Goal: Task Accomplishment & Management: Use online tool/utility

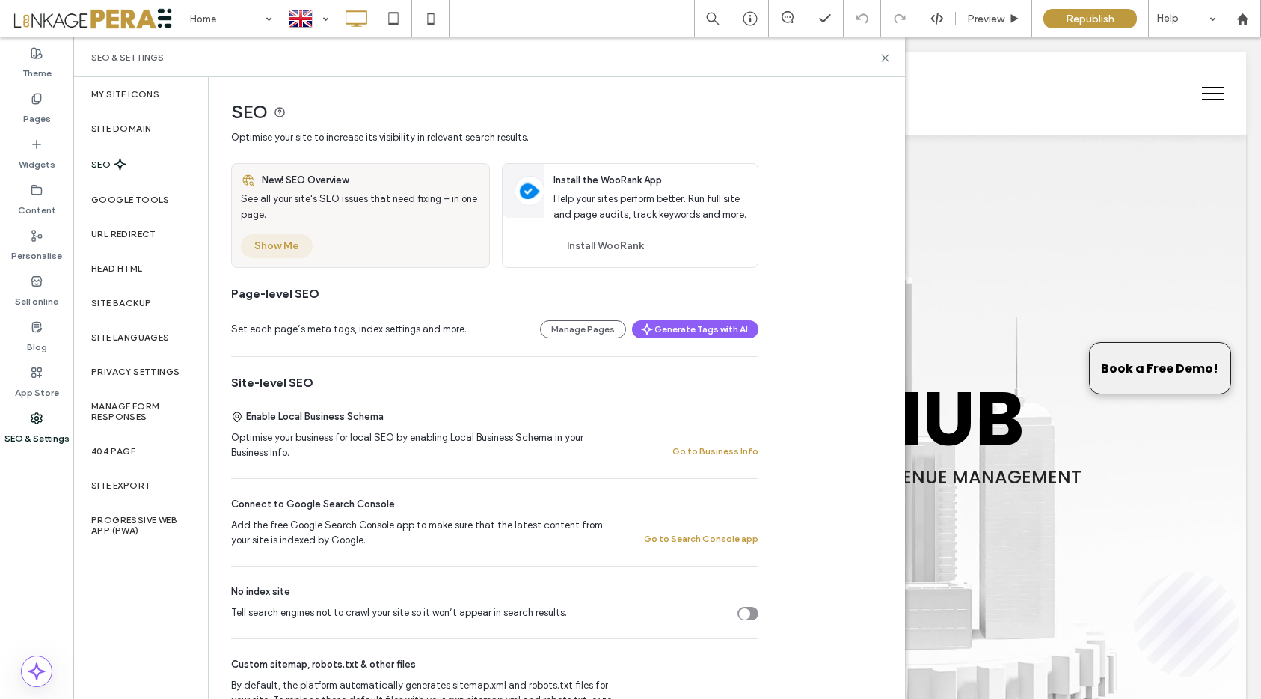
click at [277, 249] on button "Show Me" at bounding box center [277, 246] width 72 height 24
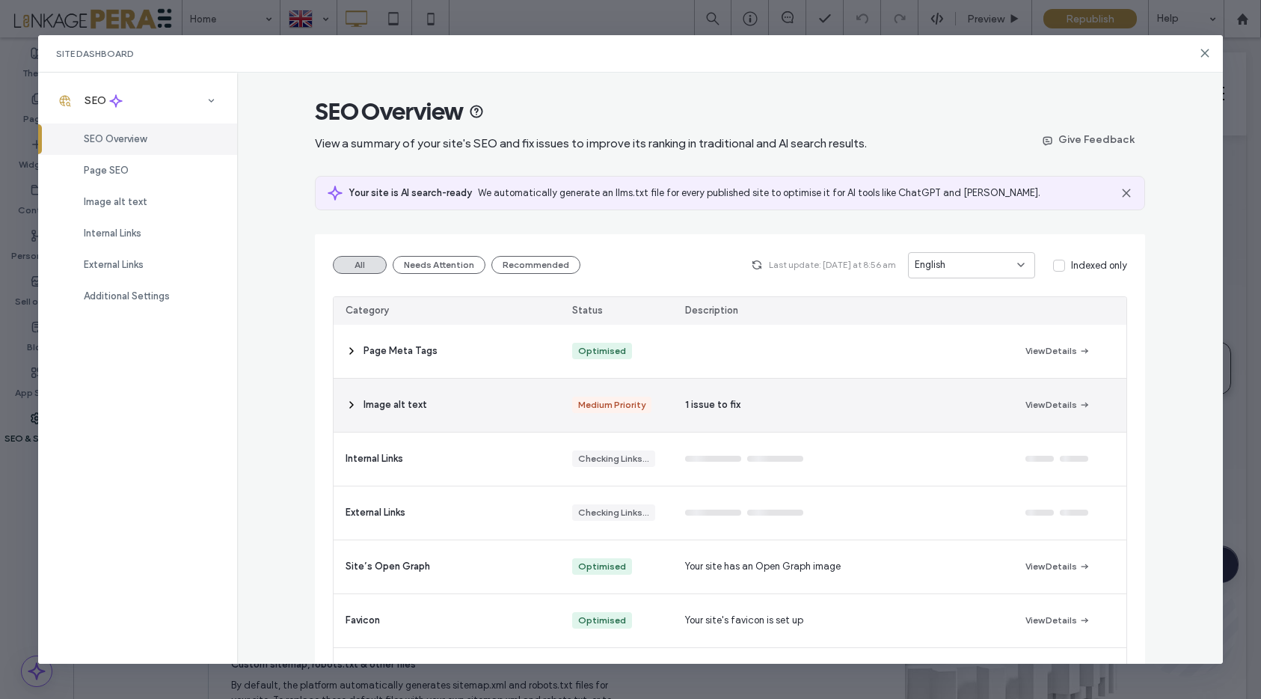
click at [349, 404] on icon at bounding box center [352, 405] width 12 height 12
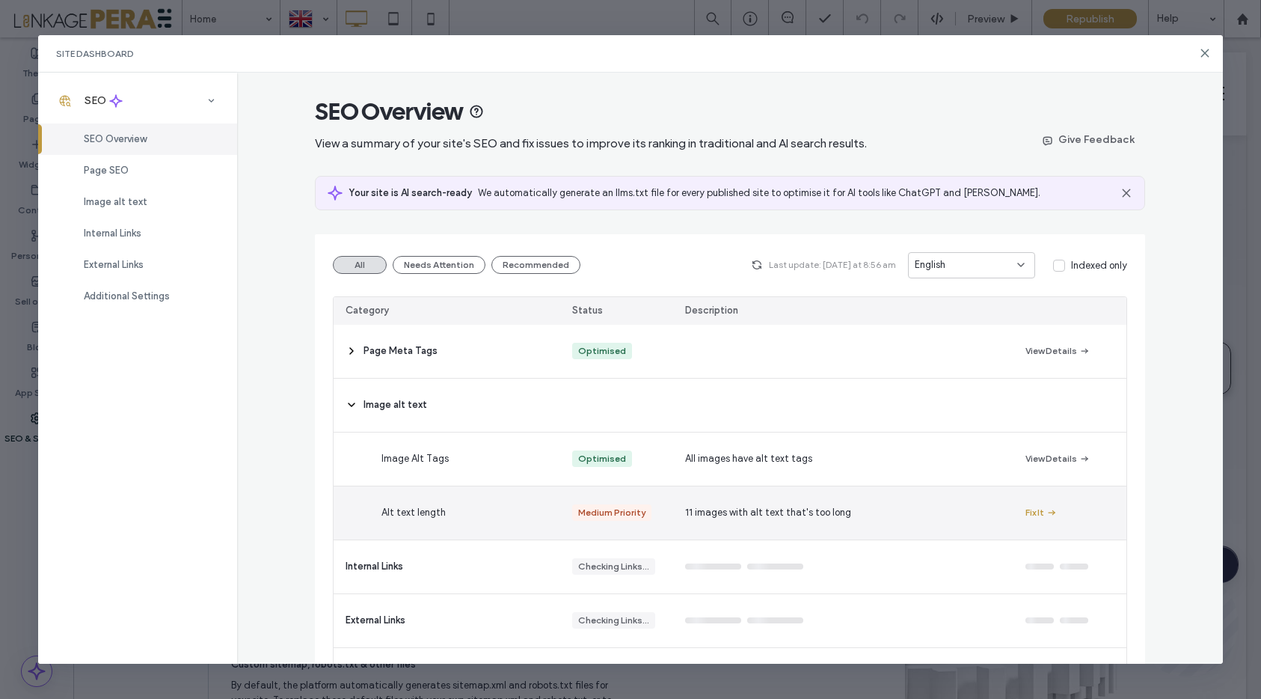
click at [1024, 506] on div "Fix It" at bounding box center [1070, 512] width 113 height 53
click at [1038, 510] on button "Fix It" at bounding box center [1042, 513] width 32 height 18
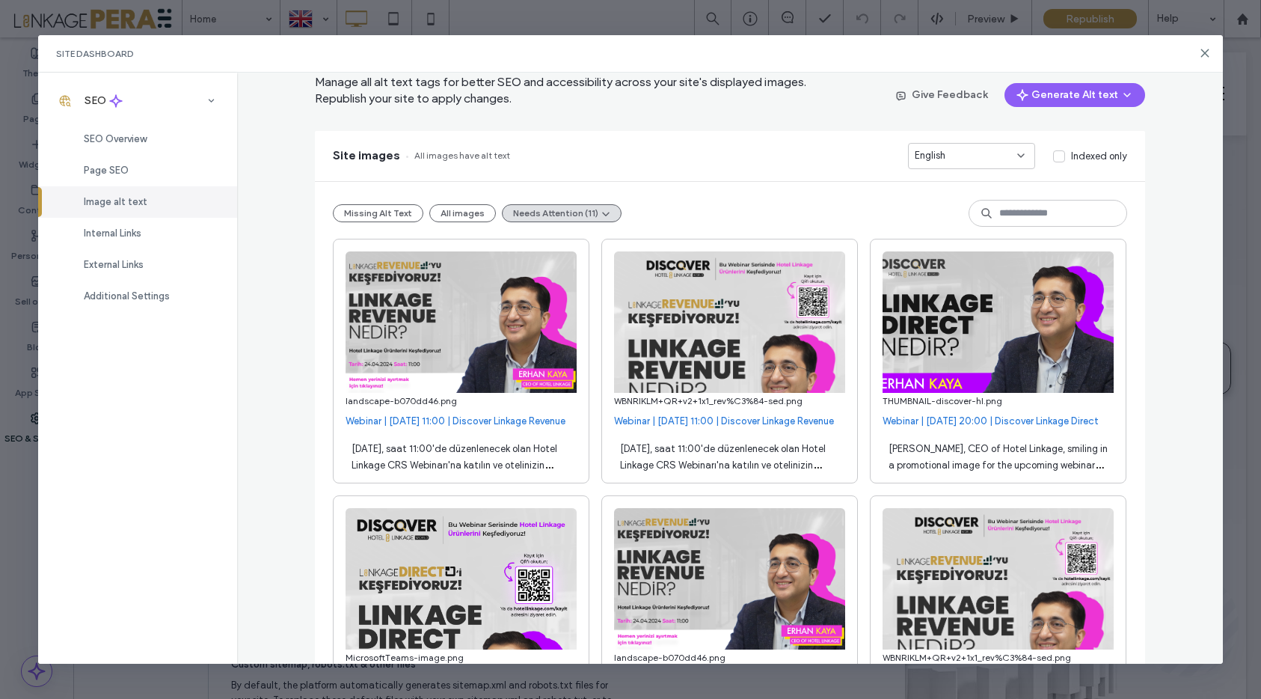
scroll to position [62, 0]
click at [513, 459] on span "11 Mart 2024, saat 11:00'de düzenlenecek olan Hotel Linkage CRS Webinarı'na kat…" at bounding box center [460, 497] width 217 height 110
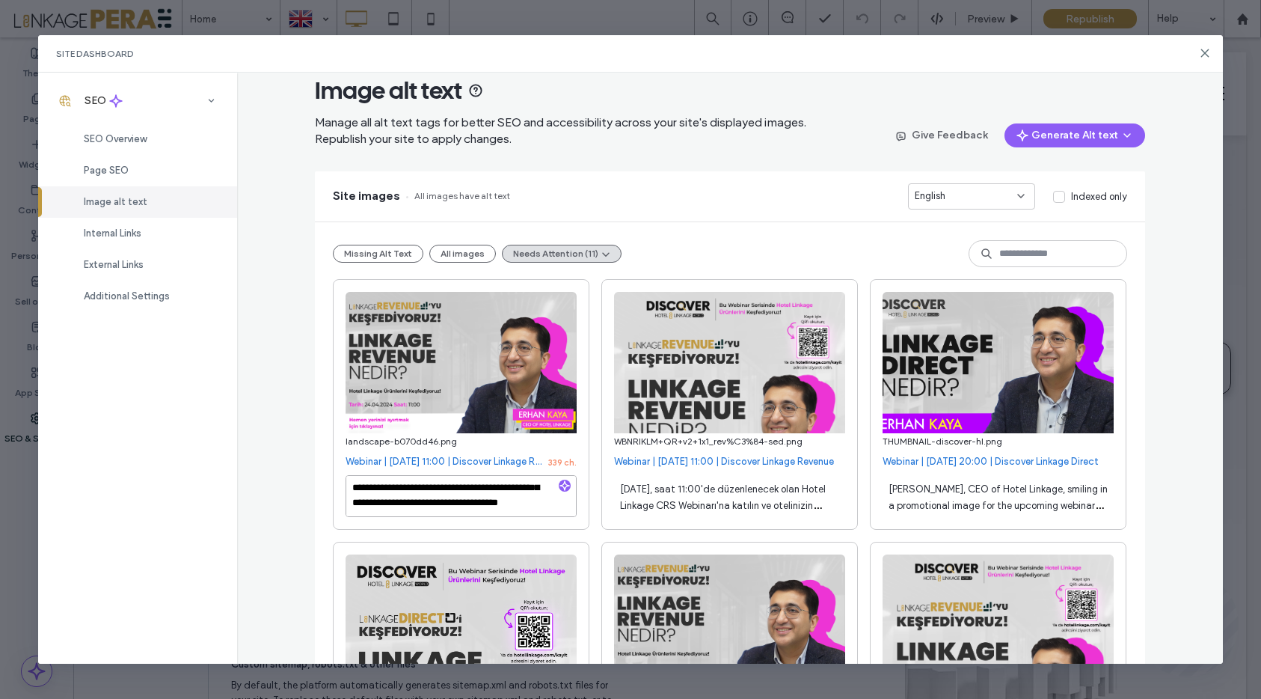
scroll to position [10, 0]
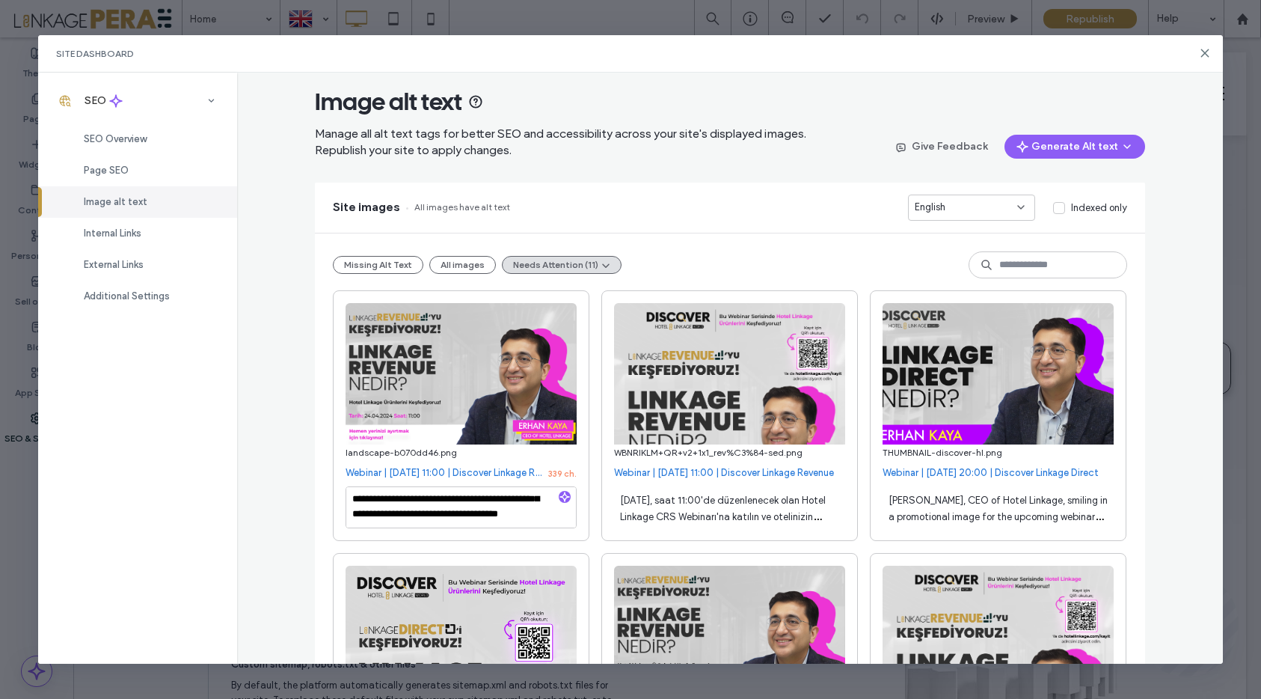
click at [563, 494] on use "button" at bounding box center [564, 496] width 9 height 9
type textarea "**********"
click at [744, 515] on span "11 Mart 2024, saat 11:00'de düzenlenecek olan Hotel Linkage CRS Webinarı'na kat…" at bounding box center [728, 550] width 217 height 110
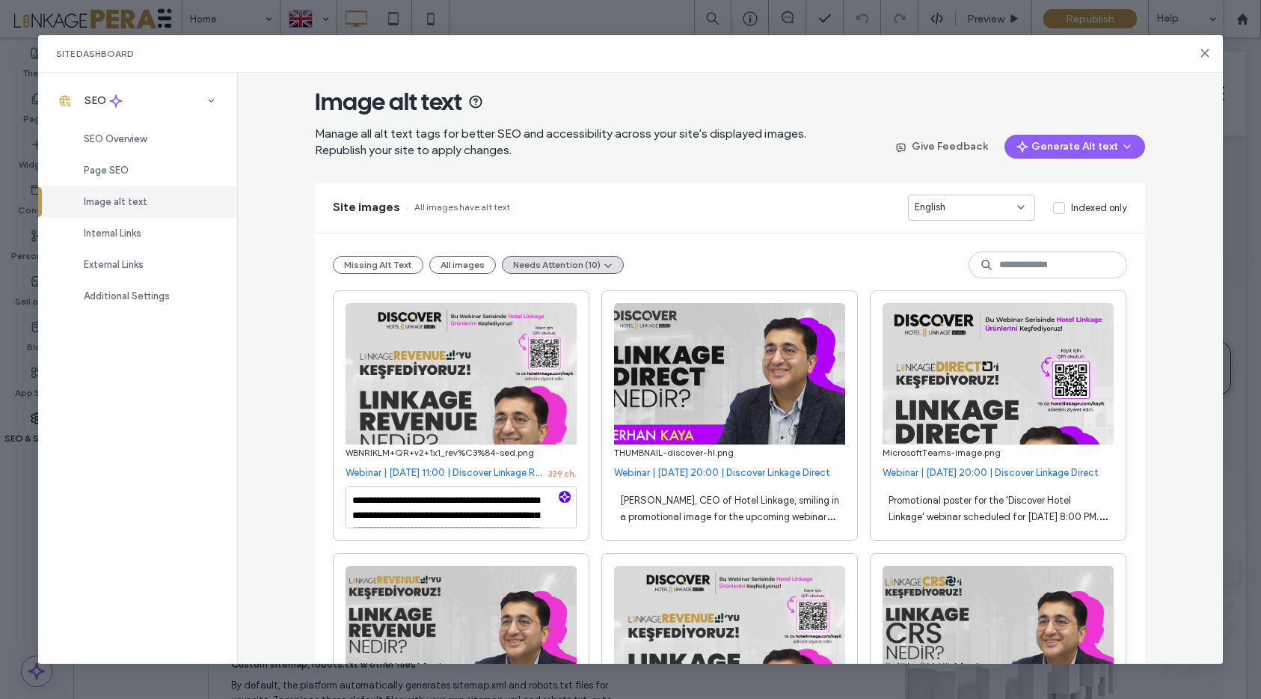
click at [570, 499] on span "button" at bounding box center [565, 497] width 12 height 12
type textarea "**********"
click at [677, 511] on span "Erhan Kaya, CEO of Hotel Linkage, smiling in a promotional image for the upcomi…" at bounding box center [729, 533] width 219 height 77
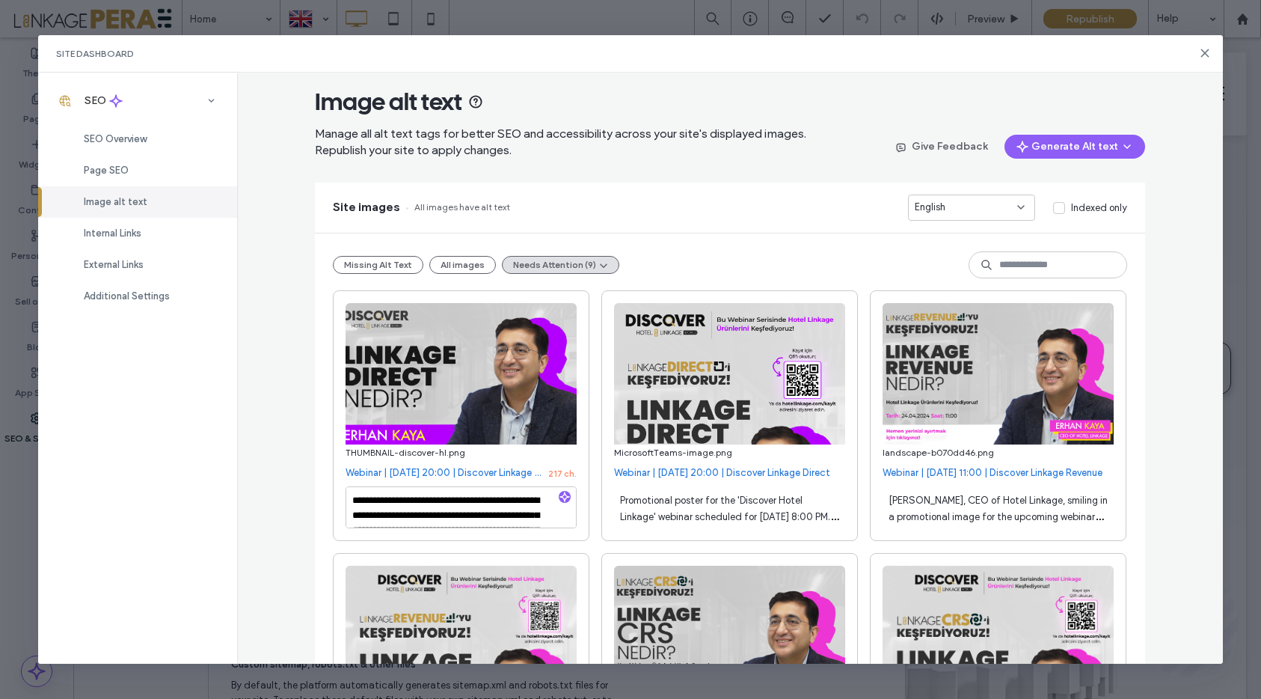
click at [563, 495] on icon "button" at bounding box center [565, 497] width 10 height 10
type textarea "**********"
click at [660, 515] on span "Promotional poster for the 'Discover Hotel Linkage' webinar scheduled for Janua…" at bounding box center [729, 542] width 218 height 94
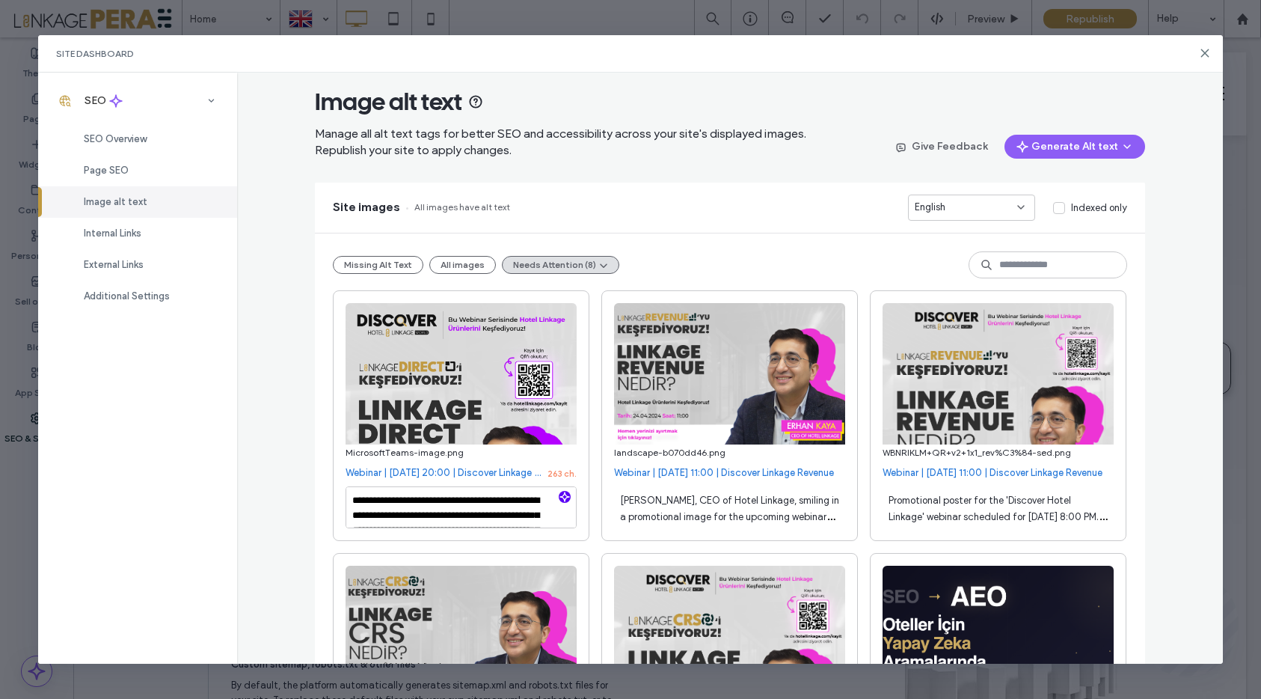
click at [562, 499] on icon "button" at bounding box center [565, 497] width 10 height 10
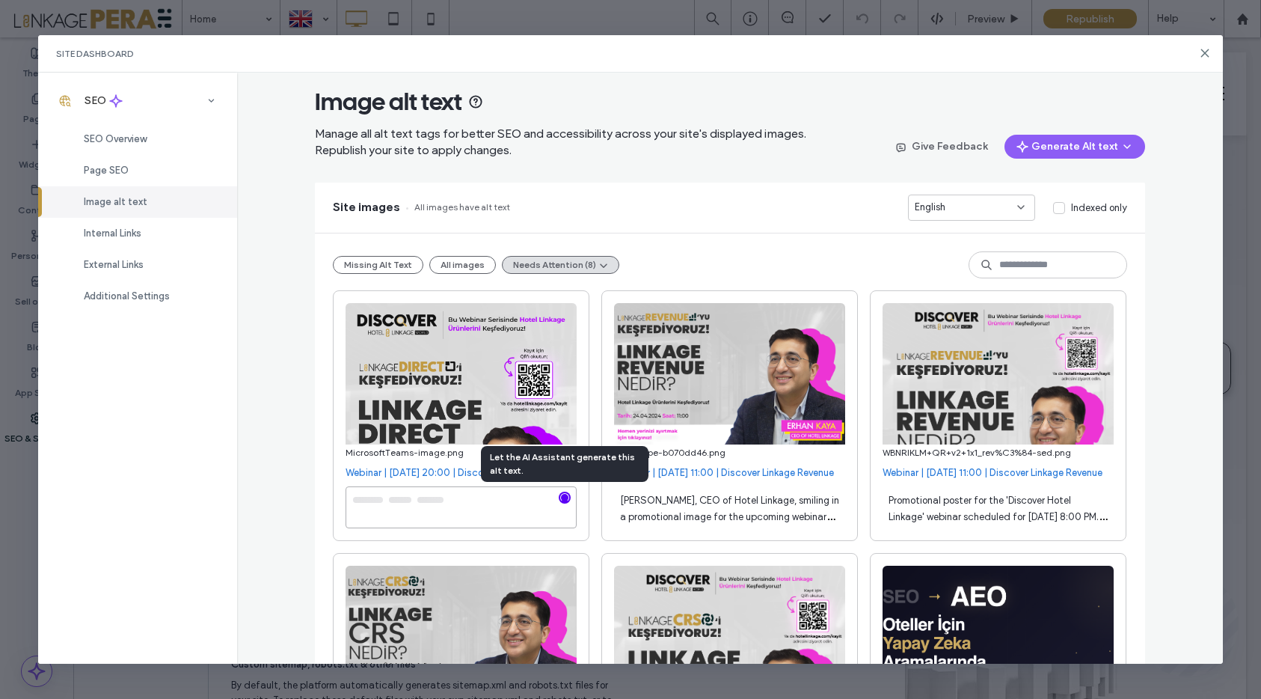
type textarea "**********"
click at [658, 508] on div "Erhan Kaya, CEO of Hotel Linkage, smiling in a promotional image for the upcomi…" at bounding box center [729, 507] width 231 height 42
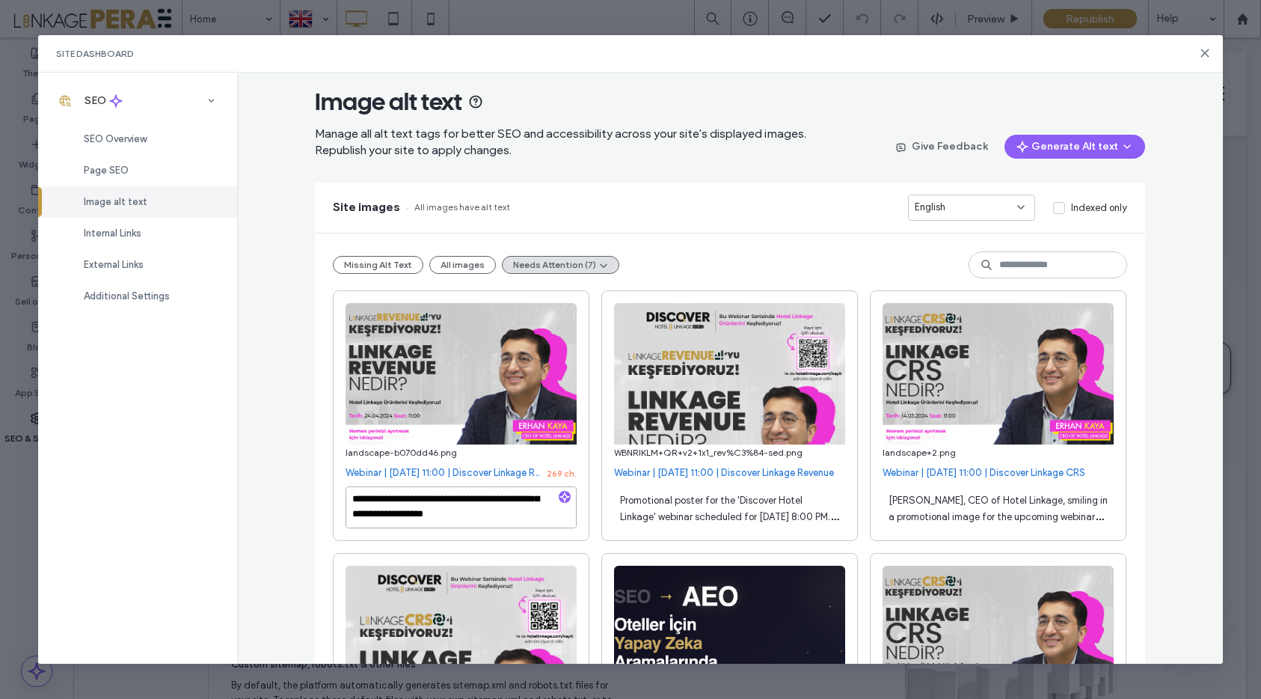
scroll to position [75, 0]
click at [566, 498] on icon "button" at bounding box center [565, 497] width 10 height 10
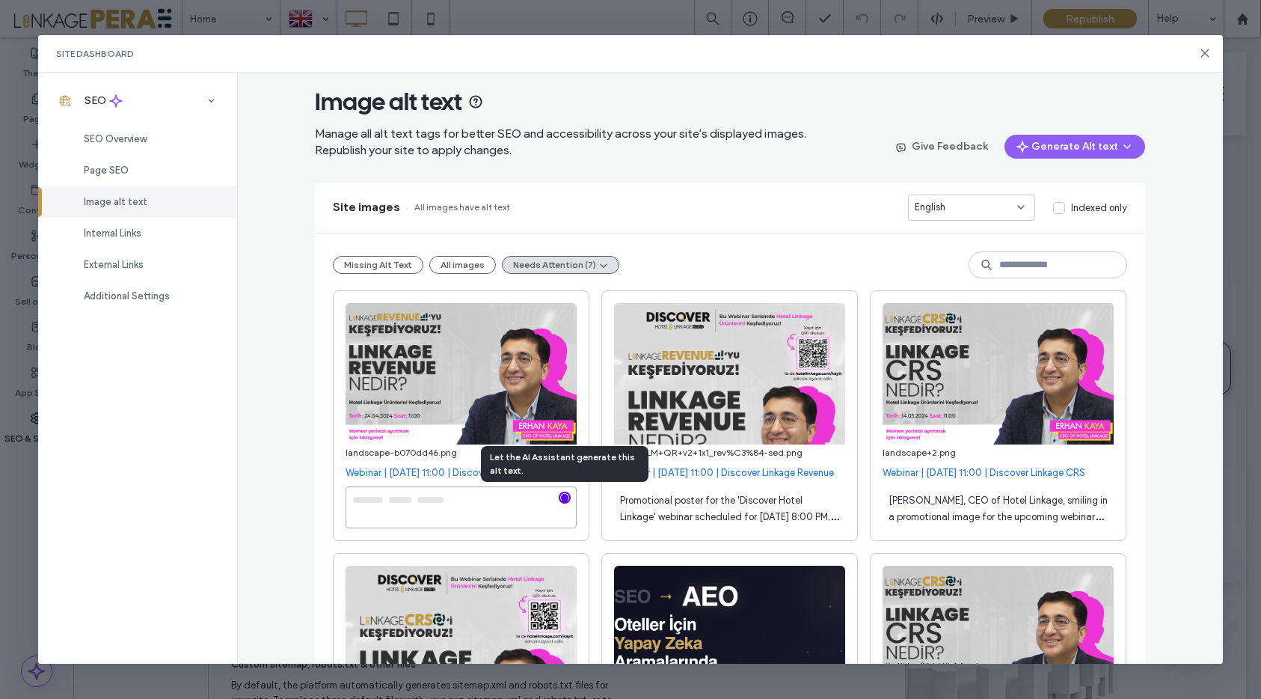
type textarea "**********"
click at [678, 512] on span "Promotional poster for the 'Discover Hotel Linkage' webinar scheduled for March…" at bounding box center [729, 542] width 218 height 94
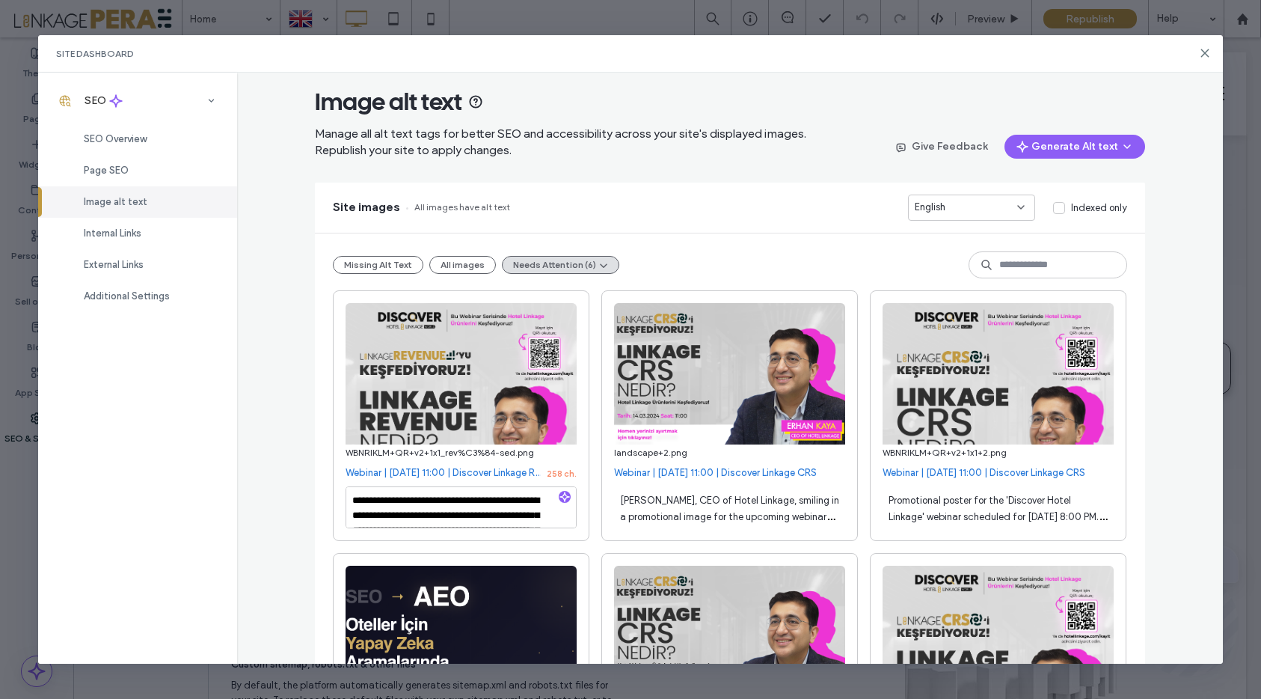
click at [565, 494] on use "button" at bounding box center [564, 496] width 9 height 9
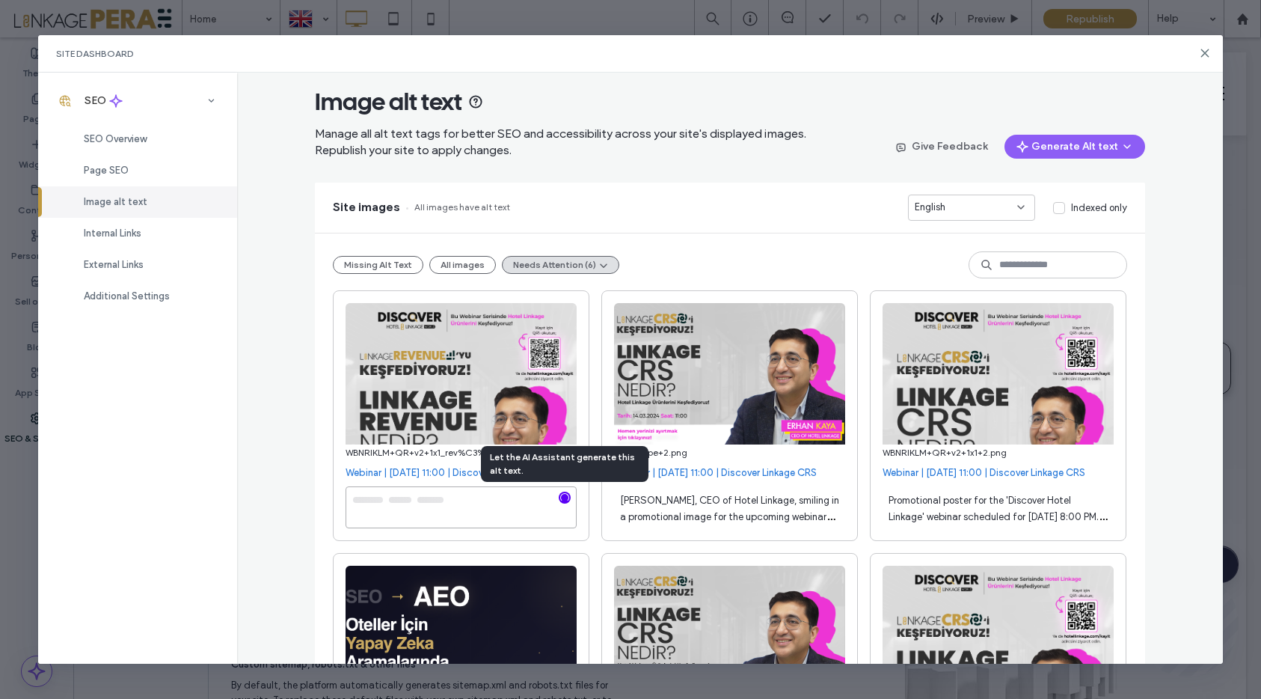
type textarea "**********"
click at [756, 507] on div "Erhan Kaya, CEO of Hotel Linkage, smiling in a promotional image for the upcomi…" at bounding box center [729, 507] width 231 height 42
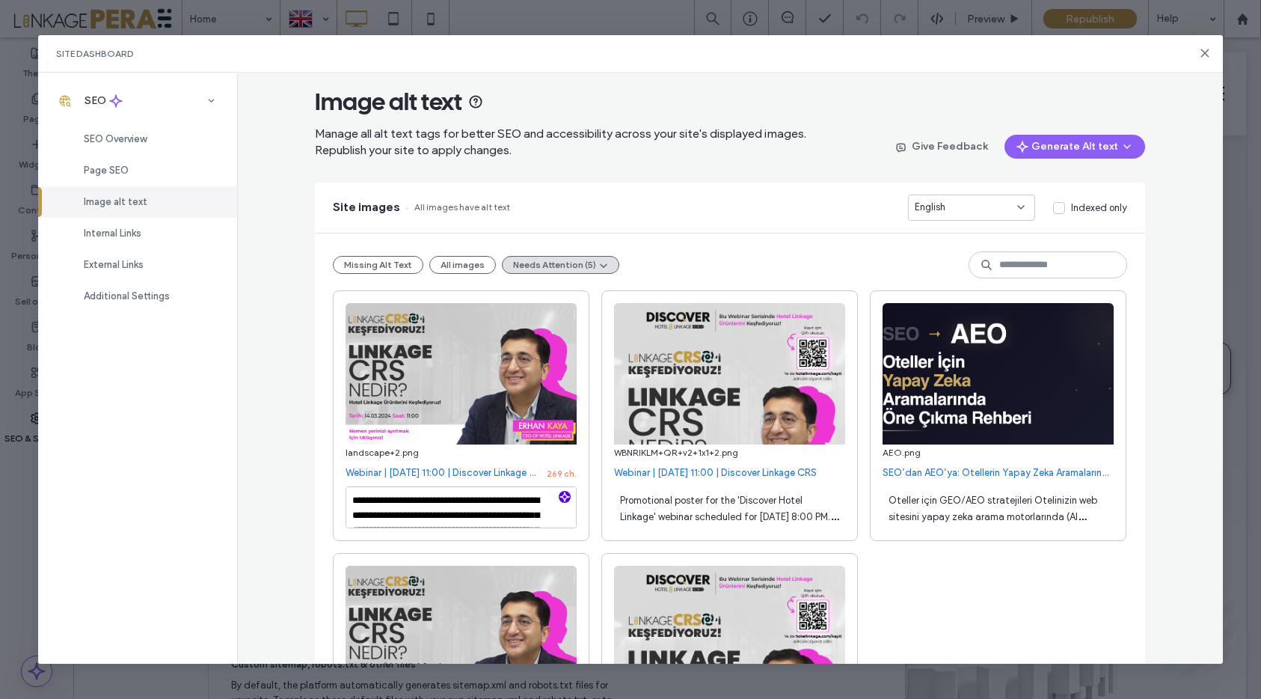
click at [570, 498] on span "button" at bounding box center [565, 497] width 12 height 12
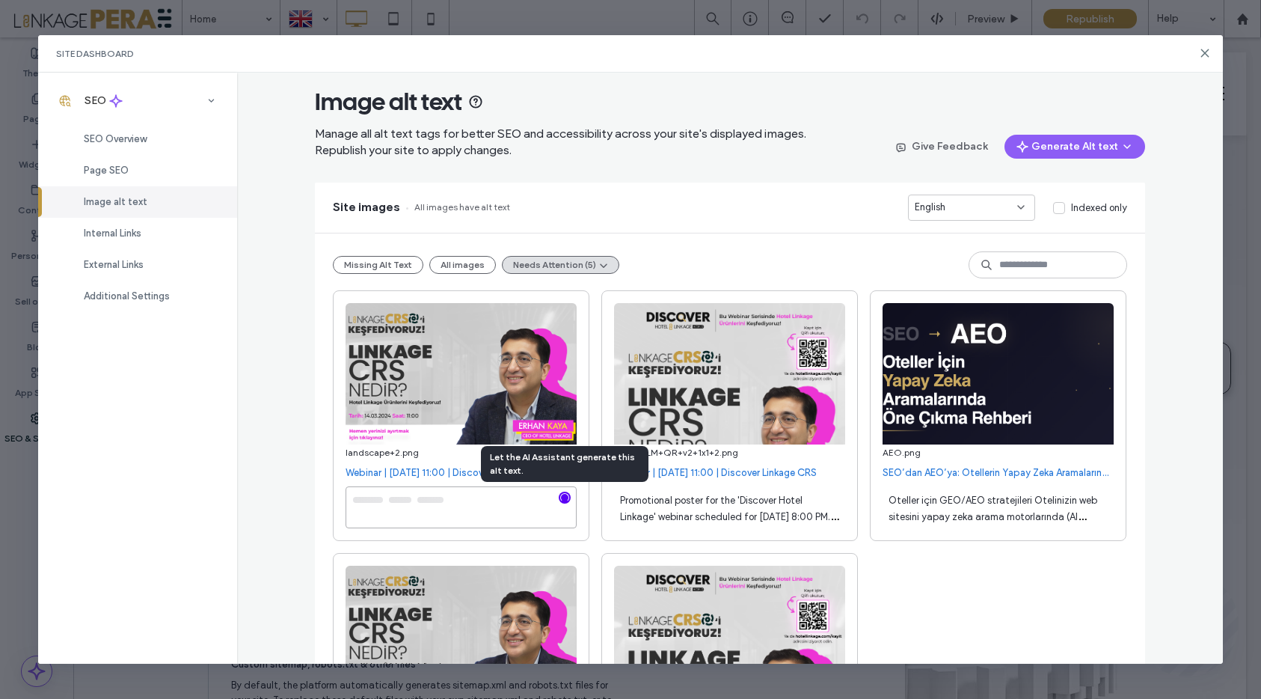
type textarea "**********"
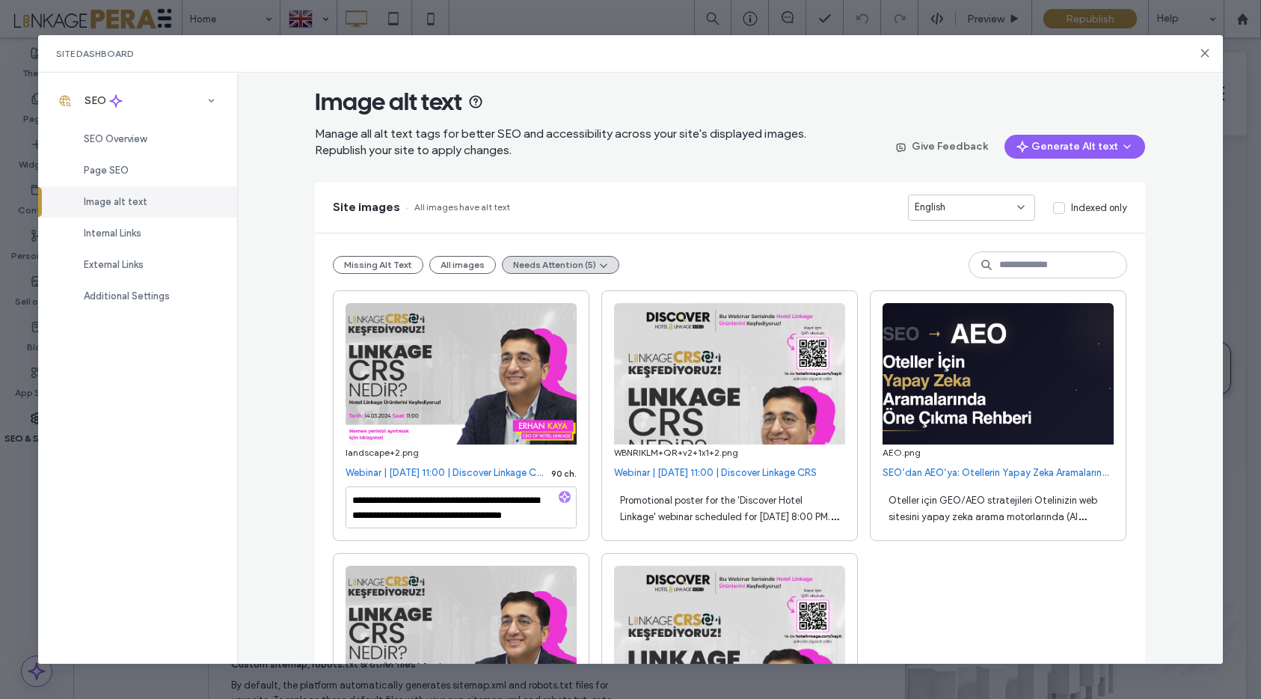
click at [651, 511] on span "Promotional poster for the 'Discover Hotel Linkage' webinar scheduled for March…" at bounding box center [729, 542] width 218 height 94
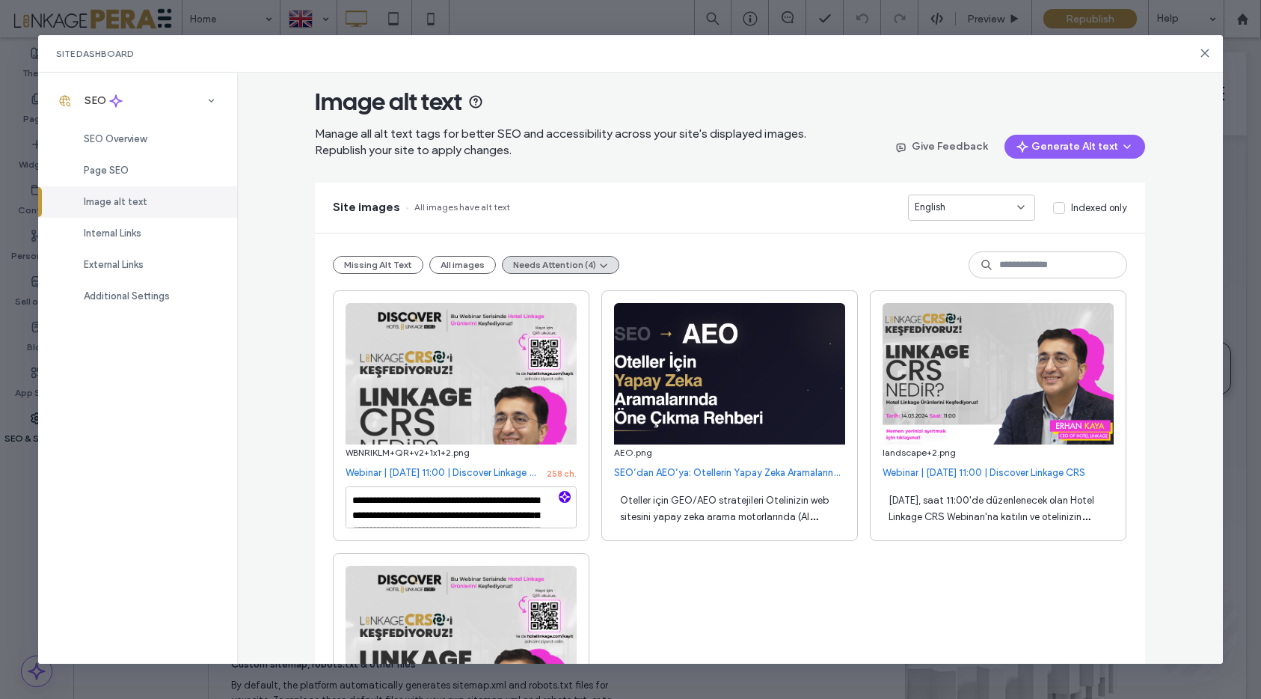
click at [563, 495] on use "button" at bounding box center [564, 496] width 9 height 9
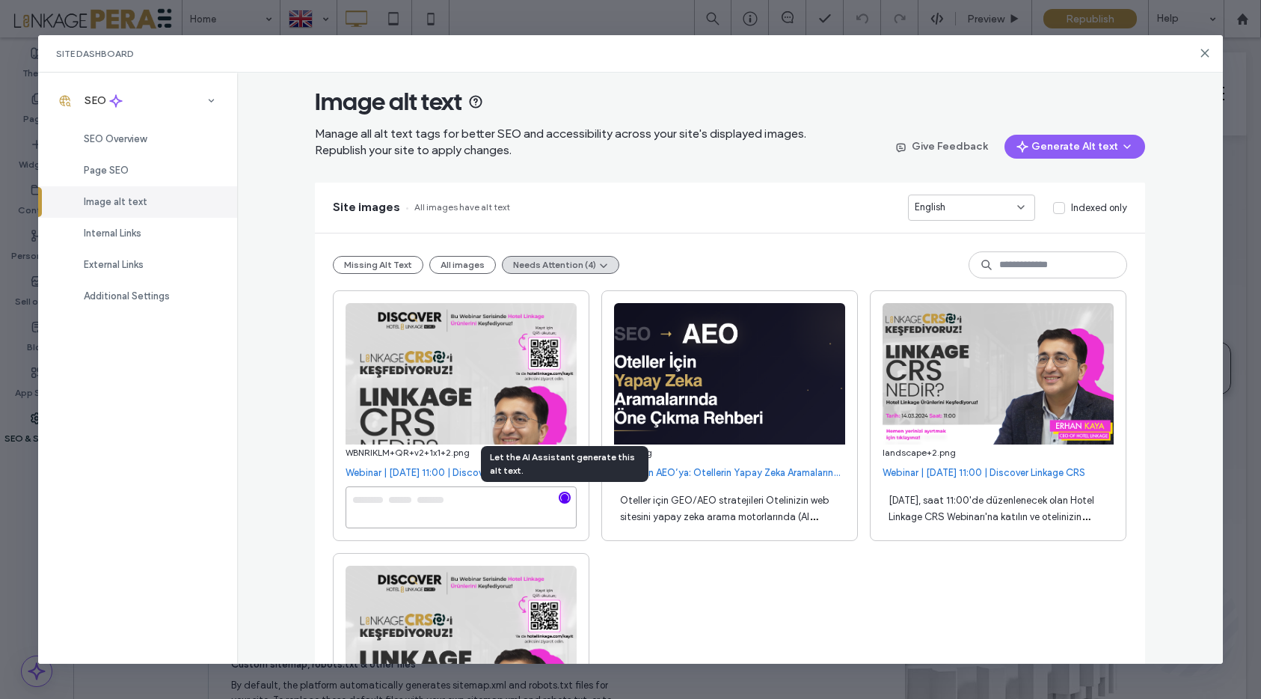
type textarea "**********"
click at [657, 522] on div "Oteller için GEO/AEO stratejileri Otelinizin web sitesini yapay zeka arama moto…" at bounding box center [729, 507] width 231 height 42
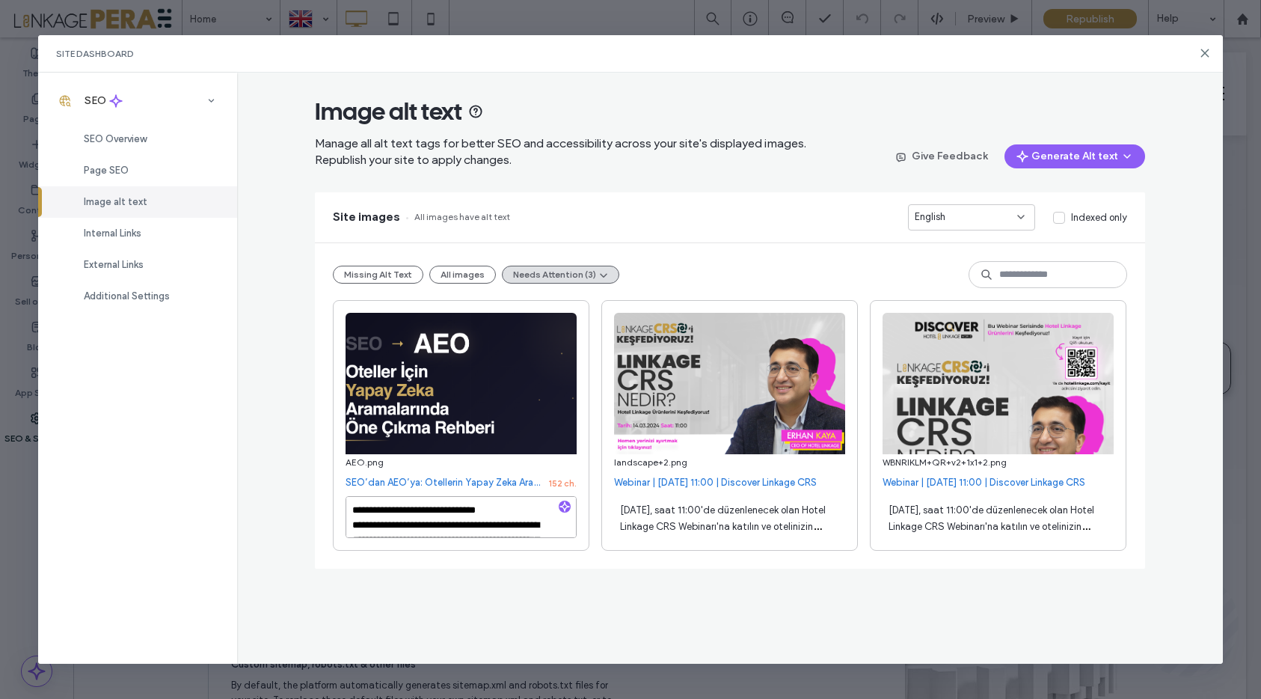
click at [506, 524] on textarea "**********" at bounding box center [461, 517] width 231 height 42
click at [477, 498] on textarea at bounding box center [461, 517] width 231 height 42
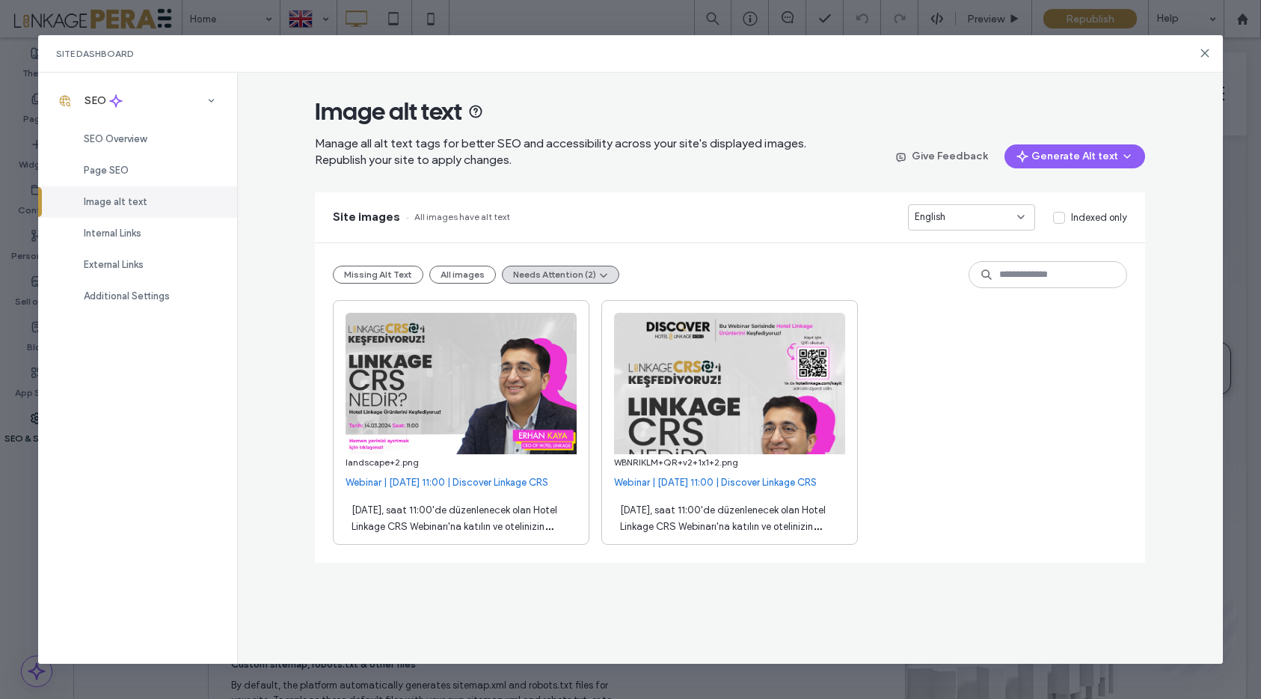
click at [469, 525] on span "11 Mart 2024, saat 11:00'de düzenlenecek olan Hotel Linkage CRS Webinarı'na kat…" at bounding box center [460, 559] width 217 height 110
paste textarea
type textarea "**********"
click at [522, 565] on div "**********" at bounding box center [730, 405] width 830 height 325
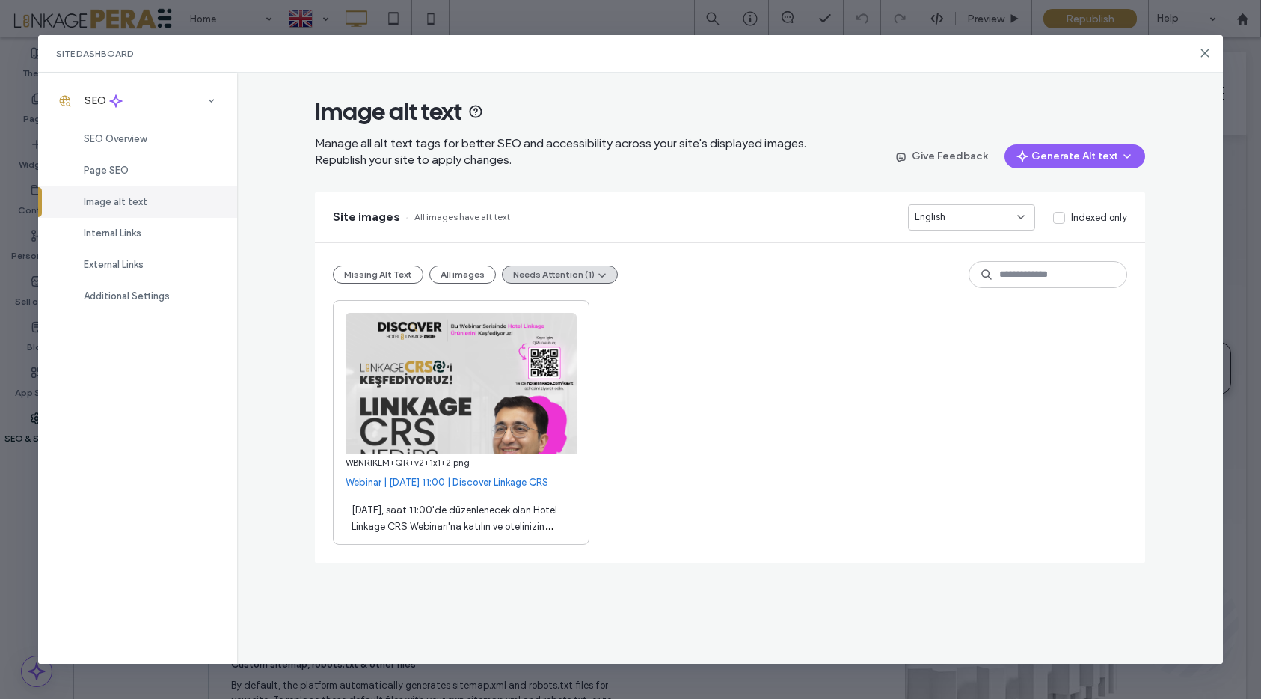
click at [450, 525] on span "11 Mart 2024, saat 11:00'de düzenlenecek olan Hotel Linkage CRS Webinarı'na kat…" at bounding box center [460, 559] width 217 height 110
click at [569, 507] on icon "button" at bounding box center [565, 506] width 10 height 10
type textarea "**********"
click at [266, 406] on div "**********" at bounding box center [730, 369] width 987 height 592
click at [117, 176] on div "Page SEO" at bounding box center [137, 170] width 199 height 31
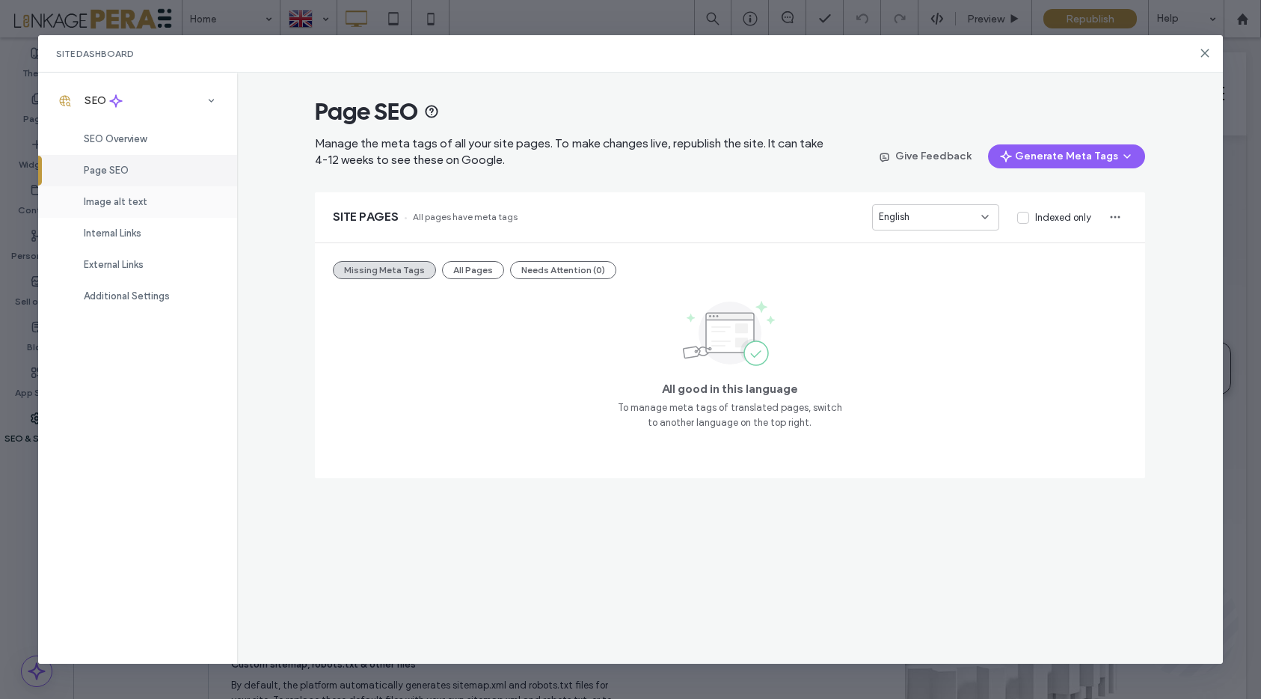
click at [113, 208] on div "Image alt text" at bounding box center [137, 201] width 199 height 31
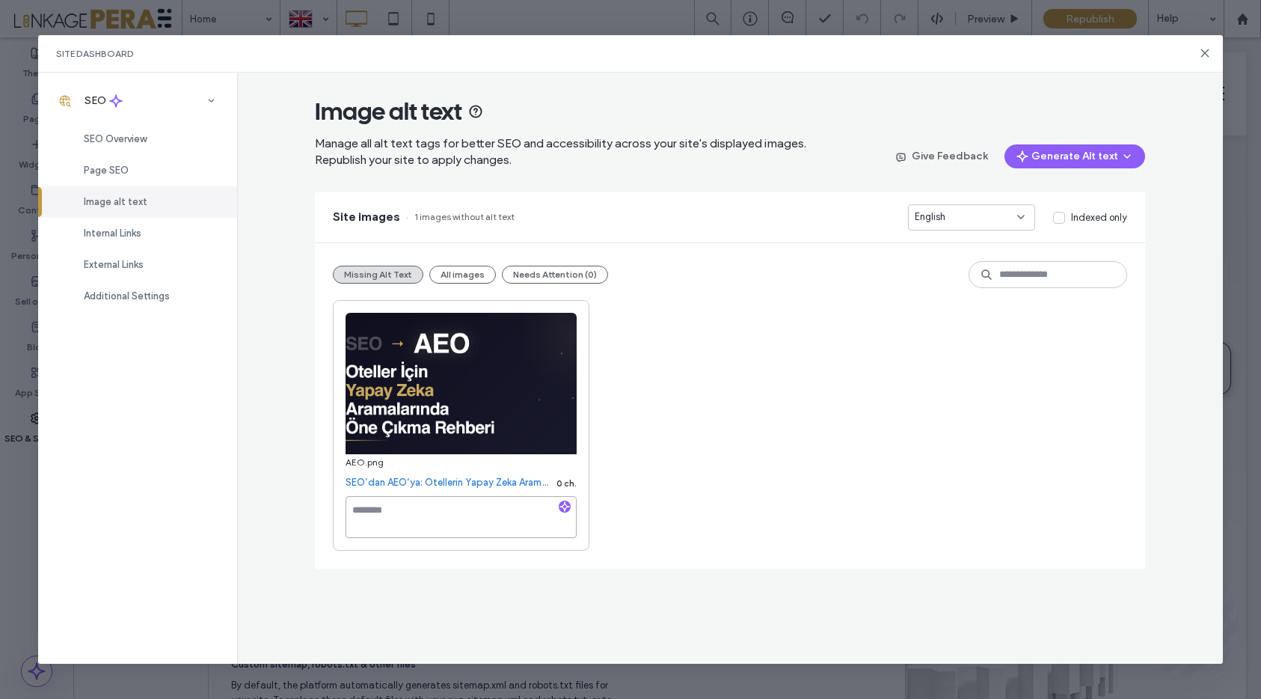
click at [494, 511] on textarea at bounding box center [461, 517] width 231 height 42
paste textarea "**********"
type textarea "**********"
click at [290, 407] on div "**********" at bounding box center [730, 369] width 987 height 592
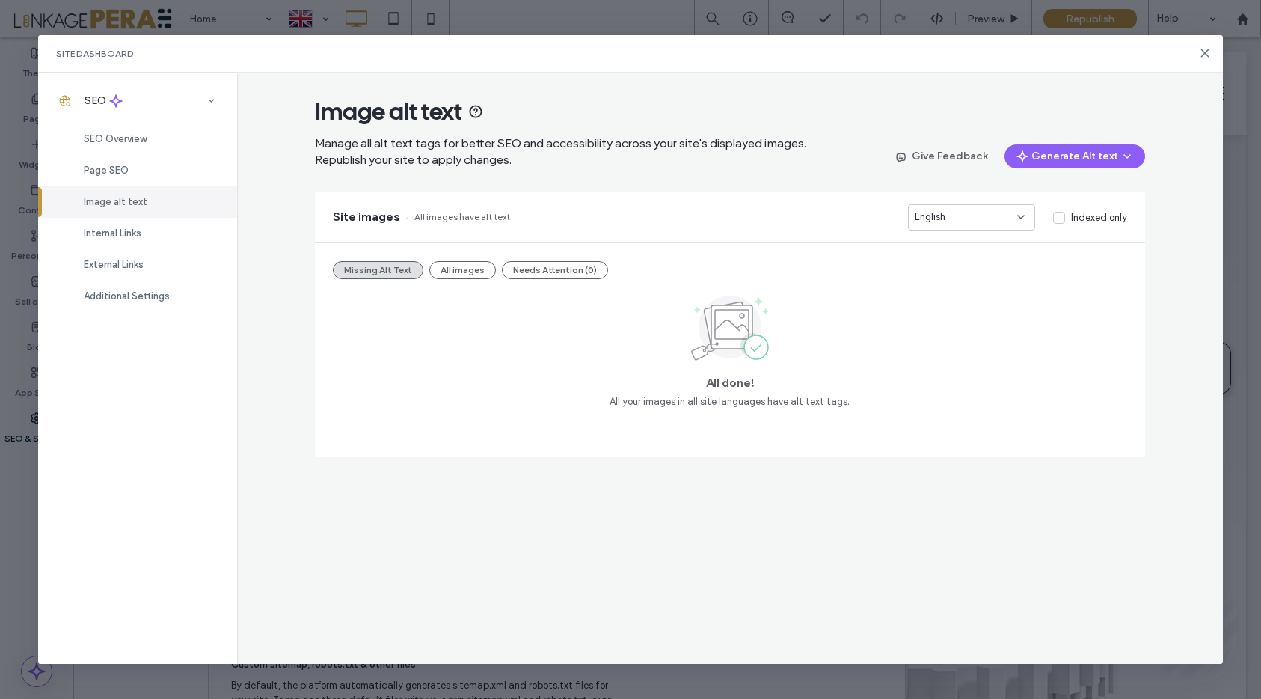
click at [483, 272] on button "All images" at bounding box center [462, 270] width 67 height 18
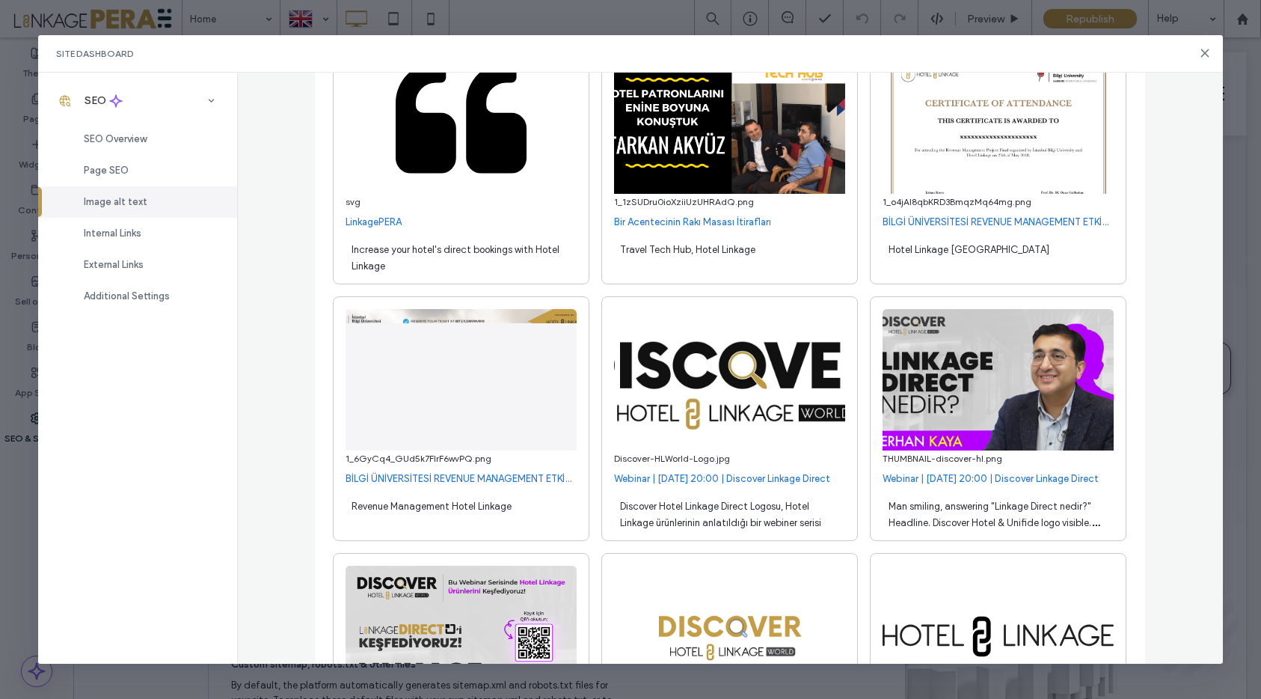
scroll to position [1815, 0]
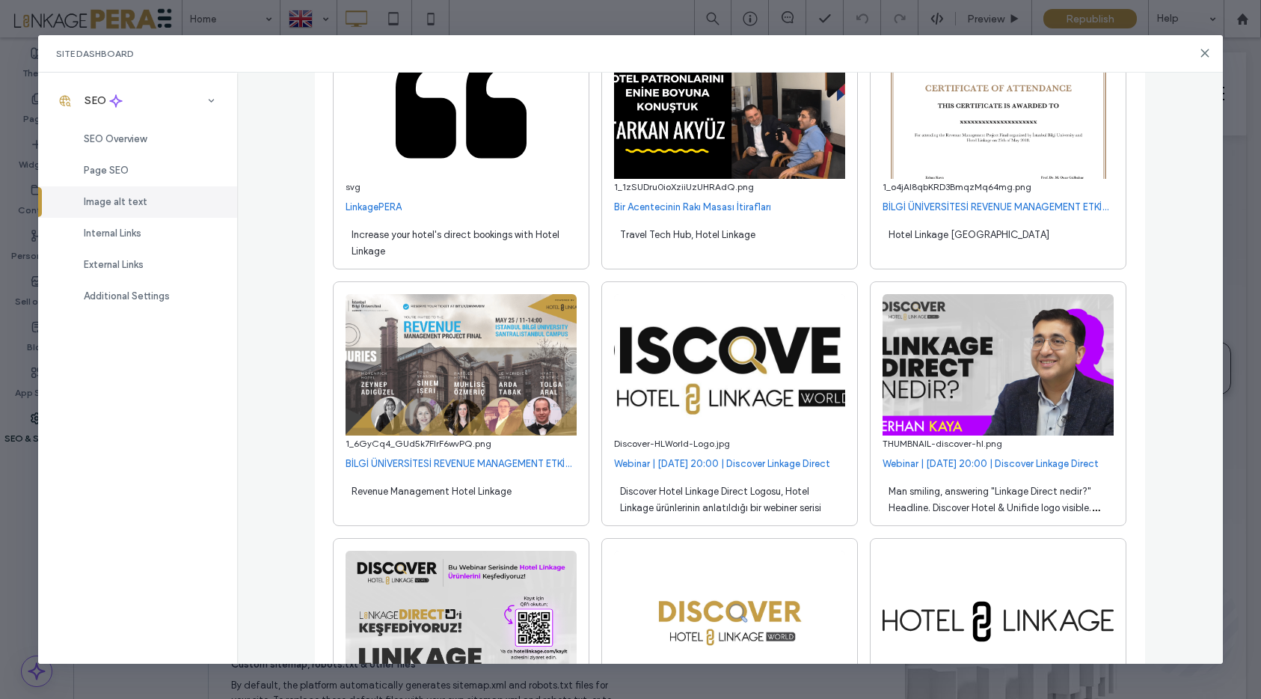
click at [991, 508] on span "Man smiling, answering "Linkage Direct nedir?" Headline. Discover Hotel & Unifi…" at bounding box center [994, 508] width 211 height 44
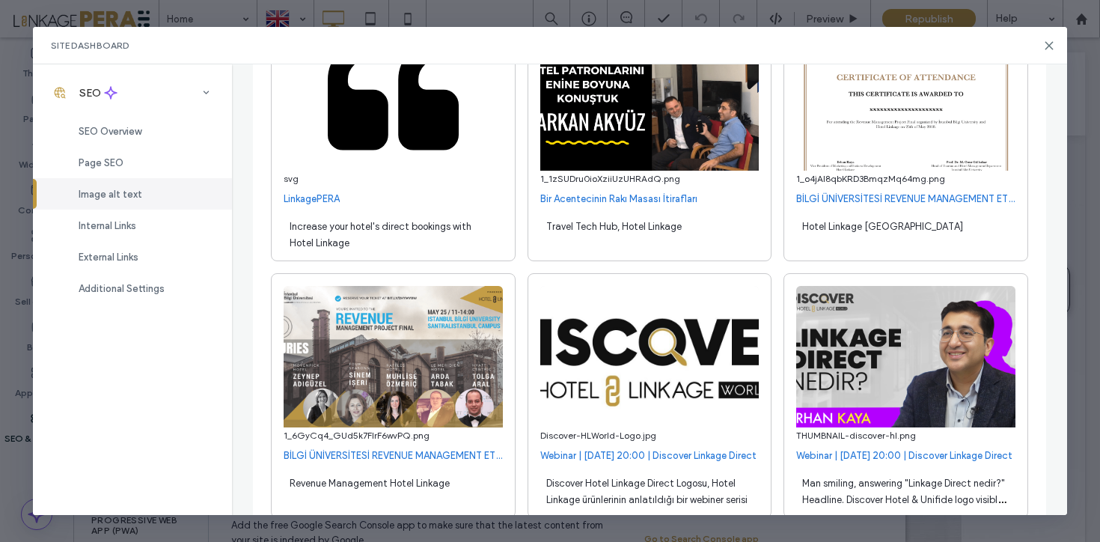
scroll to position [1905, 0]
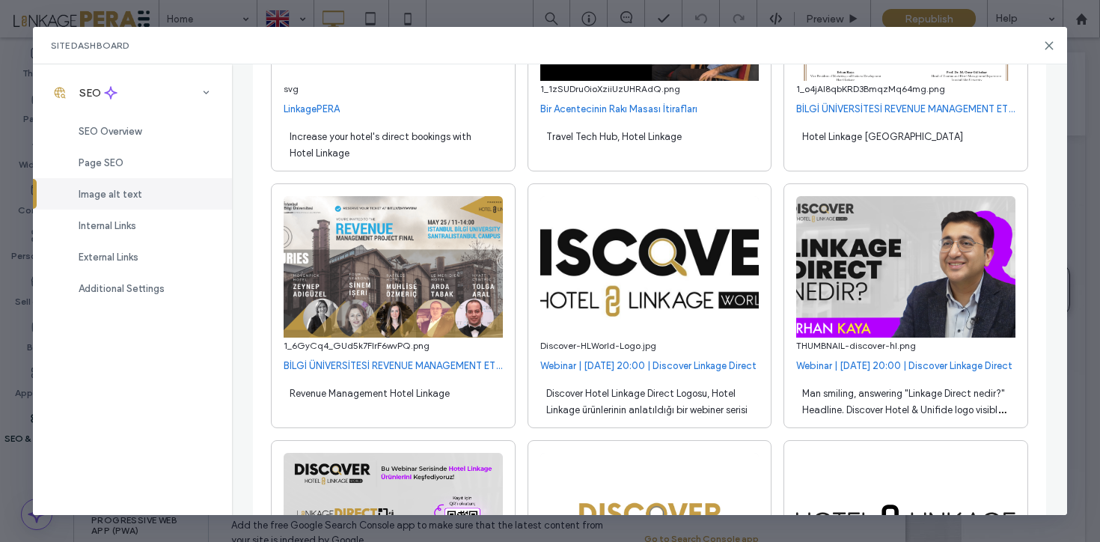
click at [922, 404] on div "Man smiling, answering "Linkage Direct nedir?" Headline. Discover Hotel & Unifi…" at bounding box center [905, 400] width 219 height 42
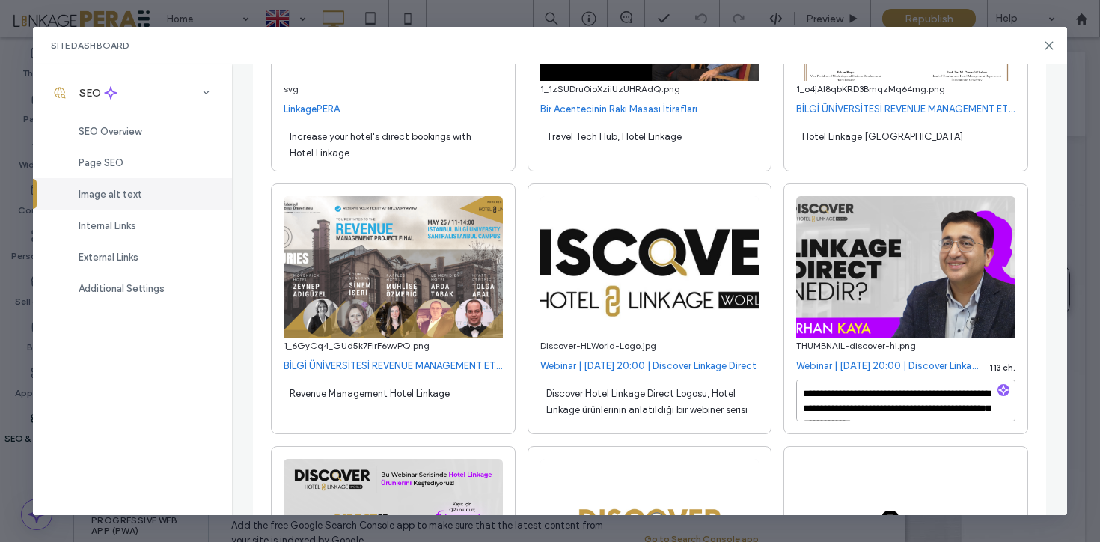
paste textarea
click at [806, 391] on textarea "**********" at bounding box center [905, 400] width 219 height 42
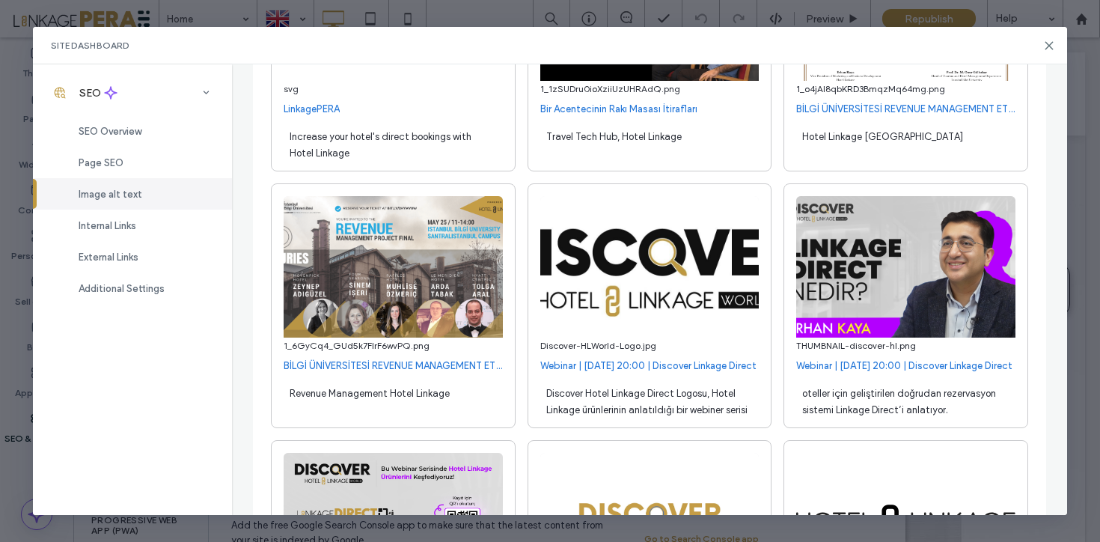
click at [873, 397] on span "oteller için geliştirilen doğrudan rezervasyon sistemi Linkage Direct’i anlatıy…" at bounding box center [899, 402] width 194 height 28
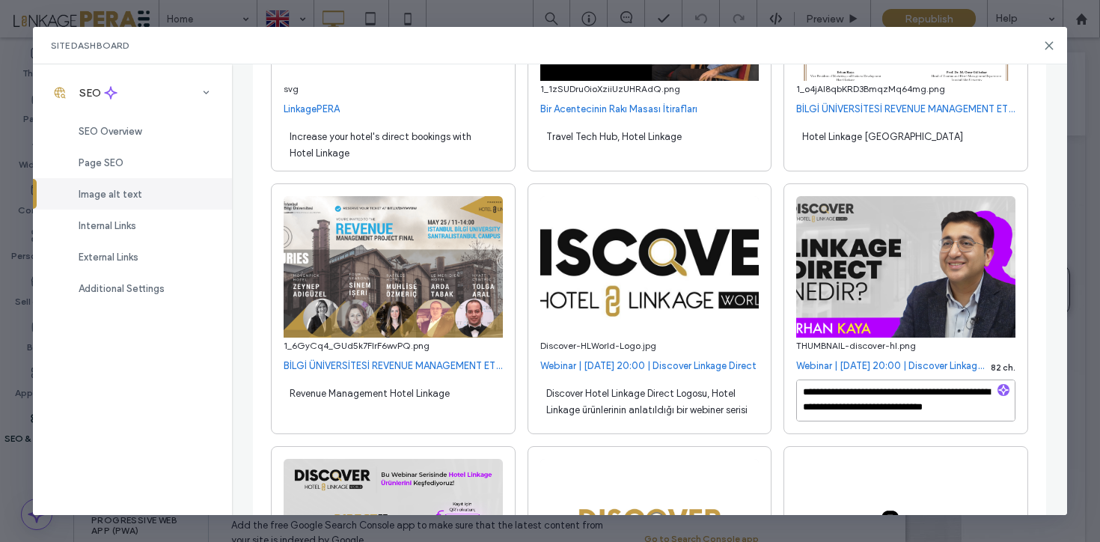
paste textarea "**********"
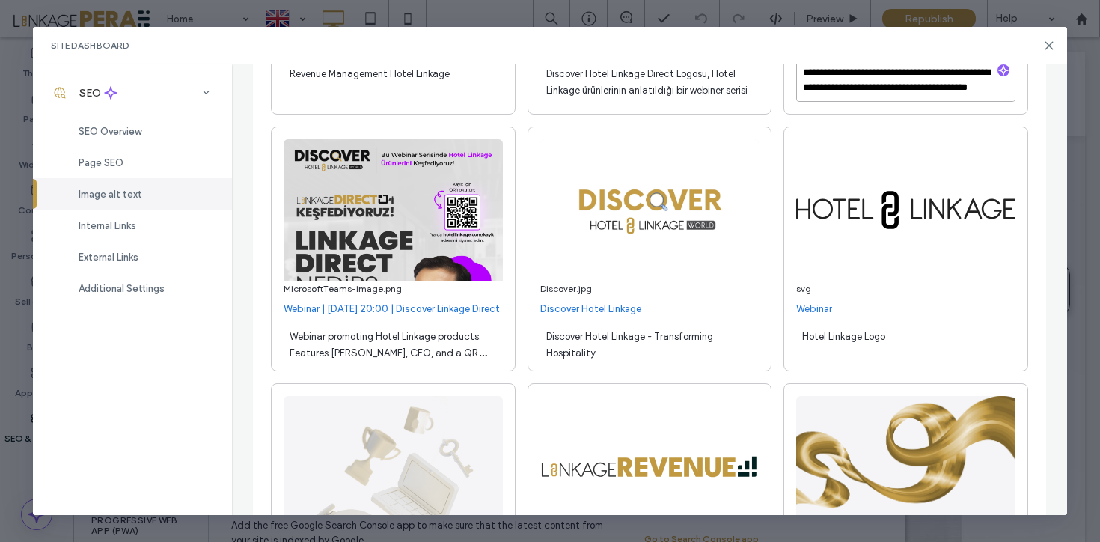
scroll to position [2231, 0]
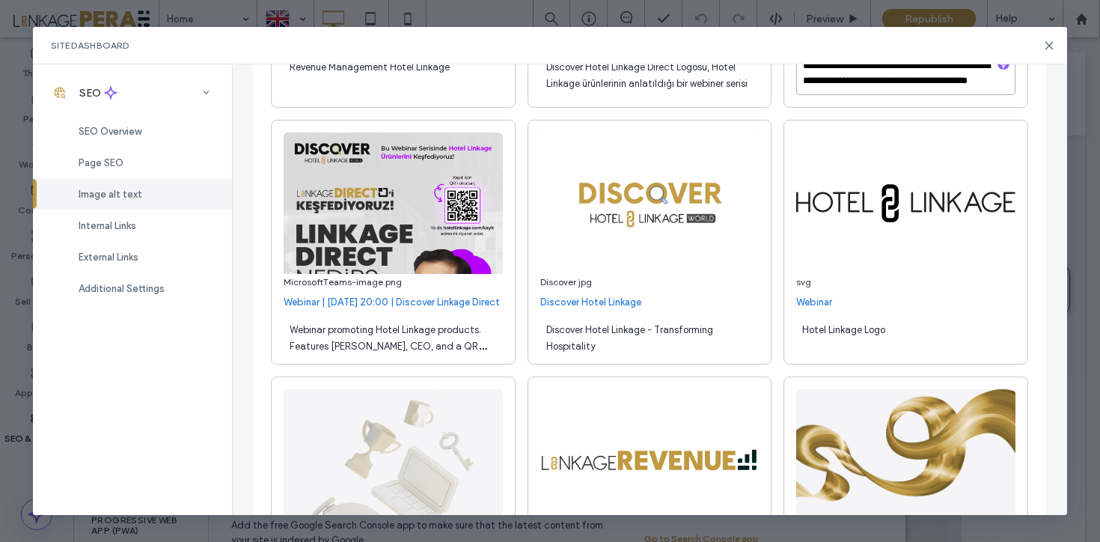
type textarea "**********"
click at [395, 347] on span "Webinar promoting Hotel Linkage products. Features Erhan Kaya, CEO, and a QR co…" at bounding box center [388, 346] width 197 height 44
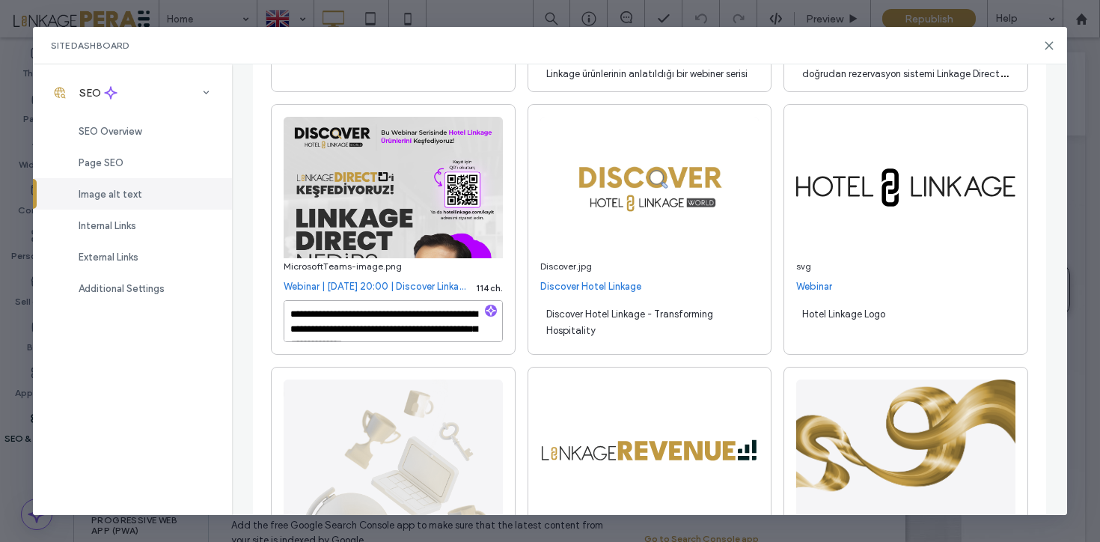
scroll to position [2247, 0]
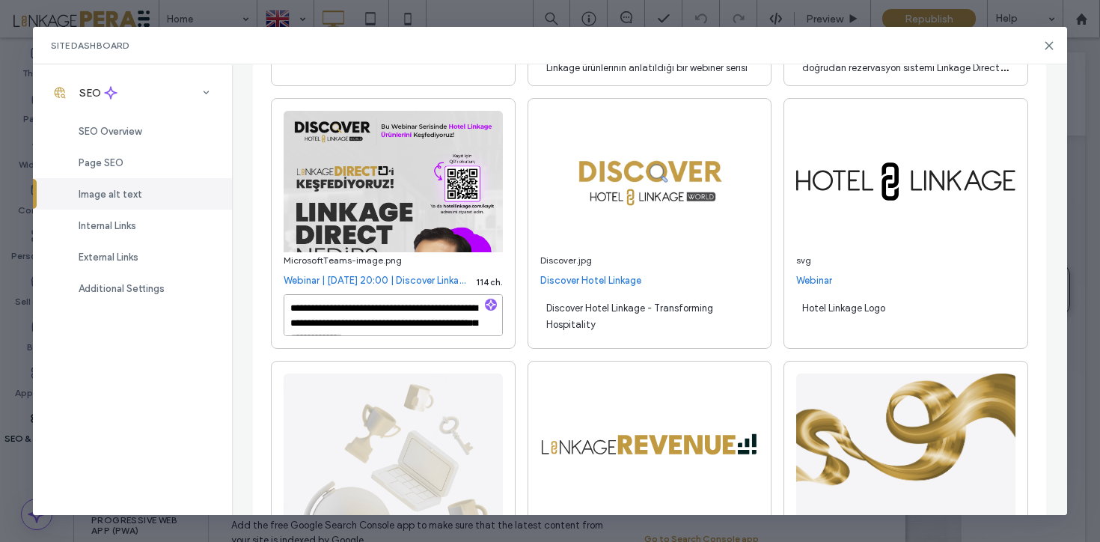
click at [422, 321] on textarea "**********" at bounding box center [393, 315] width 219 height 42
paste textarea
type textarea "**********"
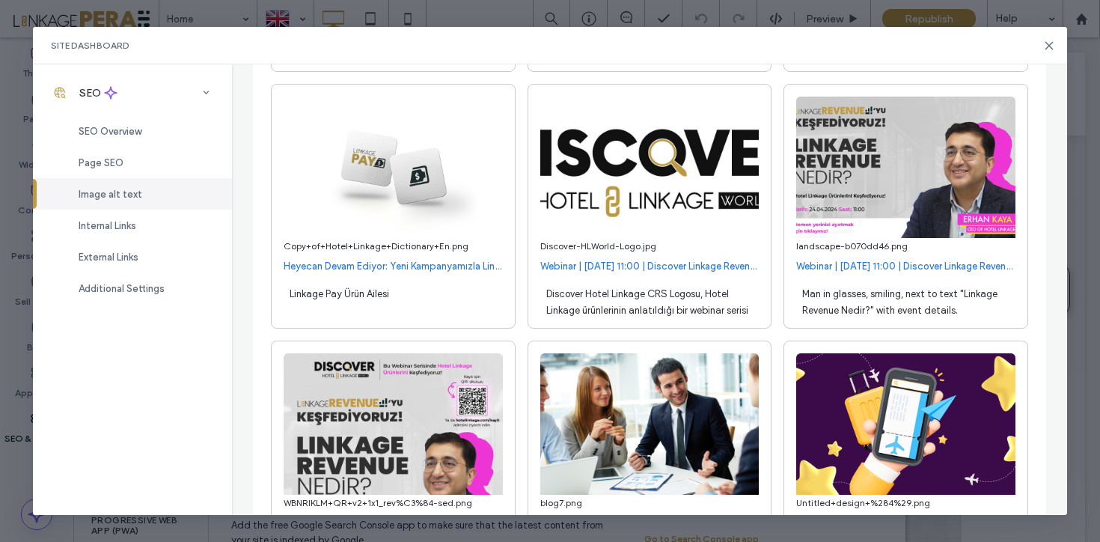
scroll to position [3543, 0]
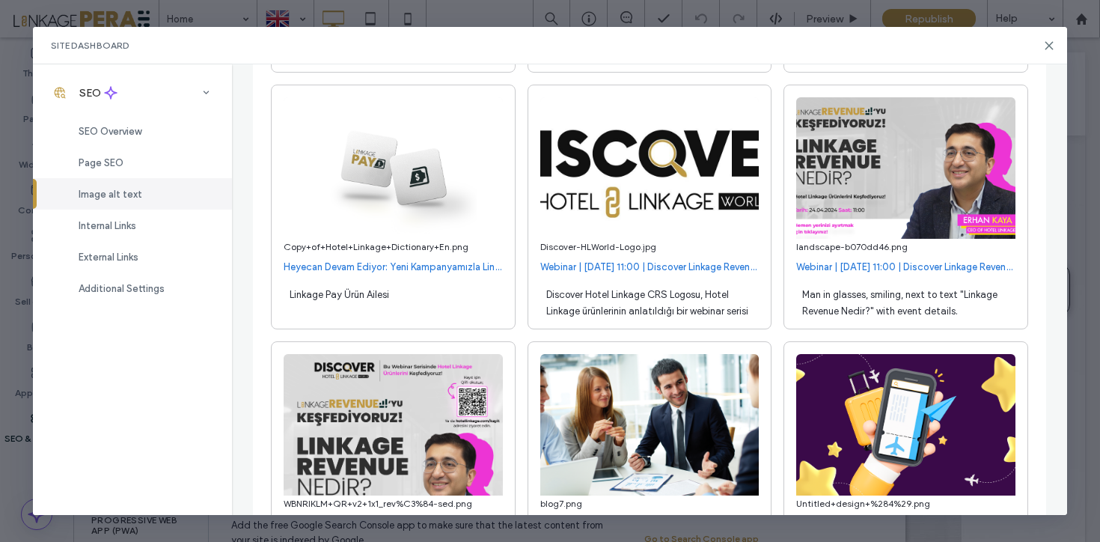
click at [834, 307] on div "Man in glasses, smiling, next to text "Linkage Revenue Nedir?" with event detai…" at bounding box center [905, 302] width 219 height 42
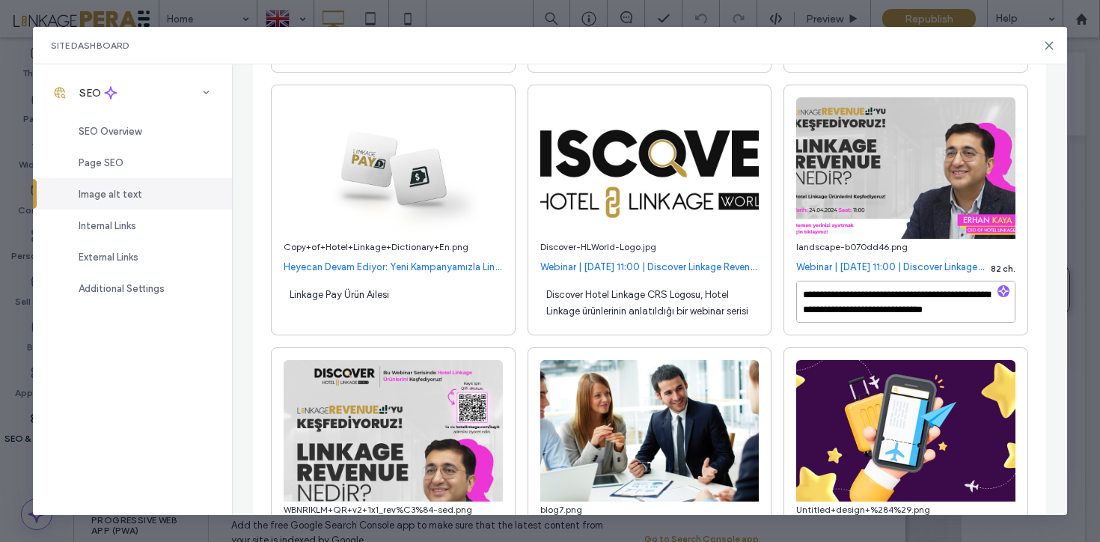
paste textarea "**********"
drag, startPoint x: 857, startPoint y: 291, endPoint x: 688, endPoint y: 293, distance: 169.9
type textarea "**********"
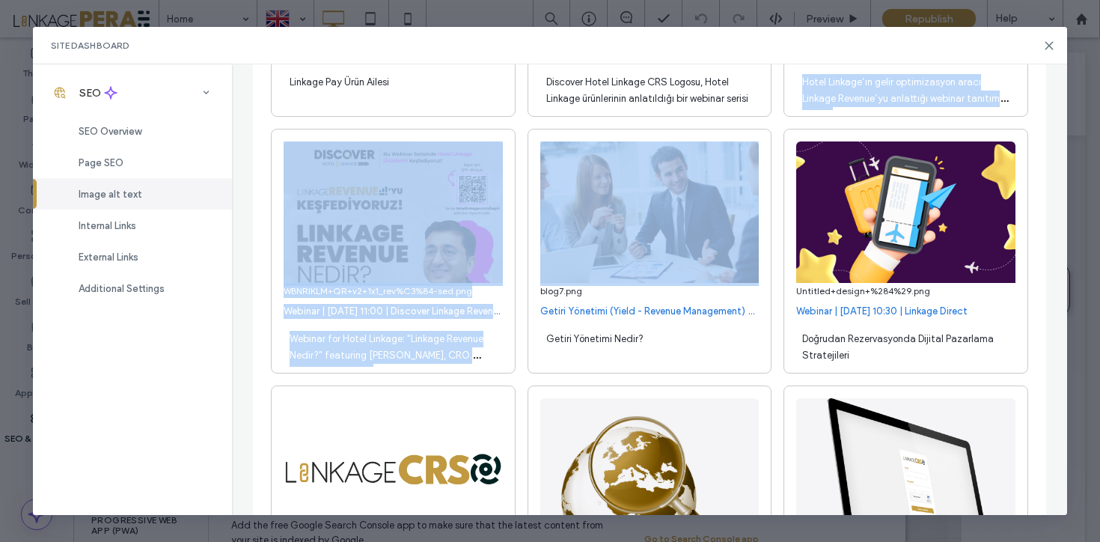
scroll to position [3791, 0]
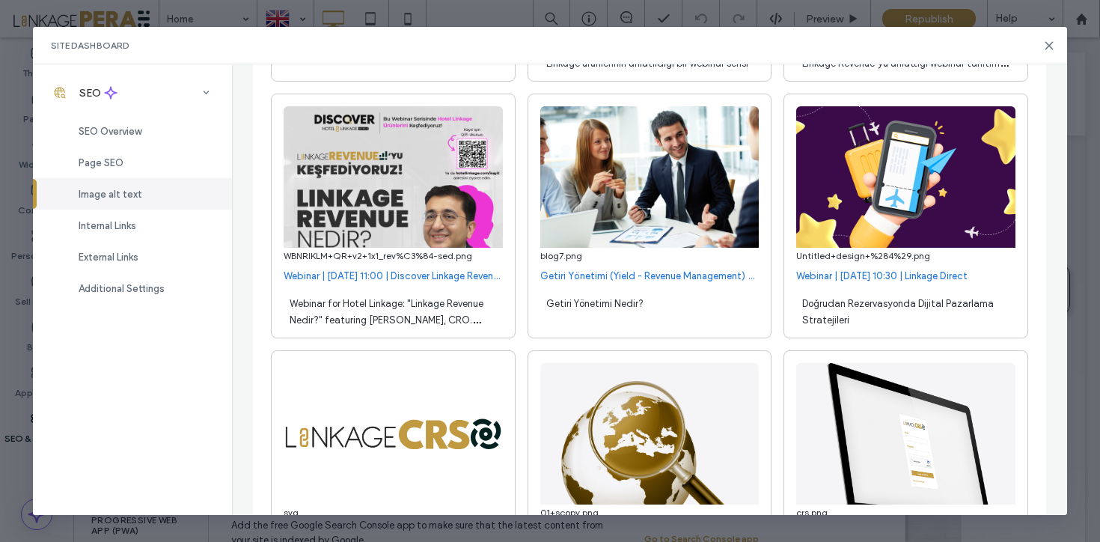
click at [391, 325] on span "Webinar for Hotel Linkage: "Linkage Revenue Nedir?" featuring Erhan Kaya, CRO. …" at bounding box center [387, 320] width 194 height 44
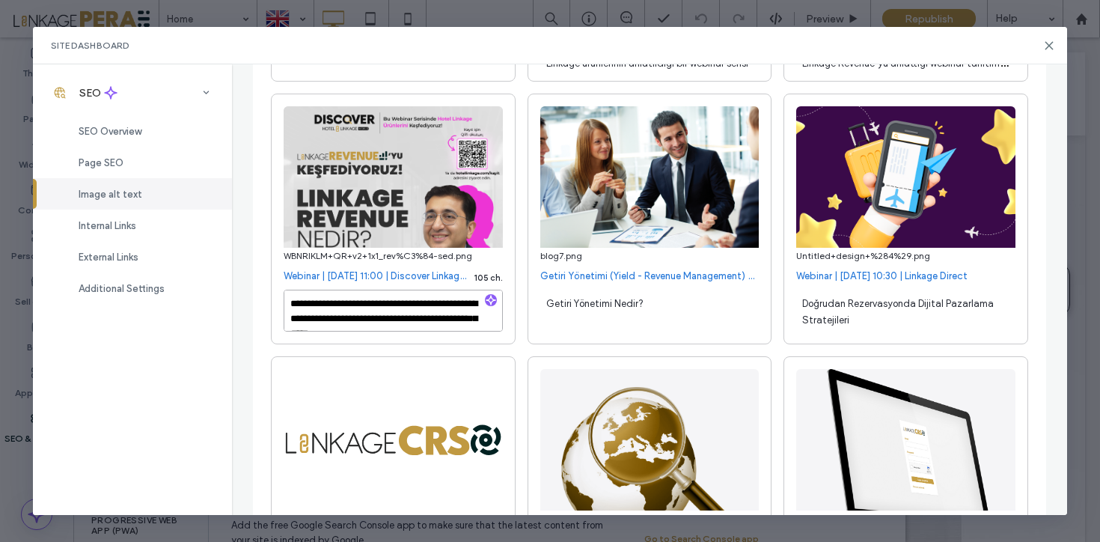
paste textarea
type textarea "**********"
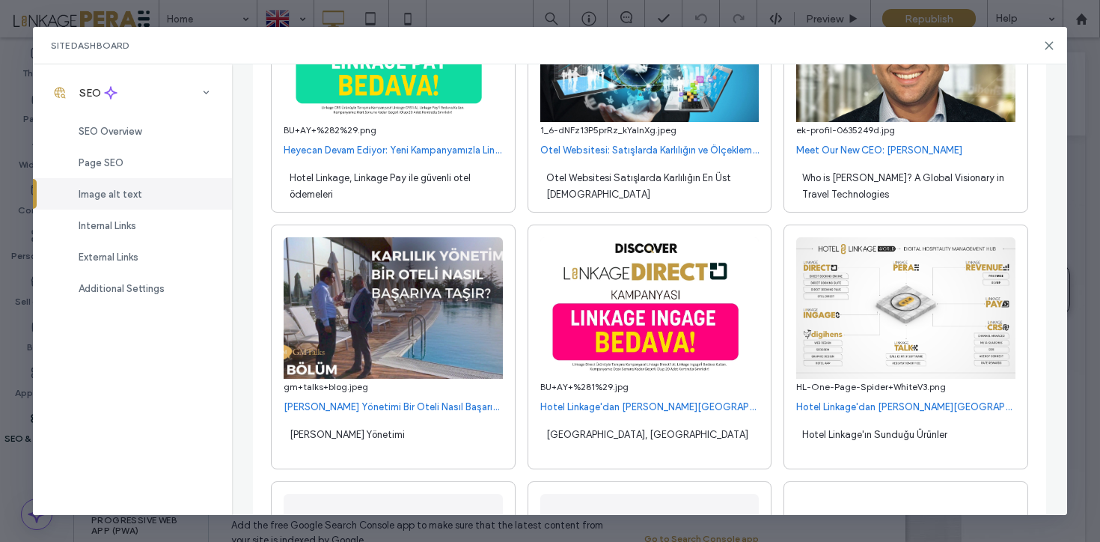
scroll to position [8408, 0]
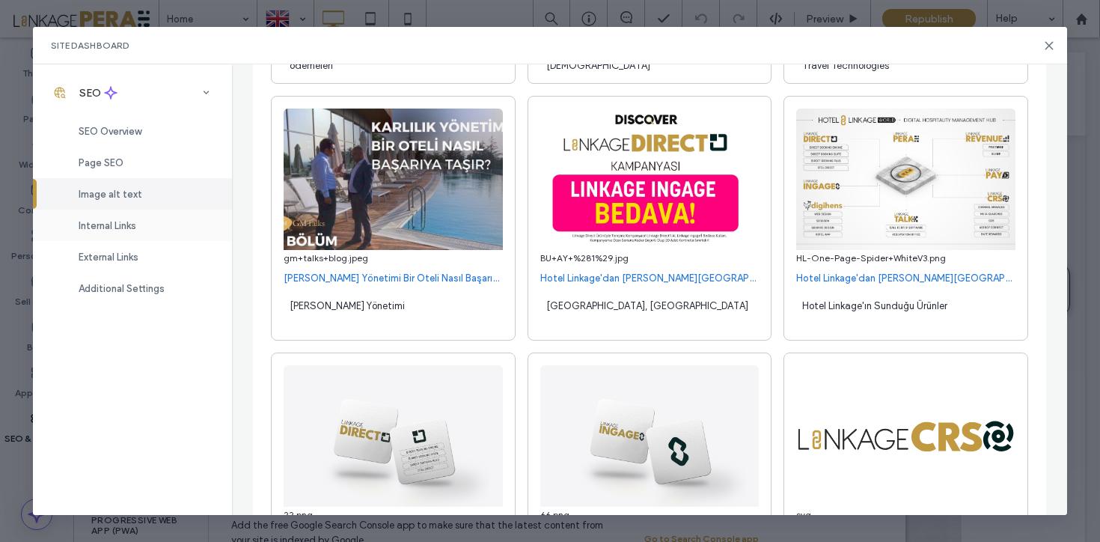
click at [165, 212] on div "Internal Links" at bounding box center [132, 224] width 199 height 31
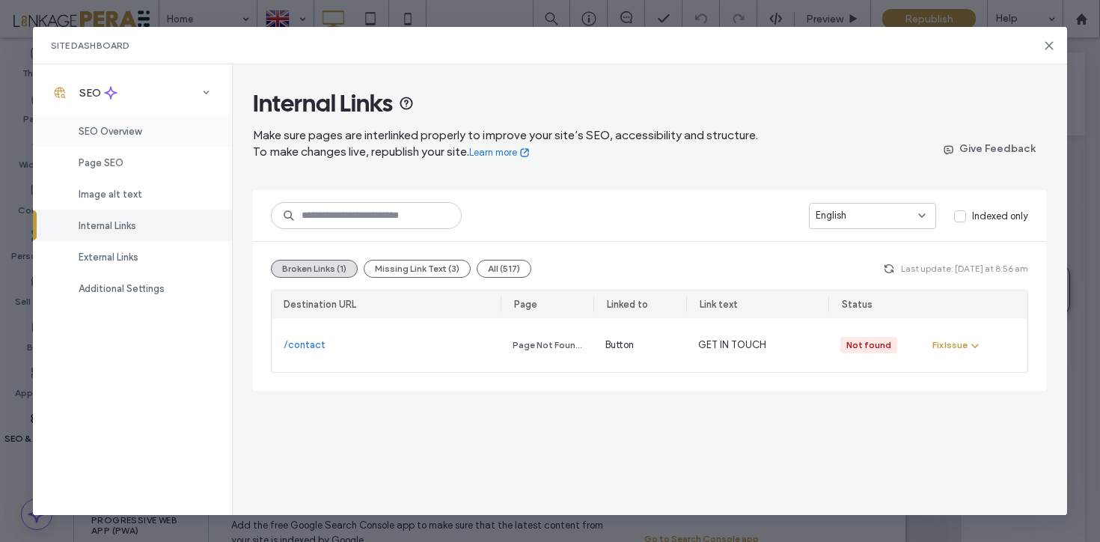
click at [152, 129] on div "SEO Overview" at bounding box center [132, 130] width 199 height 31
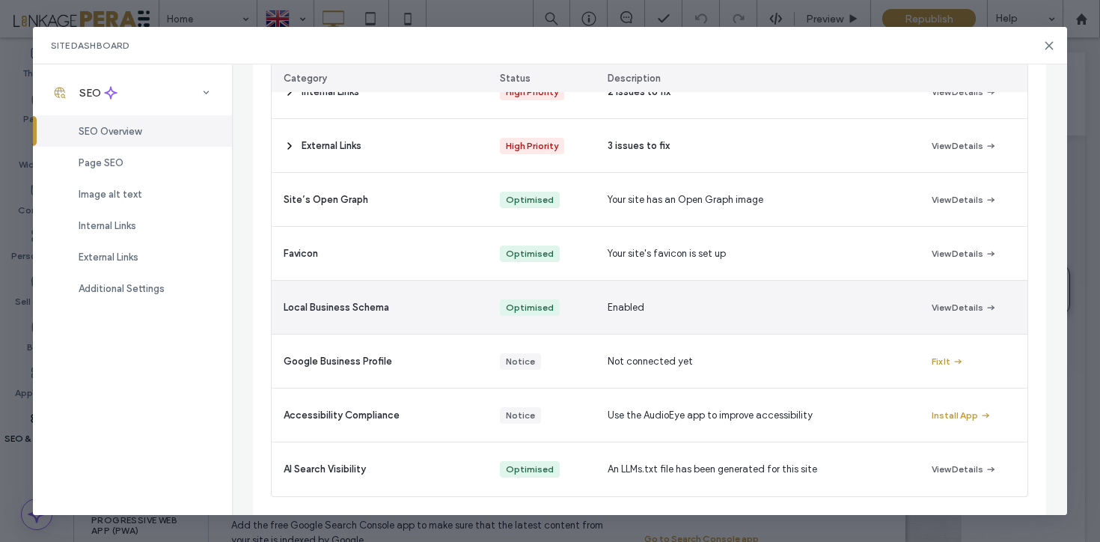
scroll to position [238, 0]
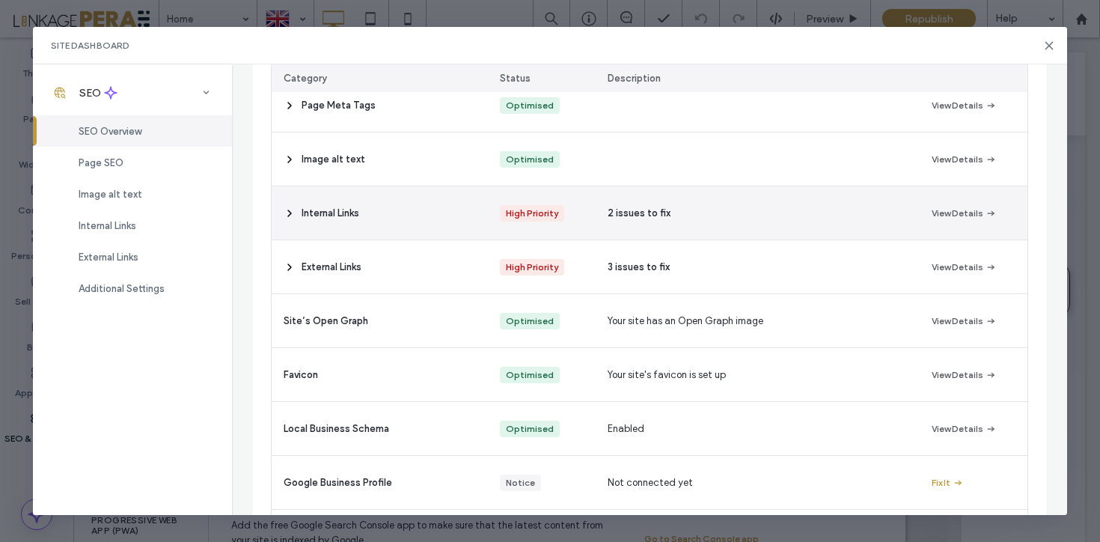
click at [287, 204] on span at bounding box center [290, 212] width 12 height 53
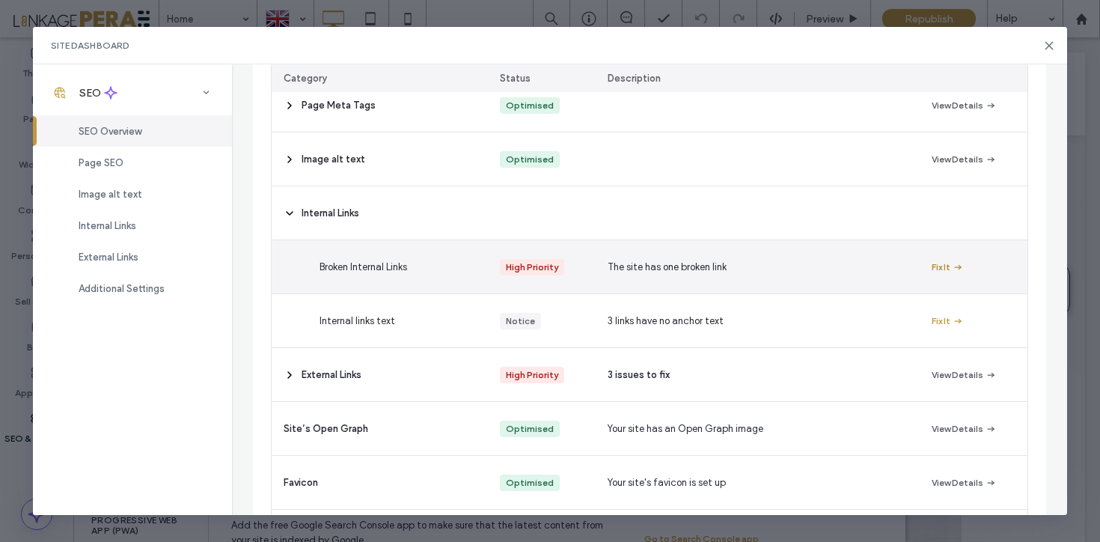
click at [942, 267] on button "Fix It" at bounding box center [947, 267] width 32 height 18
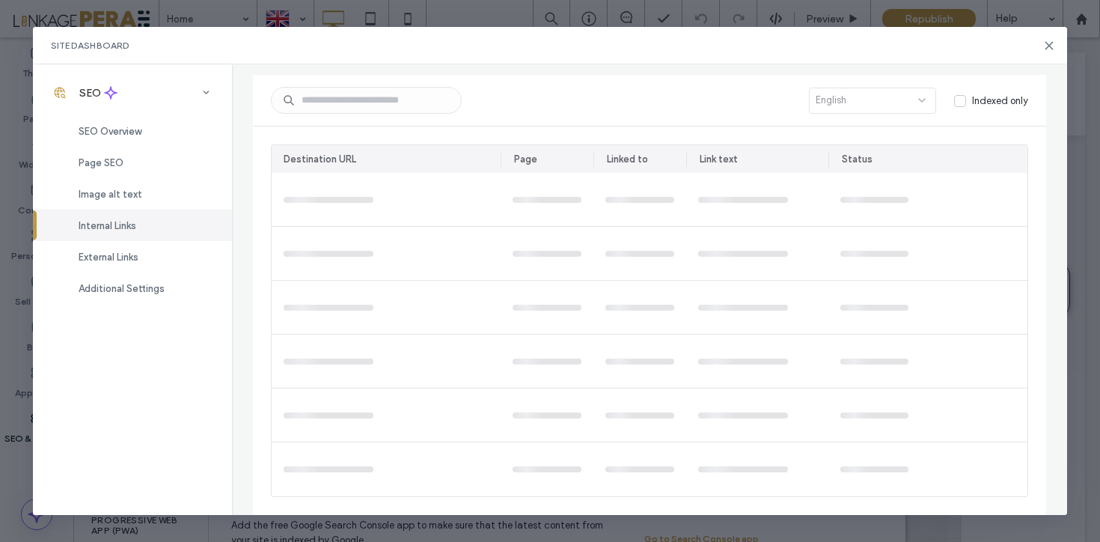
scroll to position [0, 0]
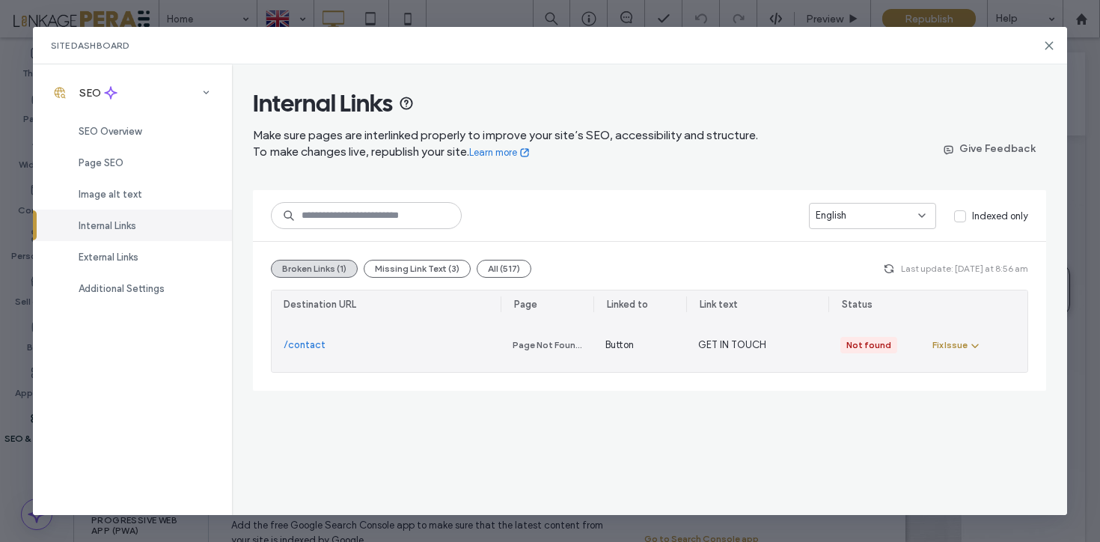
click at [958, 346] on div "Fix Issue" at bounding box center [949, 344] width 35 height 13
click at [976, 379] on span "Fix in Editor" at bounding box center [971, 380] width 51 height 15
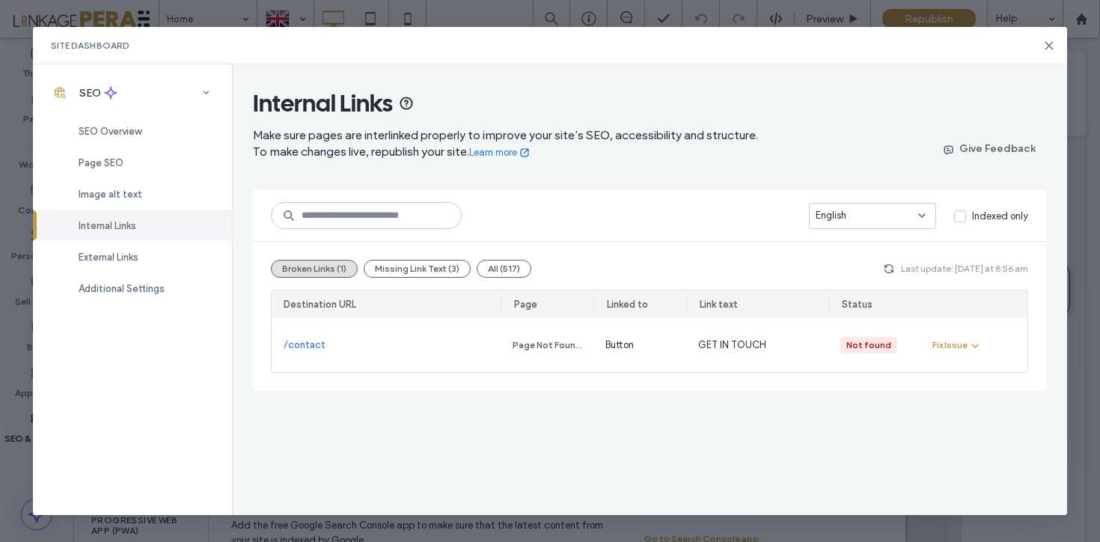
click at [1050, 38] on div "Site Dashboard" at bounding box center [550, 45] width 1034 height 37
click at [1050, 43] on use at bounding box center [1048, 45] width 7 height 7
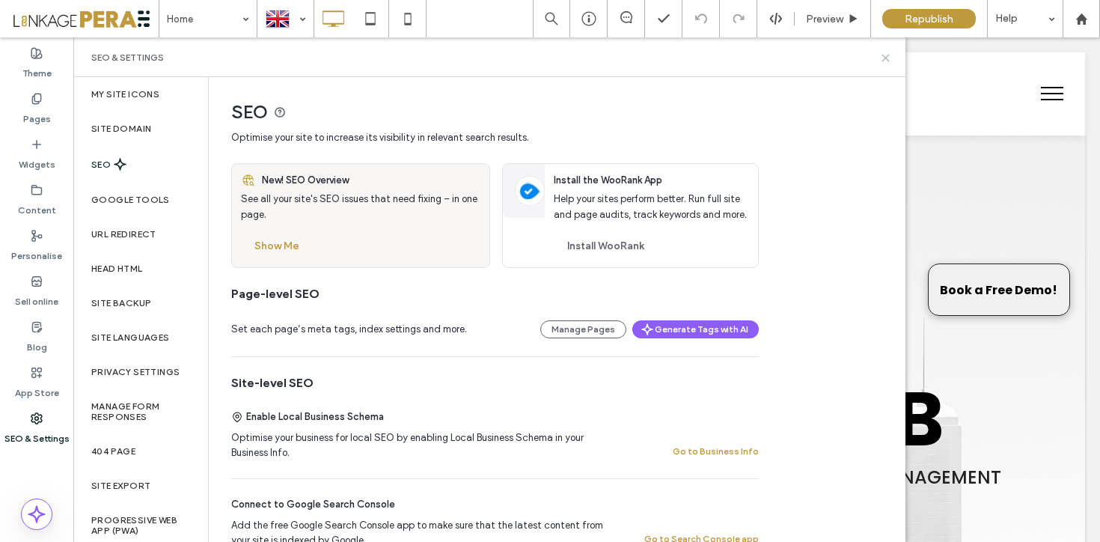
click at [885, 59] on icon at bounding box center [885, 57] width 11 height 11
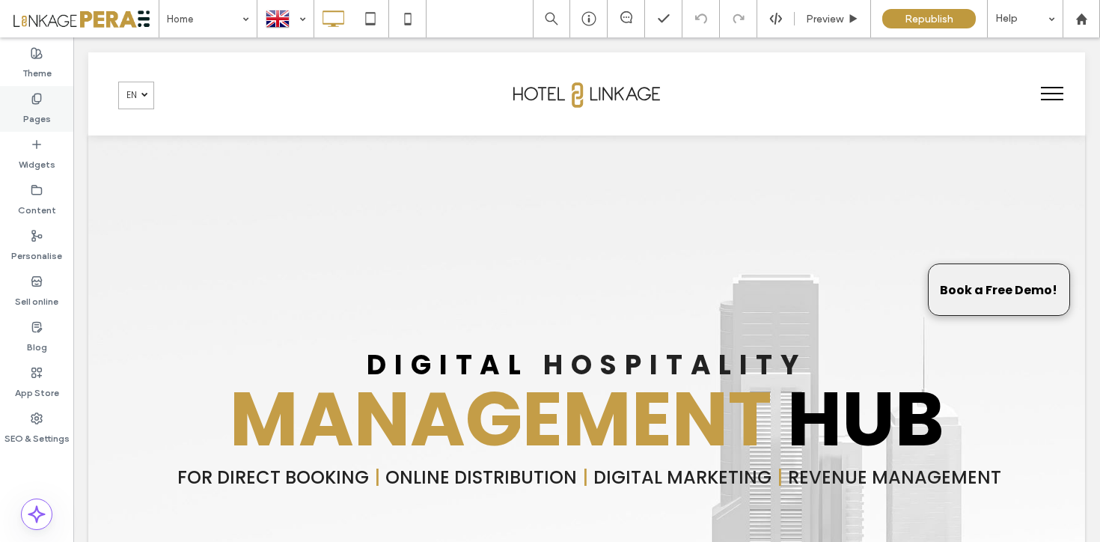
click at [35, 111] on label "Pages" at bounding box center [37, 115] width 28 height 21
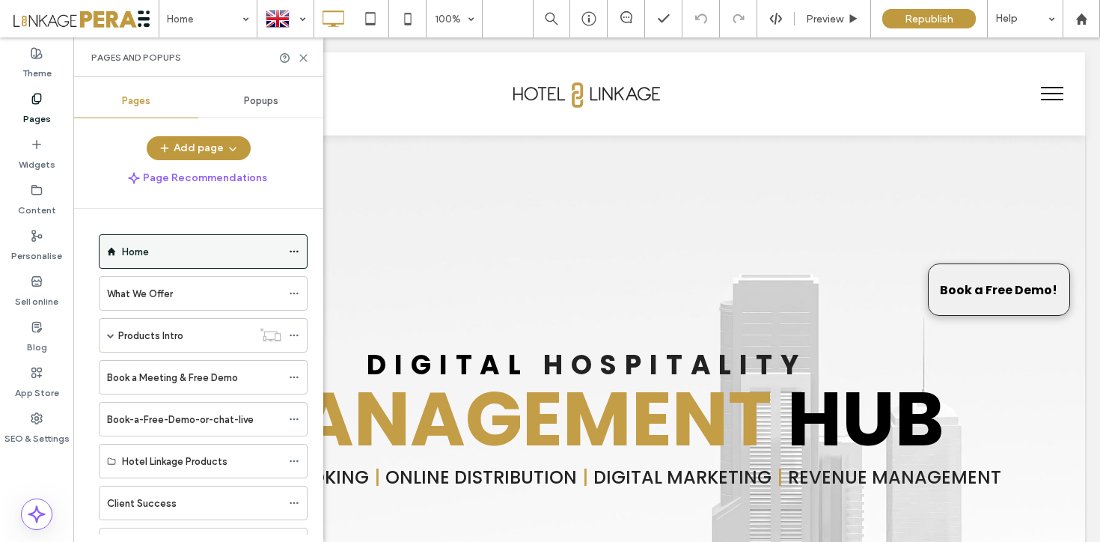
click at [180, 248] on div "Home" at bounding box center [201, 252] width 159 height 16
click at [307, 53] on icon at bounding box center [303, 57] width 11 height 11
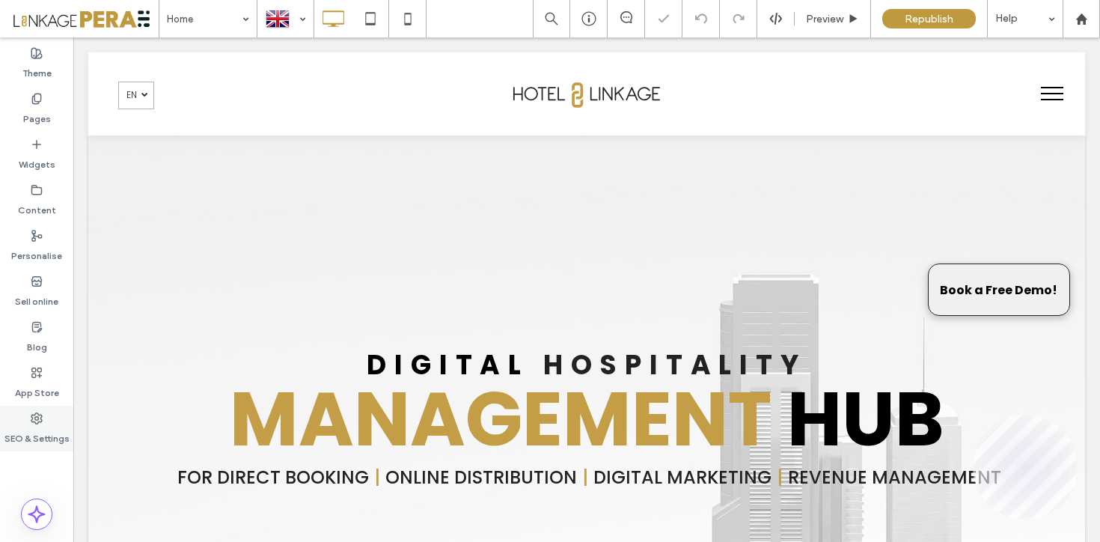
click at [40, 413] on icon at bounding box center [37, 418] width 12 height 12
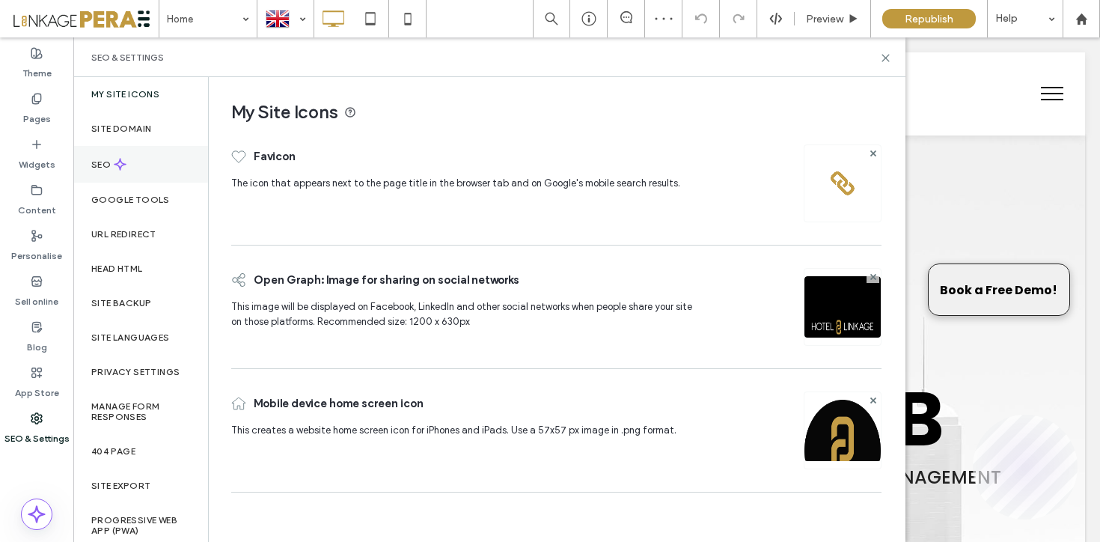
click at [147, 177] on div "SEO" at bounding box center [140, 164] width 135 height 37
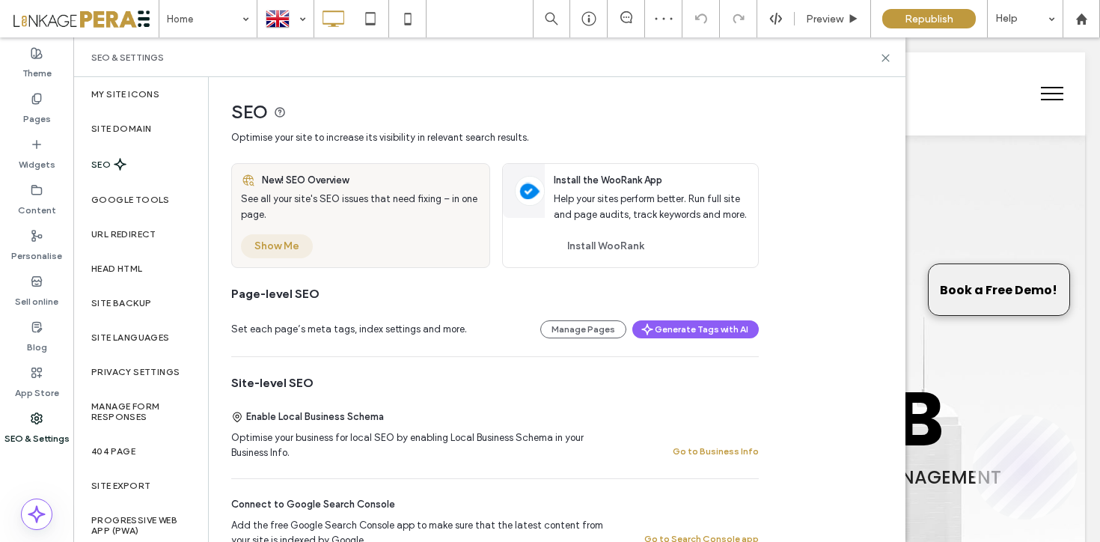
click at [279, 239] on button "Show Me" at bounding box center [277, 246] width 72 height 24
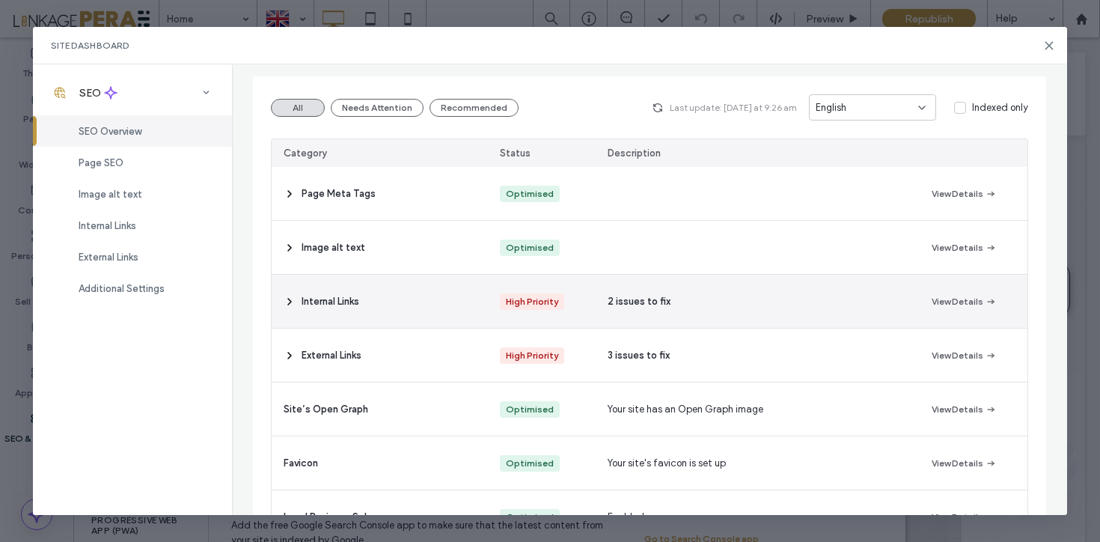
scroll to position [161, 0]
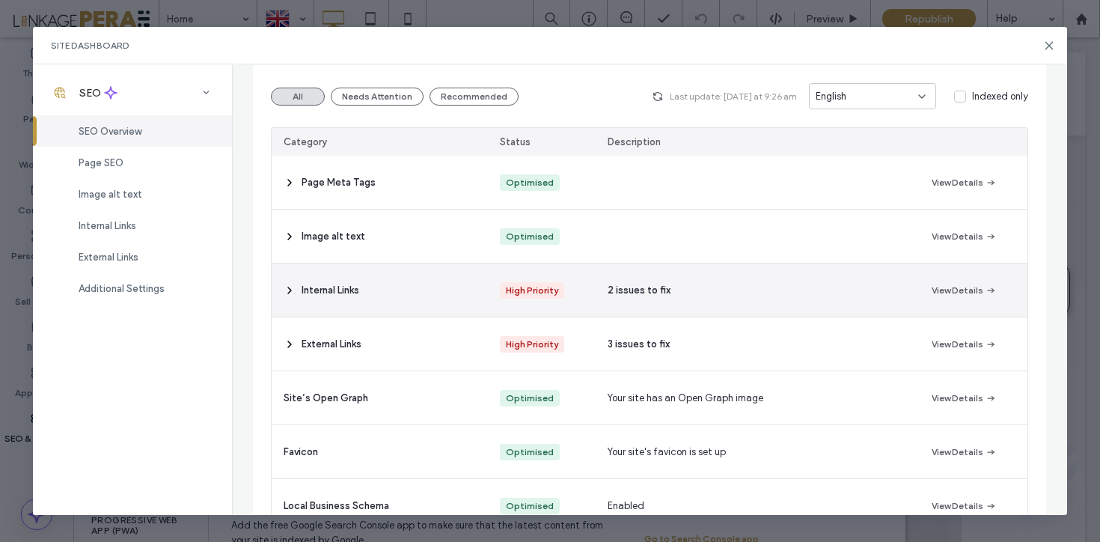
click at [285, 285] on icon at bounding box center [290, 290] width 12 height 12
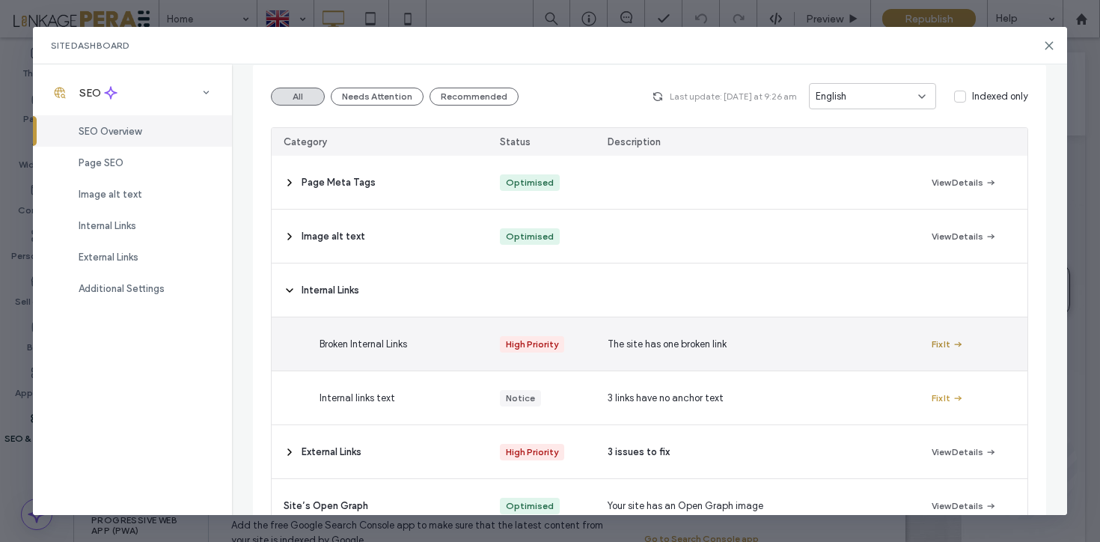
click at [944, 341] on button "Fix It" at bounding box center [947, 344] width 32 height 18
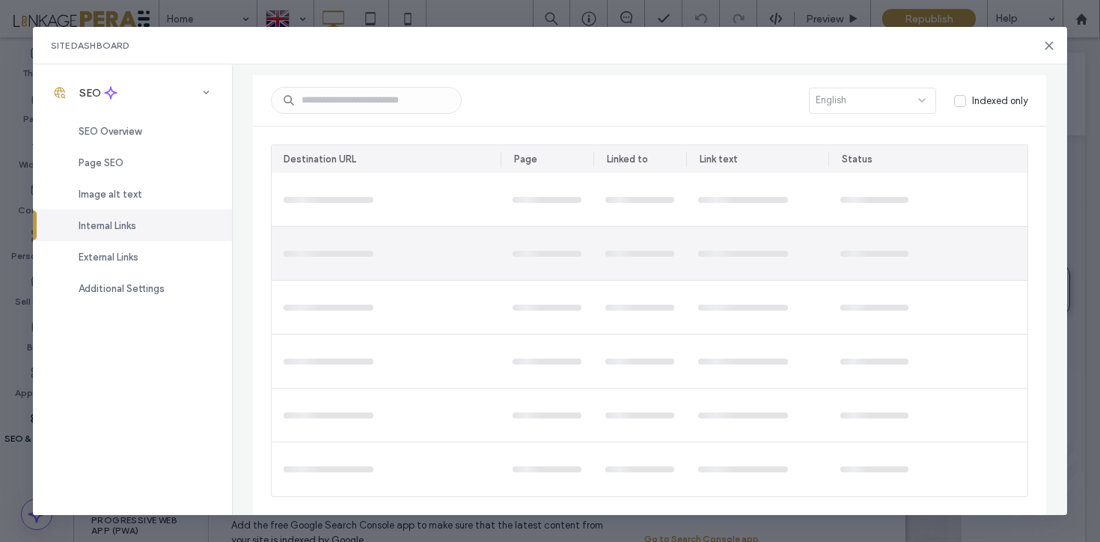
scroll to position [0, 0]
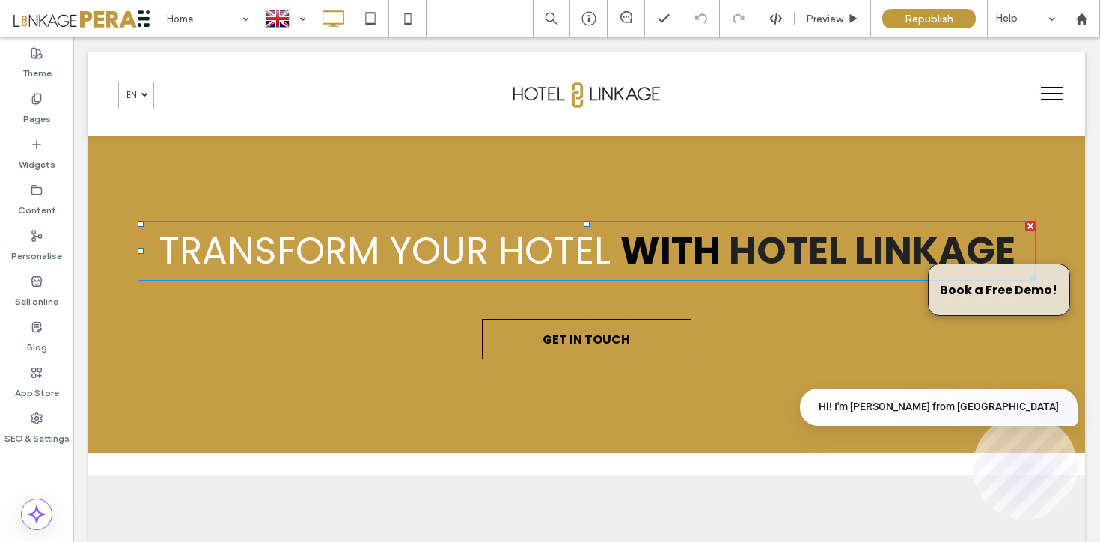
scroll to position [666, 0]
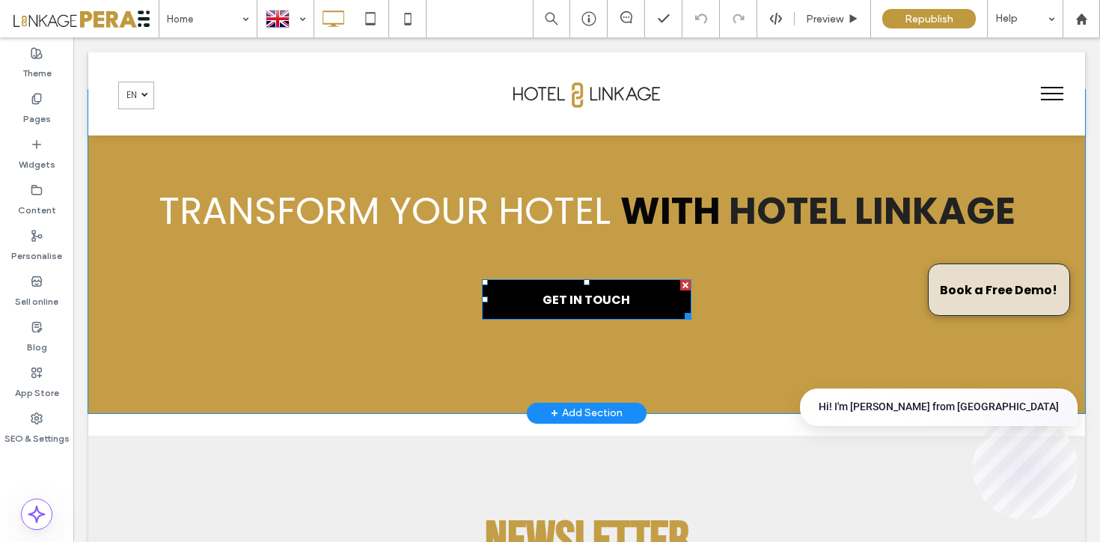
click at [601, 294] on span "GET IN TOUCH" at bounding box center [586, 300] width 98 height 34
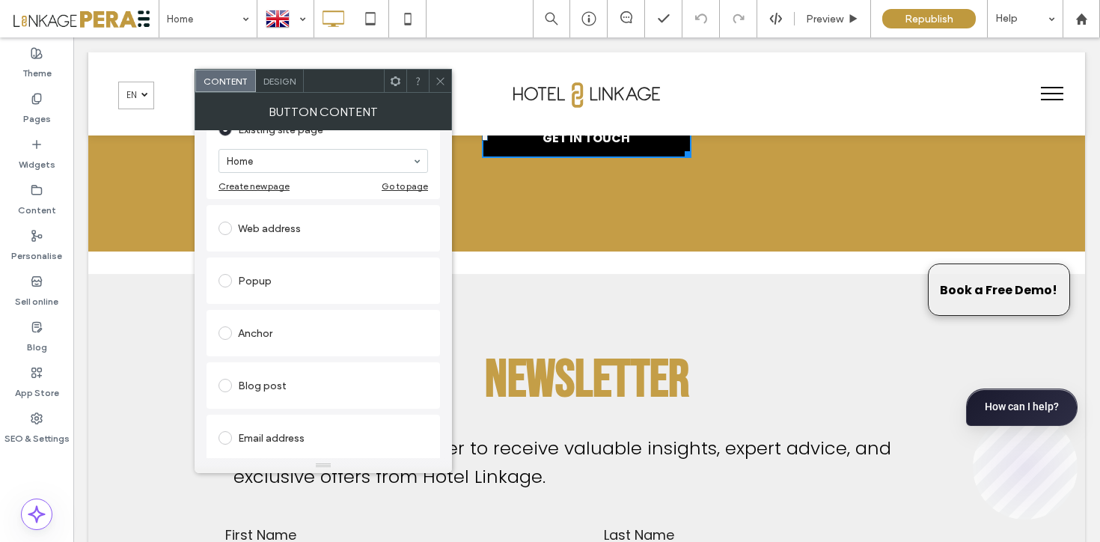
scroll to position [834, 0]
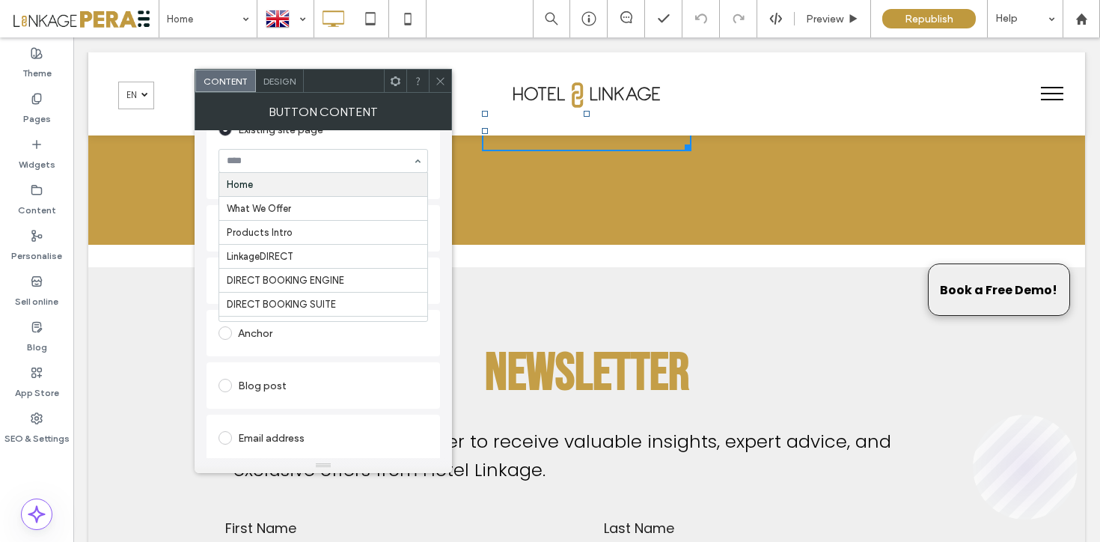
click at [341, 173] on div "Home What We Offer Products Intro LinkageDIRECT DIRECT BOOKING ENGINE DIRECT BO…" at bounding box center [322, 161] width 209 height 24
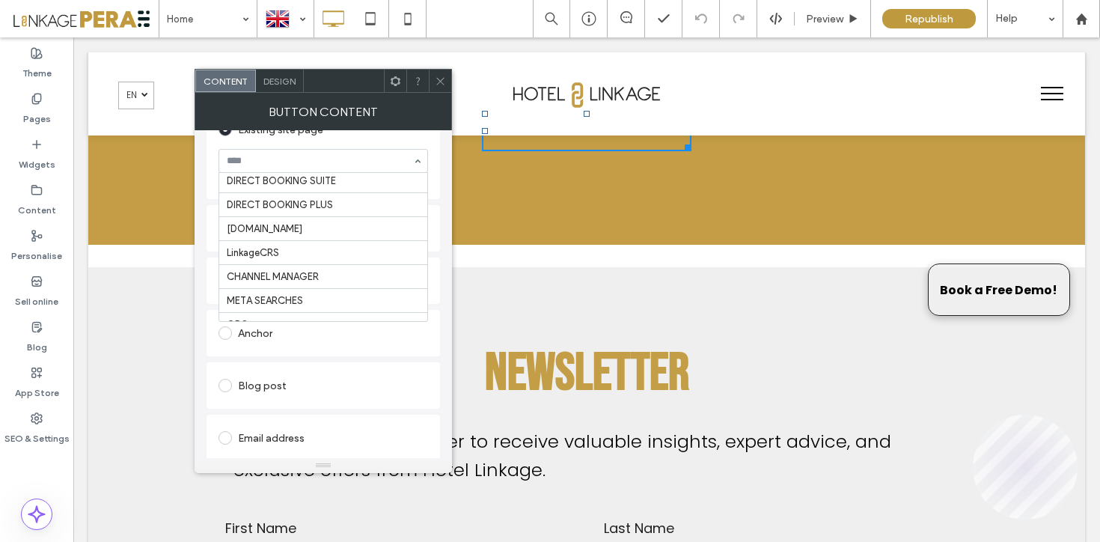
scroll to position [144, 0]
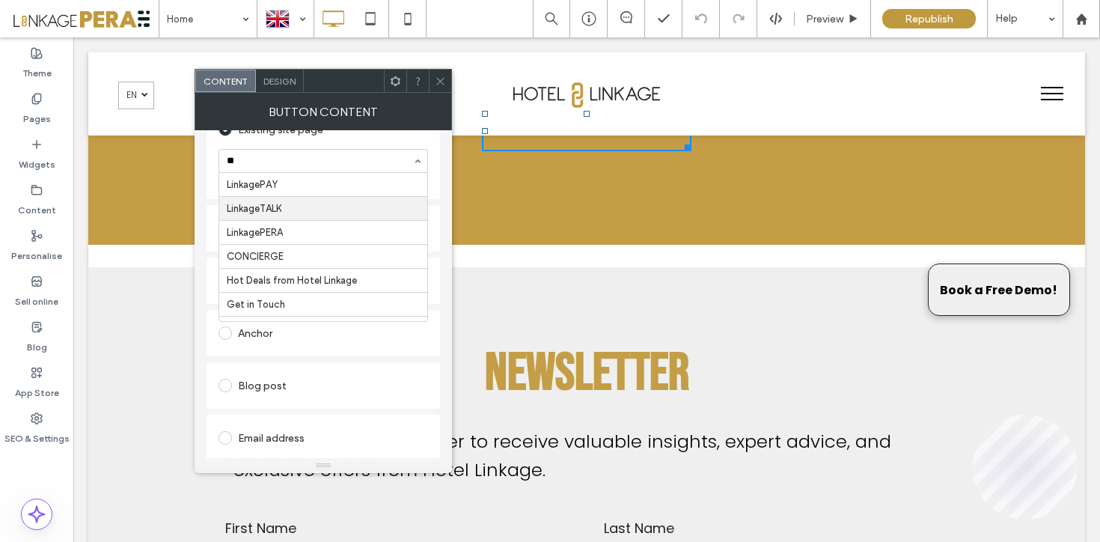
type input "***"
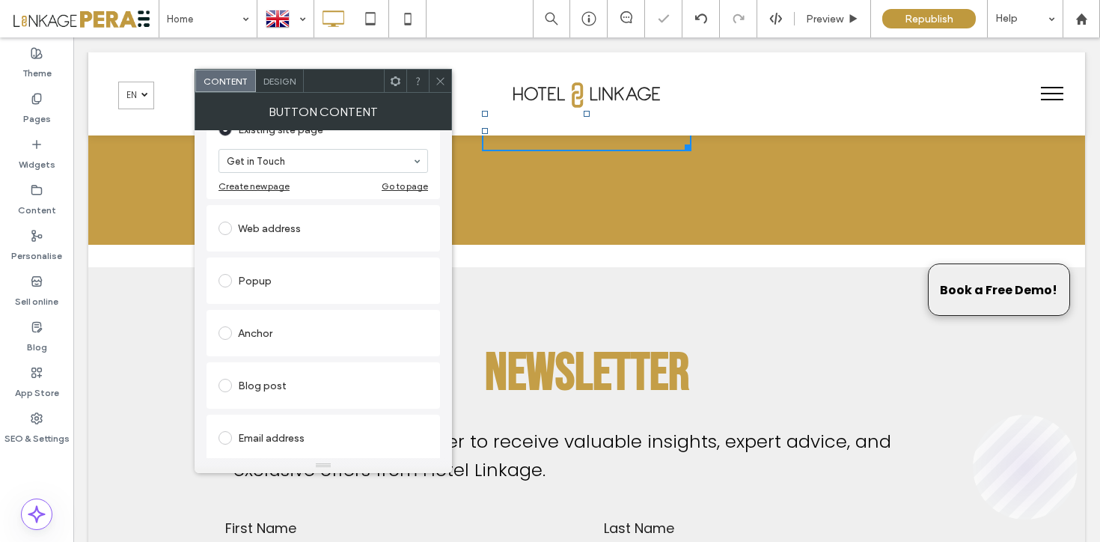
drag, startPoint x: 439, startPoint y: 82, endPoint x: 435, endPoint y: 144, distance: 63.0
click at [439, 82] on use at bounding box center [439, 80] width 7 height 7
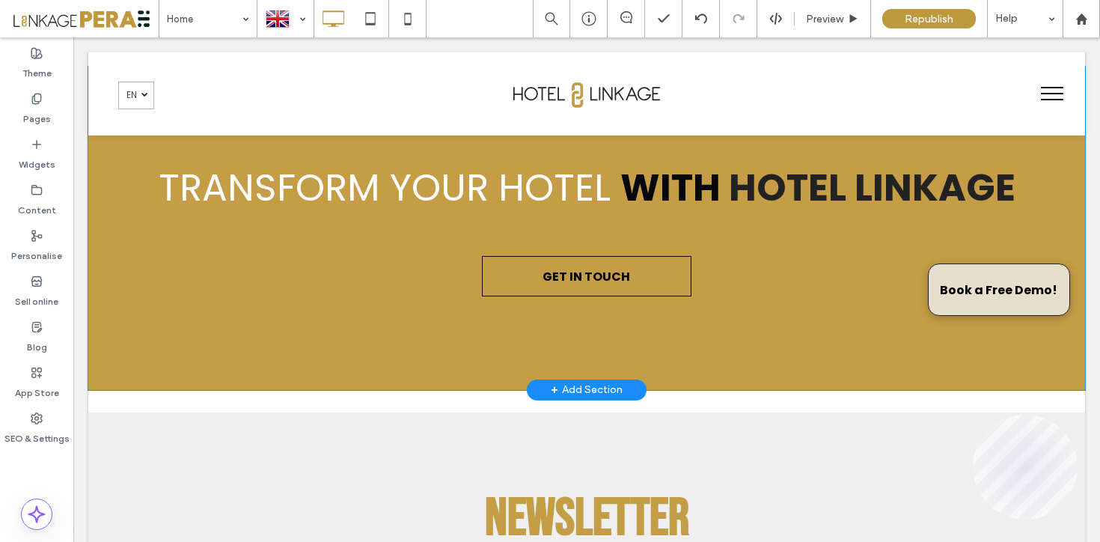
scroll to position [665, 0]
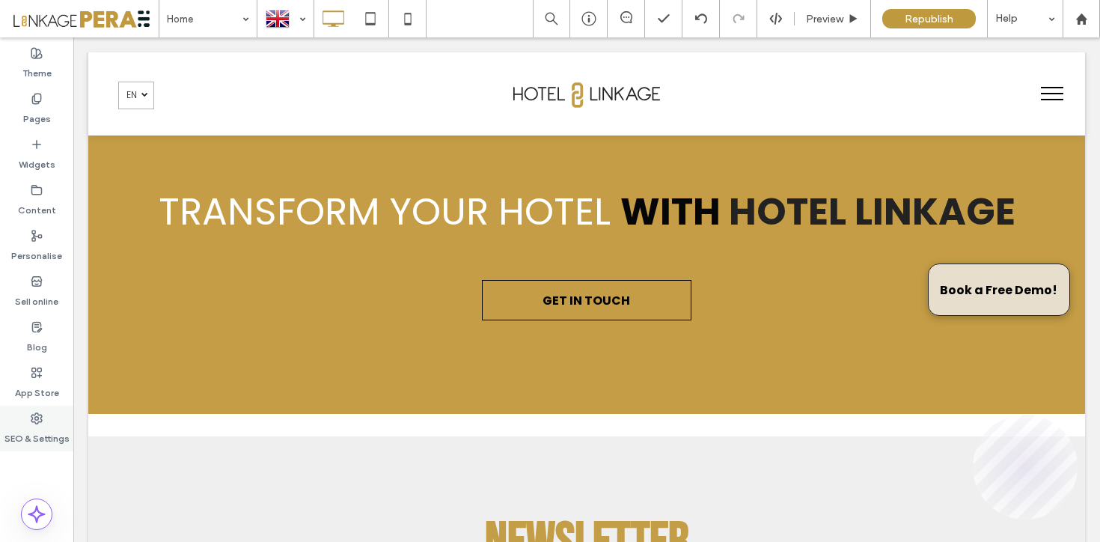
click at [24, 416] on div "SEO & Settings" at bounding box center [36, 429] width 73 height 46
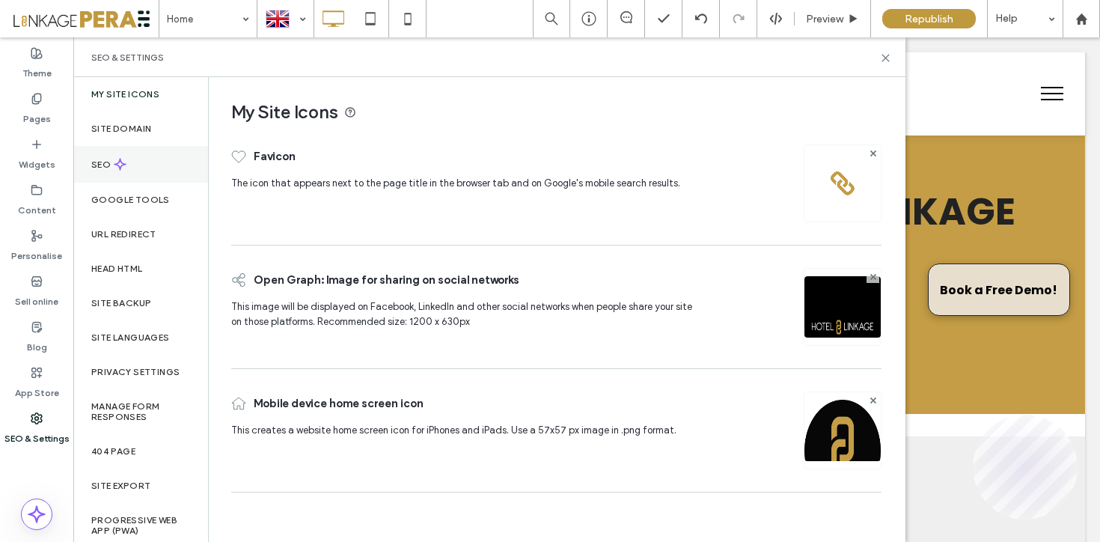
click at [143, 168] on div "SEO" at bounding box center [140, 164] width 135 height 37
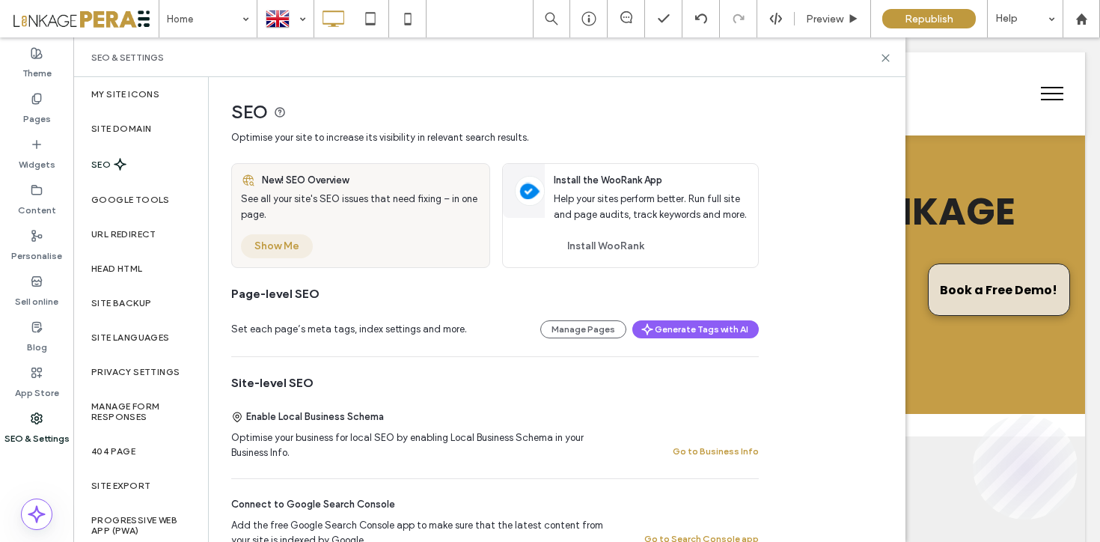
click at [261, 251] on button "Show Me" at bounding box center [277, 246] width 72 height 24
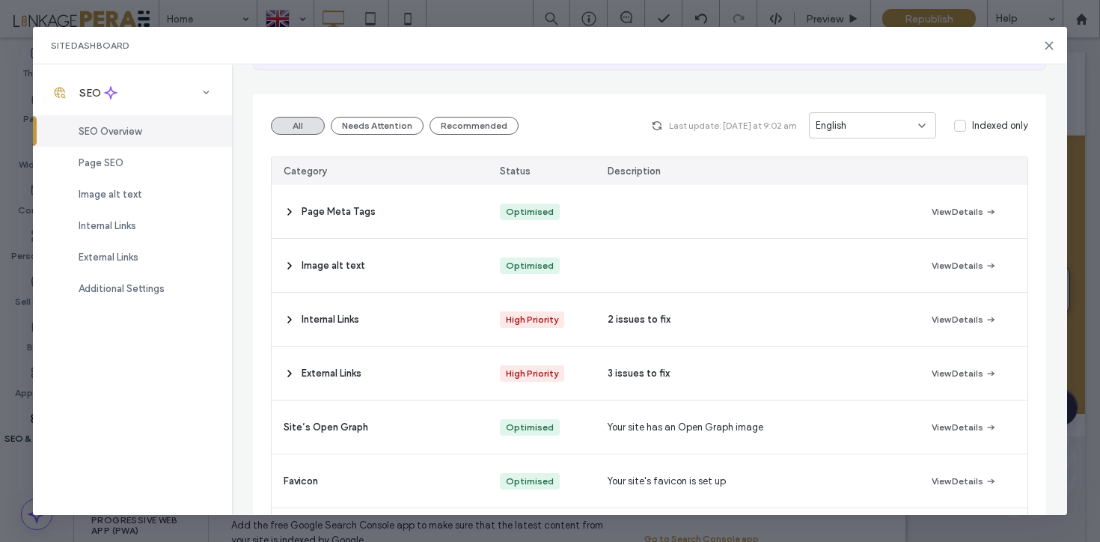
scroll to position [153, 0]
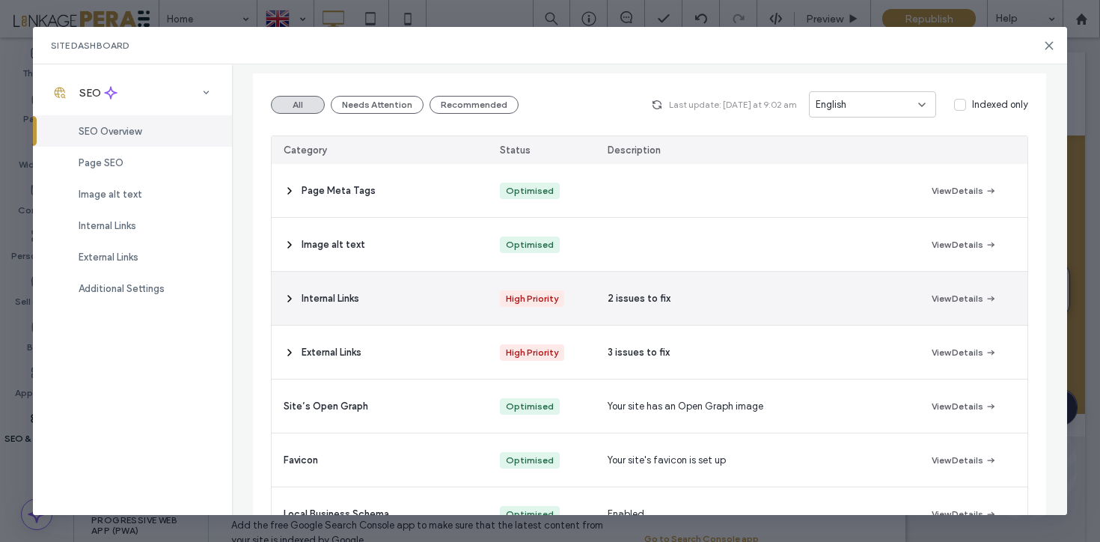
click at [293, 302] on icon at bounding box center [290, 299] width 12 height 12
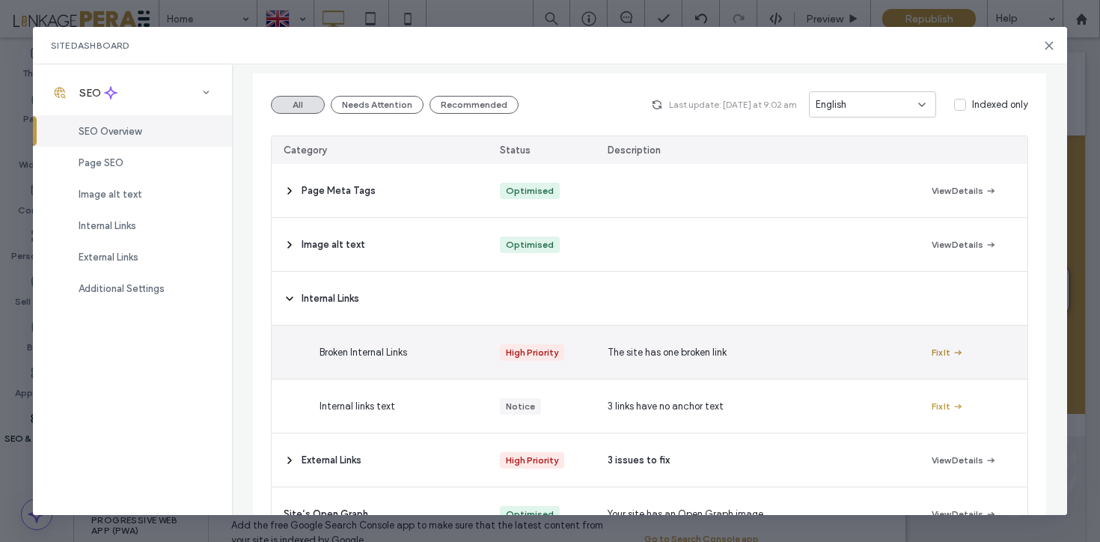
click at [949, 349] on button "Fix It" at bounding box center [947, 352] width 32 height 18
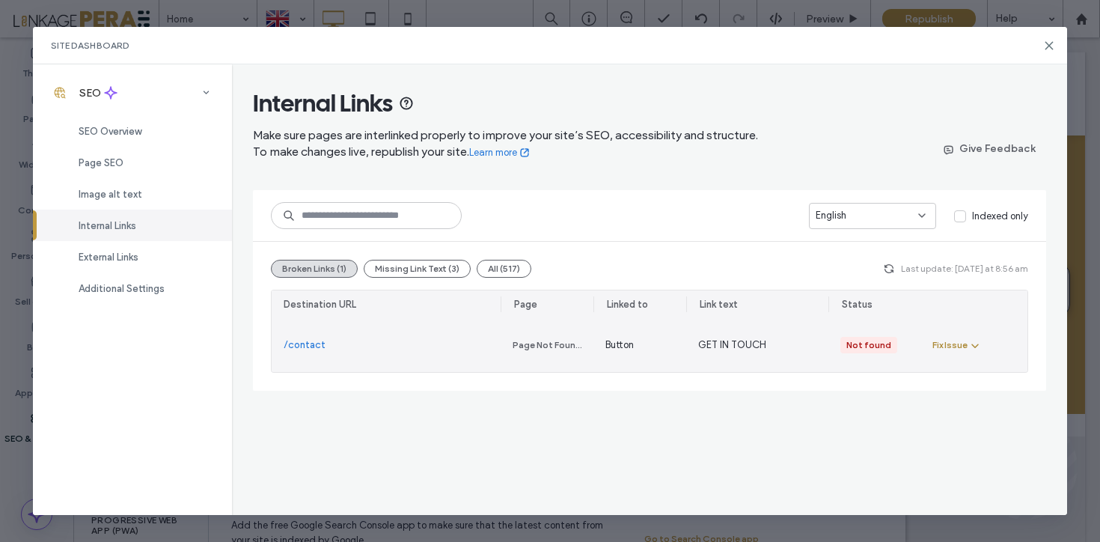
click at [954, 343] on div "Fix Issue" at bounding box center [949, 344] width 35 height 13
click at [982, 417] on div "Redirect Link" at bounding box center [1000, 409] width 133 height 28
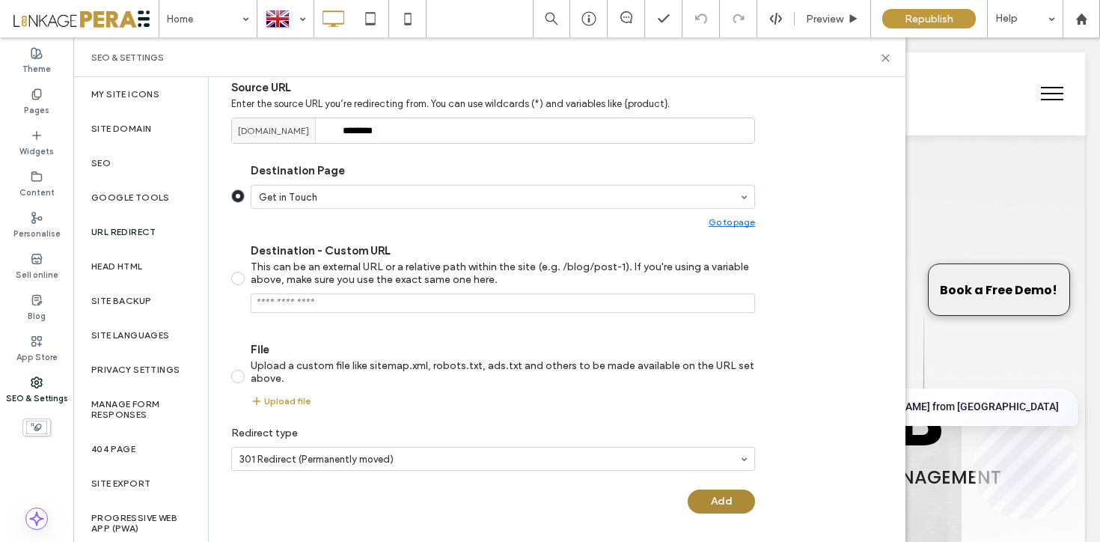
click at [735, 507] on button "Add" at bounding box center [721, 501] width 67 height 24
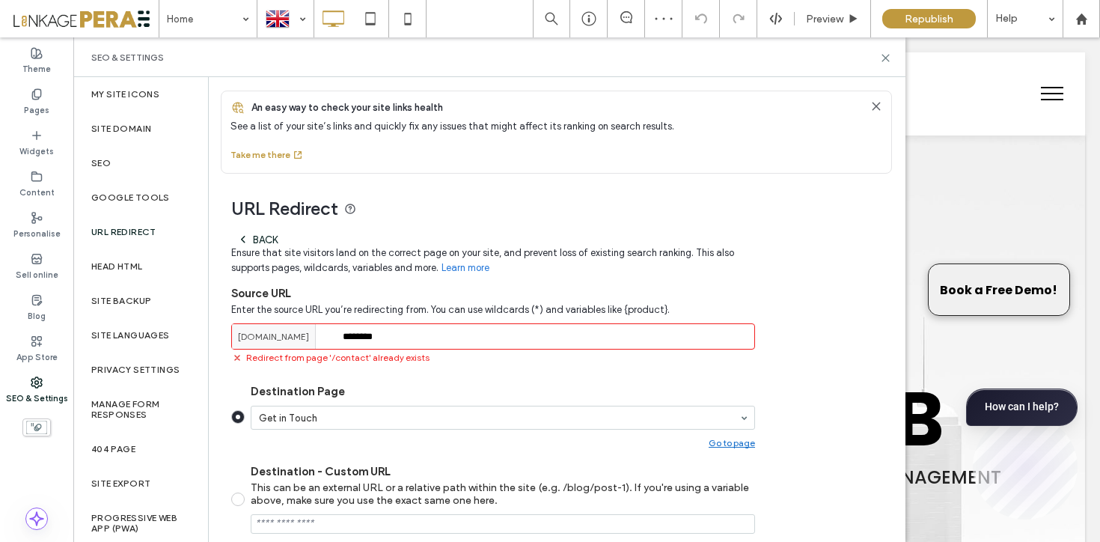
click at [251, 240] on div "Back" at bounding box center [257, 239] width 40 height 12
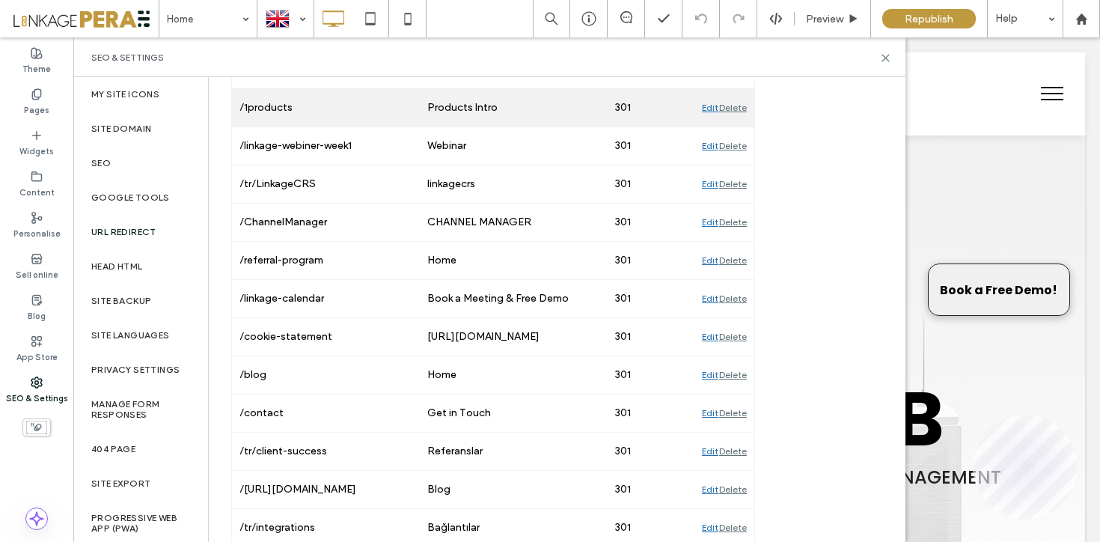
scroll to position [332, 0]
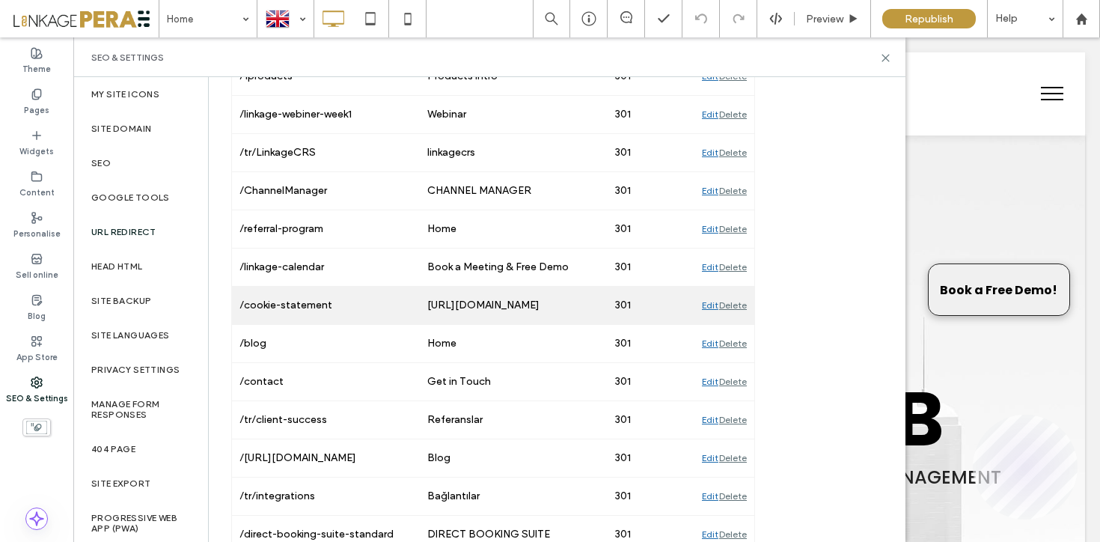
click at [710, 383] on div "Edit" at bounding box center [710, 381] width 16 height 37
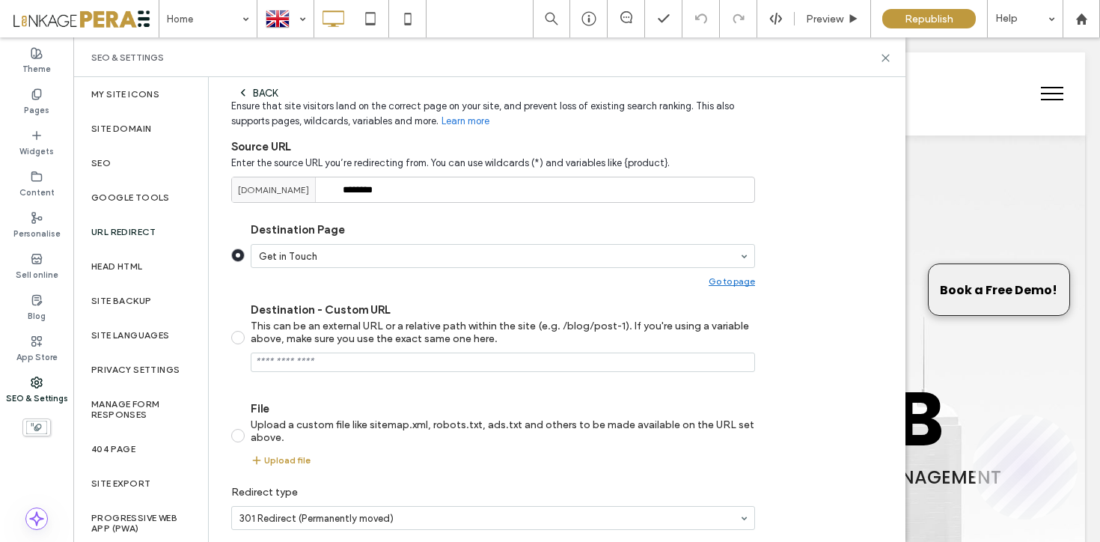
scroll to position [208, 0]
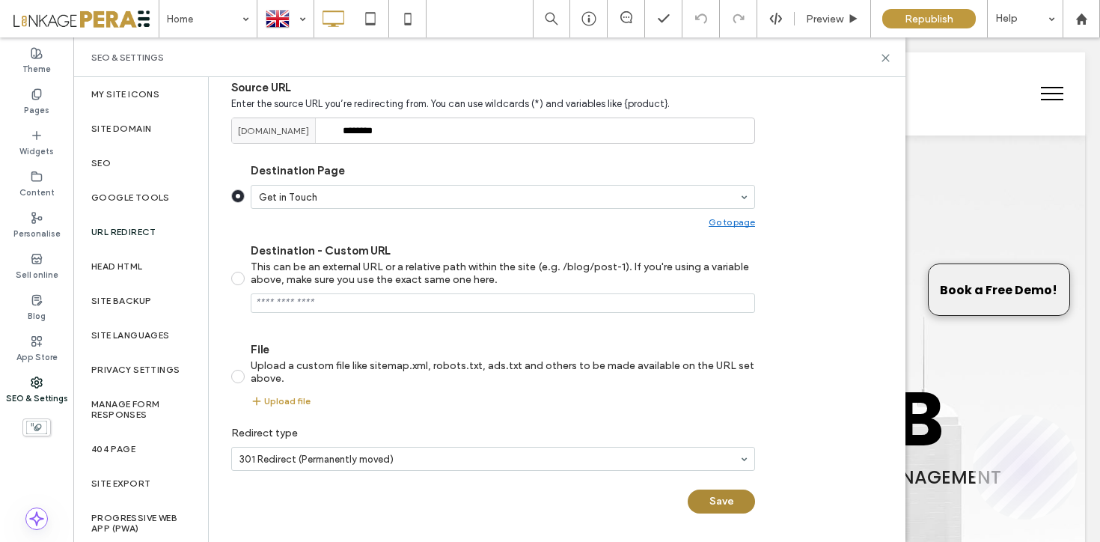
click at [735, 502] on button "Save" at bounding box center [721, 501] width 67 height 24
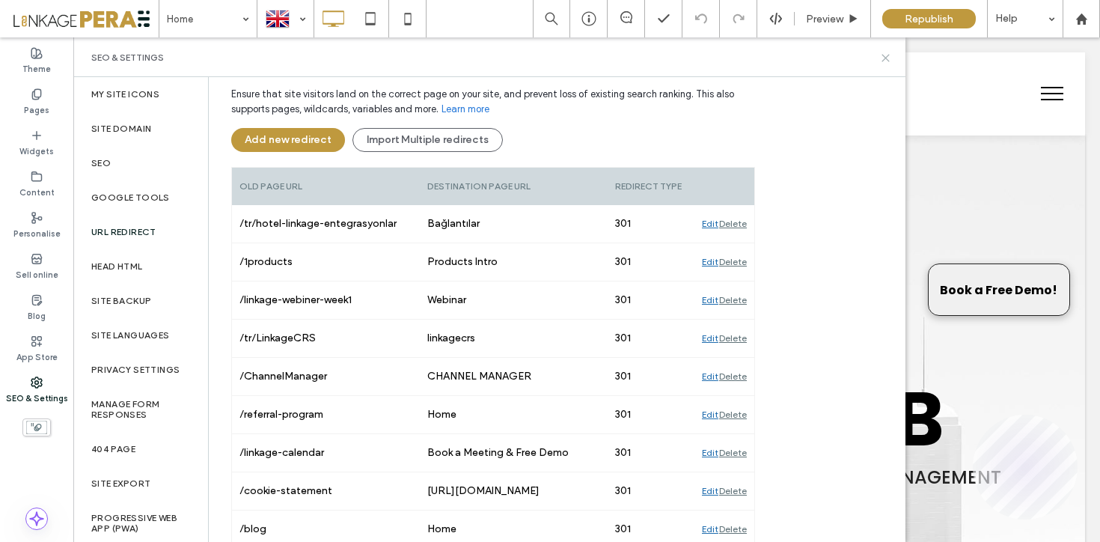
click at [889, 58] on icon at bounding box center [885, 57] width 11 height 11
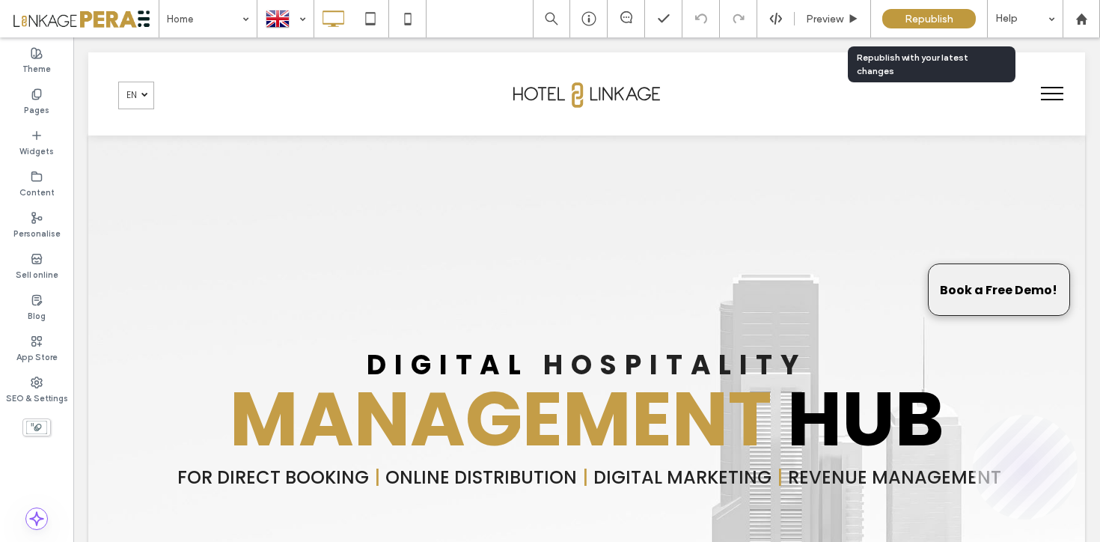
click at [915, 20] on span "Republish" at bounding box center [929, 19] width 49 height 13
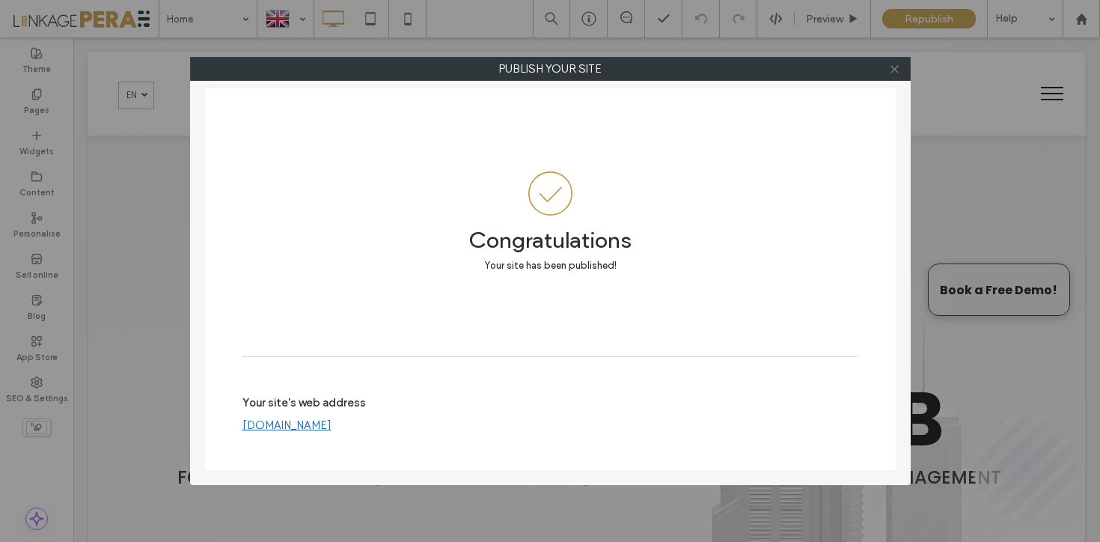
click at [895, 67] on use at bounding box center [893, 68] width 7 height 7
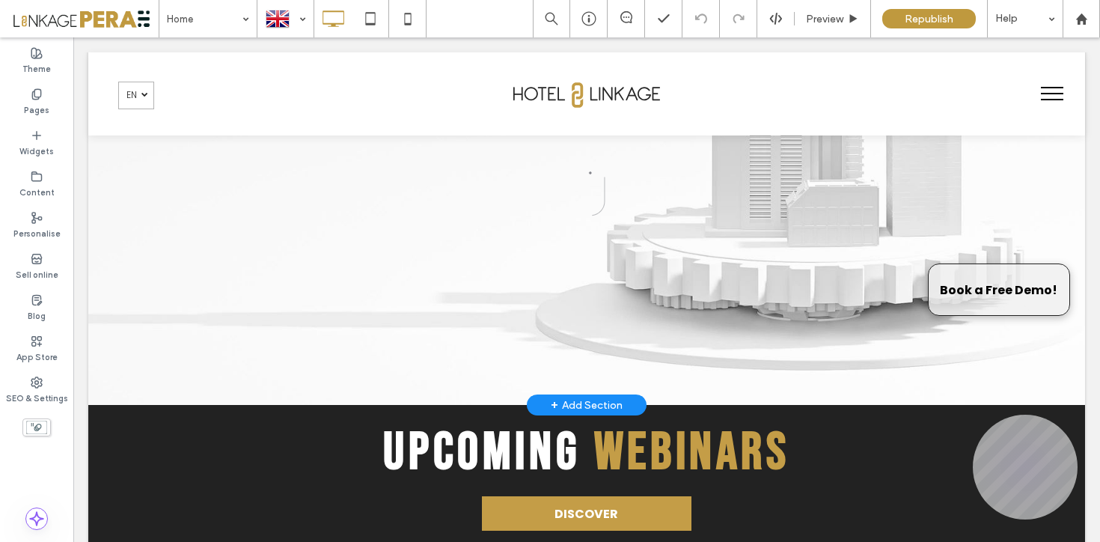
scroll to position [489, 0]
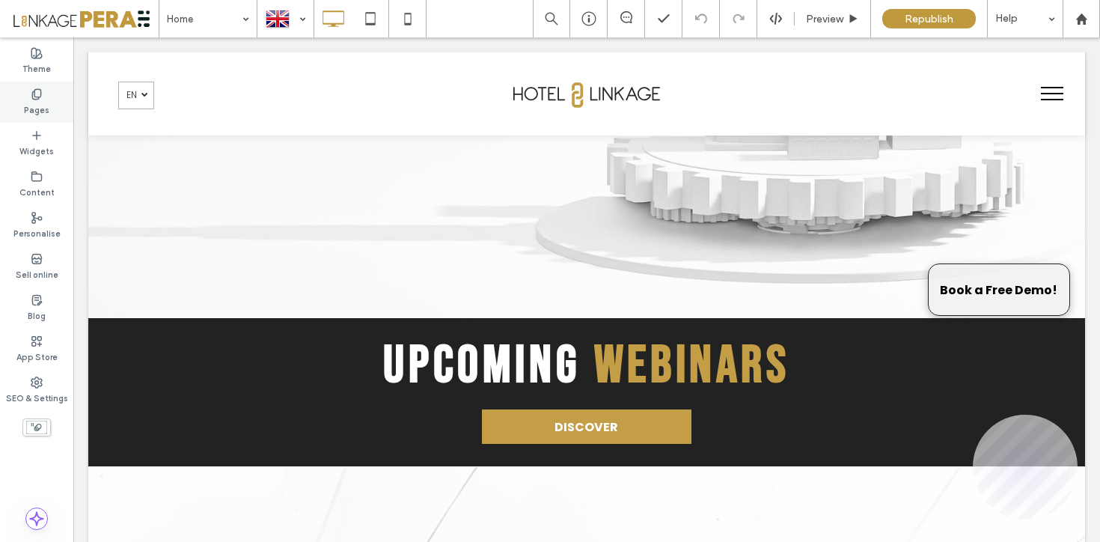
click at [40, 111] on label "Pages" at bounding box center [36, 108] width 25 height 16
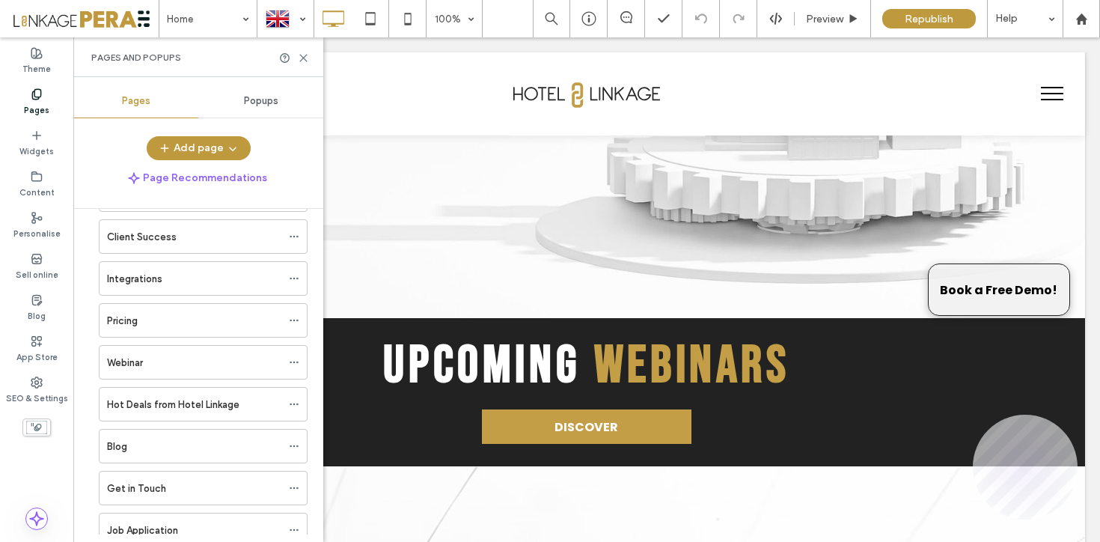
scroll to position [396, 0]
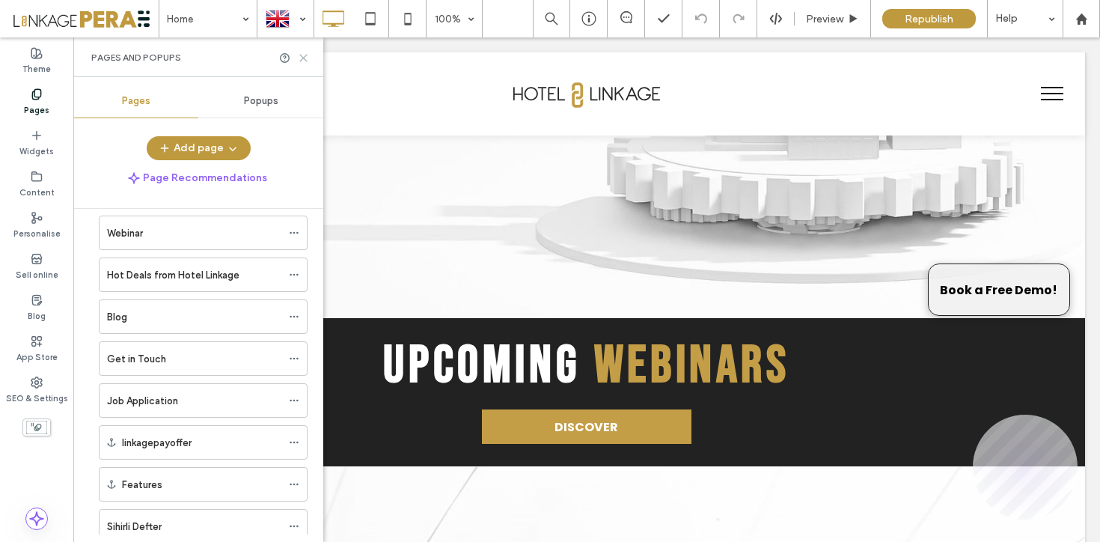
click at [303, 61] on icon at bounding box center [303, 57] width 11 height 11
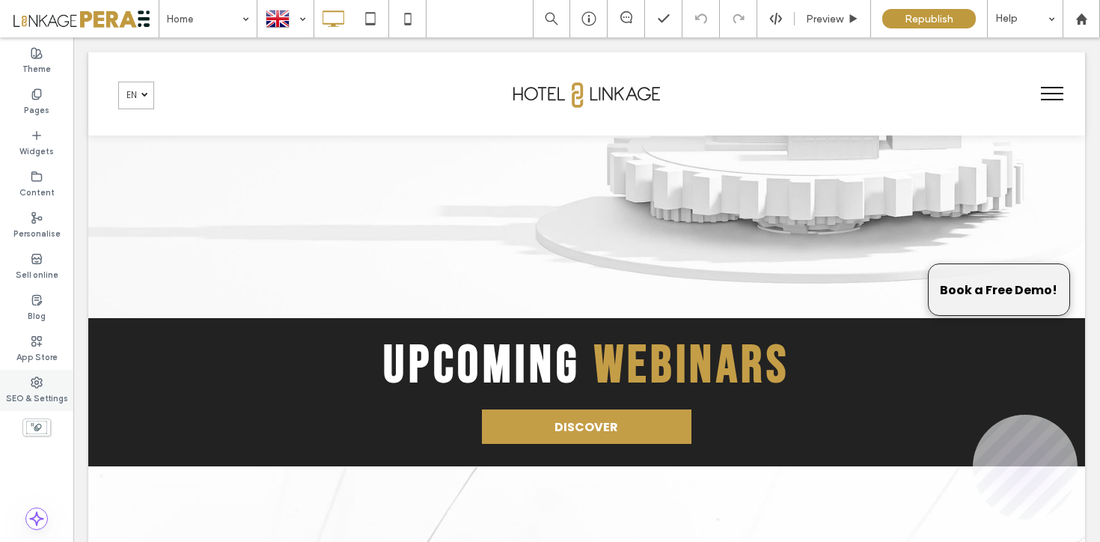
click at [29, 387] on div "SEO & Settings" at bounding box center [36, 390] width 73 height 41
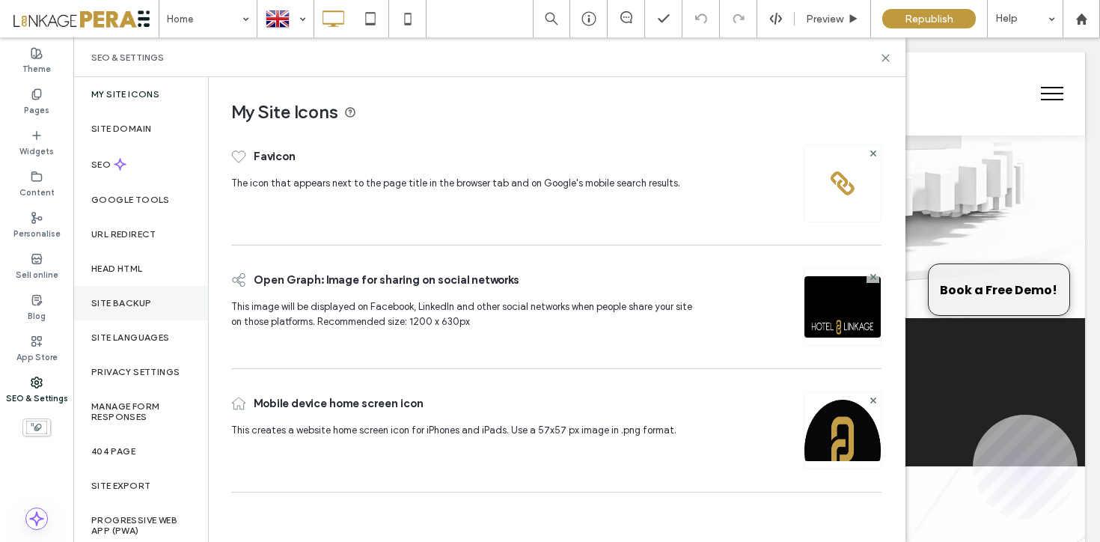
click at [134, 306] on label "Site backup" at bounding box center [121, 303] width 60 height 10
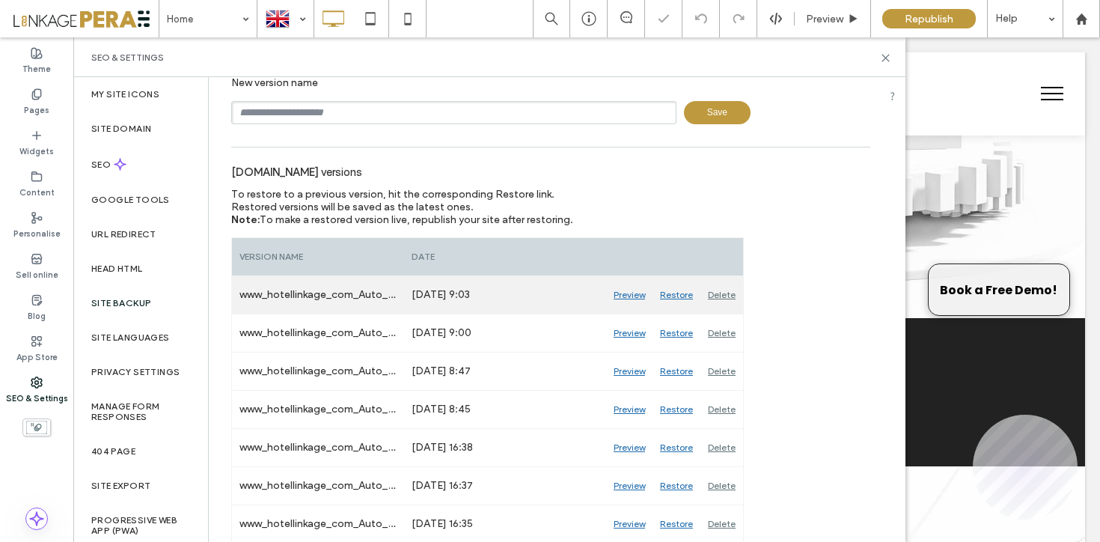
scroll to position [88, 0]
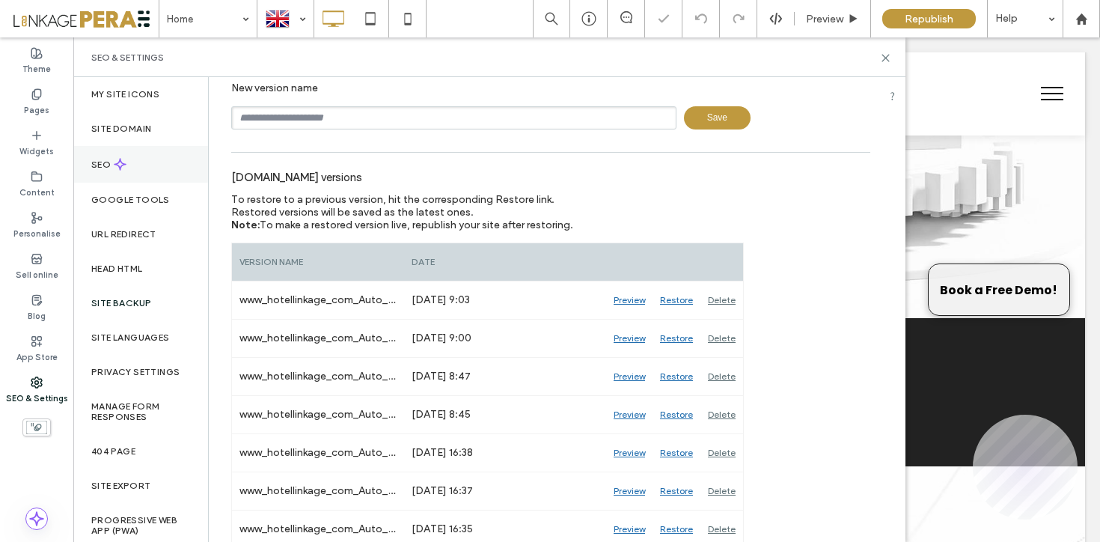
click at [141, 172] on div "SEO" at bounding box center [140, 164] width 135 height 37
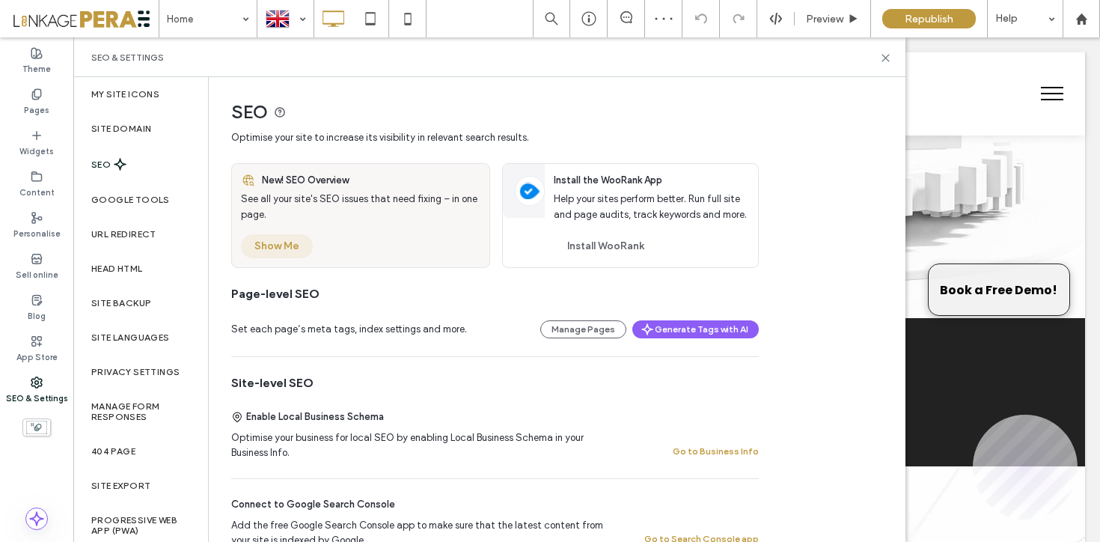
click at [305, 246] on button "Show Me" at bounding box center [277, 246] width 72 height 24
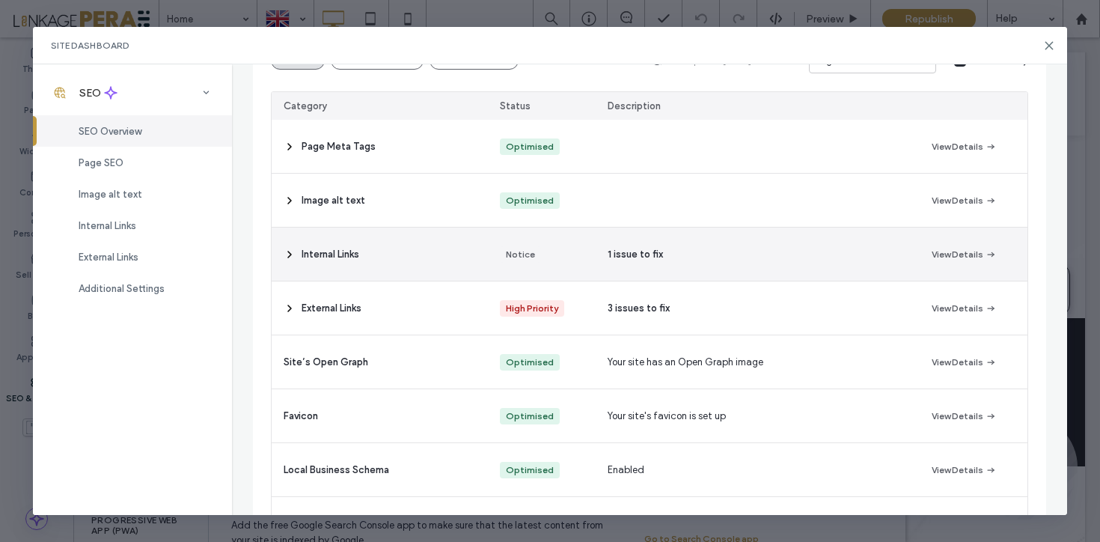
scroll to position [263, 0]
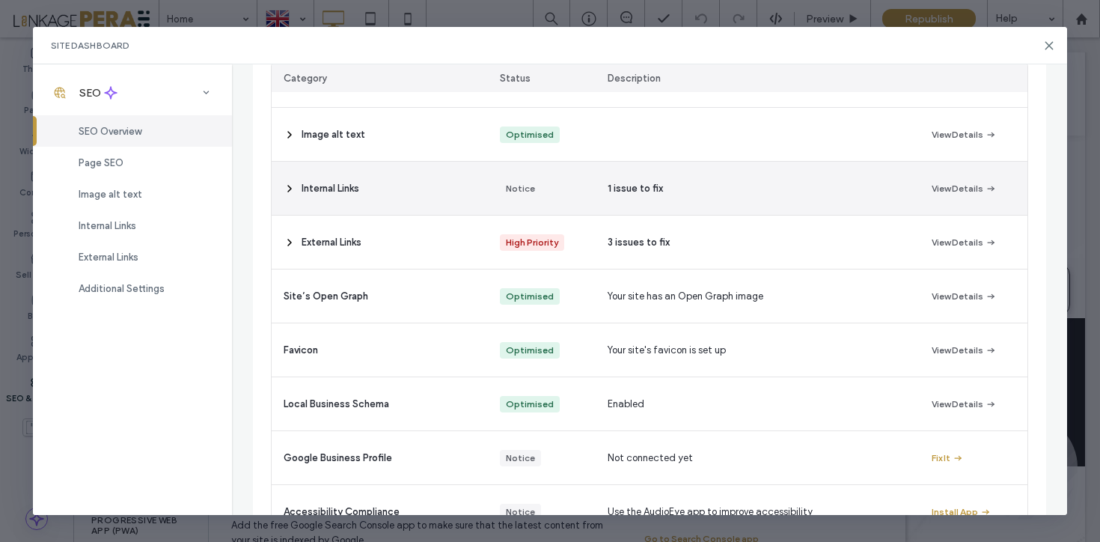
click at [284, 196] on span at bounding box center [290, 188] width 12 height 53
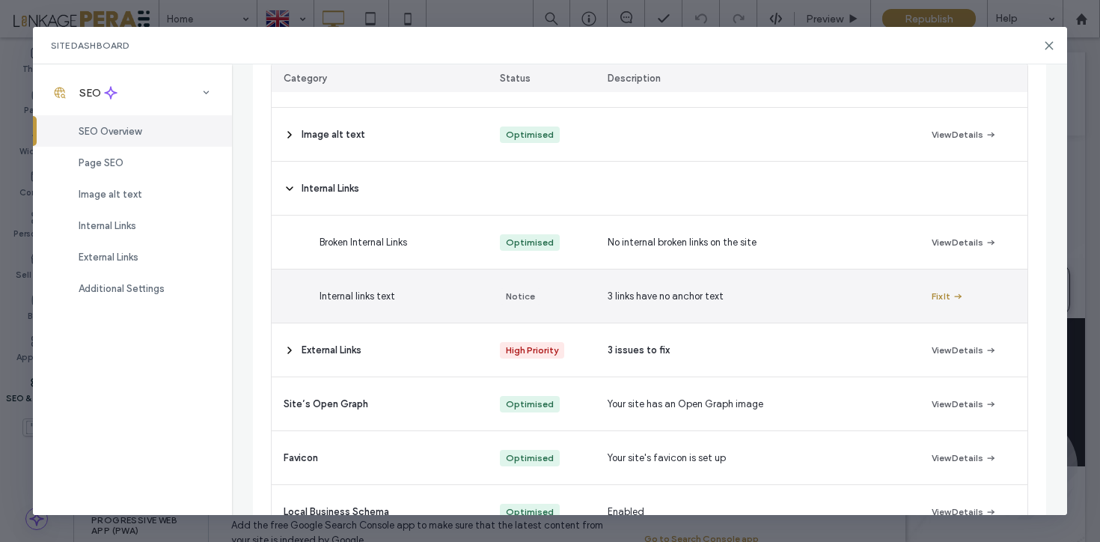
click at [944, 297] on button "Fix It" at bounding box center [947, 296] width 32 height 18
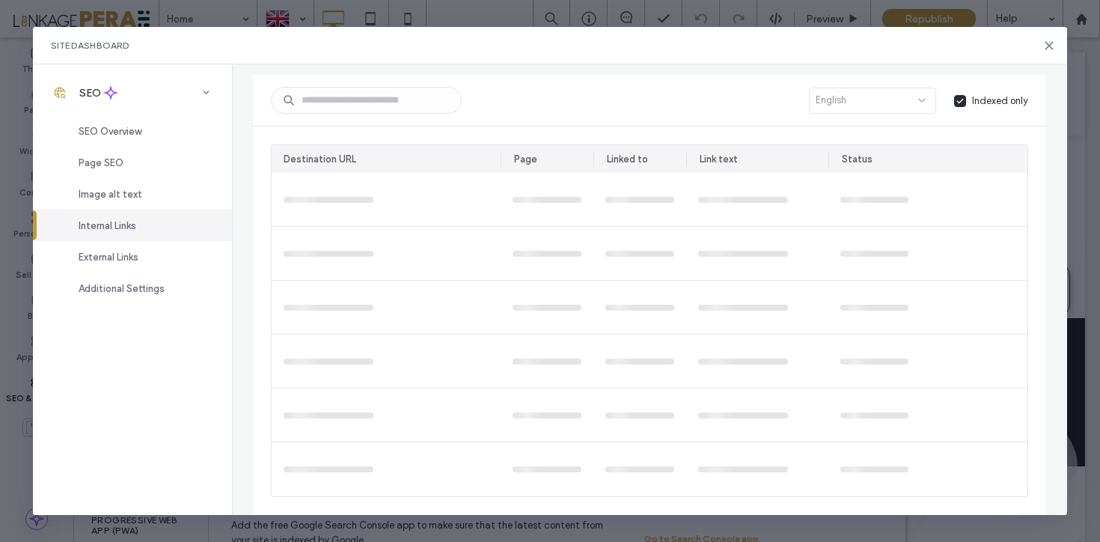
scroll to position [0, 0]
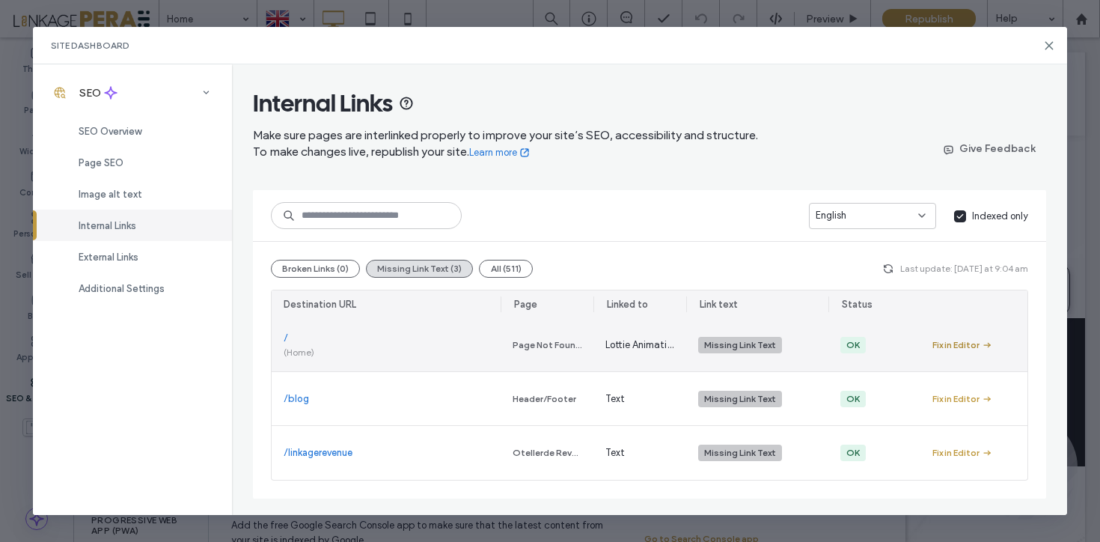
click at [985, 344] on use "button" at bounding box center [987, 344] width 7 height 5
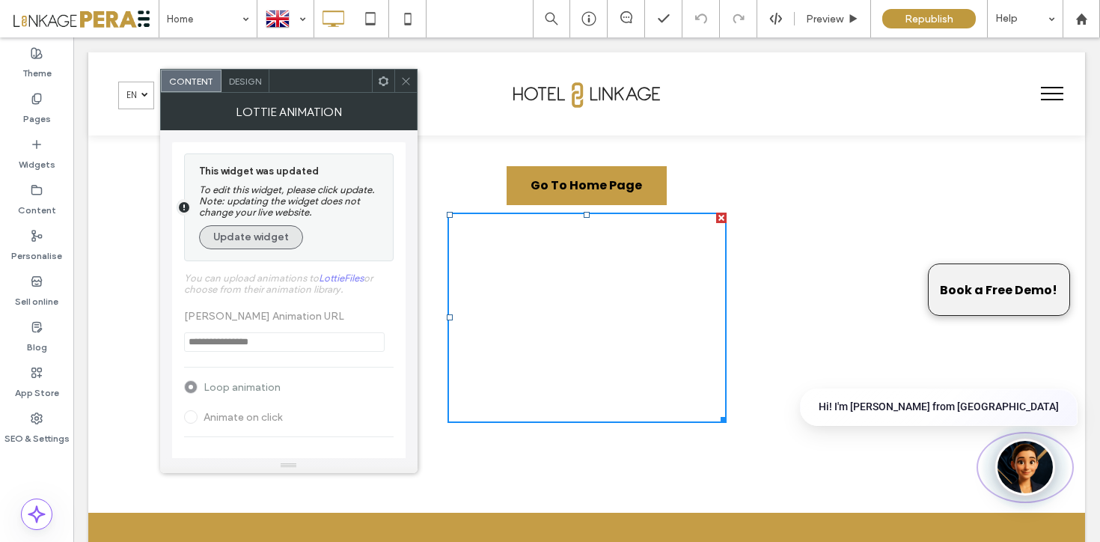
click at [268, 246] on button "Update widget" at bounding box center [251, 237] width 104 height 24
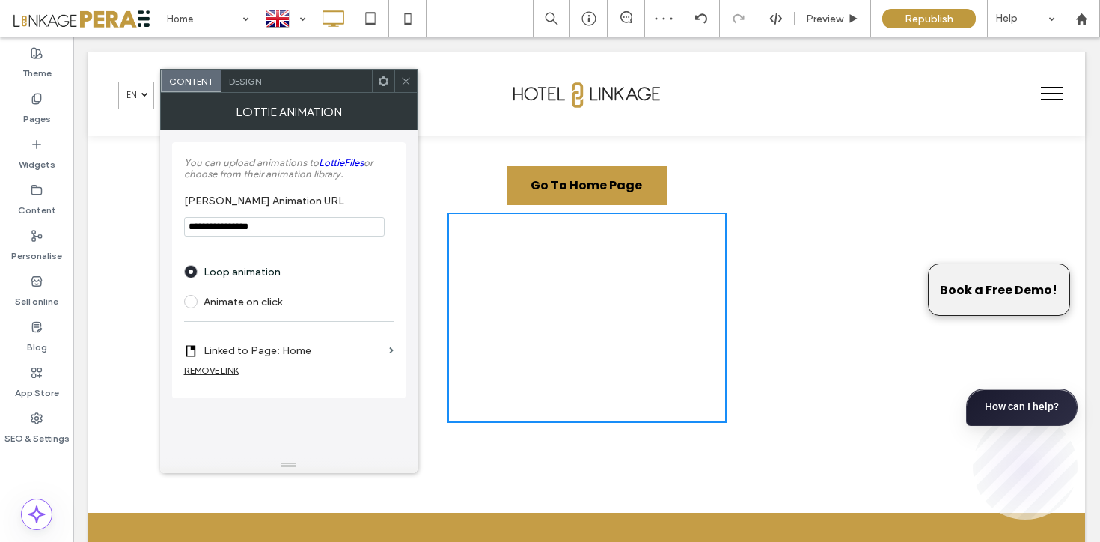
click at [402, 74] on span at bounding box center [405, 81] width 11 height 22
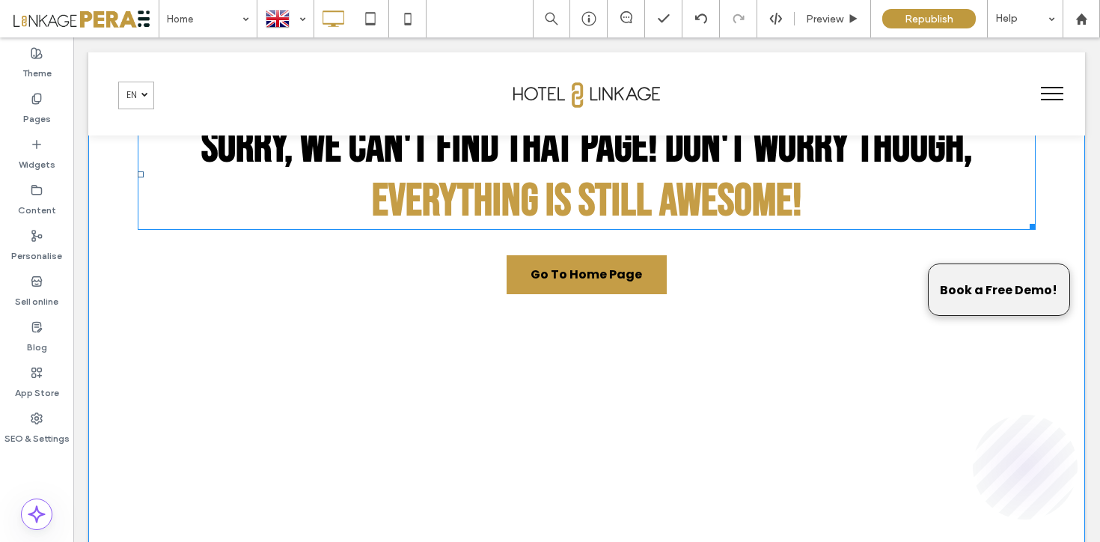
scroll to position [321, 0]
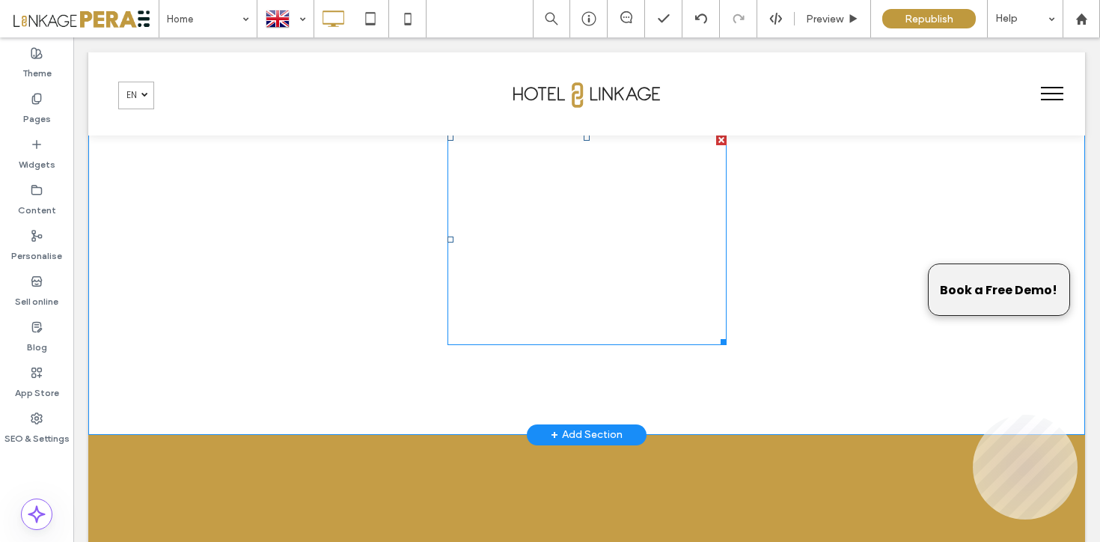
click at [593, 276] on span at bounding box center [586, 240] width 279 height 210
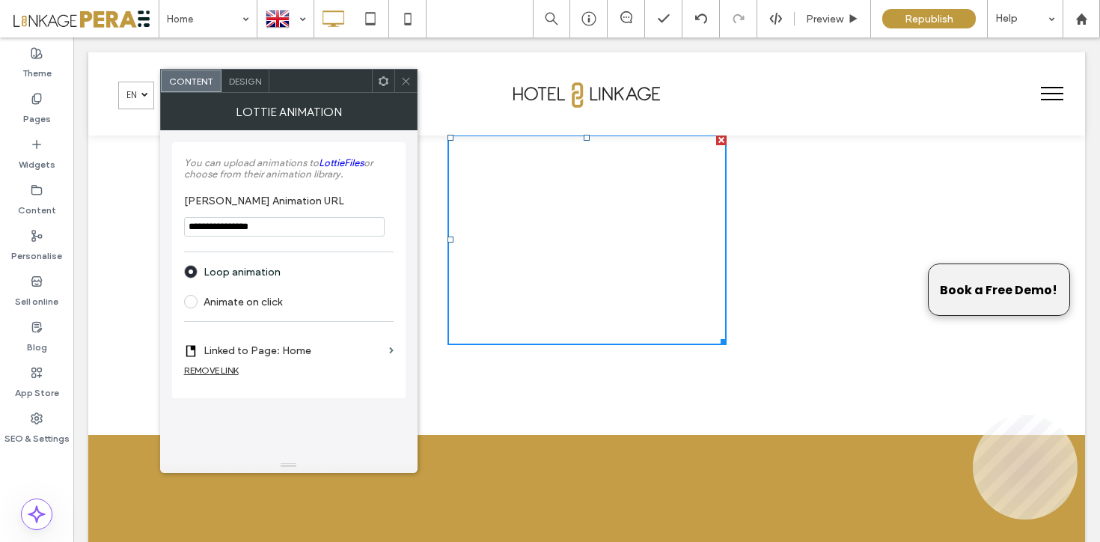
click at [401, 85] on icon at bounding box center [405, 81] width 11 height 11
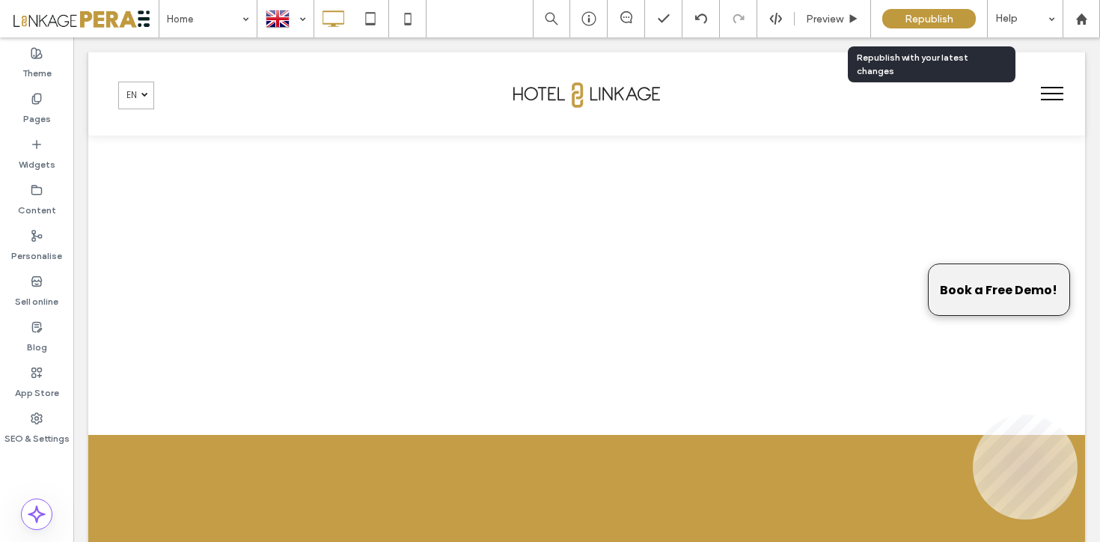
click at [918, 17] on span "Republish" at bounding box center [929, 19] width 49 height 13
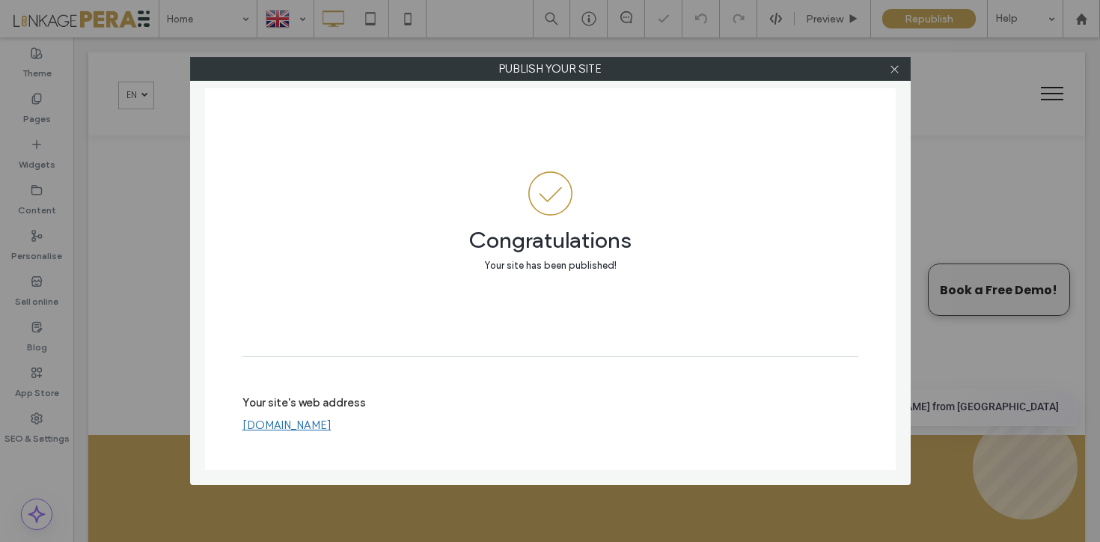
drag, startPoint x: 896, startPoint y: 67, endPoint x: 816, endPoint y: 76, distance: 80.6
click at [896, 67] on use at bounding box center [893, 68] width 7 height 7
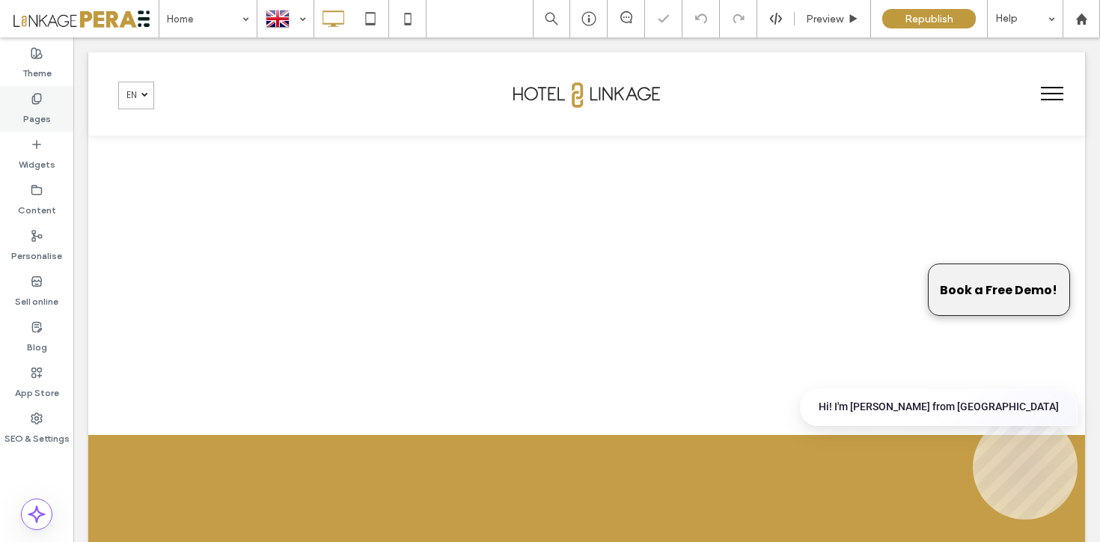
click at [39, 100] on icon at bounding box center [37, 99] width 12 height 12
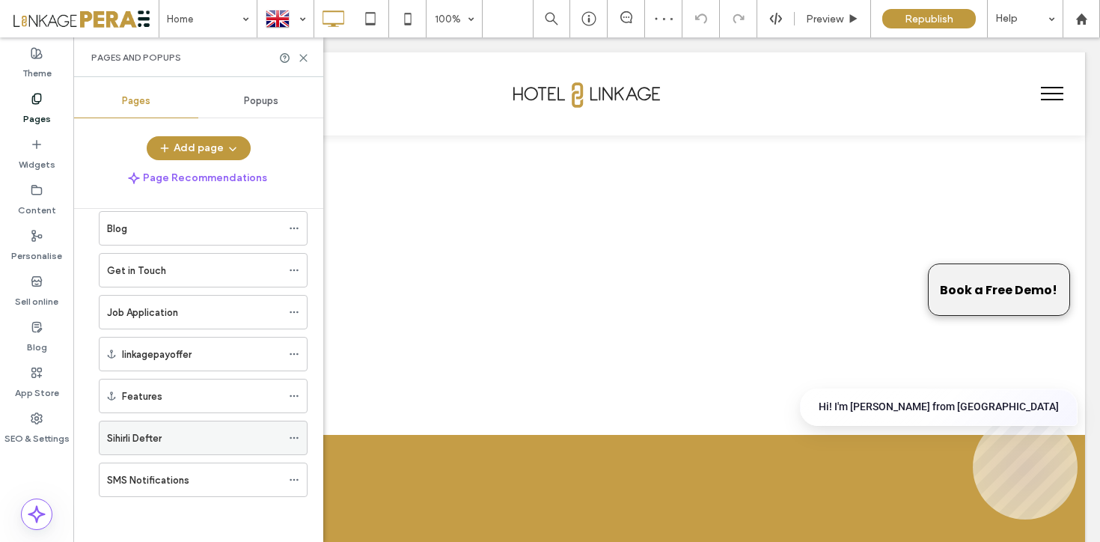
scroll to position [423, 0]
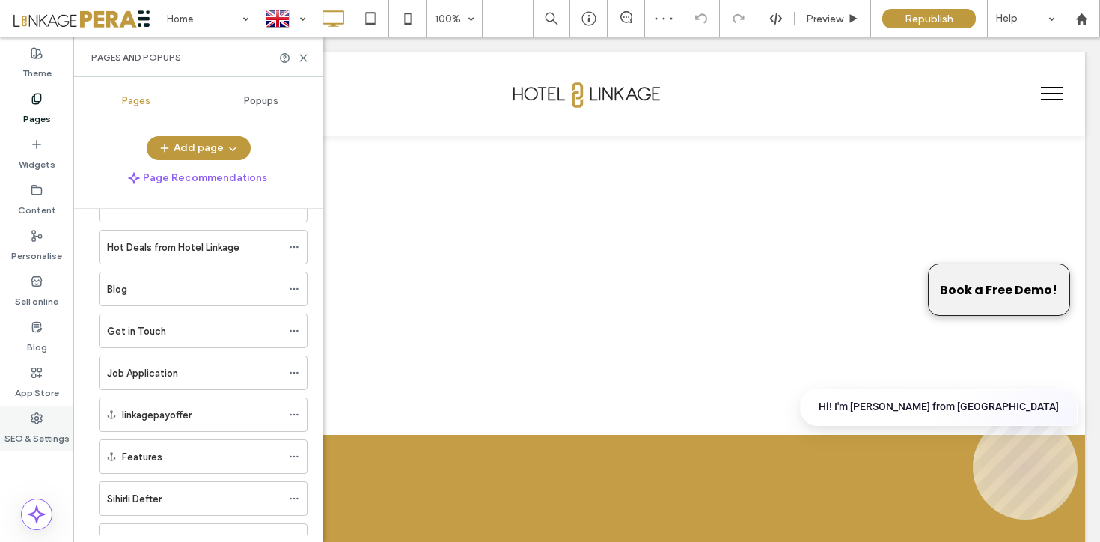
click at [35, 417] on use at bounding box center [36, 418] width 10 height 10
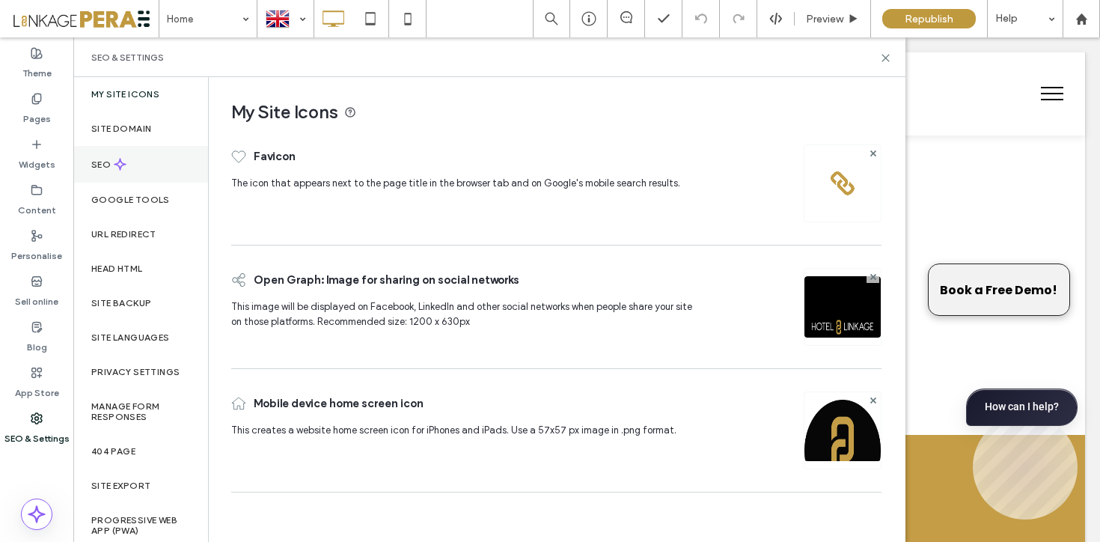
click at [143, 165] on div "SEO" at bounding box center [140, 164] width 135 height 37
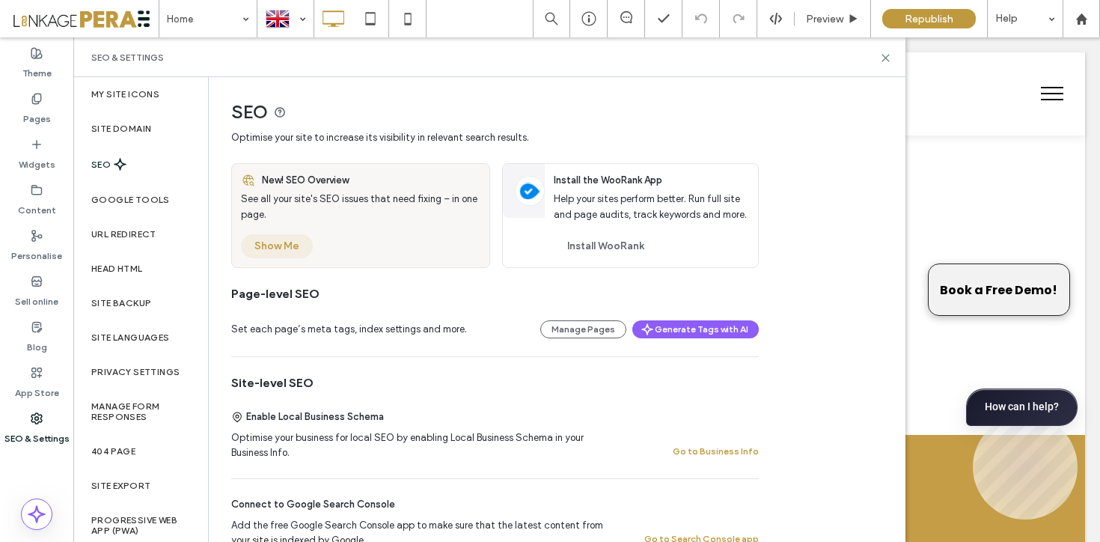
click at [287, 241] on button "Show Me" at bounding box center [277, 246] width 72 height 24
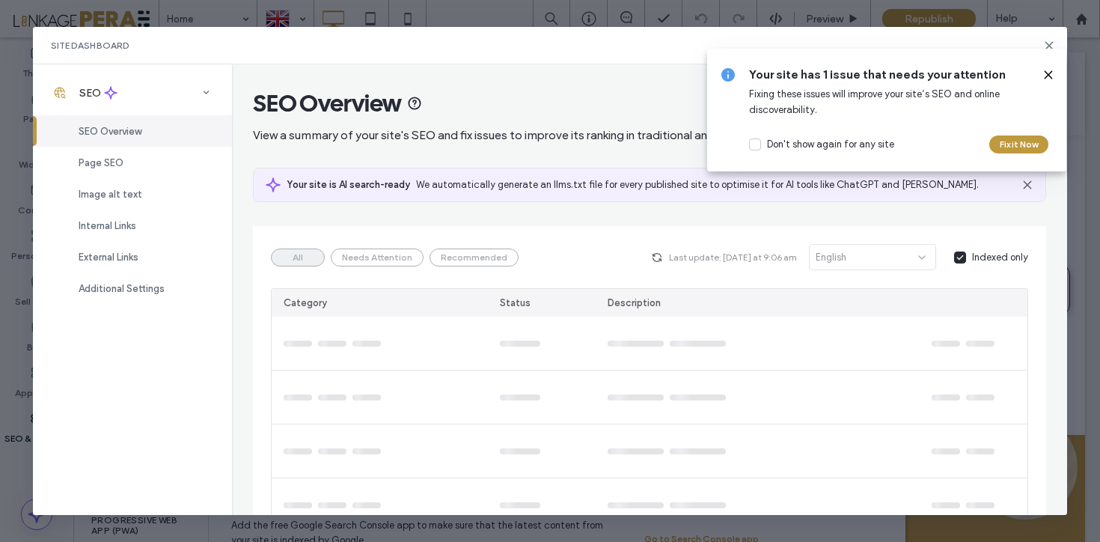
click at [1048, 73] on use at bounding box center [1047, 74] width 7 height 7
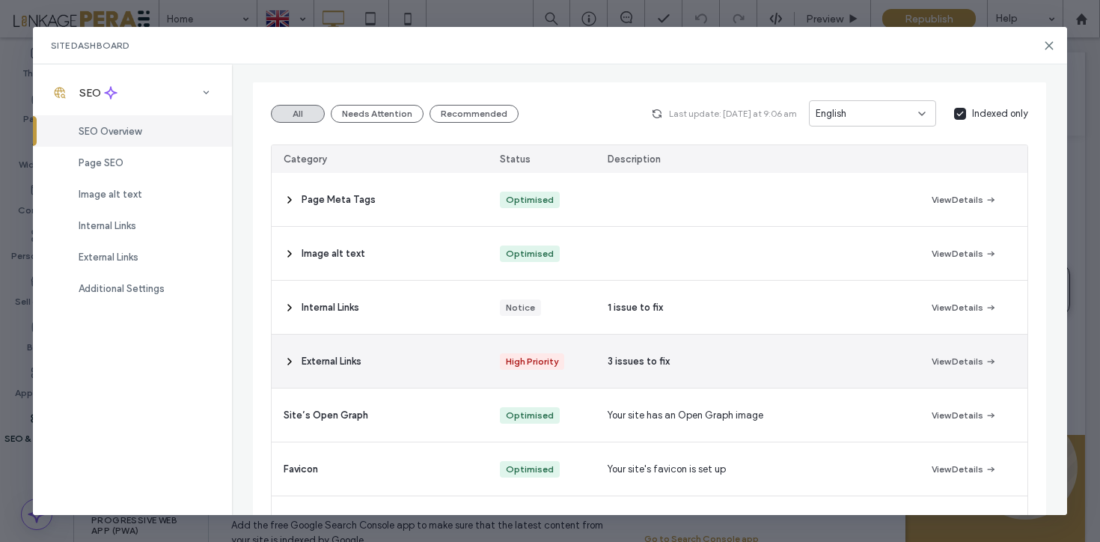
scroll to position [159, 0]
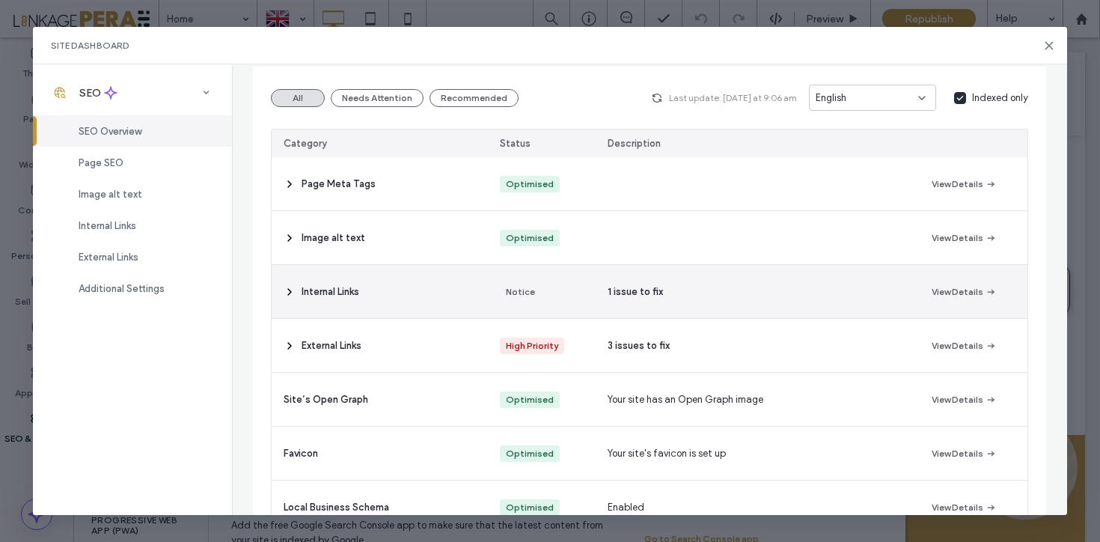
click at [285, 287] on icon at bounding box center [290, 292] width 12 height 12
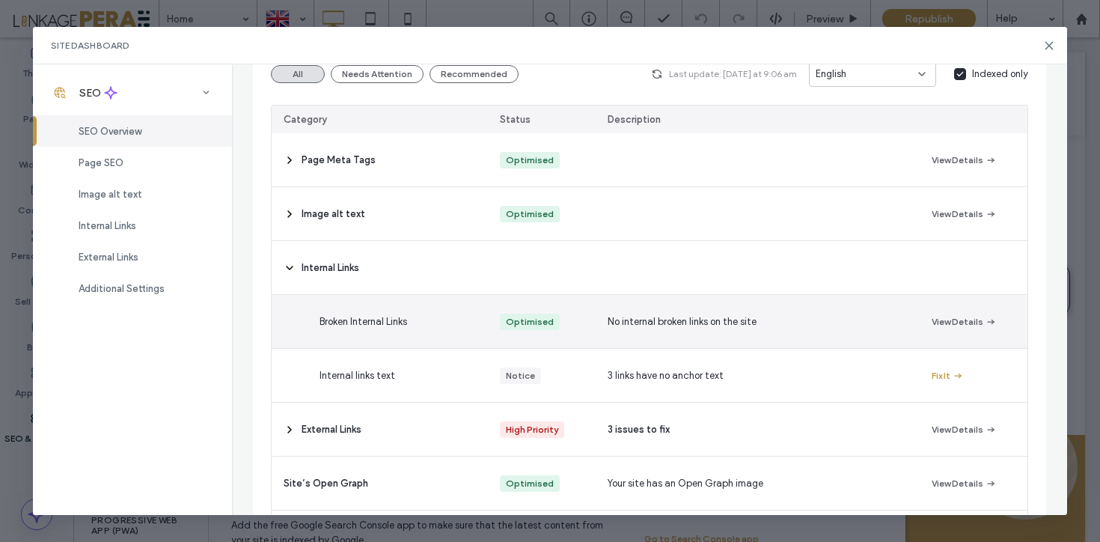
scroll to position [196, 0]
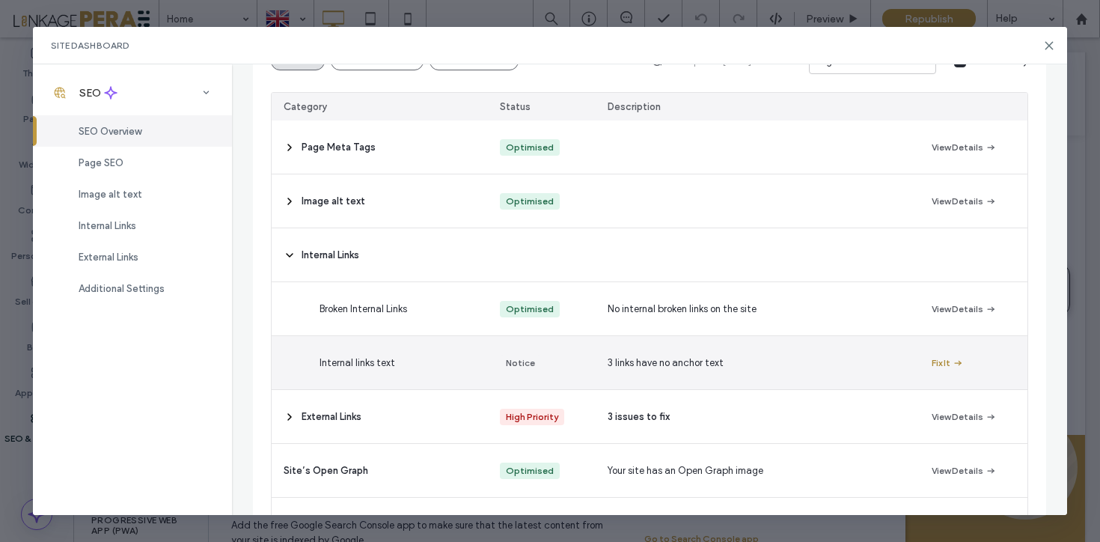
click at [940, 359] on button "Fix It" at bounding box center [947, 363] width 32 height 18
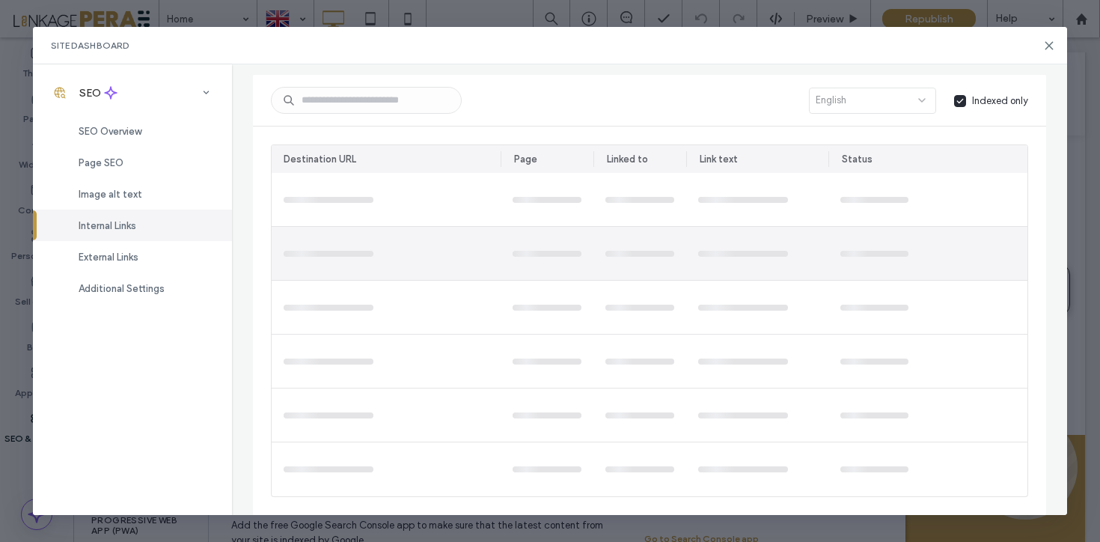
scroll to position [0, 0]
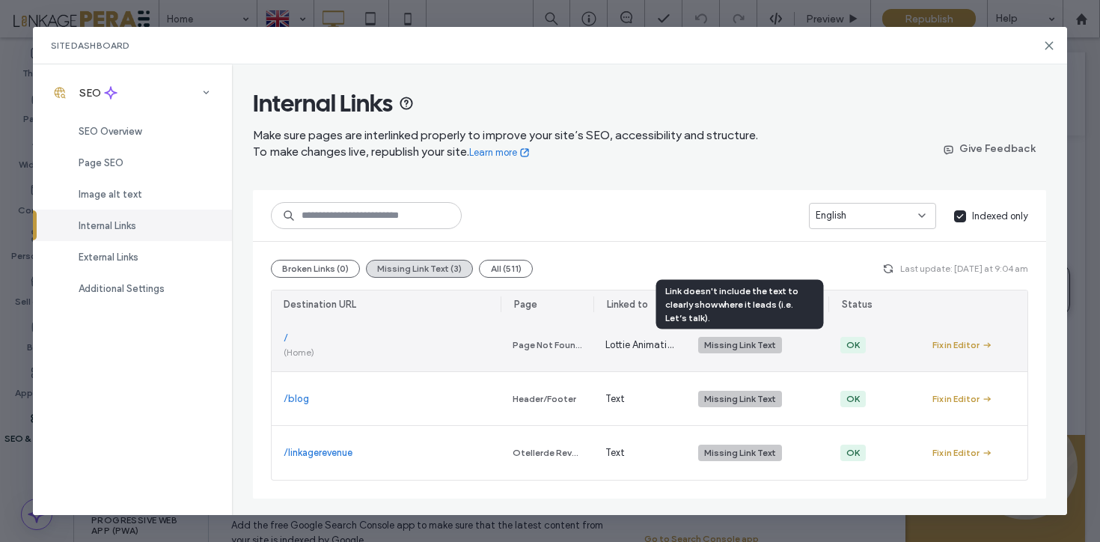
click at [720, 346] on div "Missing Link Text" at bounding box center [740, 344] width 72 height 13
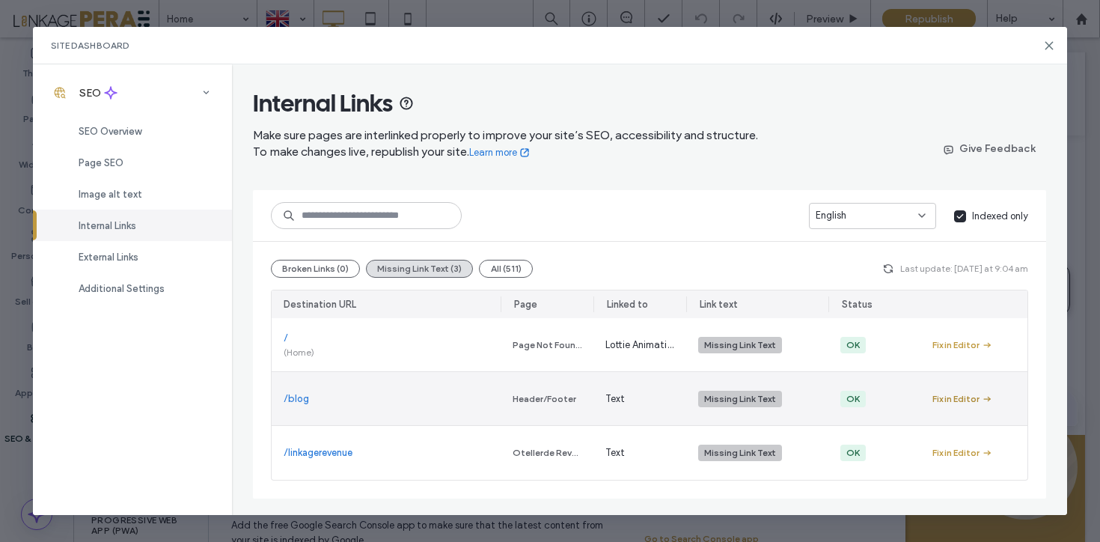
click at [958, 400] on div "Fix in Editor" at bounding box center [955, 398] width 47 height 13
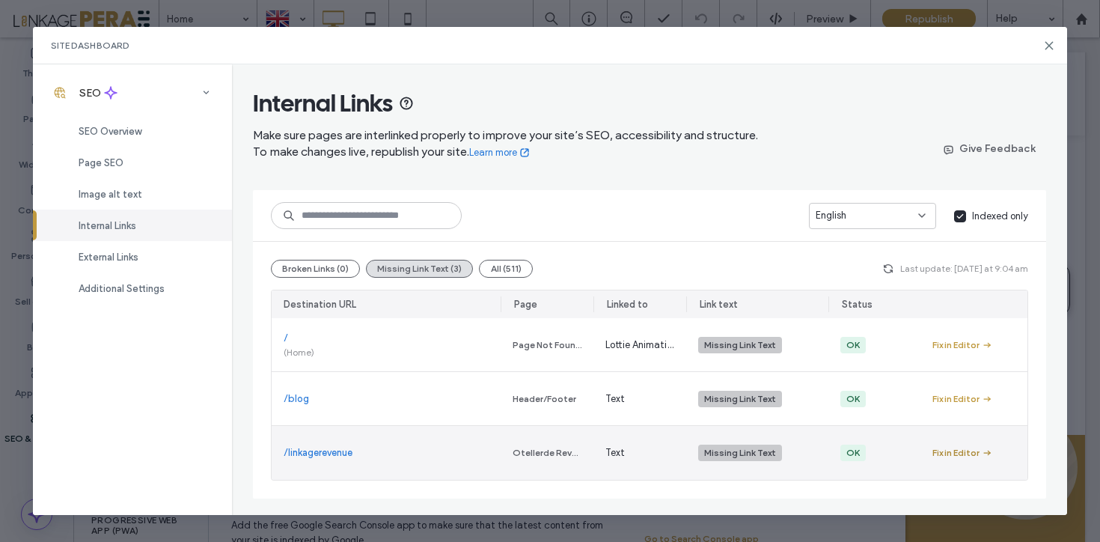
click at [985, 448] on icon "button" at bounding box center [987, 453] width 12 height 12
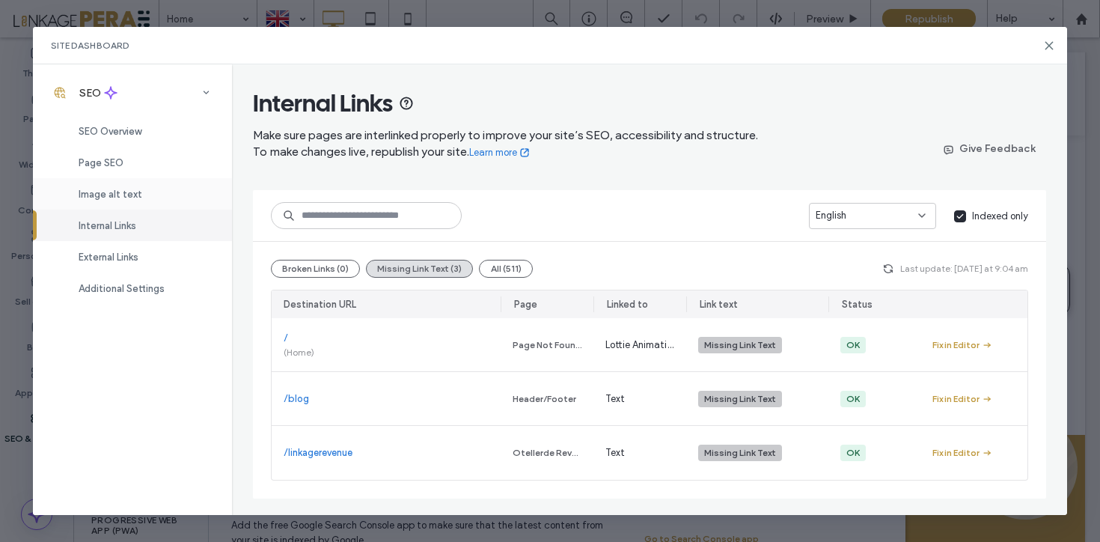
click at [123, 197] on span "Image alt text" at bounding box center [111, 194] width 64 height 11
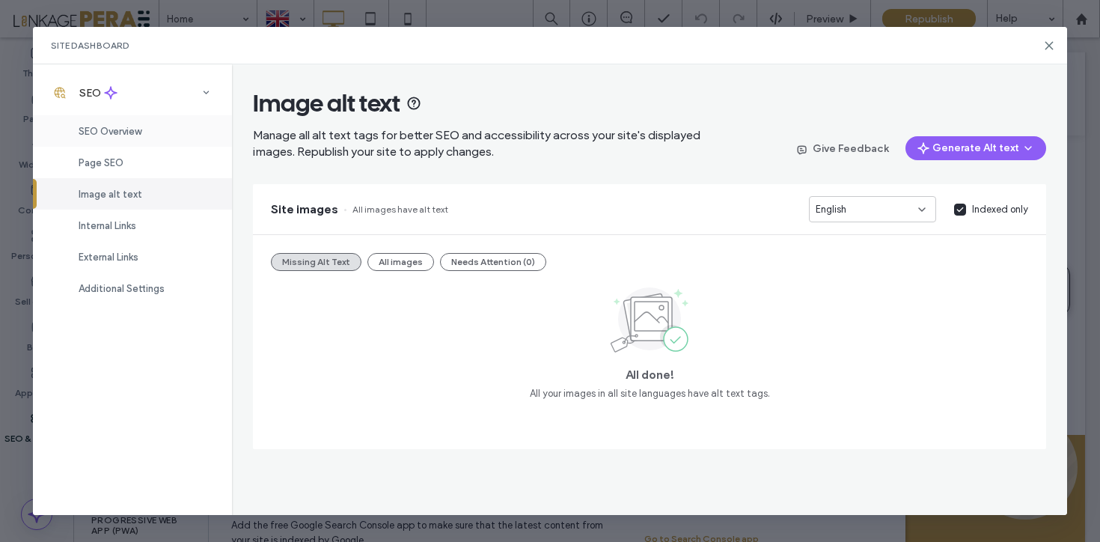
click at [130, 124] on div "SEO Overview" at bounding box center [132, 130] width 199 height 31
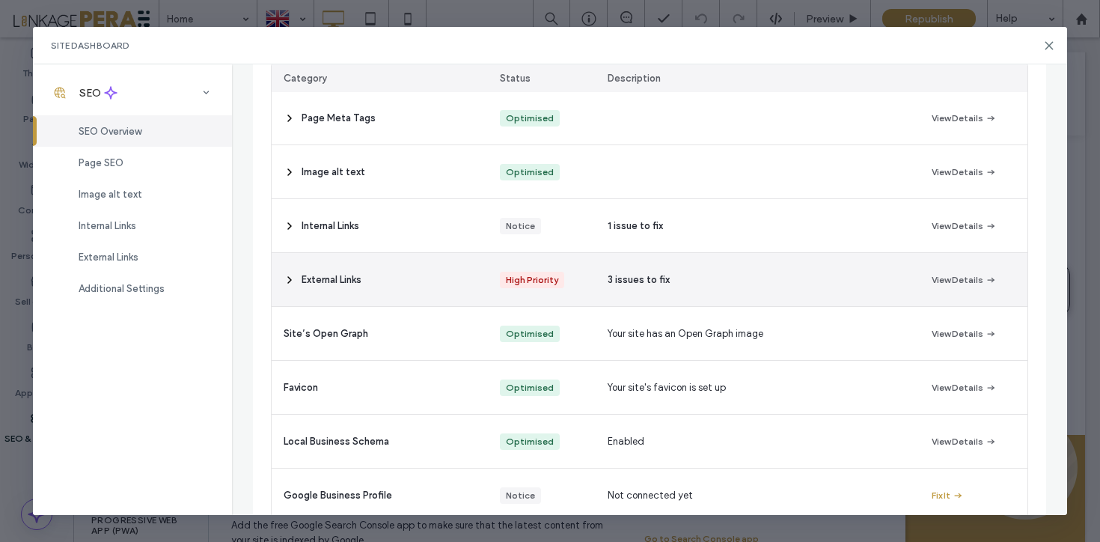
scroll to position [230, 0]
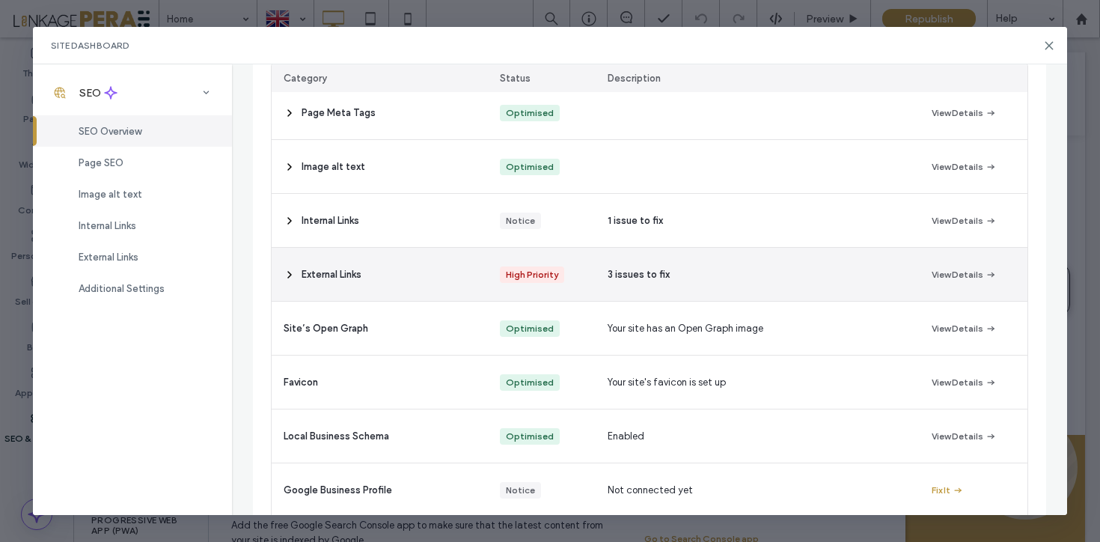
click at [287, 272] on icon at bounding box center [290, 275] width 12 height 12
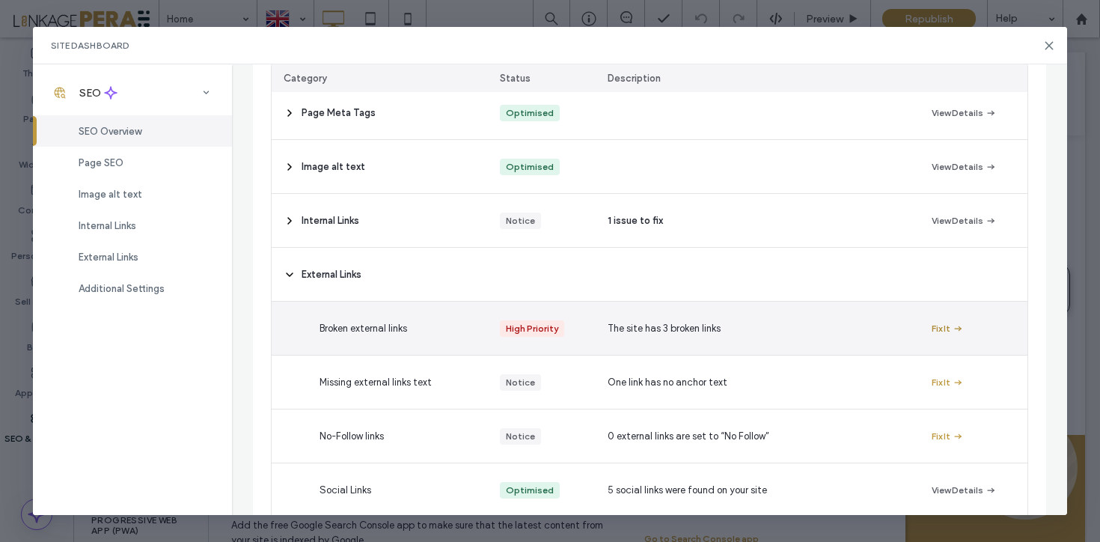
click at [952, 325] on icon "button" at bounding box center [958, 328] width 12 height 12
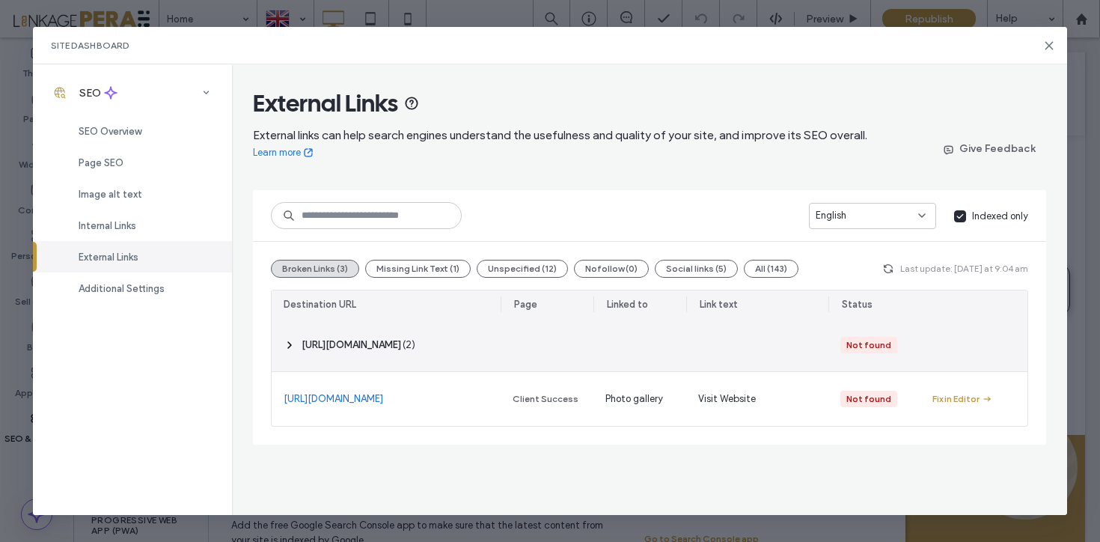
click at [284, 349] on icon at bounding box center [290, 345] width 12 height 12
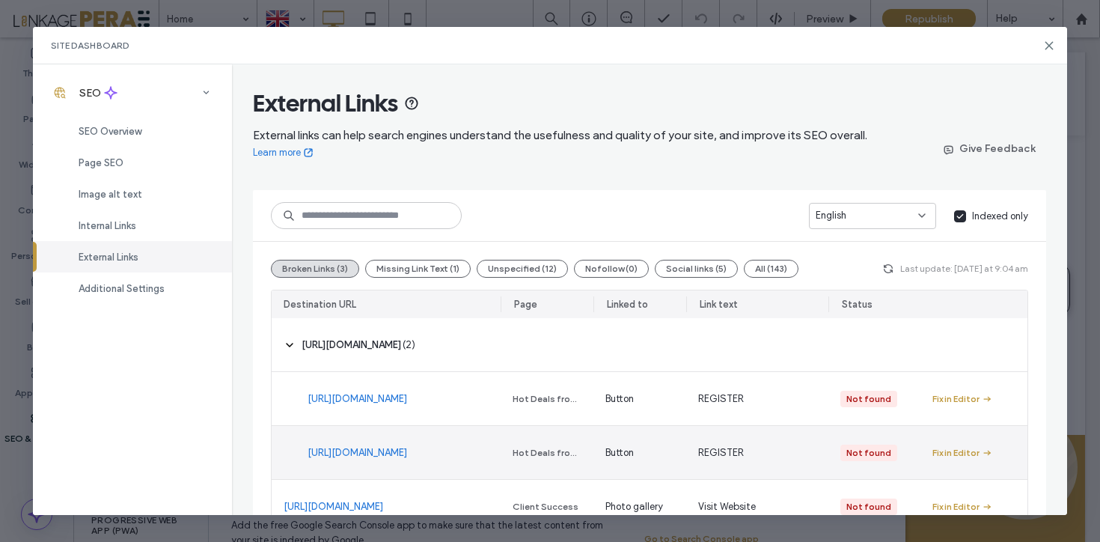
scroll to position [37, 0]
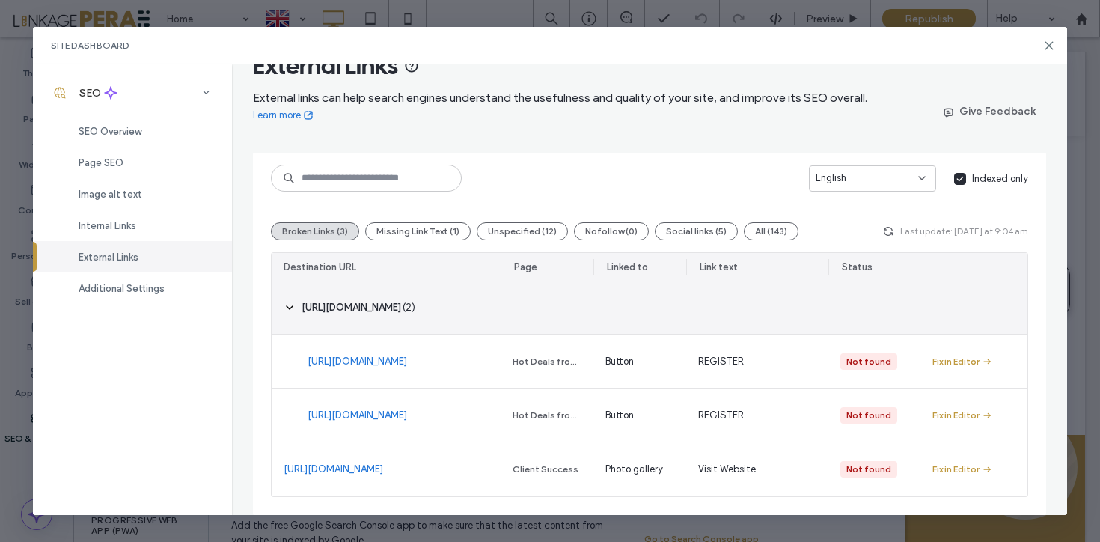
click at [290, 306] on icon at bounding box center [290, 308] width 12 height 12
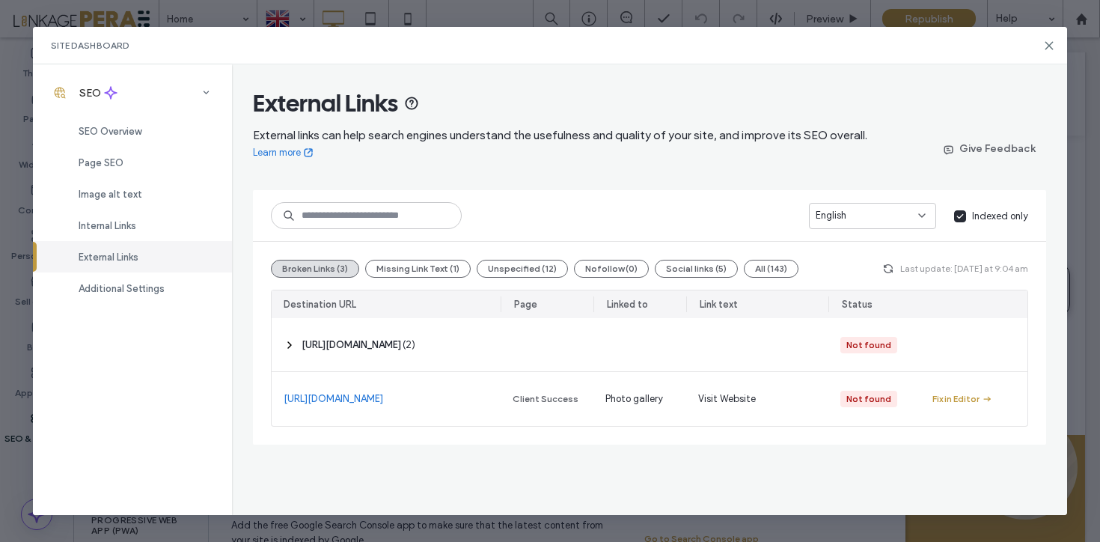
scroll to position [0, 0]
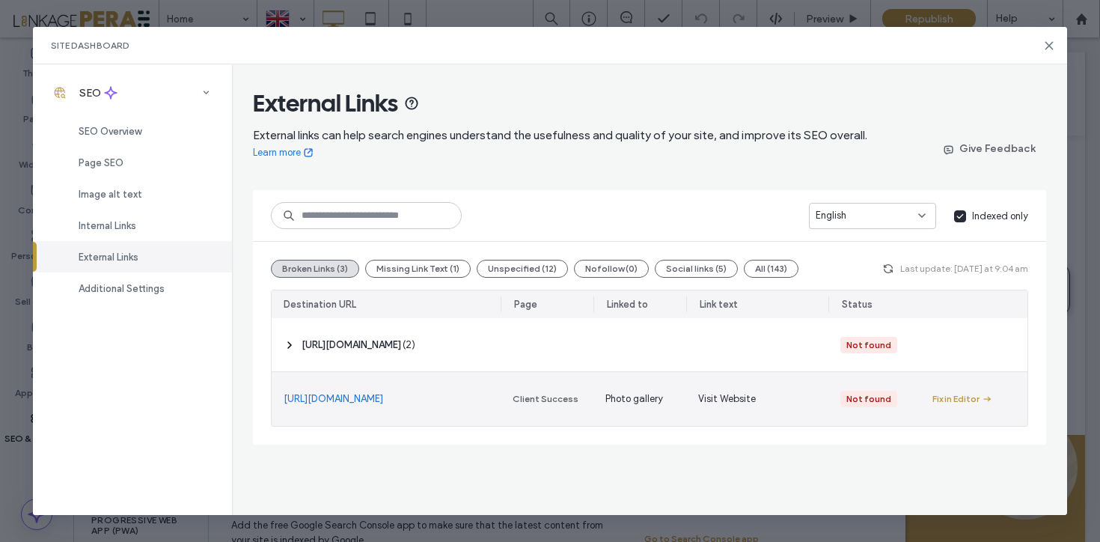
click at [383, 391] on link "https://www.pyramisahotels.com/pyramisa-cairo/4594561587" at bounding box center [334, 398] width 100 height 15
click at [967, 399] on div "Fix in Editor" at bounding box center [955, 398] width 47 height 13
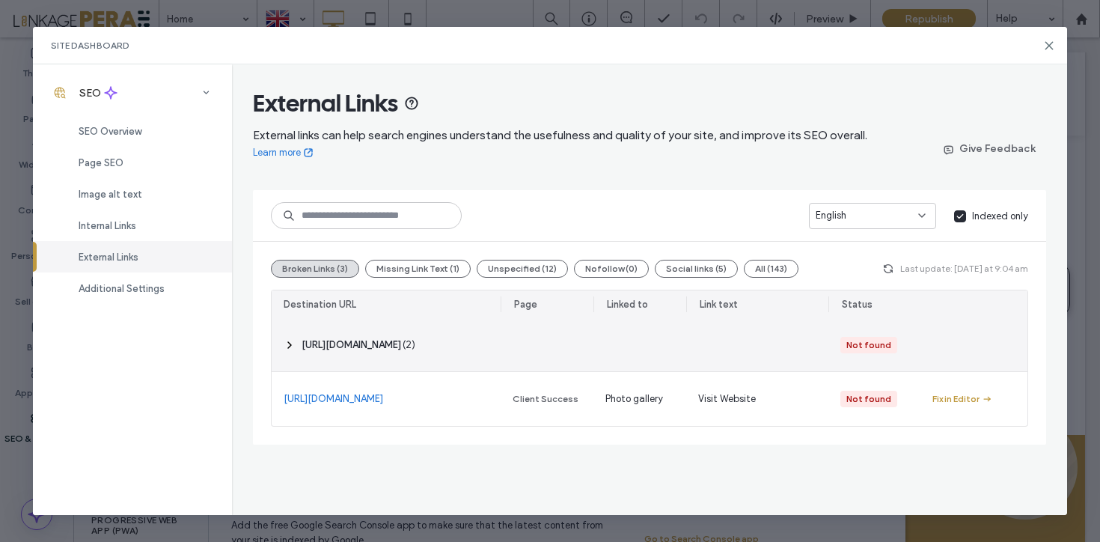
click at [284, 340] on icon at bounding box center [290, 345] width 12 height 12
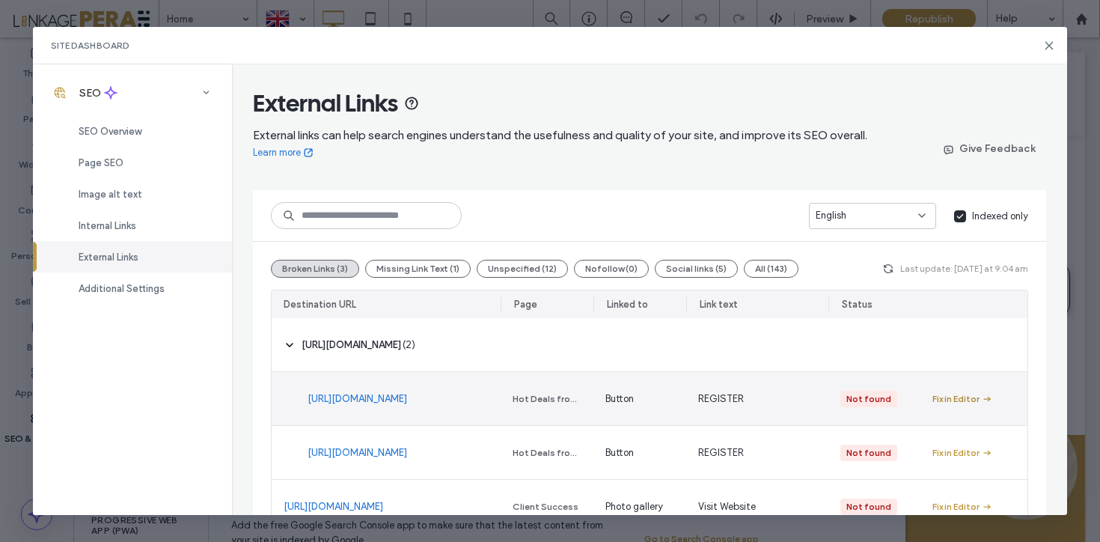
scroll to position [37, 0]
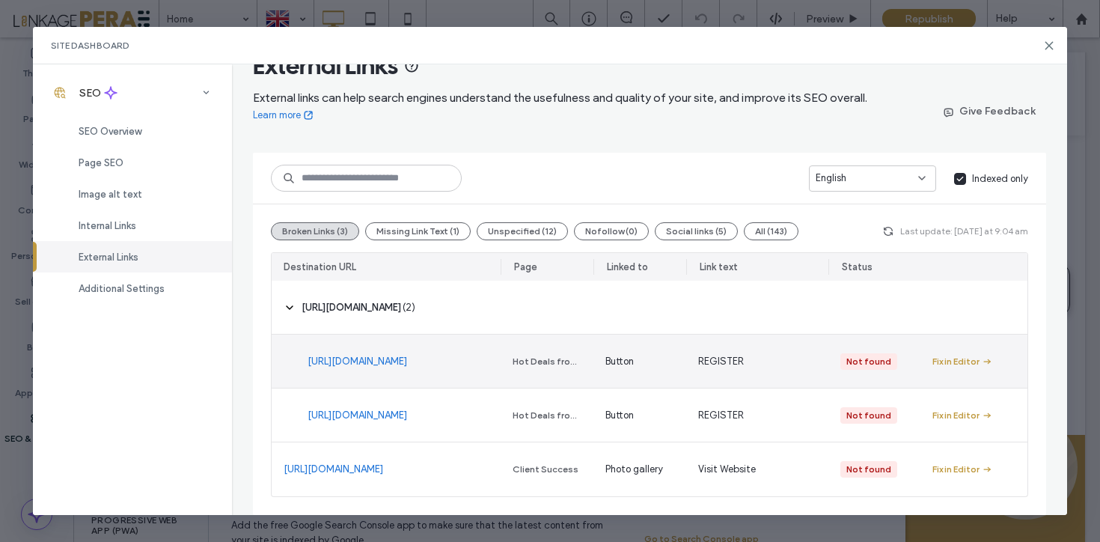
click at [379, 369] on link "https://us02web.zoom.us/webinar/register/WN_a0hc2Mc_QEOLVLTNygbZUA#/registration" at bounding box center [357, 361] width 100 height 15
click at [958, 366] on div "Fix in Editor" at bounding box center [955, 361] width 47 height 13
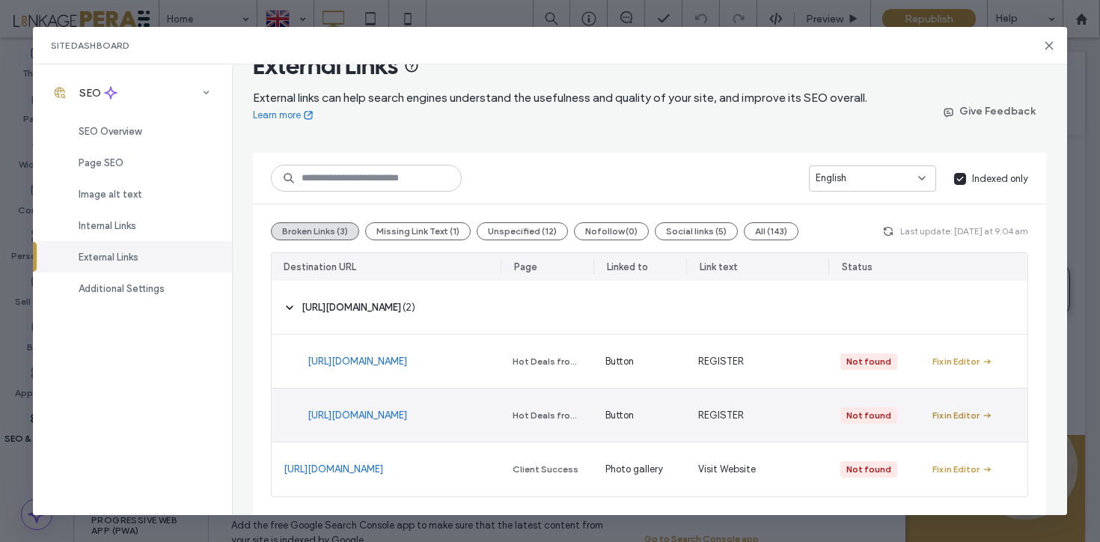
click at [967, 412] on div "Fix in Editor" at bounding box center [955, 415] width 47 height 13
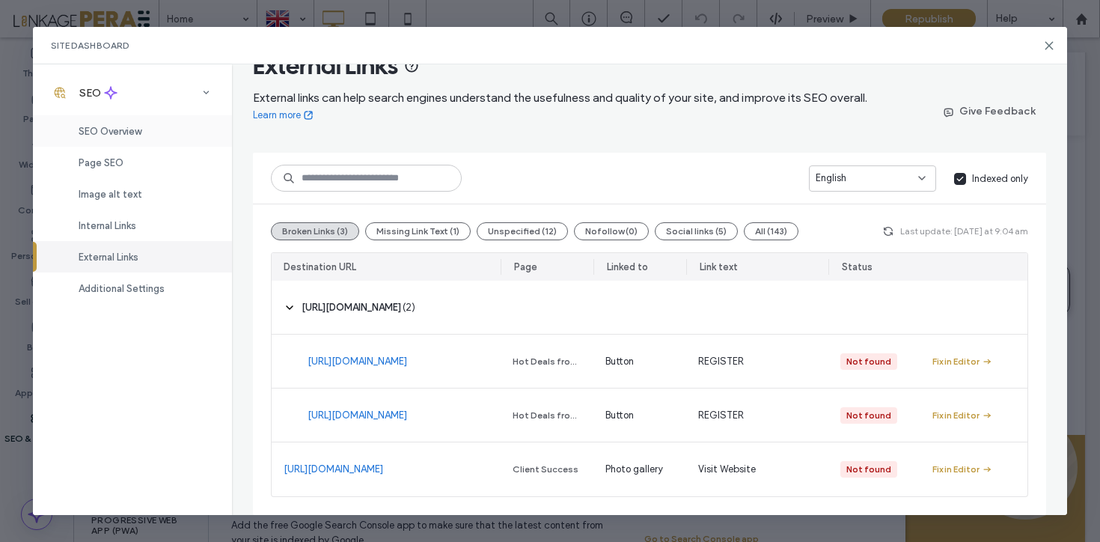
click at [138, 126] on span "SEO Overview" at bounding box center [110, 131] width 63 height 11
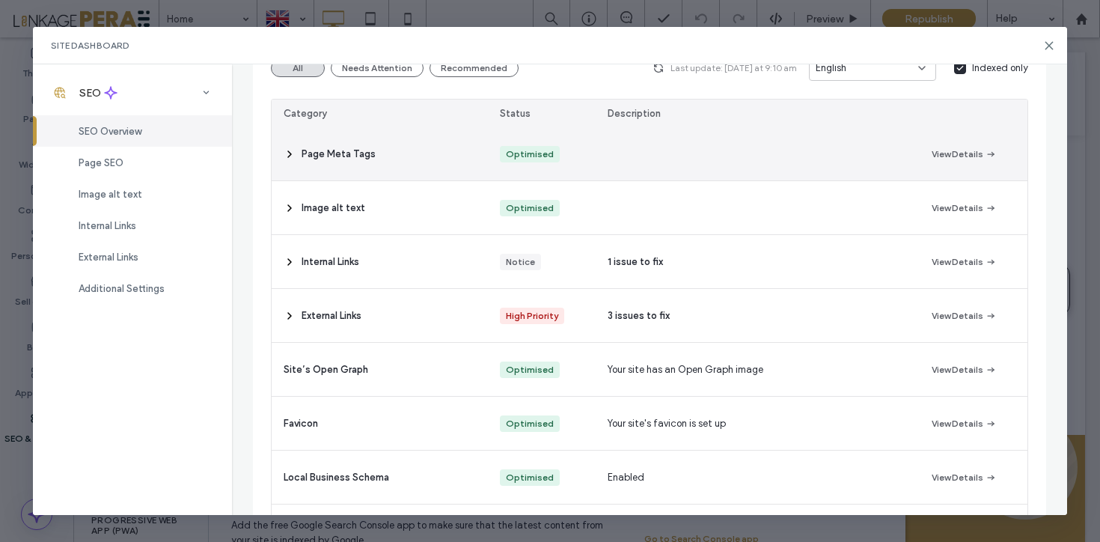
scroll to position [359, 0]
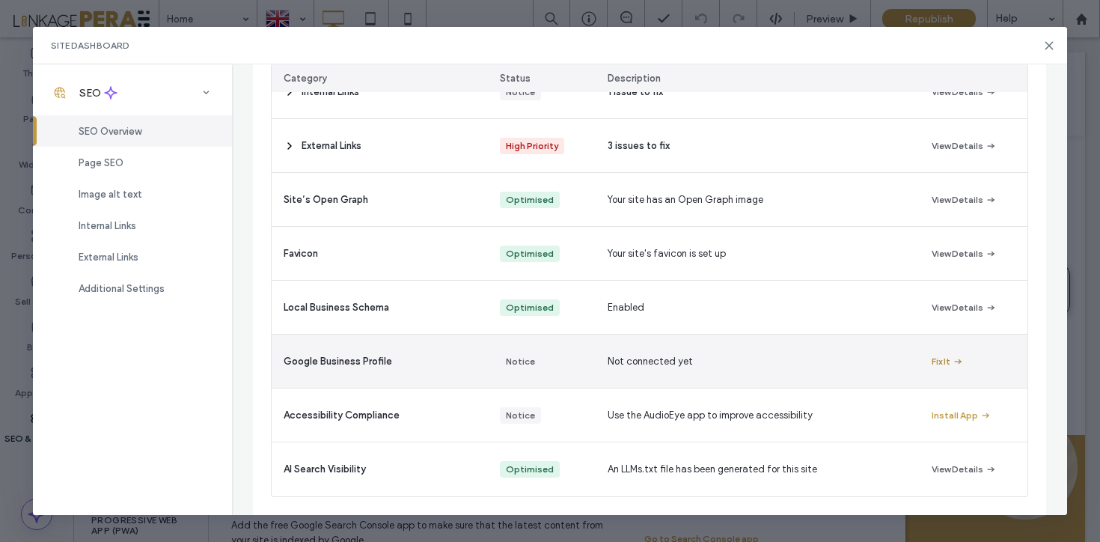
click at [952, 361] on icon "button" at bounding box center [958, 361] width 12 height 12
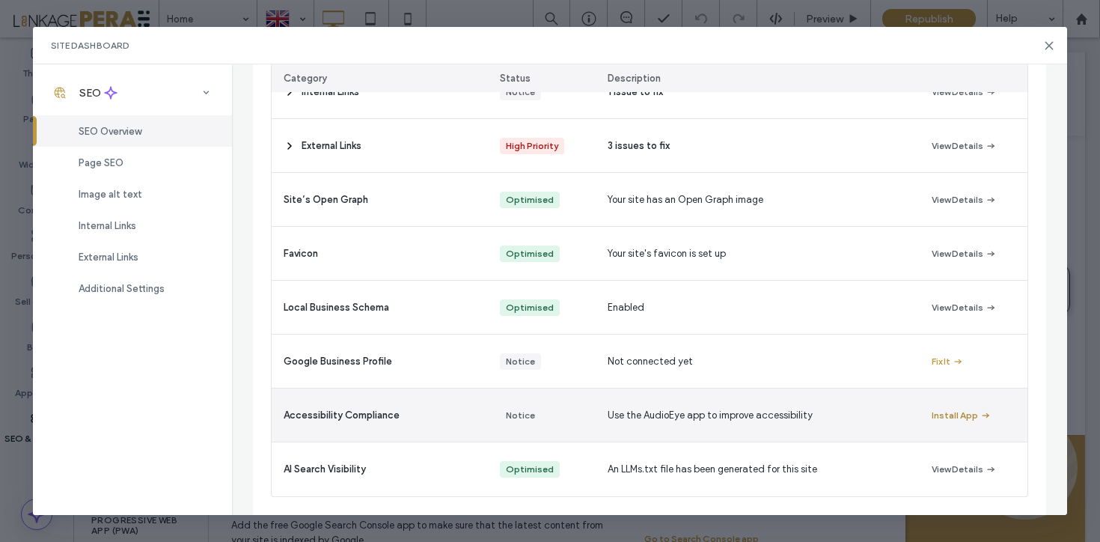
click at [945, 411] on button "Install App" at bounding box center [961, 415] width 60 height 18
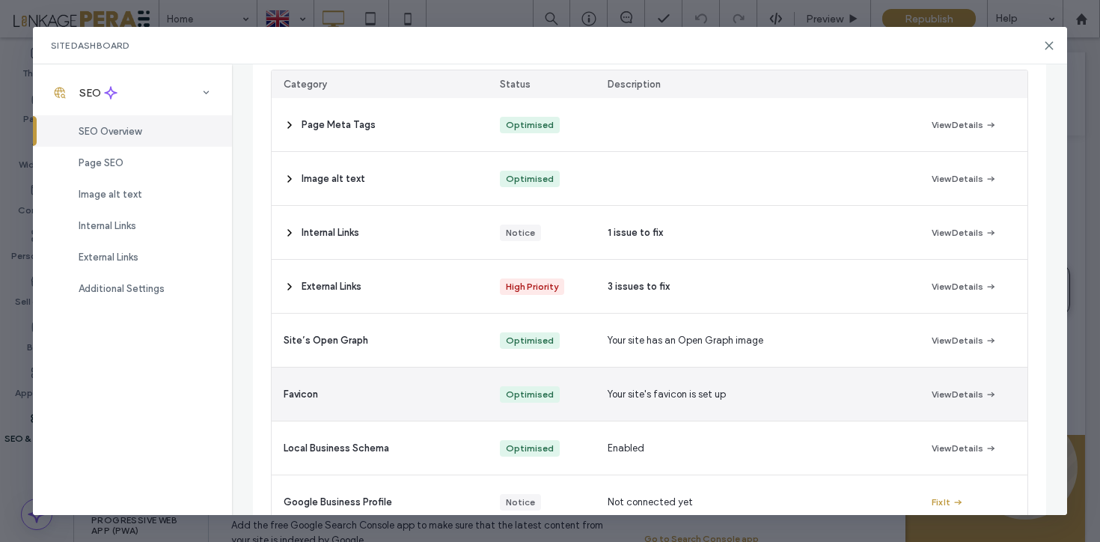
scroll to position [0, 0]
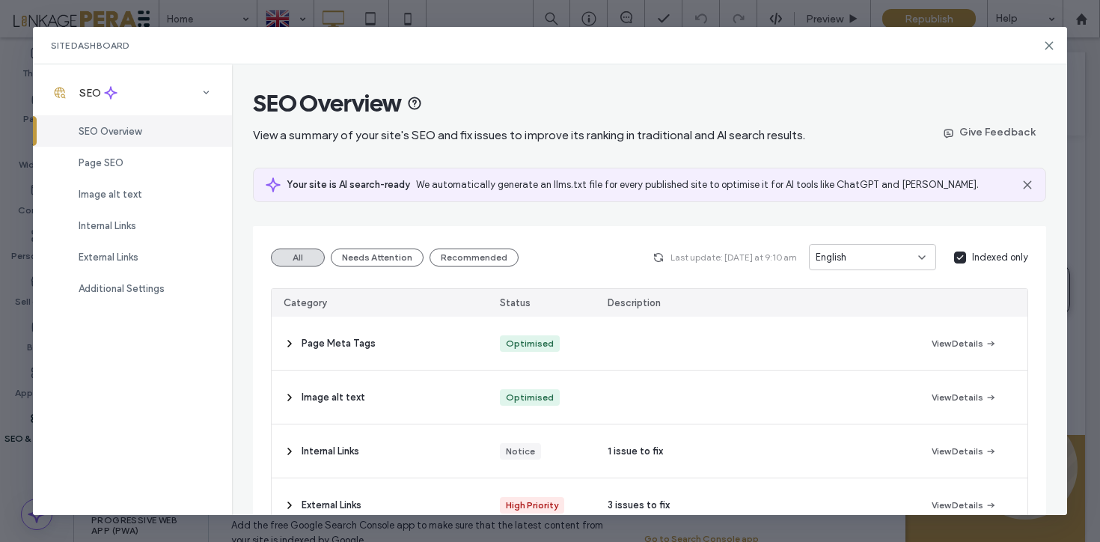
click at [882, 251] on div "English" at bounding box center [867, 257] width 102 height 15
click at [872, 328] on div "Türkçe" at bounding box center [873, 335] width 126 height 26
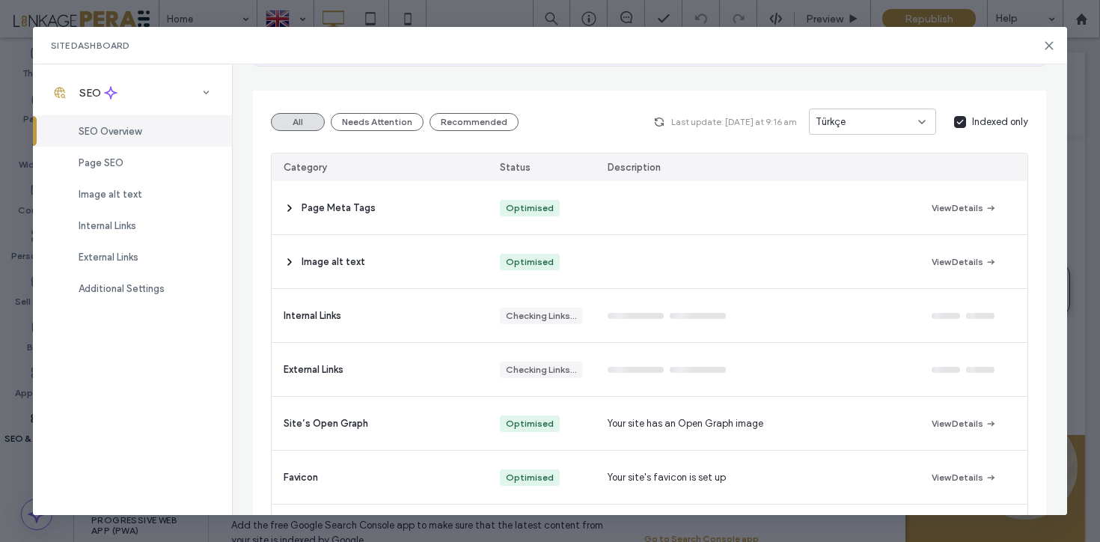
scroll to position [153, 0]
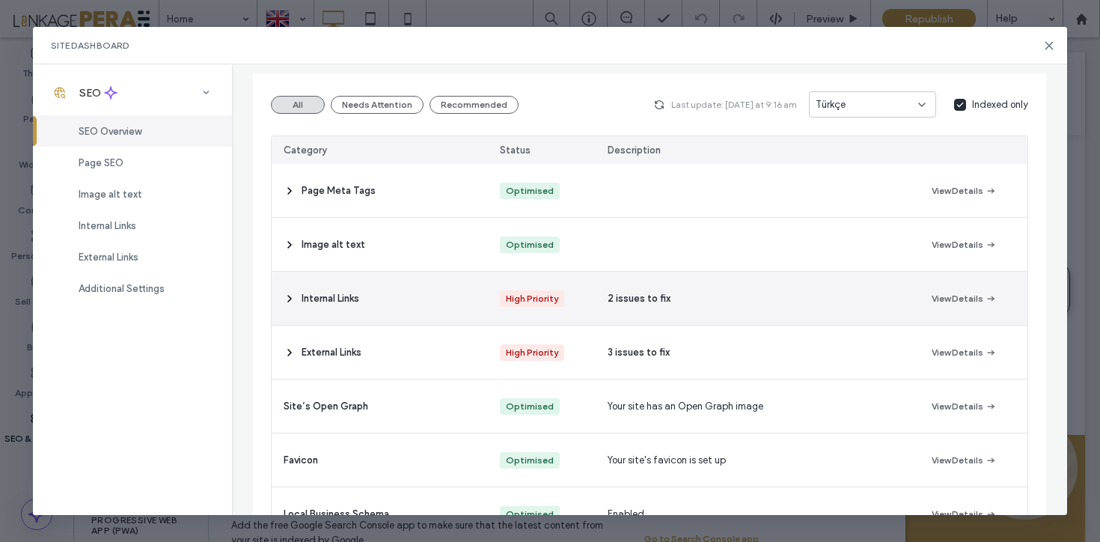
click at [287, 302] on icon at bounding box center [290, 299] width 12 height 12
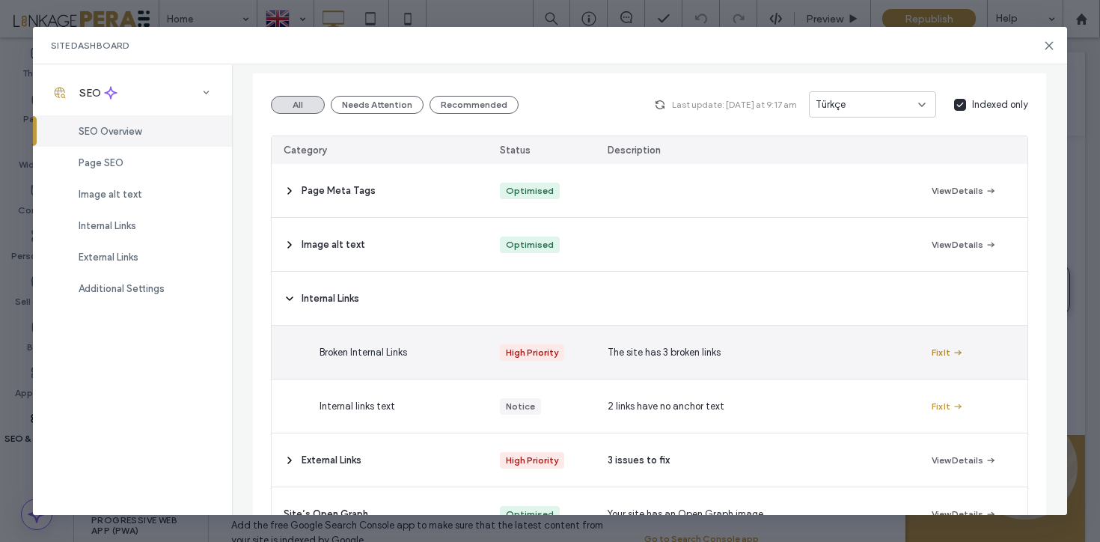
click at [954, 346] on icon "button" at bounding box center [958, 352] width 12 height 12
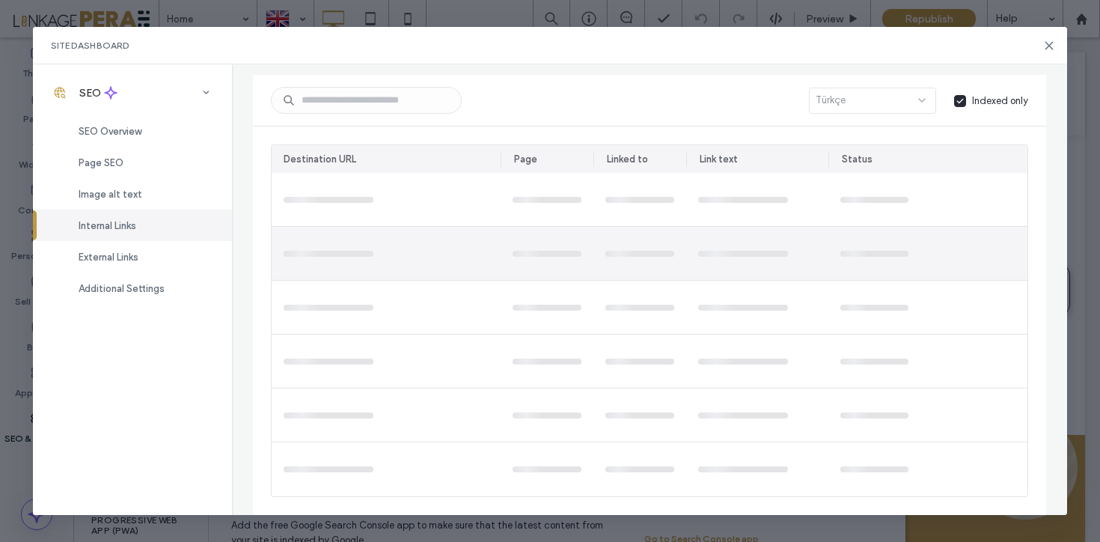
scroll to position [0, 0]
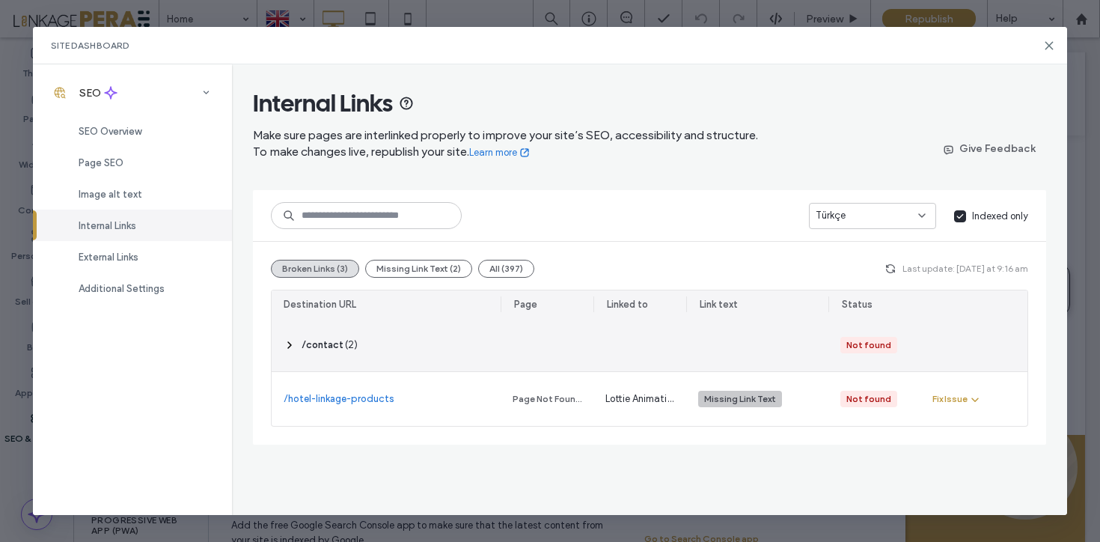
click at [290, 341] on icon at bounding box center [290, 345] width 12 height 12
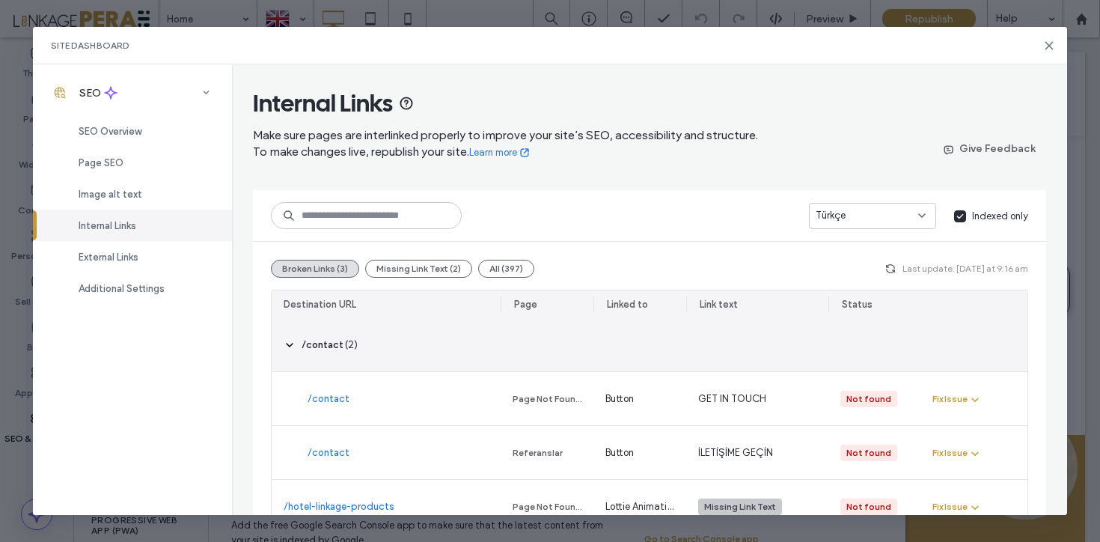
scroll to position [37, 0]
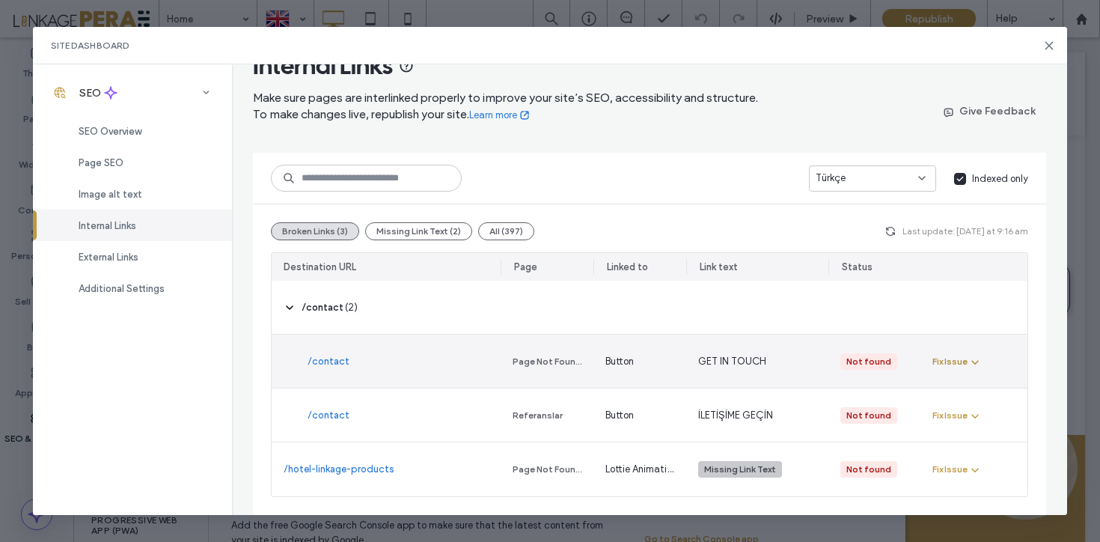
click at [956, 367] on div "Fix Issue" at bounding box center [949, 361] width 35 height 13
click at [958, 394] on span "Fix in Editor" at bounding box center [971, 397] width 51 height 15
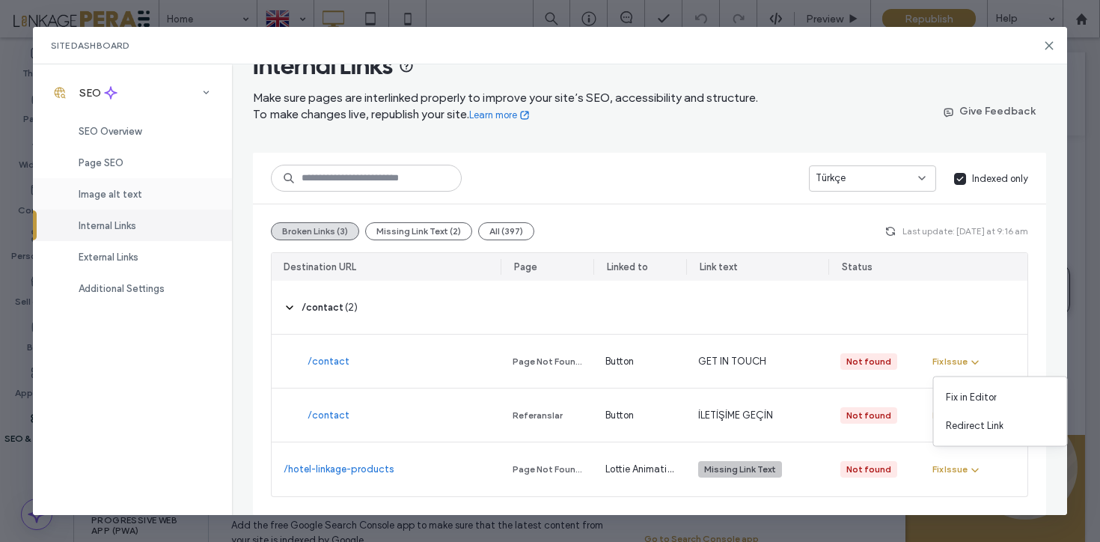
click at [117, 203] on div "Image alt text" at bounding box center [132, 193] width 199 height 31
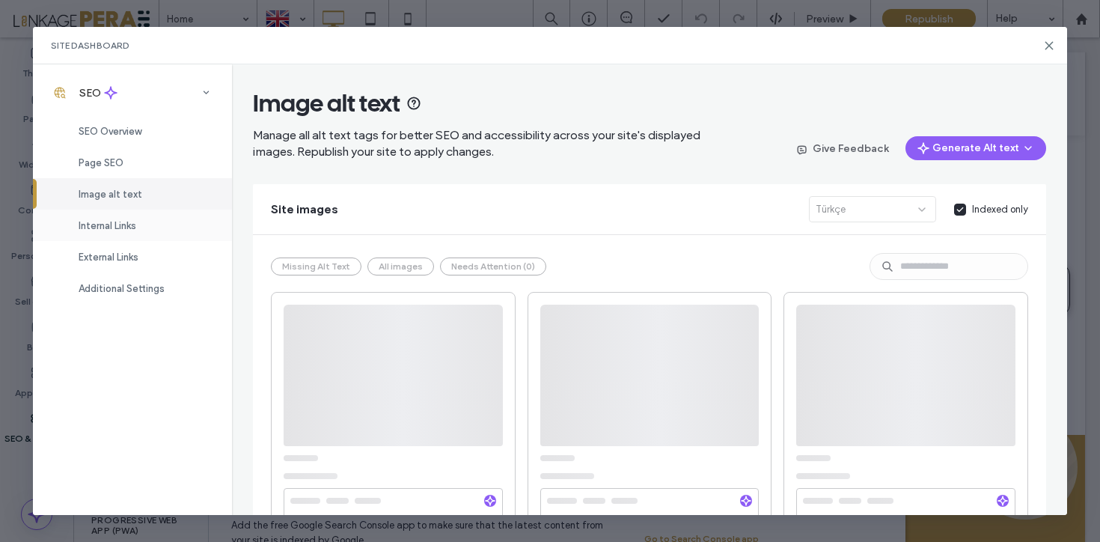
click at [131, 227] on span "Internal Links" at bounding box center [108, 225] width 58 height 11
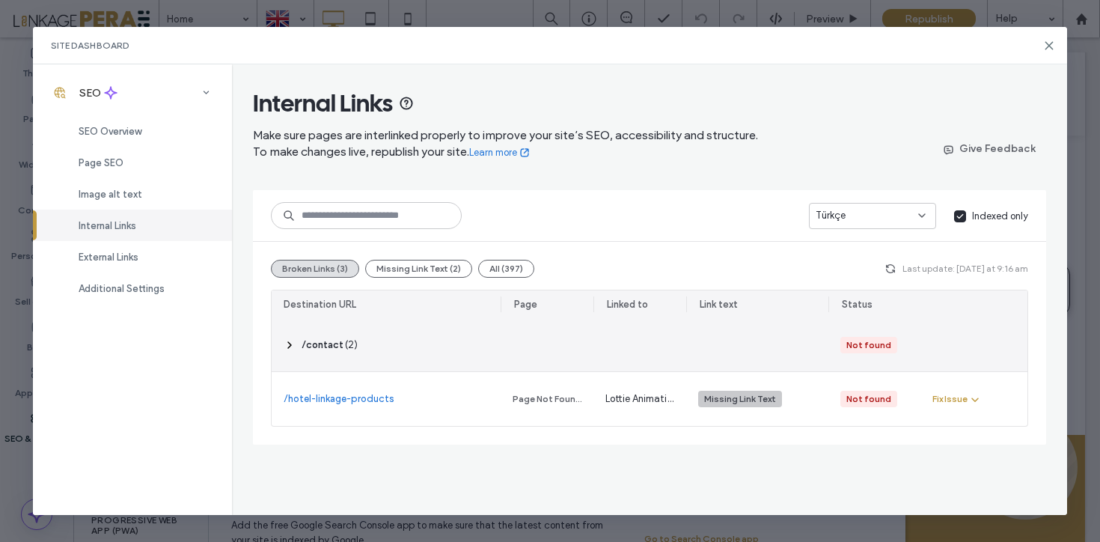
click at [284, 345] on icon at bounding box center [290, 345] width 12 height 12
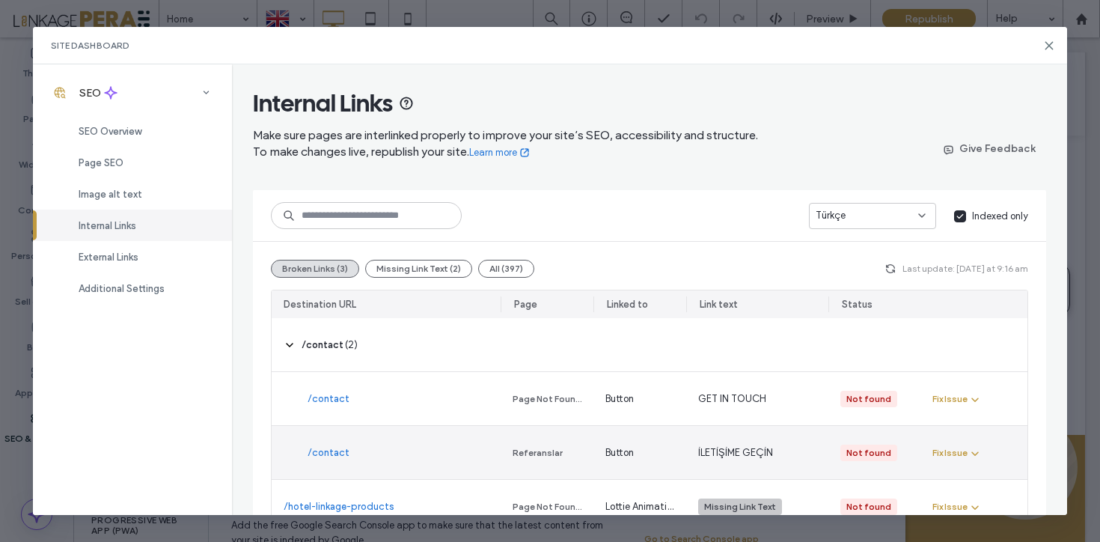
scroll to position [37, 0]
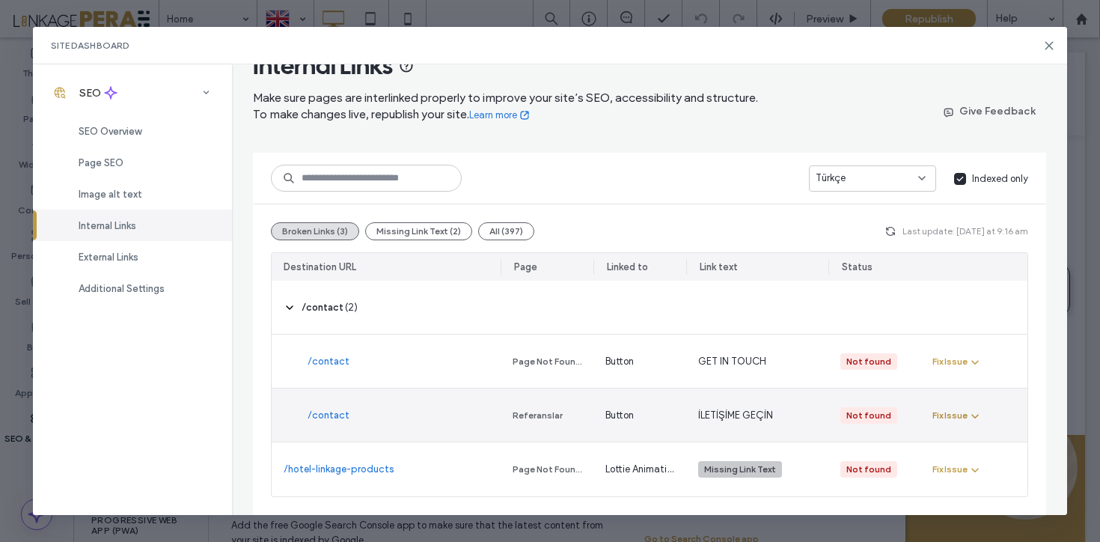
click at [964, 418] on div "Fix Issue" at bounding box center [949, 415] width 35 height 13
click at [1015, 453] on div "Fix in Editor" at bounding box center [1000, 451] width 133 height 28
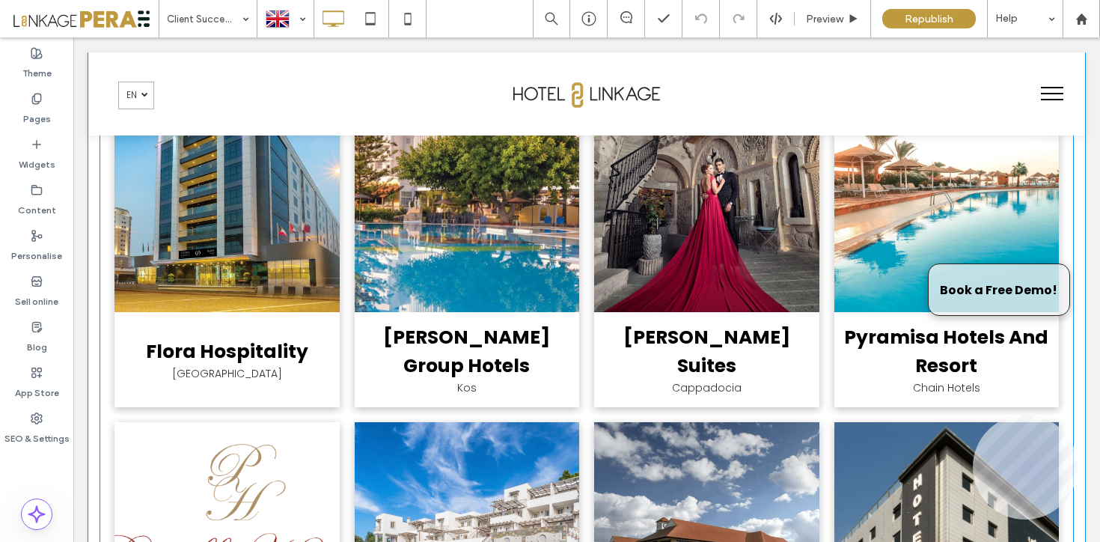
scroll to position [2262, 0]
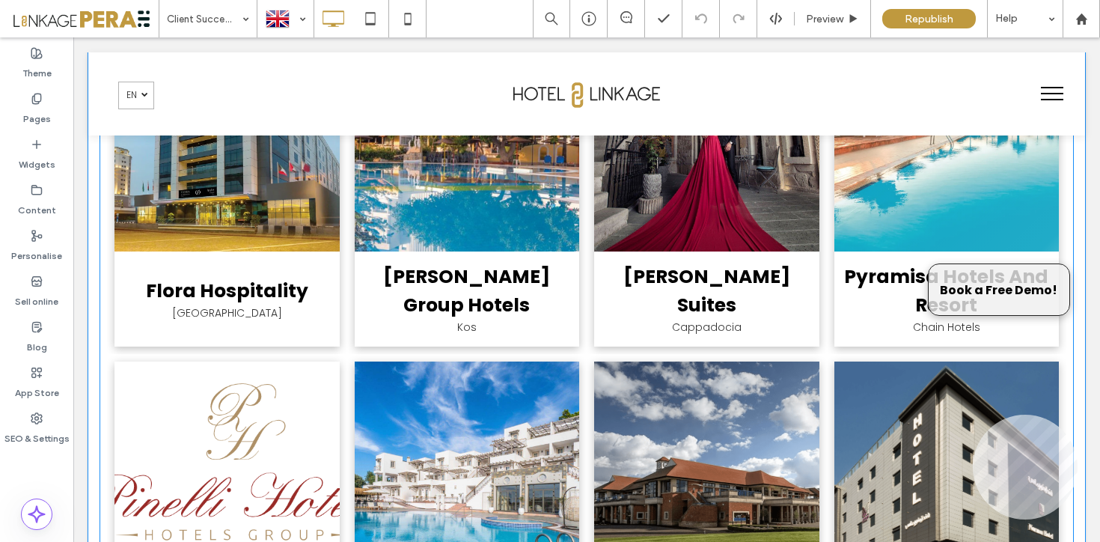
click at [949, 233] on link at bounding box center [946, 116] width 225 height 269
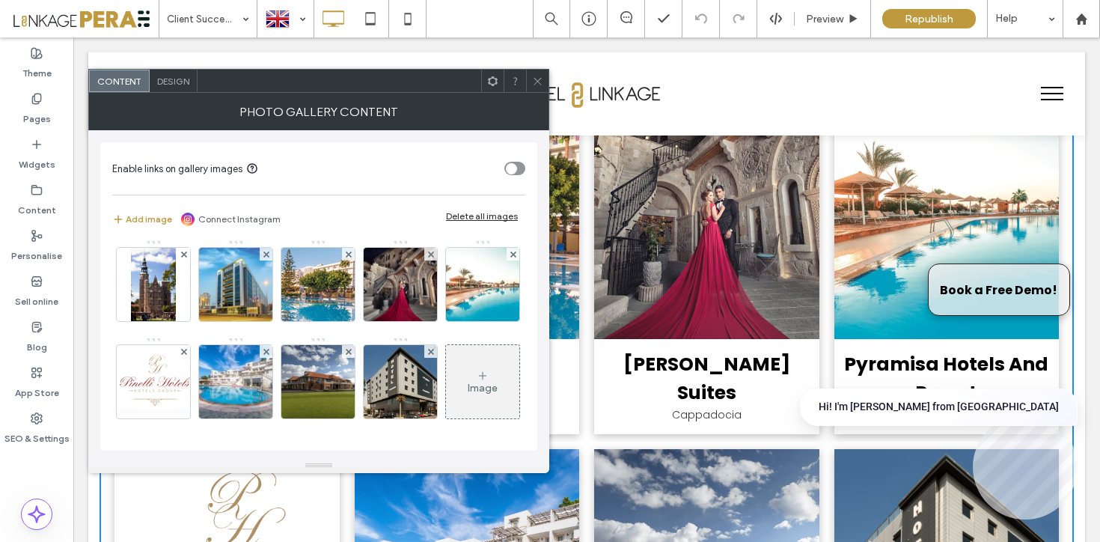
scroll to position [2161, 0]
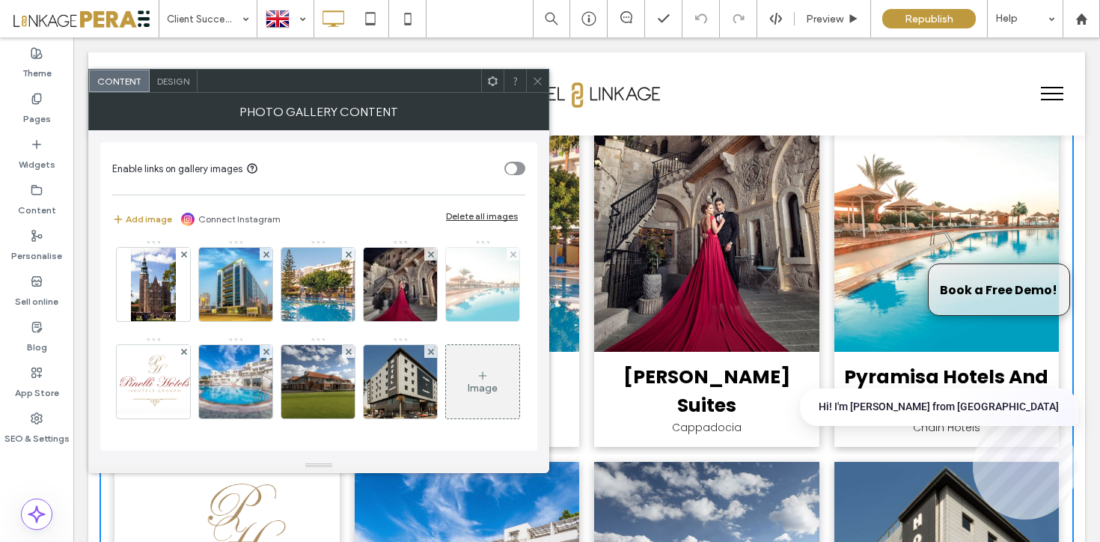
click at [423, 321] on img at bounding box center [483, 284] width 120 height 73
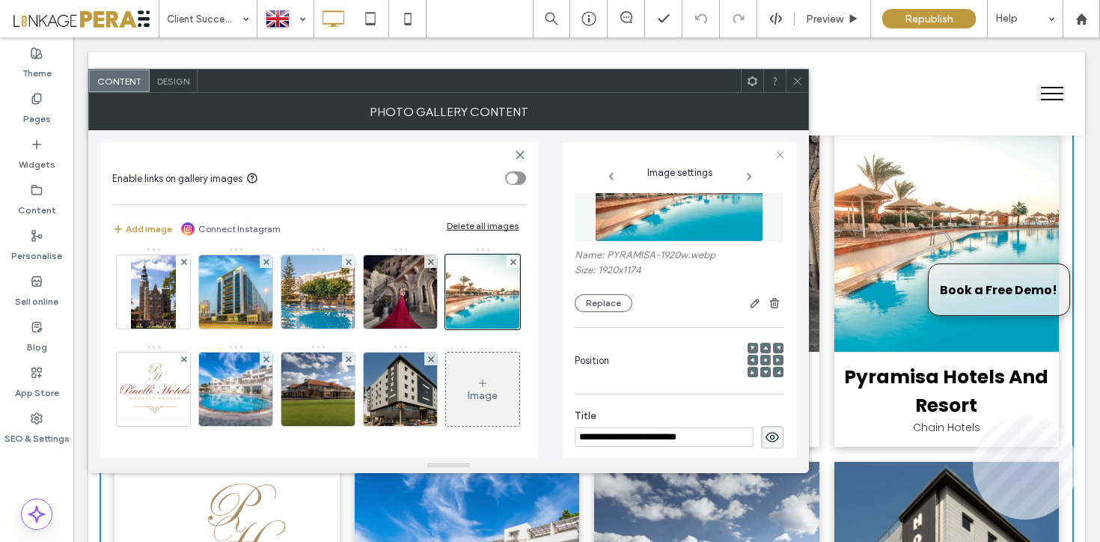
scroll to position [70, 0]
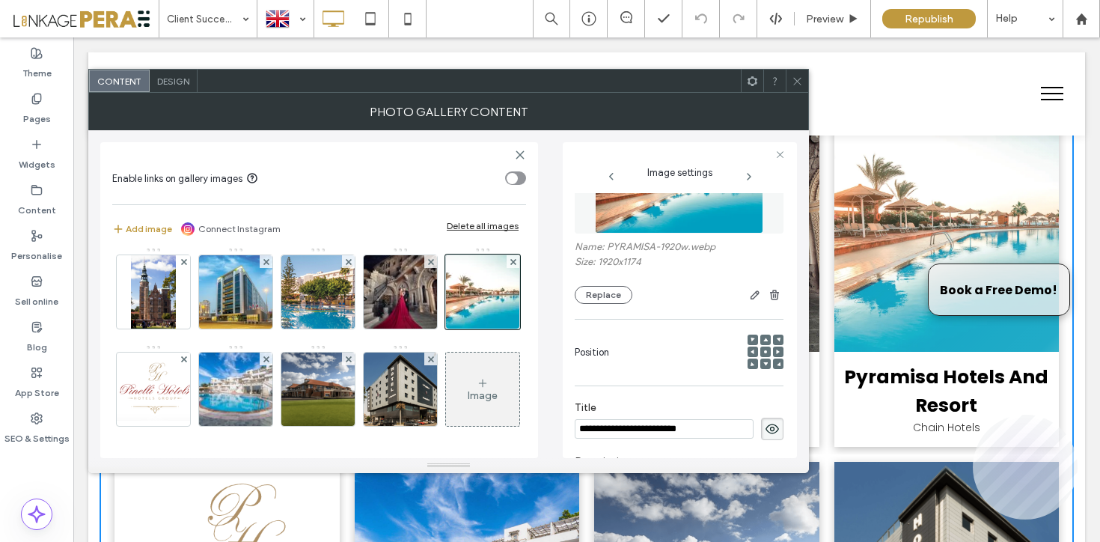
click at [966, 379] on h3 "Pyramisa Hotels And Resort" at bounding box center [947, 391] width 210 height 57
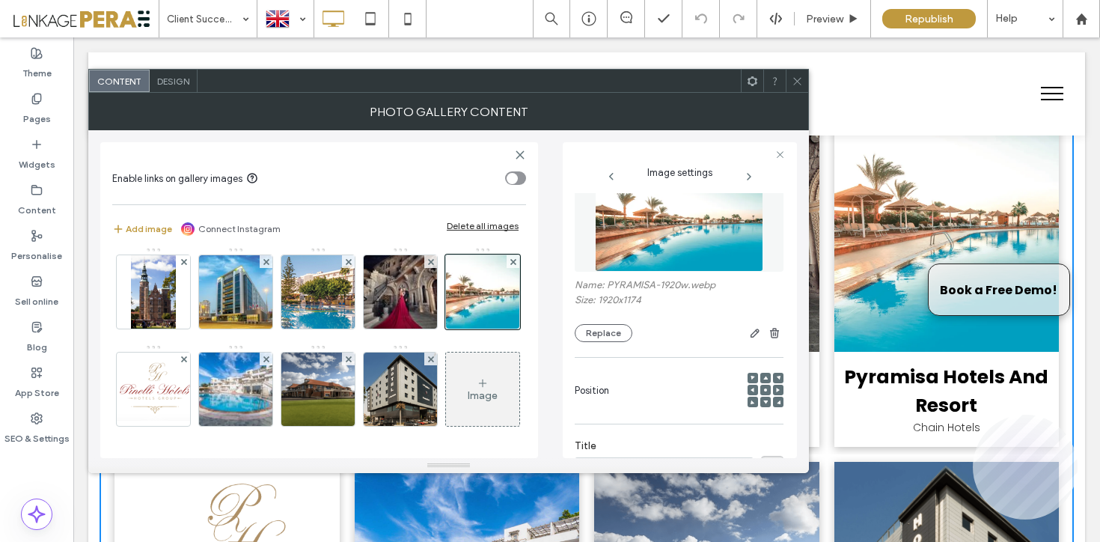
scroll to position [0, 0]
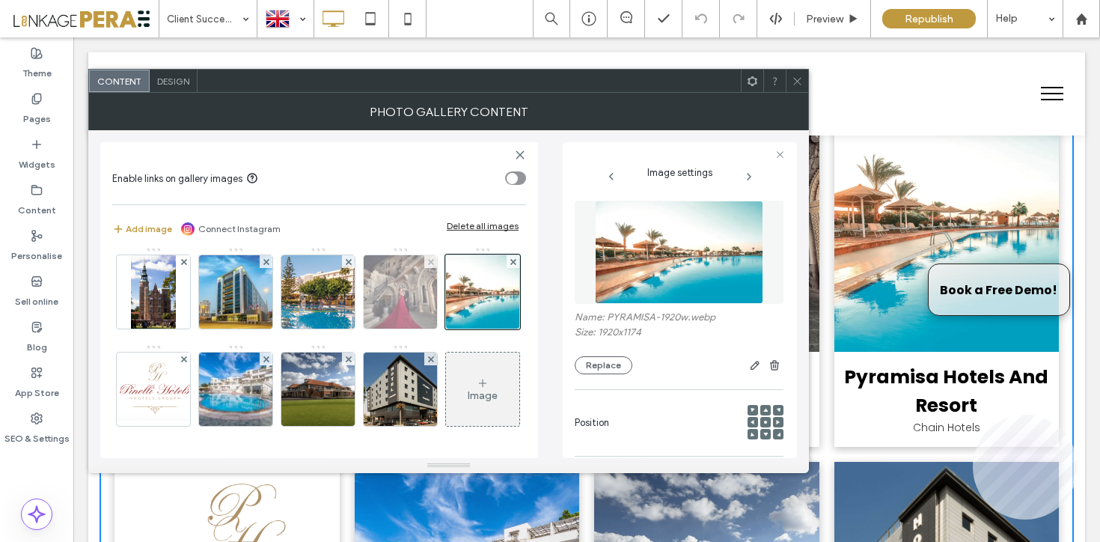
click at [346, 328] on img at bounding box center [401, 291] width 110 height 73
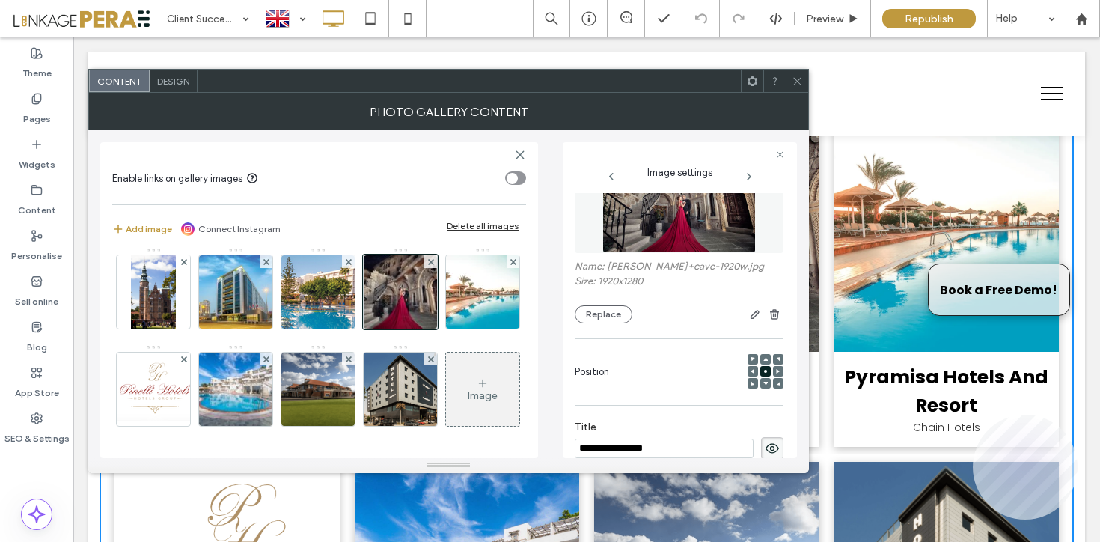
scroll to position [56, 0]
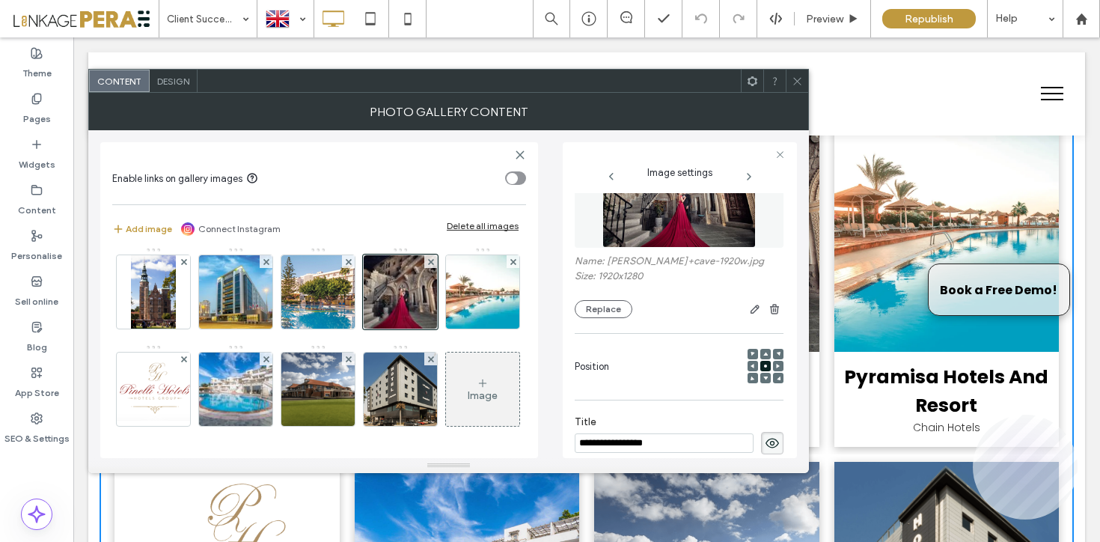
click at [791, 77] on div at bounding box center [797, 81] width 22 height 22
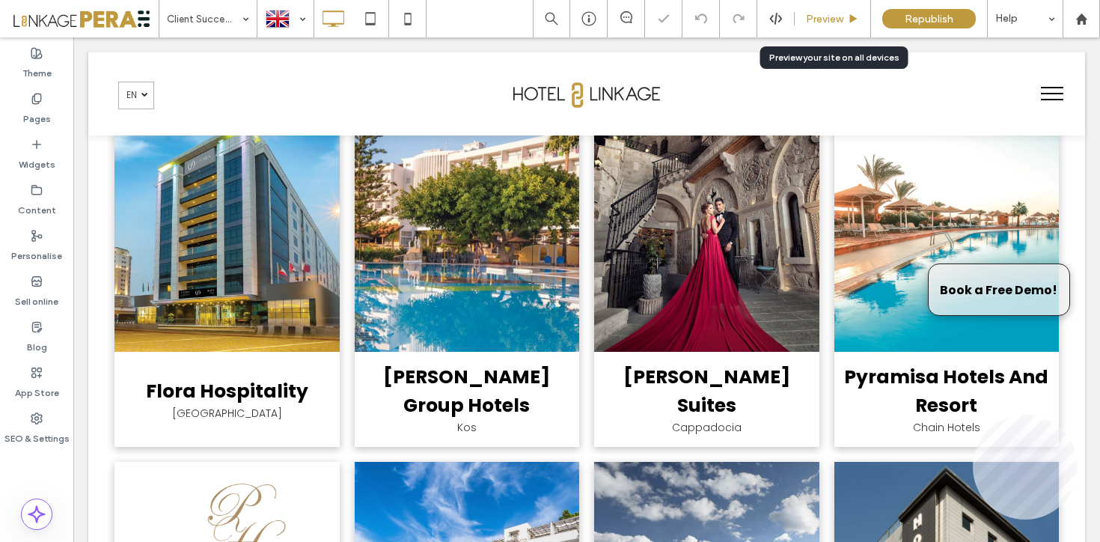
click at [866, 4] on div "Preview" at bounding box center [833, 18] width 76 height 37
click at [831, 17] on span "Preview" at bounding box center [824, 19] width 37 height 13
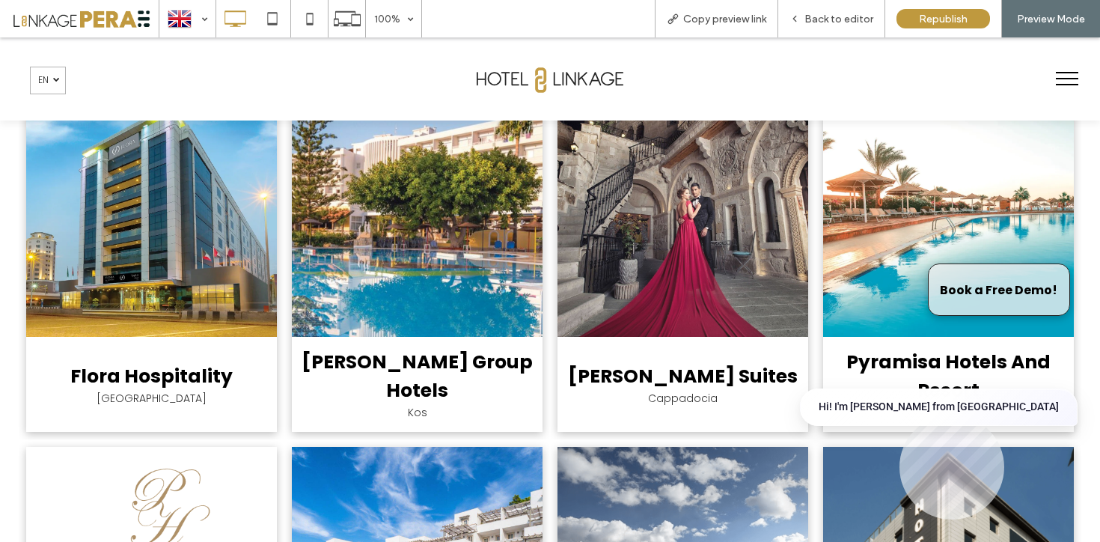
click at [682, 320] on link at bounding box center [682, 201] width 251 height 269
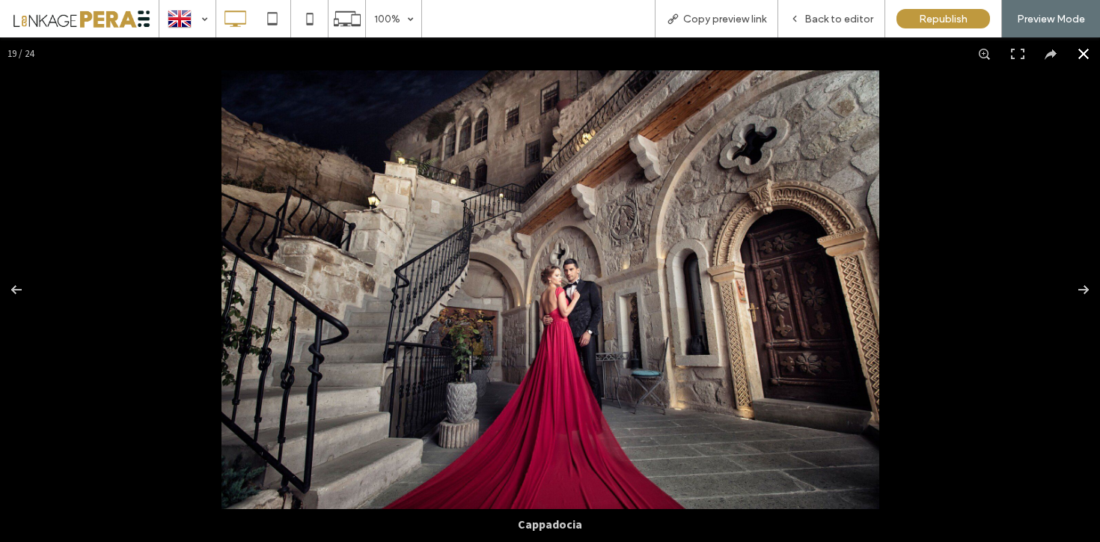
click at [938, 307] on div at bounding box center [550, 289] width 1100 height 504
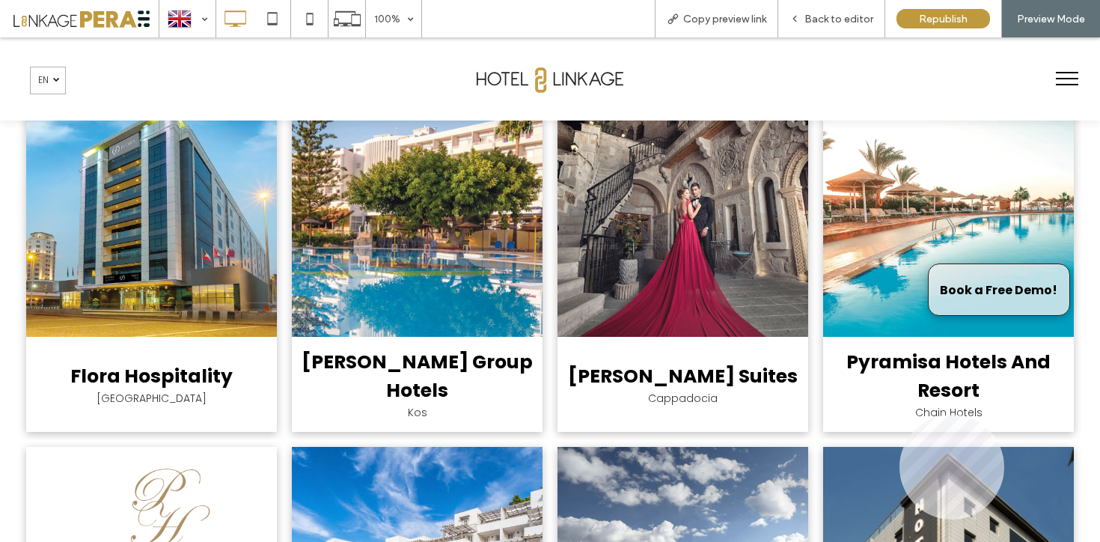
click at [712, 358] on span "[PERSON_NAME][GEOGRAPHIC_DATA] Cappadocia Visit Website" at bounding box center [682, 384] width 251 height 95
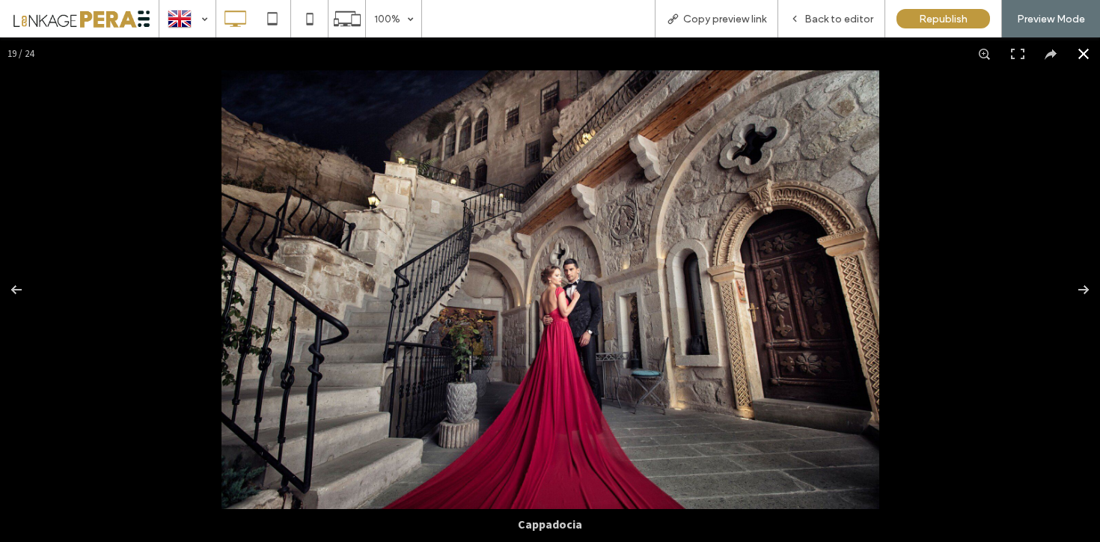
click at [967, 295] on div at bounding box center [550, 289] width 1100 height 504
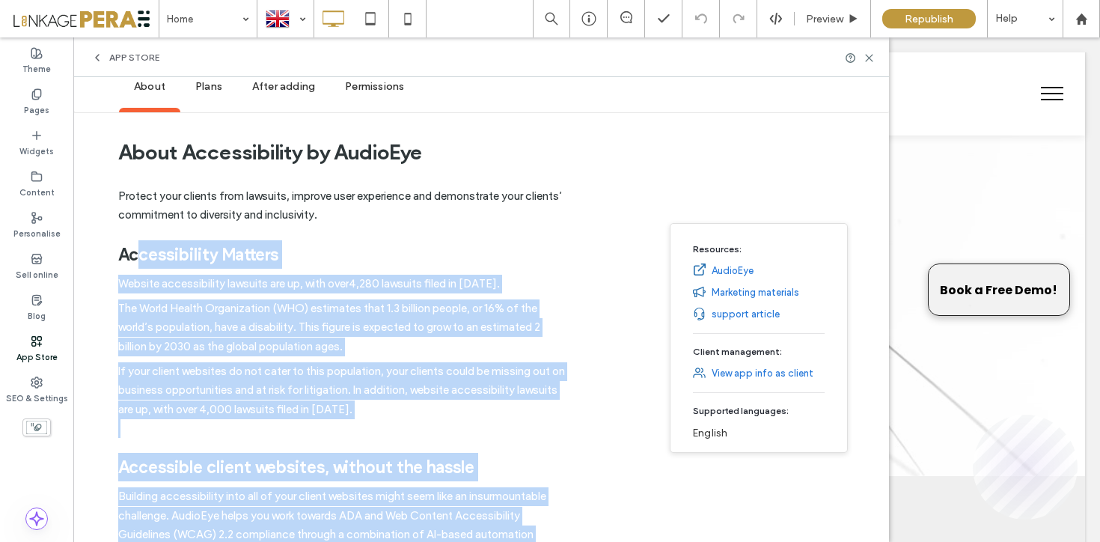
scroll to position [52, 0]
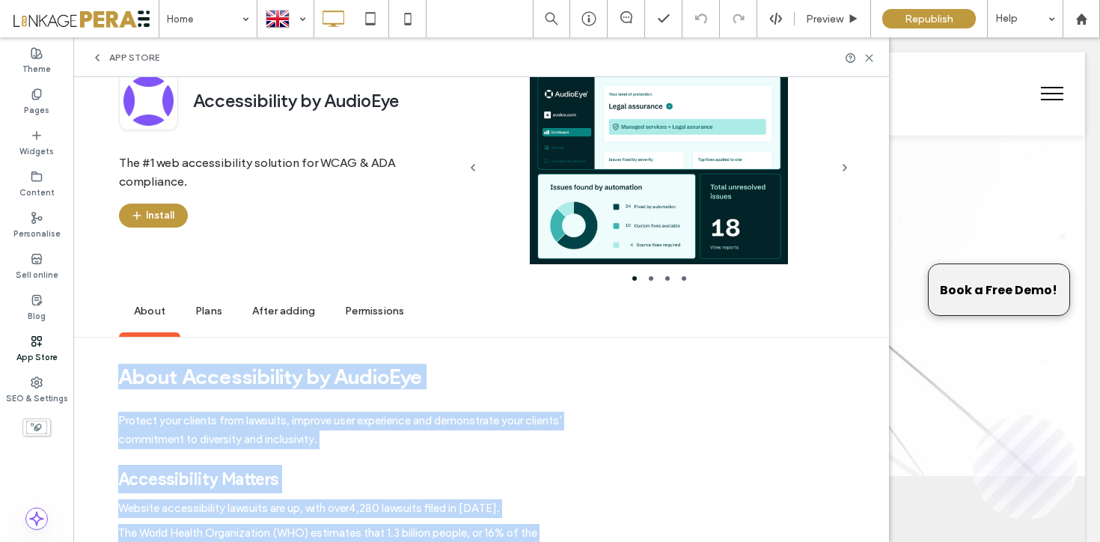
drag, startPoint x: 331, startPoint y: 367, endPoint x: 117, endPoint y: 367, distance: 214.0
copy div "Lorem Ipsumdolorsit am ConseCte Adipisc elit seddoei temp incididu, utlabor etd…"
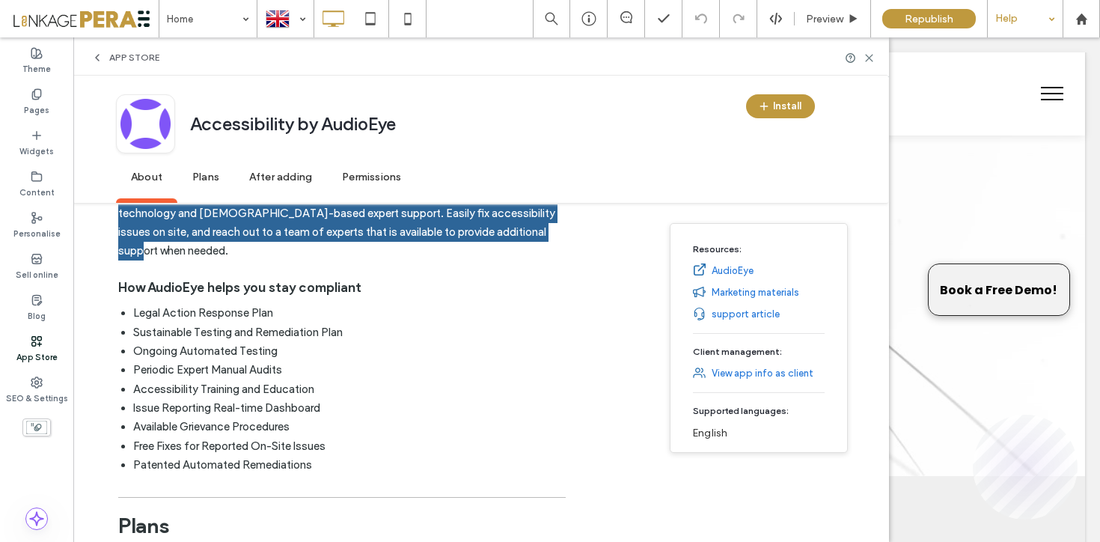
scroll to position [586, 0]
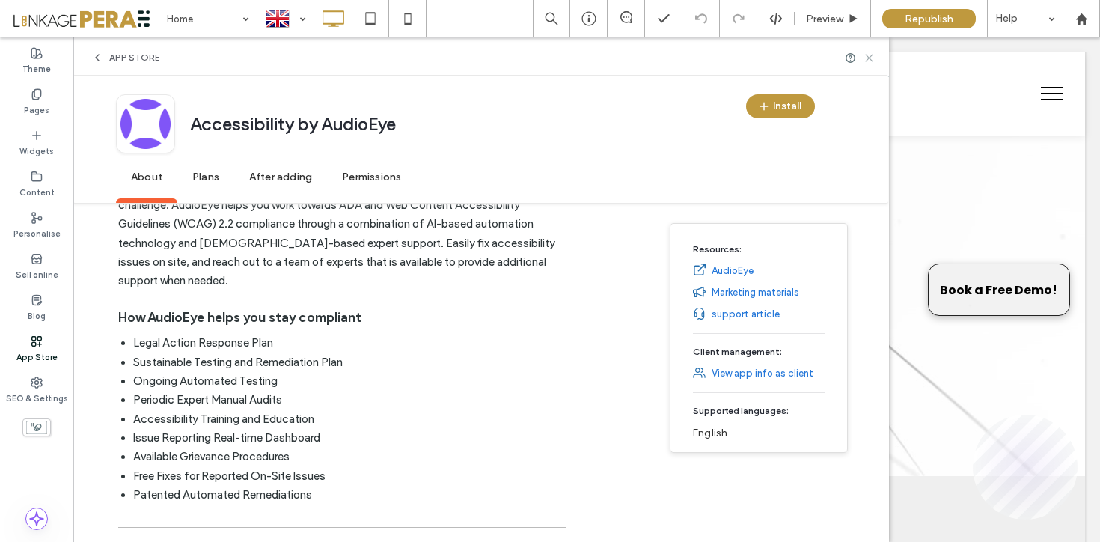
click at [864, 57] on icon at bounding box center [868, 57] width 11 height 11
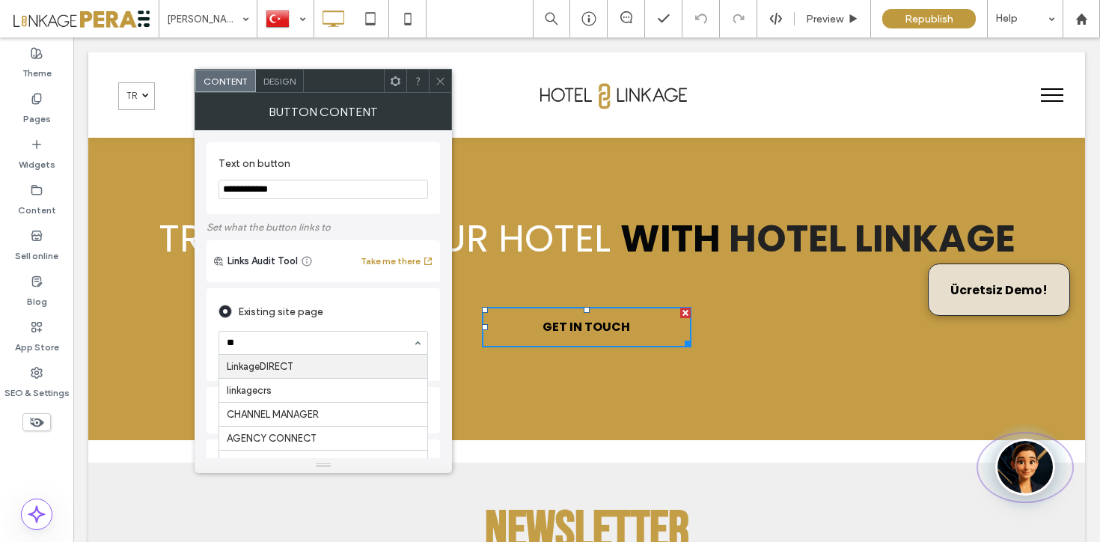
type input "*"
type input "*****"
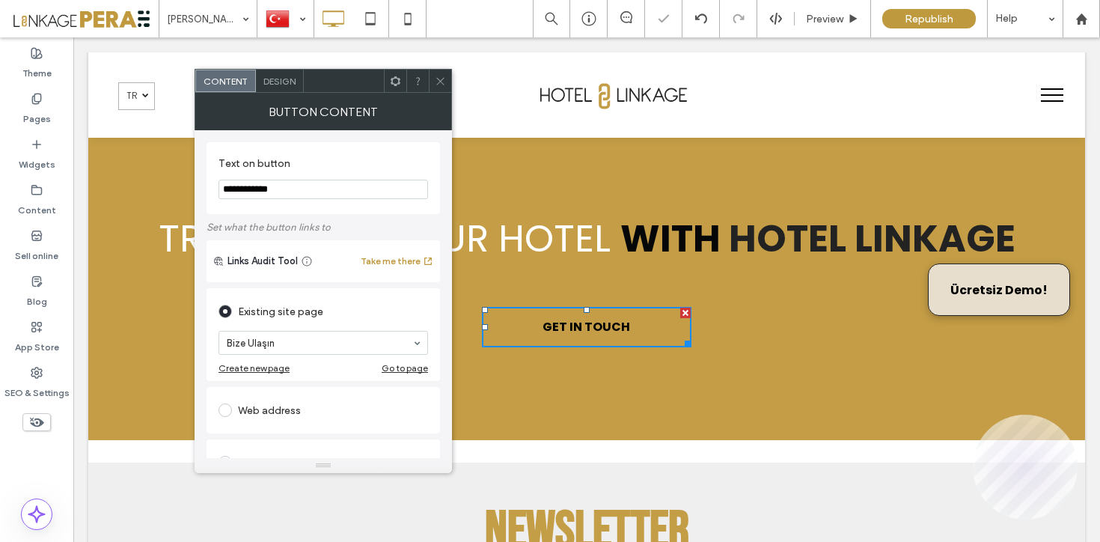
click at [445, 85] on icon at bounding box center [440, 81] width 11 height 11
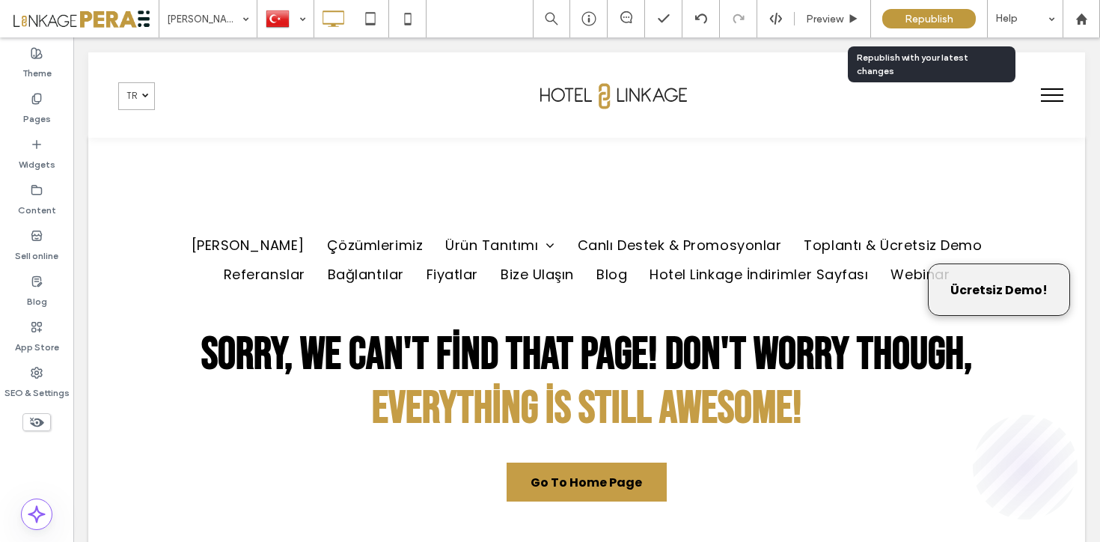
click at [943, 22] on span "Republish" at bounding box center [929, 19] width 49 height 13
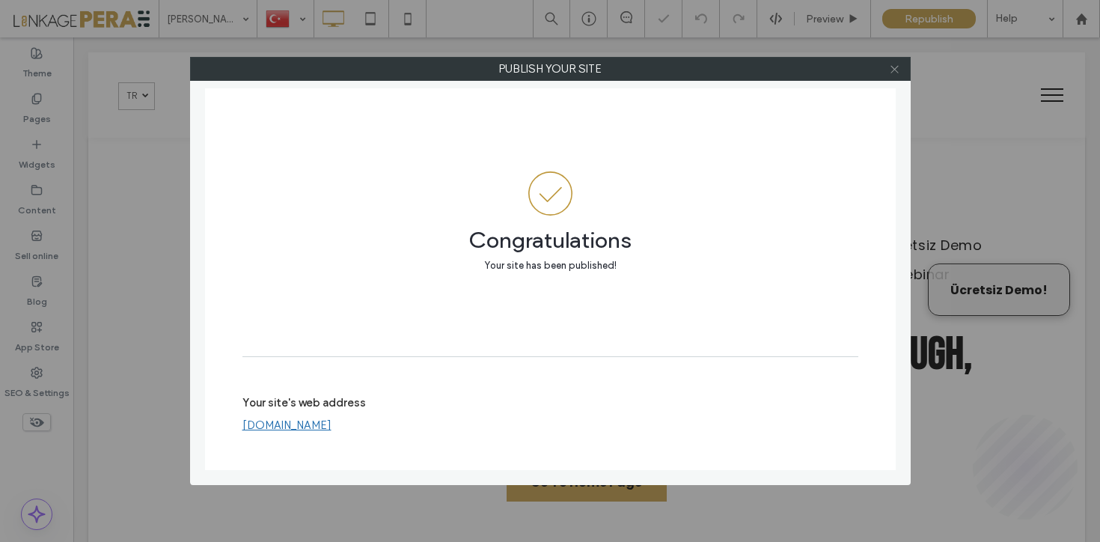
click at [893, 70] on use at bounding box center [893, 68] width 7 height 7
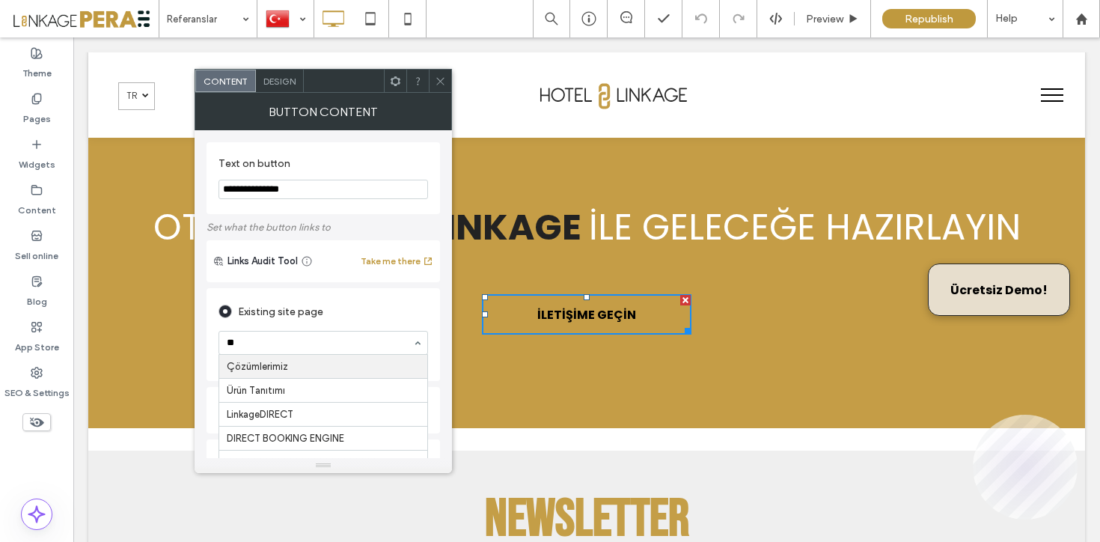
type input "***"
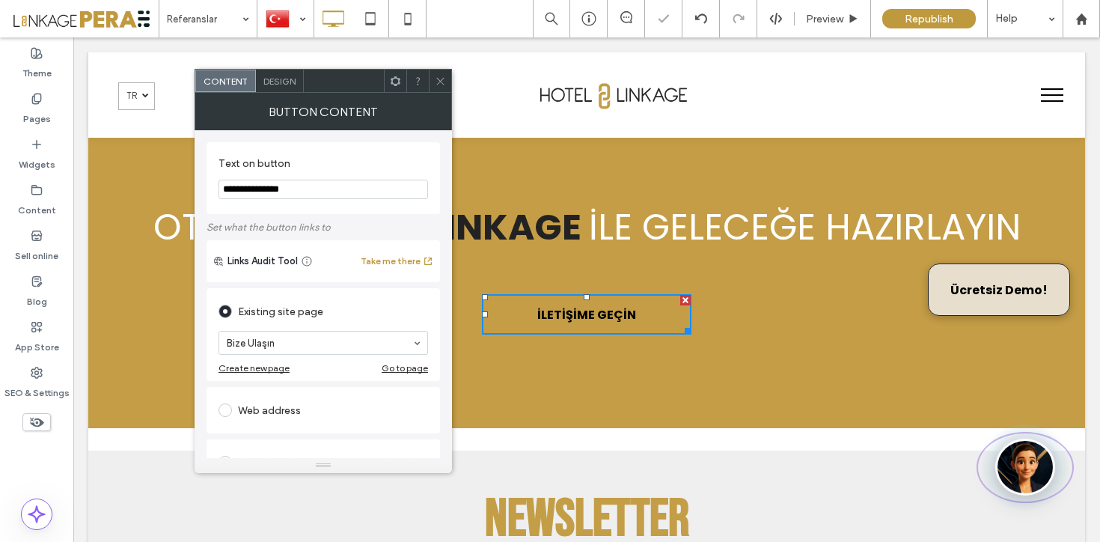
click at [439, 79] on icon at bounding box center [440, 81] width 11 height 11
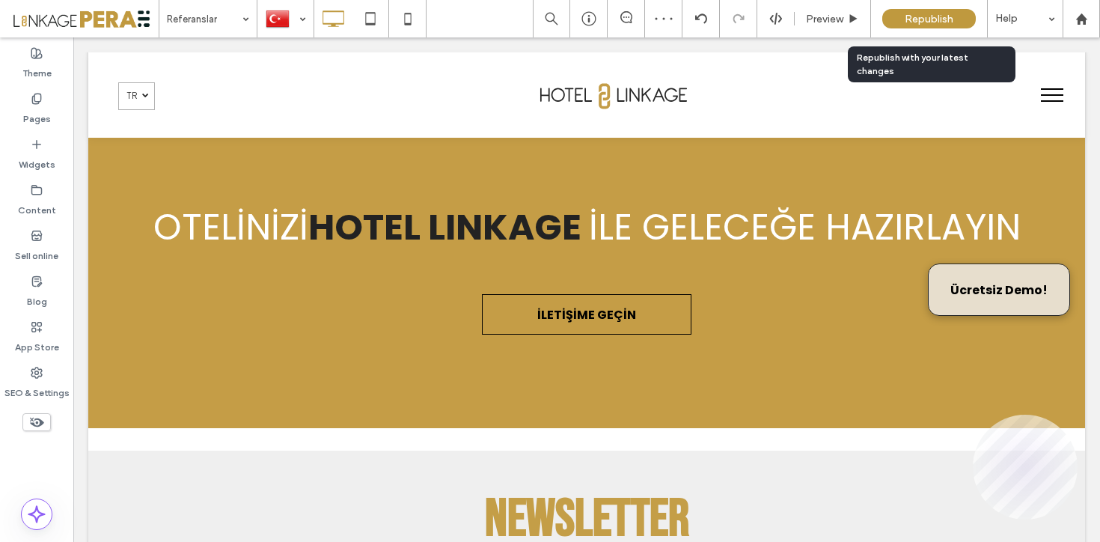
click at [928, 16] on span "Republish" at bounding box center [929, 19] width 49 height 13
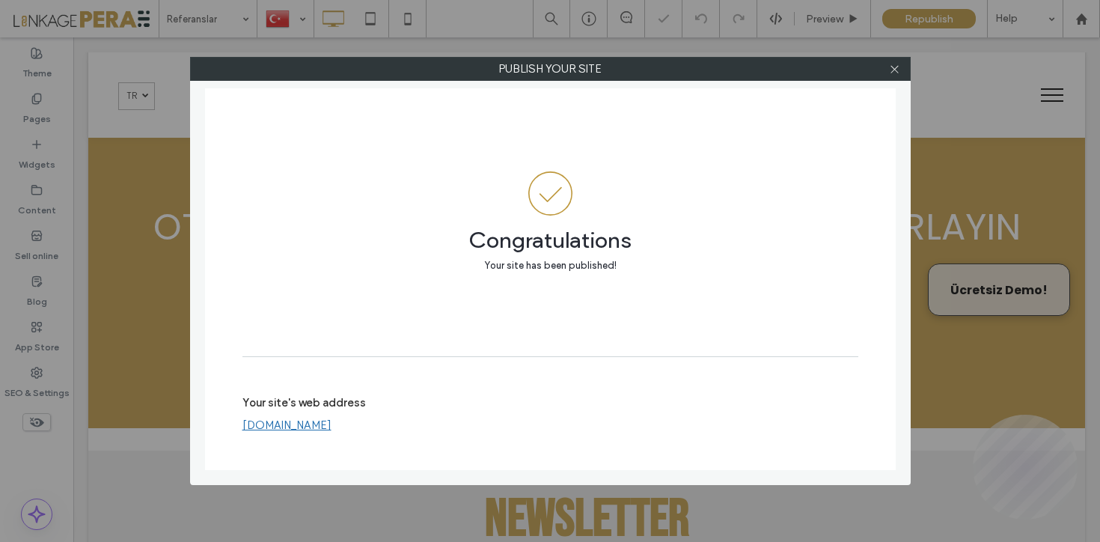
drag, startPoint x: 896, startPoint y: 67, endPoint x: 875, endPoint y: 69, distance: 21.1
click at [896, 67] on use at bounding box center [893, 68] width 7 height 7
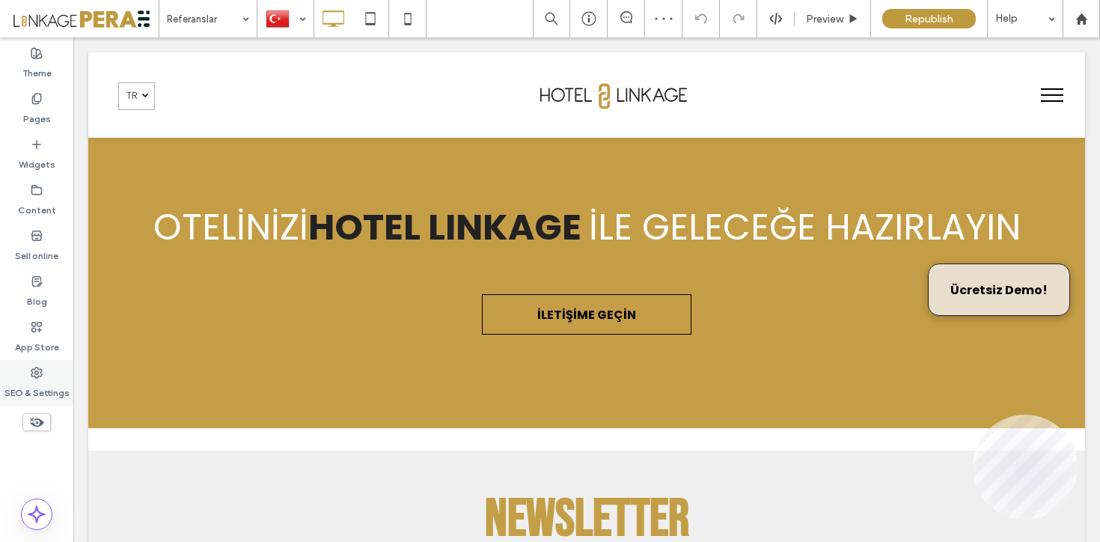
drag, startPoint x: 21, startPoint y: 385, endPoint x: 48, endPoint y: 360, distance: 37.0
click at [21, 385] on label "SEO & Settings" at bounding box center [36, 389] width 65 height 21
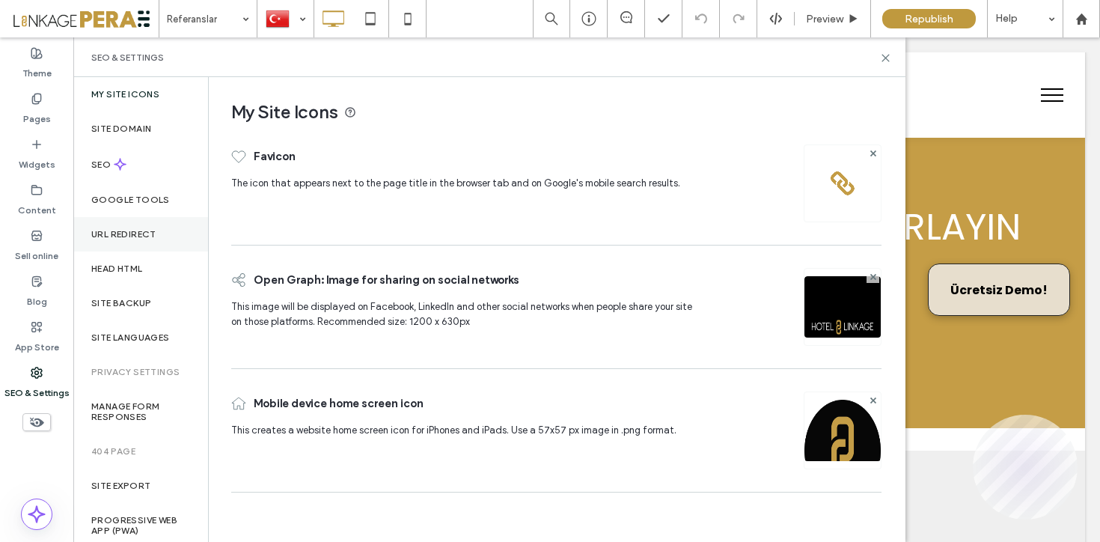
click at [162, 234] on div "URL Redirect" at bounding box center [140, 234] width 135 height 34
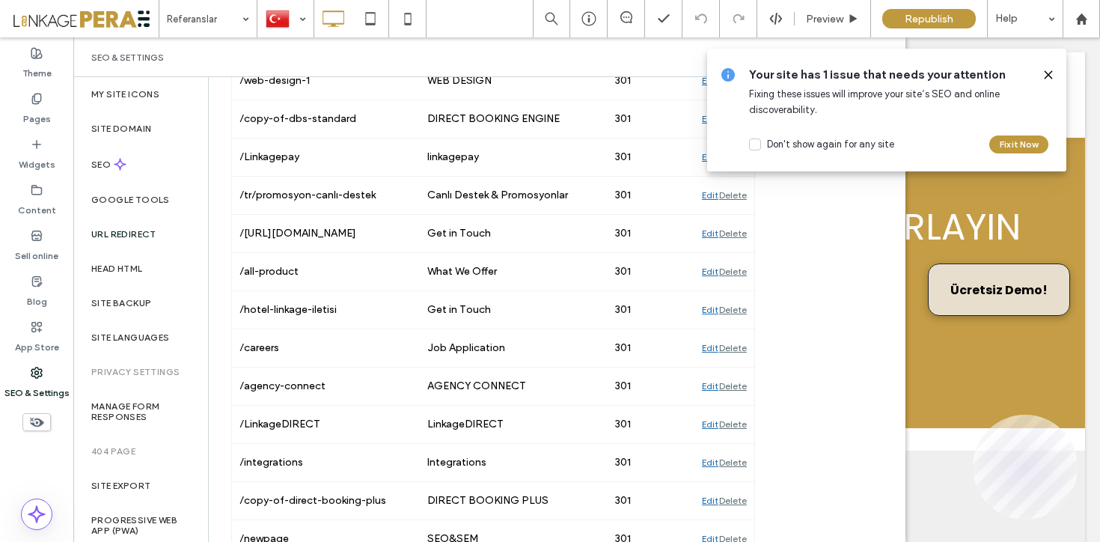
scroll to position [1846, 0]
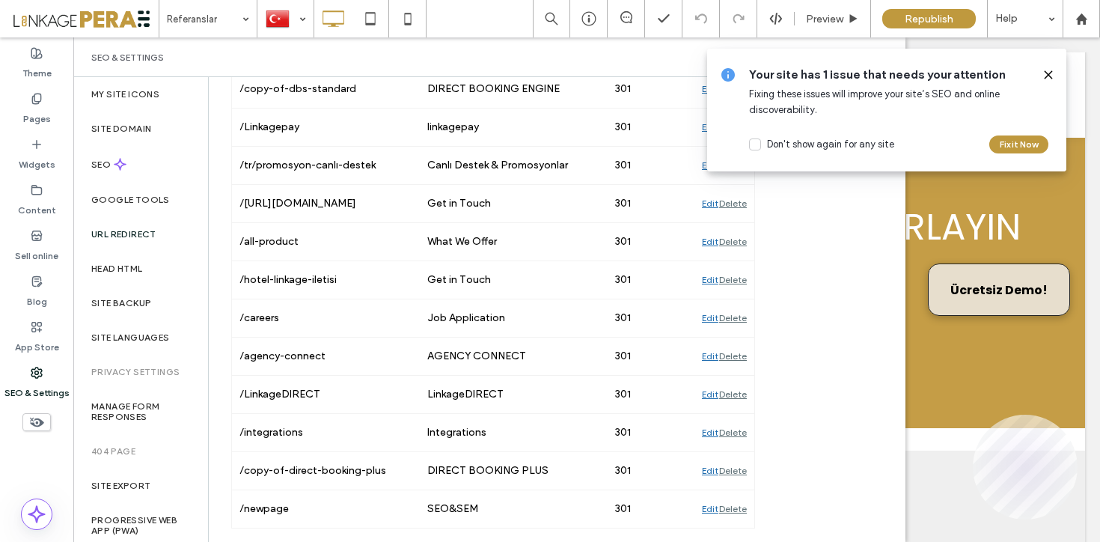
click at [35, 403] on div "SEO & Settings" at bounding box center [36, 383] width 73 height 46
click at [141, 174] on div "SEO" at bounding box center [140, 164] width 135 height 37
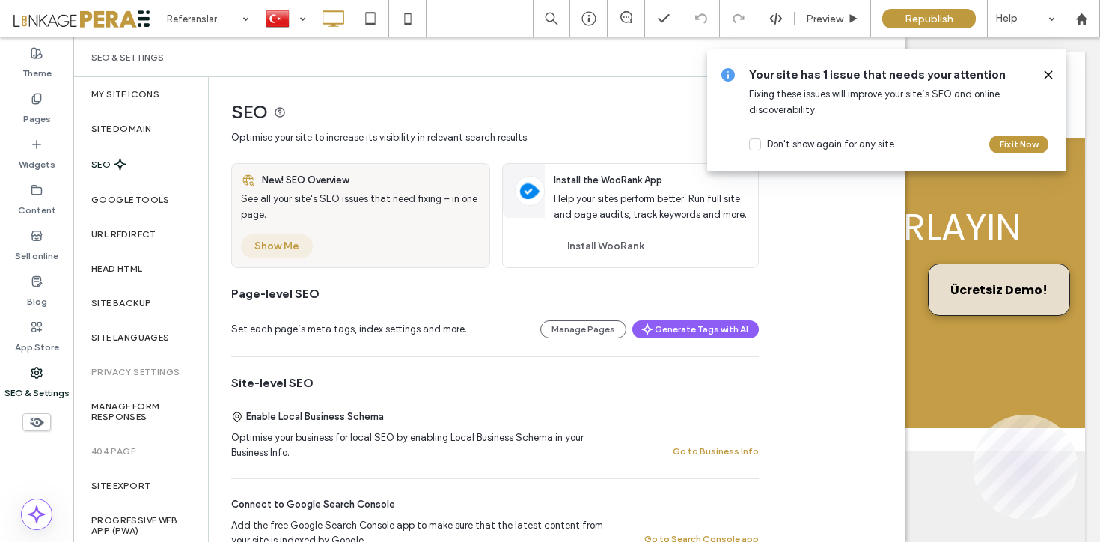
click at [300, 251] on button "Show Me" at bounding box center [277, 246] width 72 height 24
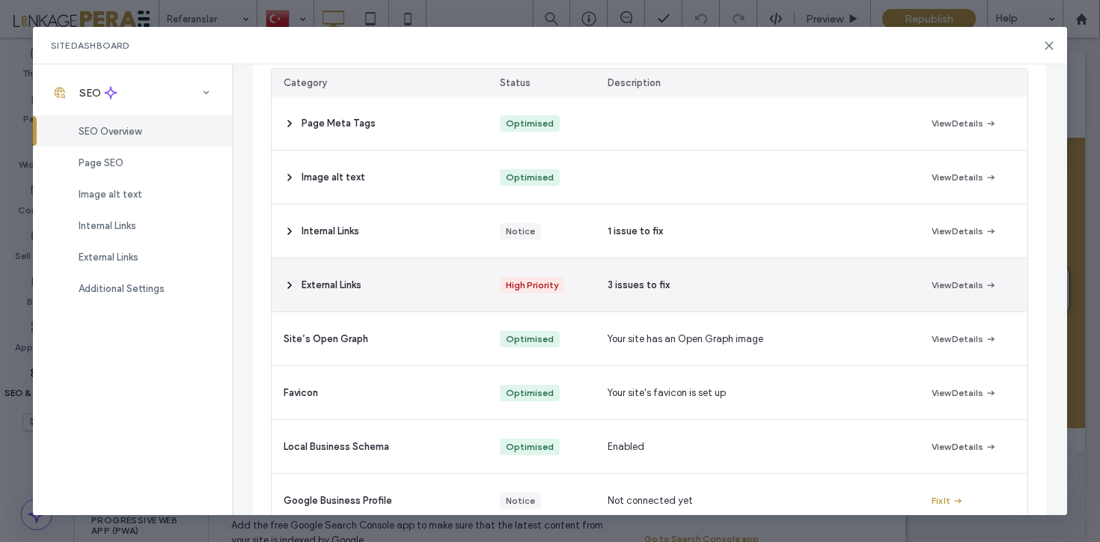
scroll to position [246, 0]
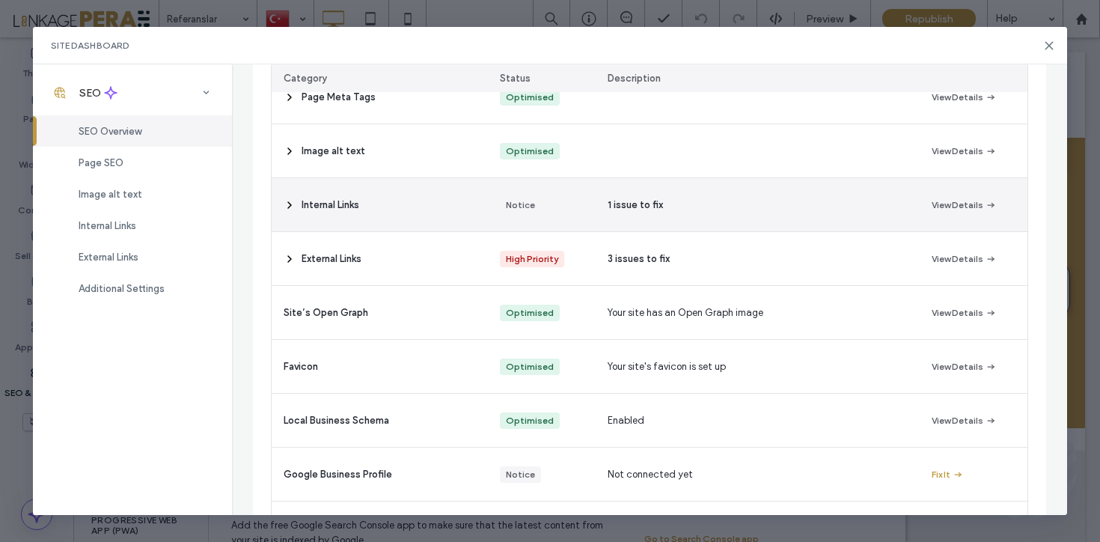
click at [286, 201] on icon at bounding box center [290, 205] width 12 height 12
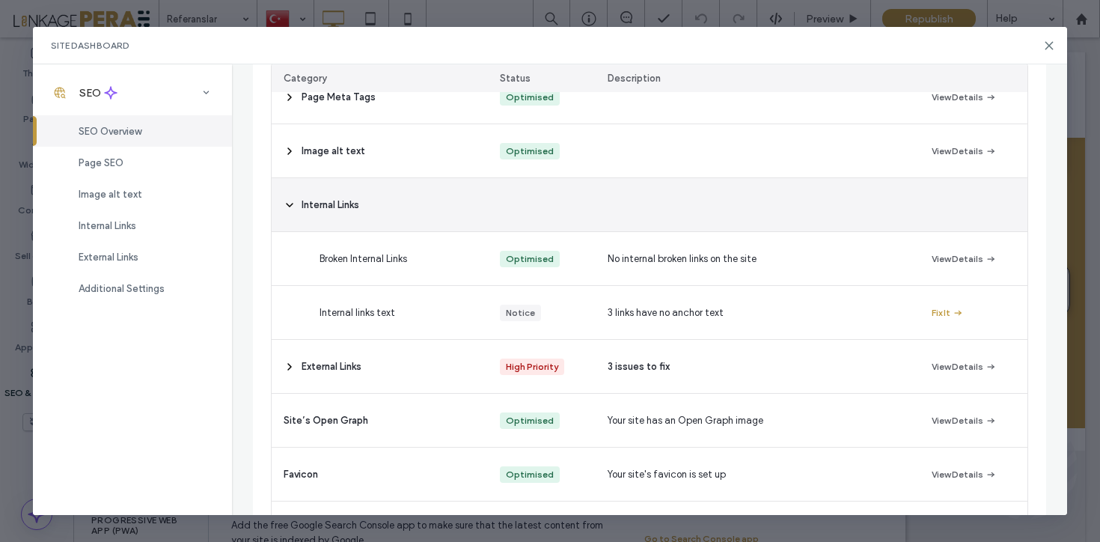
click at [289, 206] on icon at bounding box center [290, 205] width 12 height 12
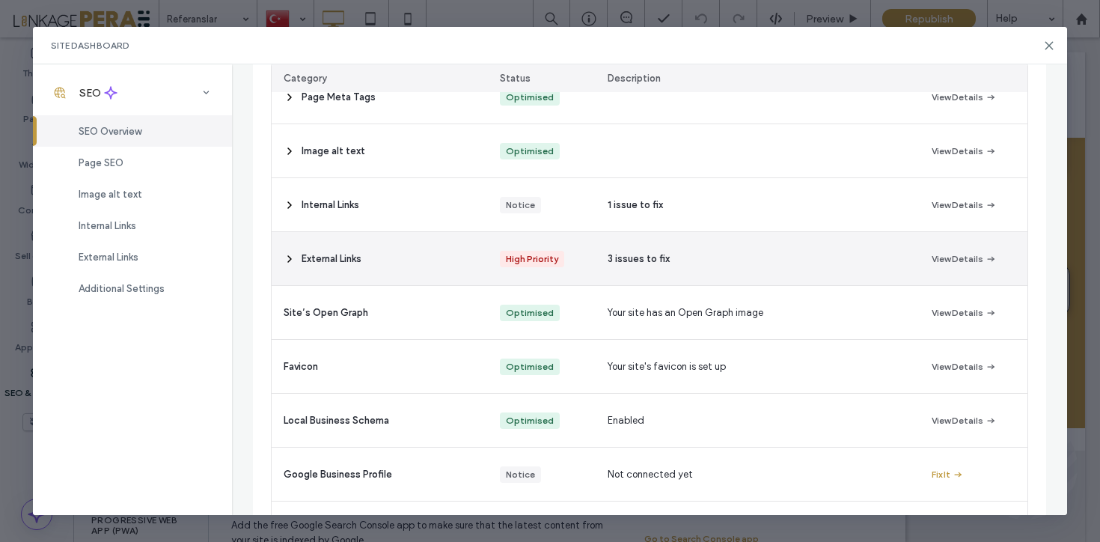
click at [287, 258] on icon at bounding box center [290, 259] width 12 height 12
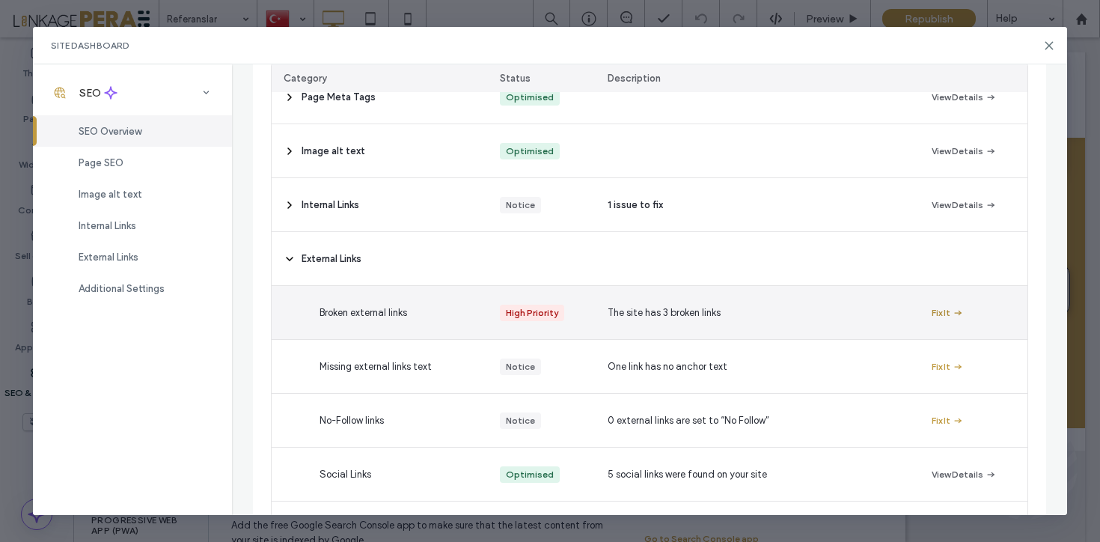
click at [959, 315] on icon "button" at bounding box center [958, 313] width 12 height 12
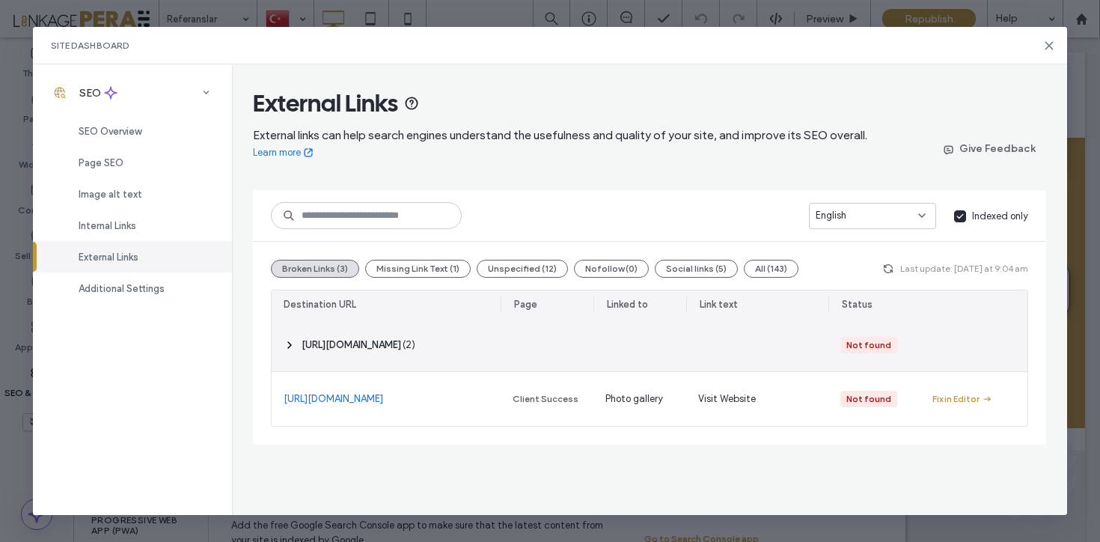
click at [289, 340] on icon at bounding box center [290, 345] width 12 height 12
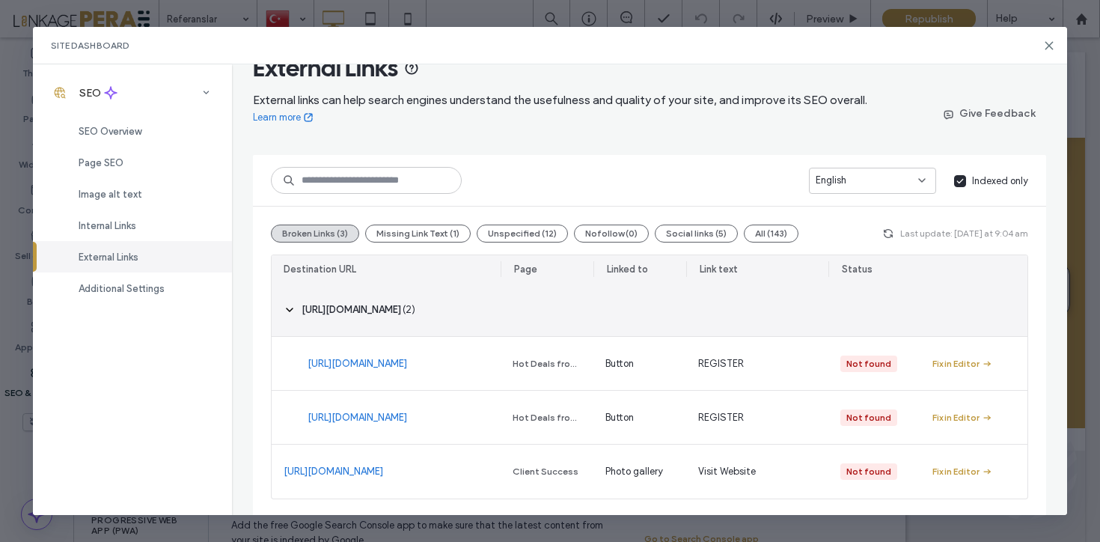
scroll to position [37, 0]
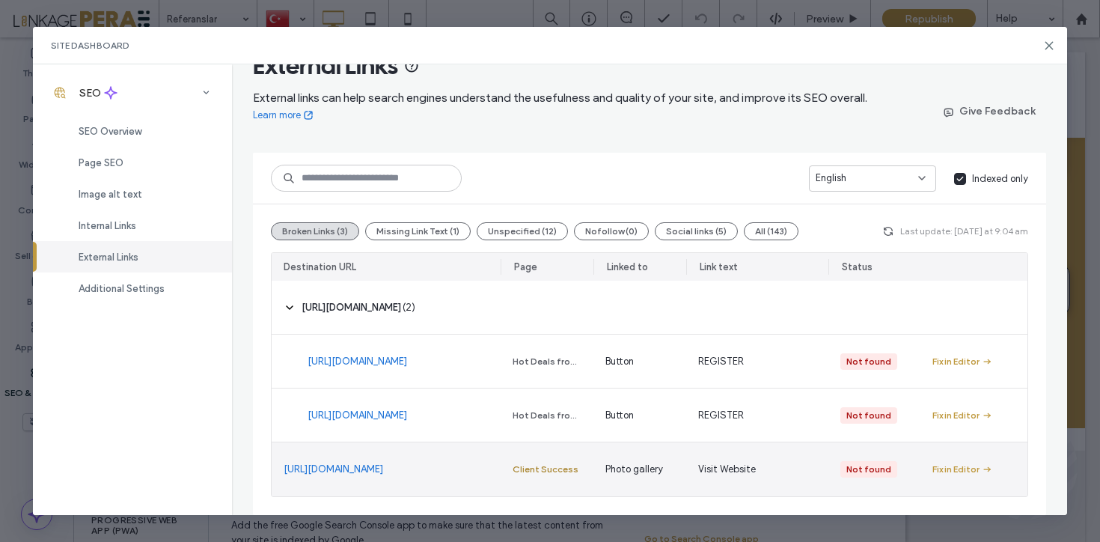
click at [535, 471] on div "Client Success" at bounding box center [545, 468] width 66 height 13
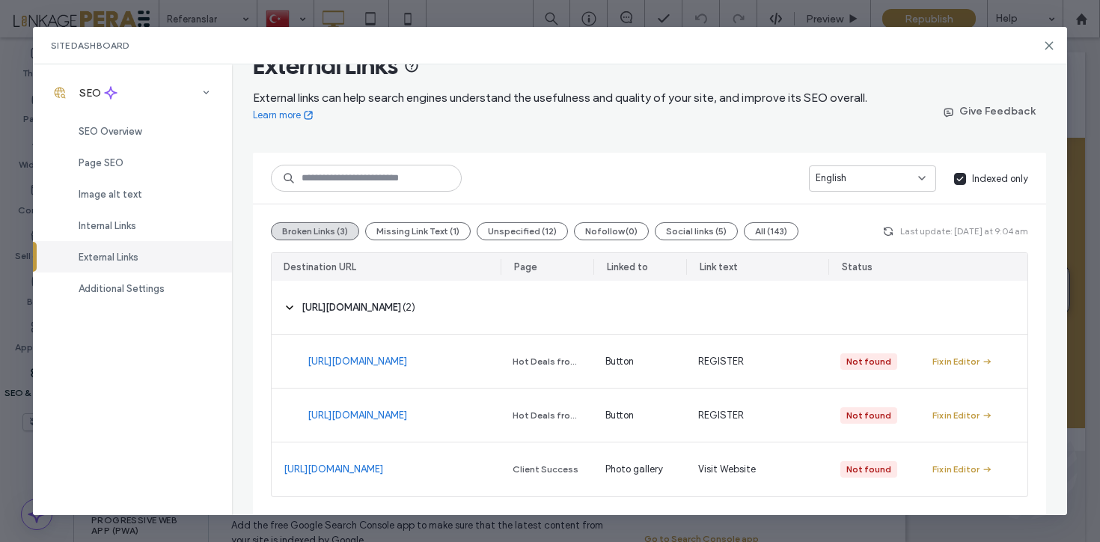
drag, startPoint x: 1049, startPoint y: 47, endPoint x: 1035, endPoint y: 52, distance: 14.9
click at [1049, 47] on icon at bounding box center [1049, 46] width 12 height 12
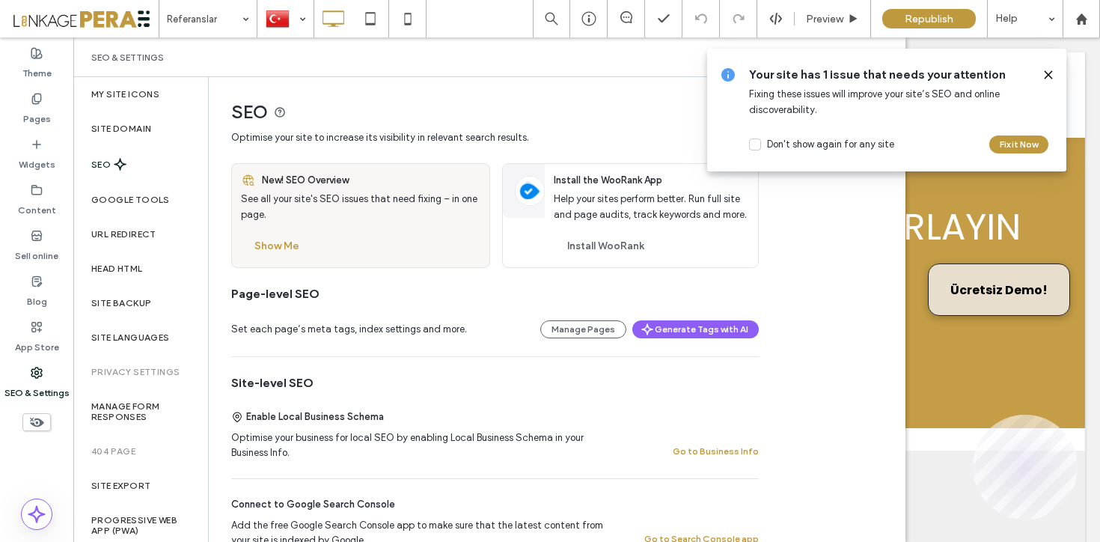
drag, startPoint x: 1047, startPoint y: 69, endPoint x: 899, endPoint y: 81, distance: 147.9
click at [1046, 69] on icon at bounding box center [1048, 75] width 12 height 12
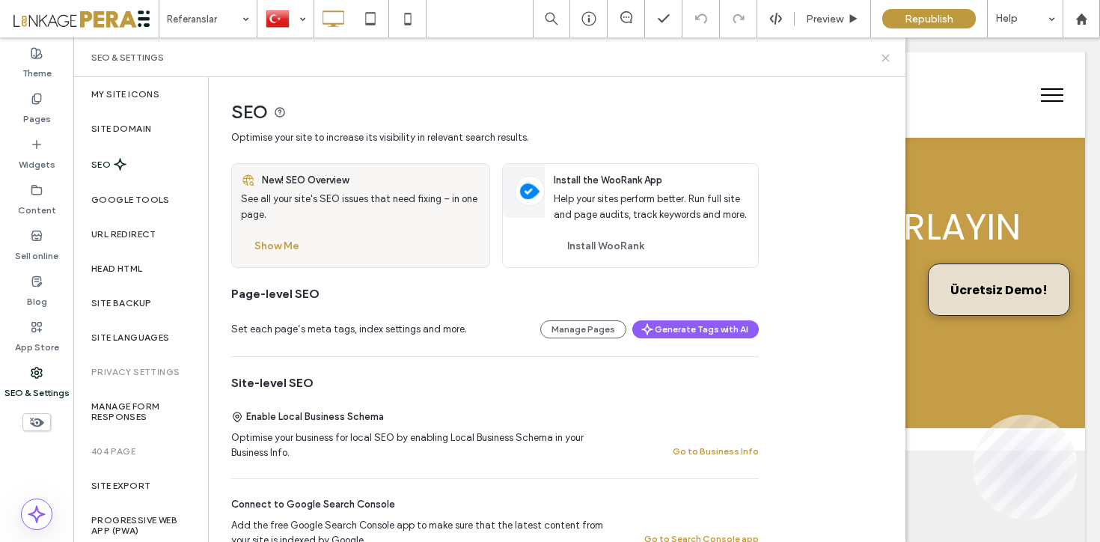
click at [887, 57] on icon at bounding box center [885, 57] width 11 height 11
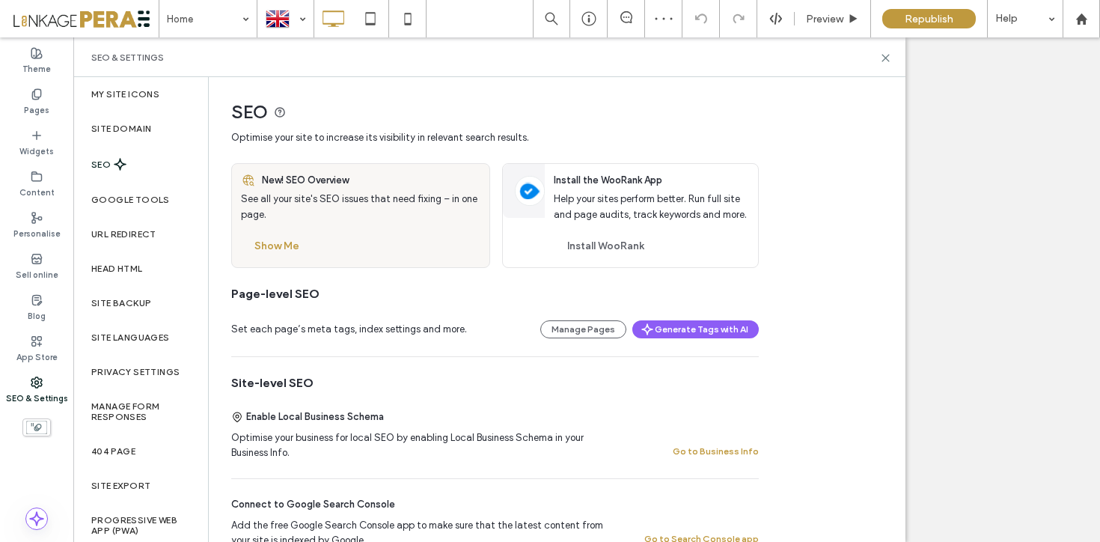
click at [299, 247] on button "Show Me" at bounding box center [277, 246] width 72 height 24
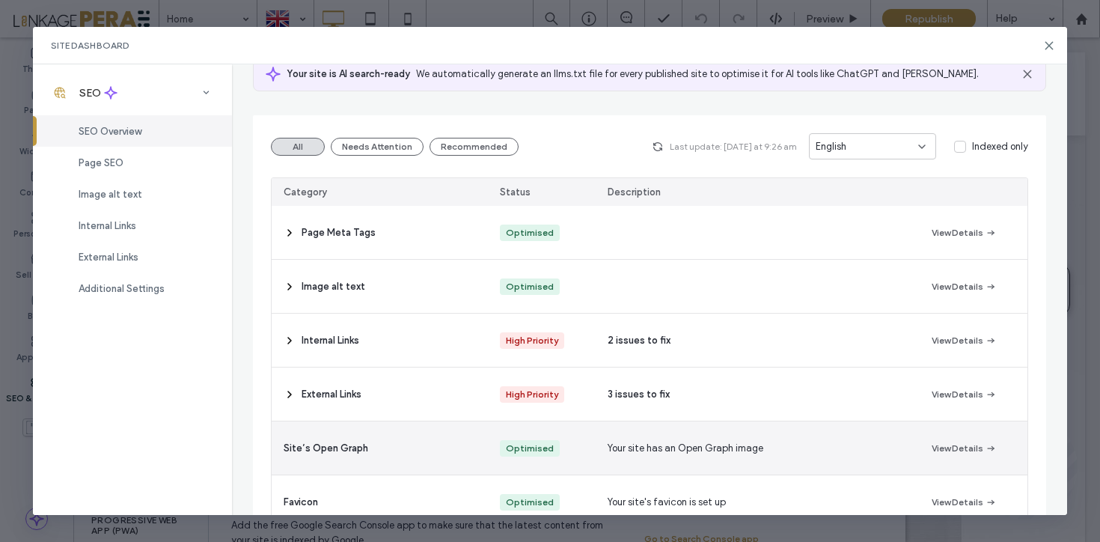
scroll to position [194, 0]
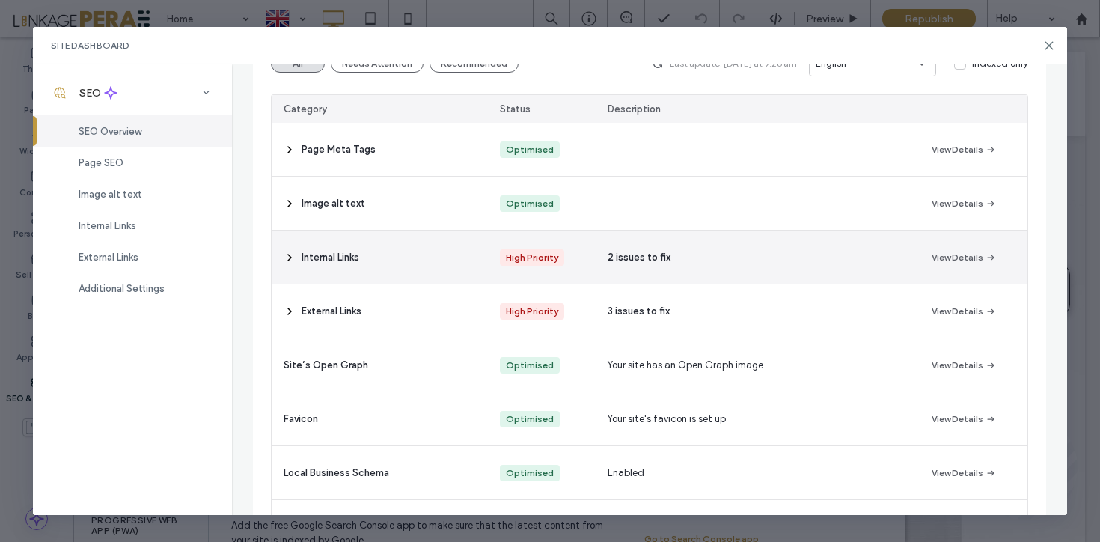
click at [287, 250] on span at bounding box center [290, 256] width 12 height 53
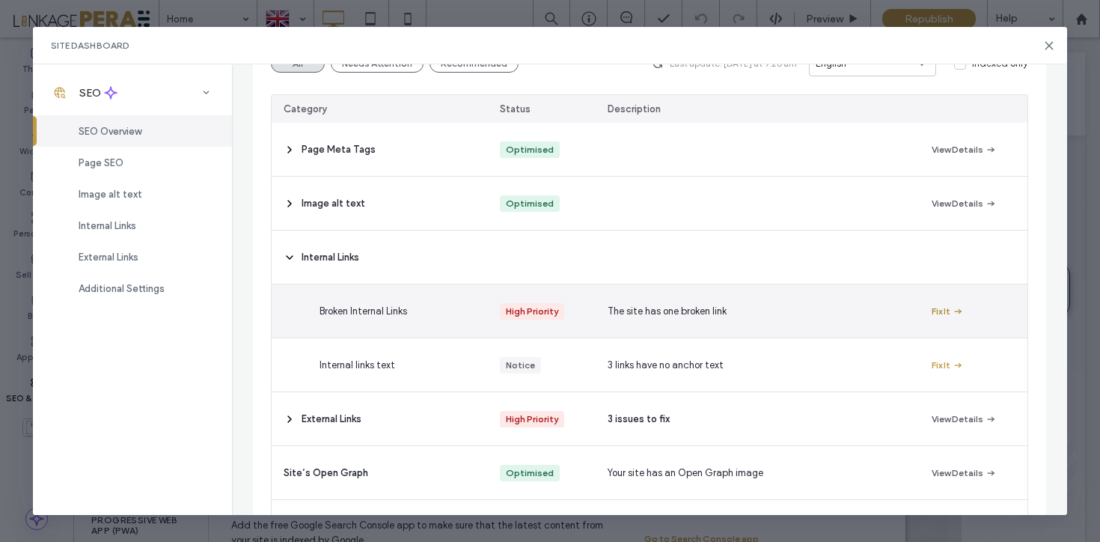
click at [960, 310] on use "button" at bounding box center [957, 310] width 7 height 5
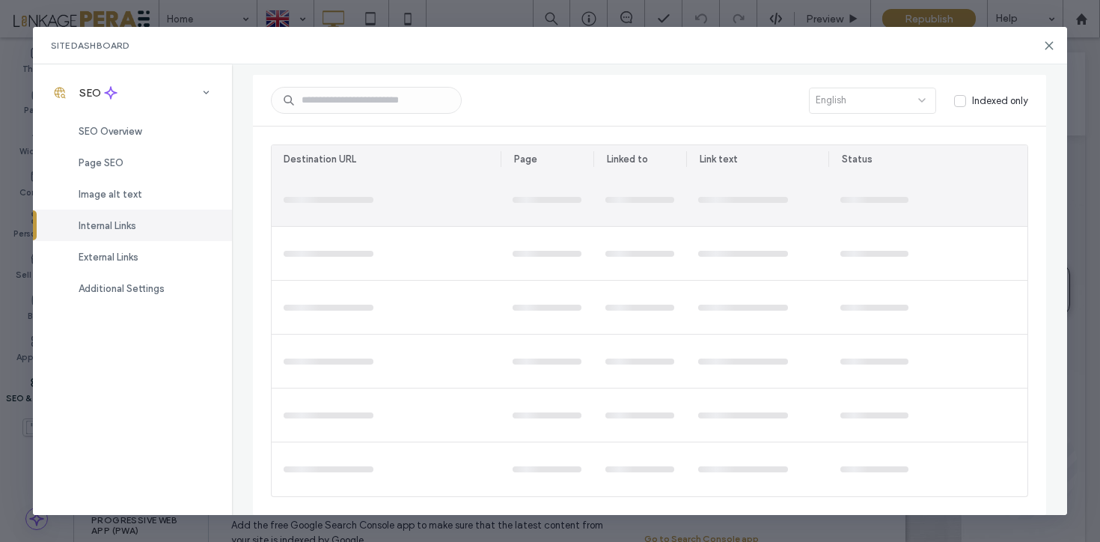
scroll to position [0, 0]
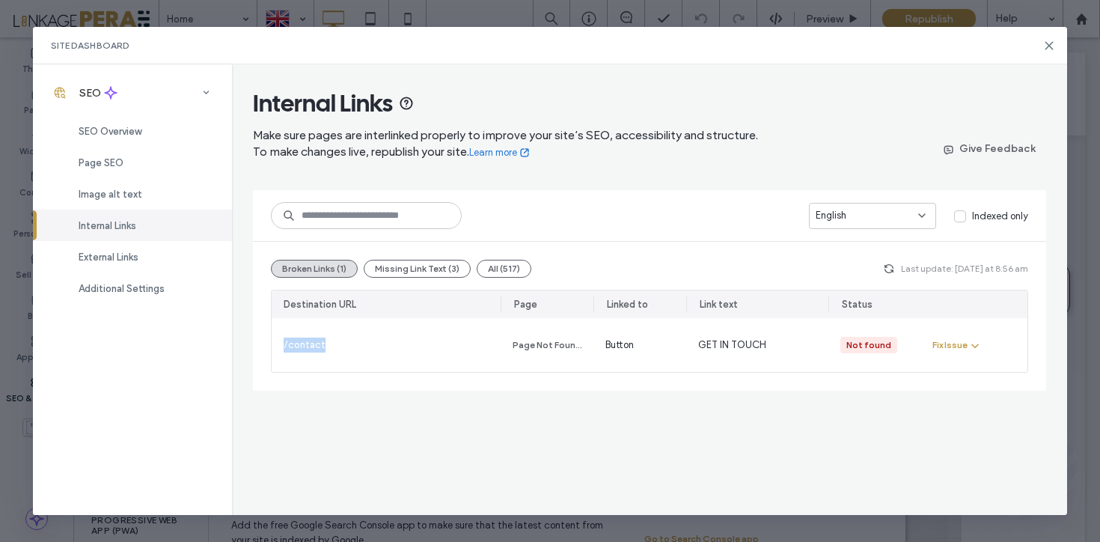
click at [263, 349] on div "Broken Links (1) Missing Link Text (3) All (517) Last update: Today at 8:56 am …" at bounding box center [649, 316] width 793 height 149
copy div "/contact"
click at [1047, 45] on use at bounding box center [1048, 45] width 7 height 7
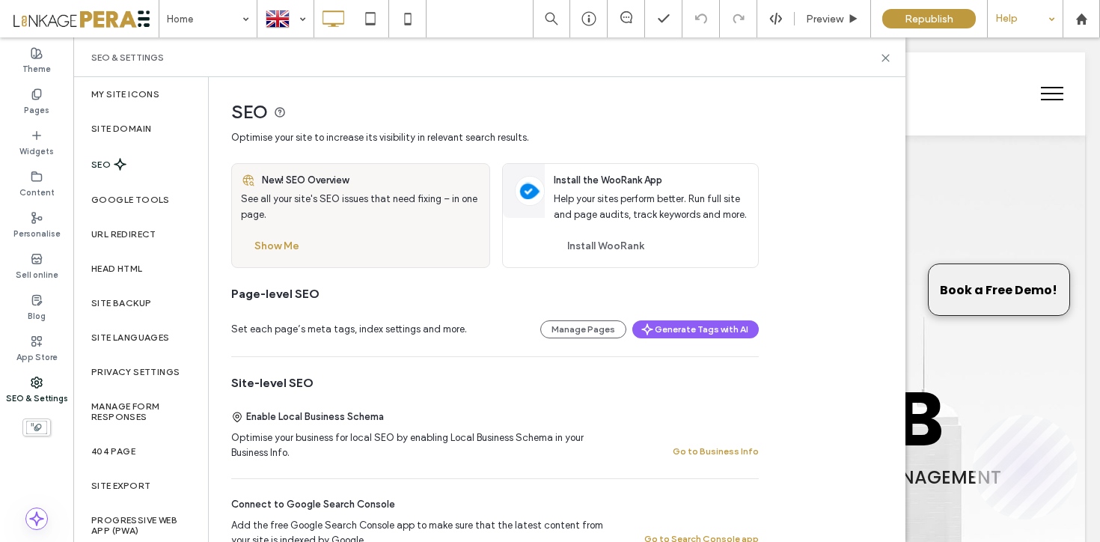
click at [1011, 30] on div "Help" at bounding box center [1025, 18] width 75 height 37
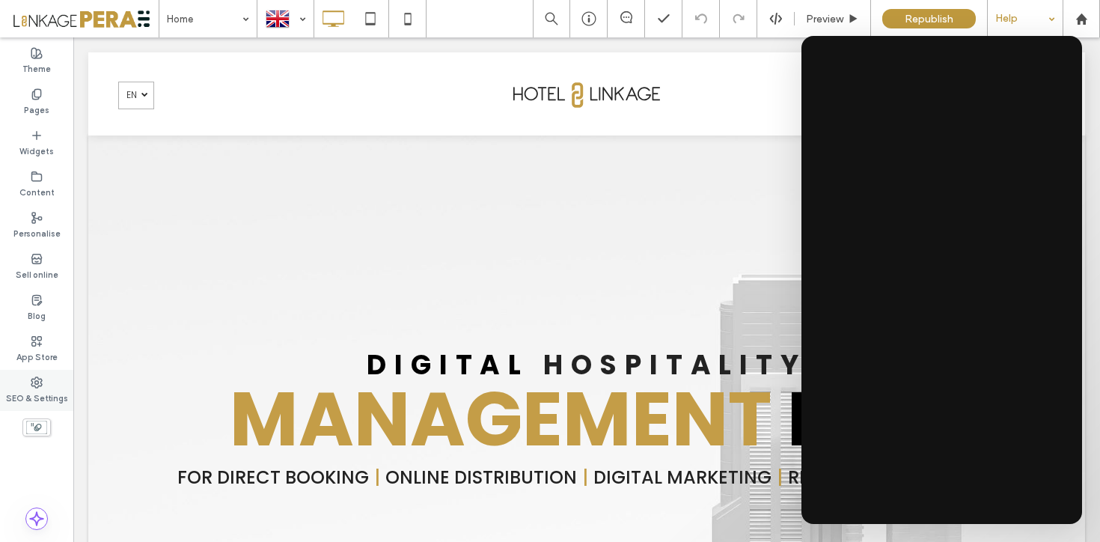
click at [49, 377] on div "SEO & Settings" at bounding box center [36, 390] width 73 height 41
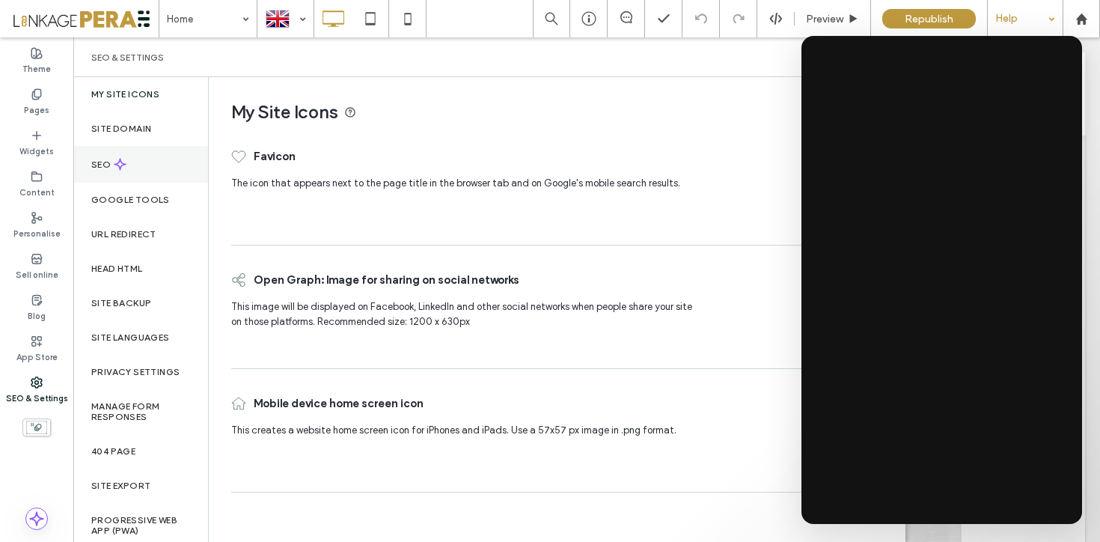
click at [170, 159] on div "SEO" at bounding box center [140, 164] width 135 height 37
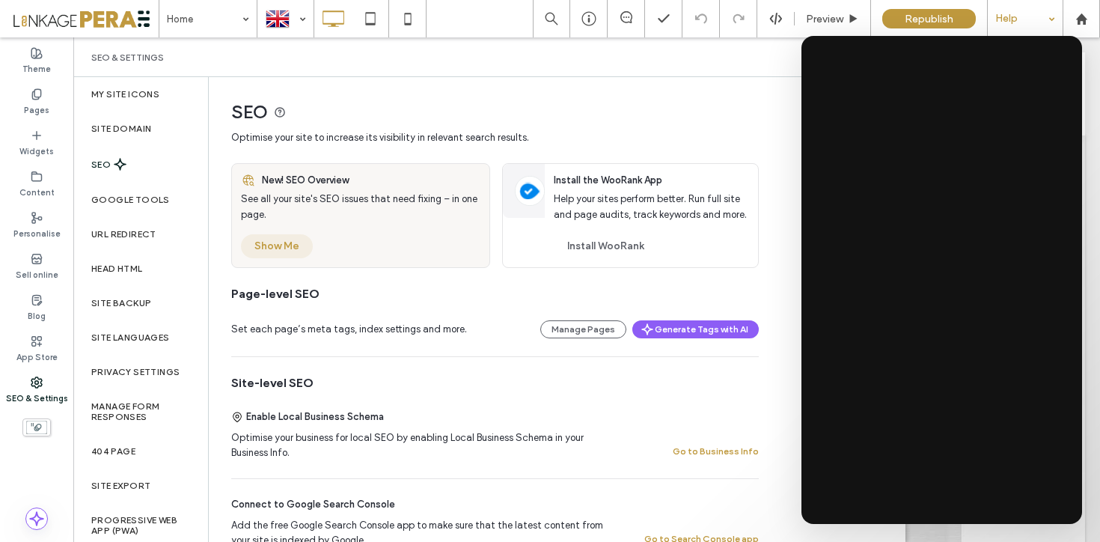
click at [290, 255] on button "Show Me" at bounding box center [277, 246] width 72 height 24
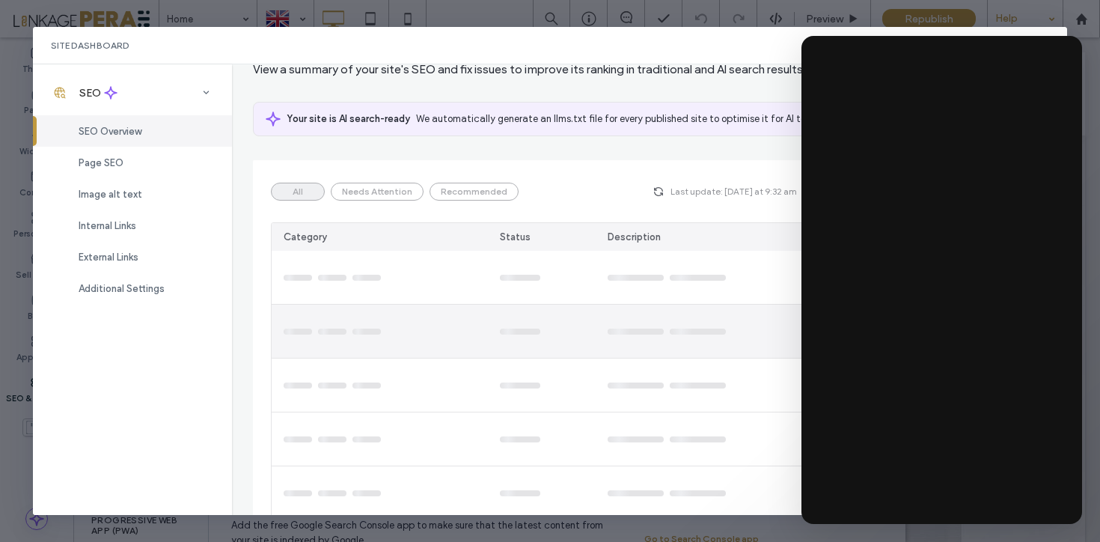
scroll to position [144, 0]
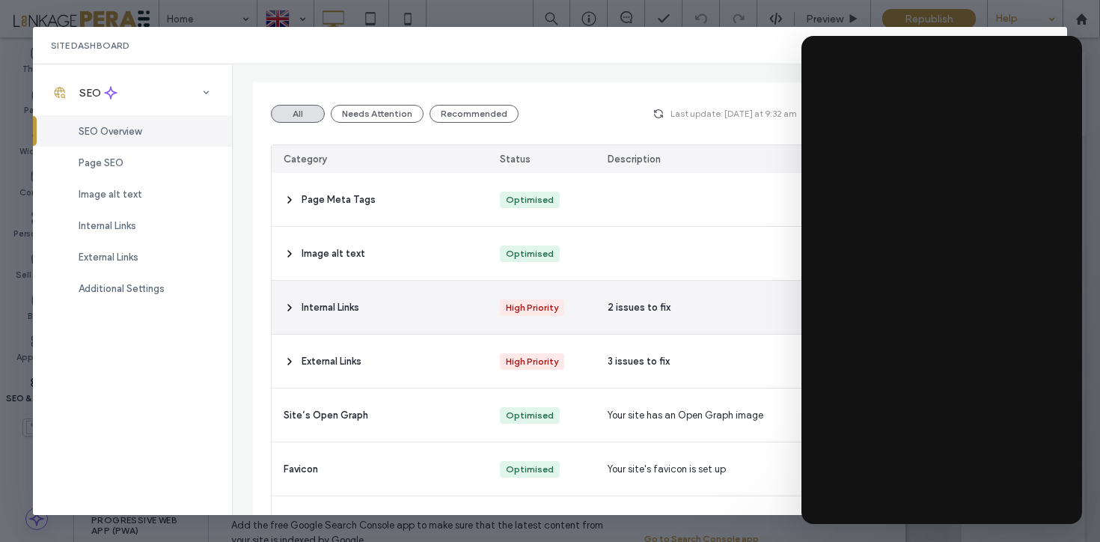
drag, startPoint x: 289, startPoint y: 308, endPoint x: 297, endPoint y: 302, distance: 10.6
click at [289, 308] on use at bounding box center [289, 308] width 3 height 6
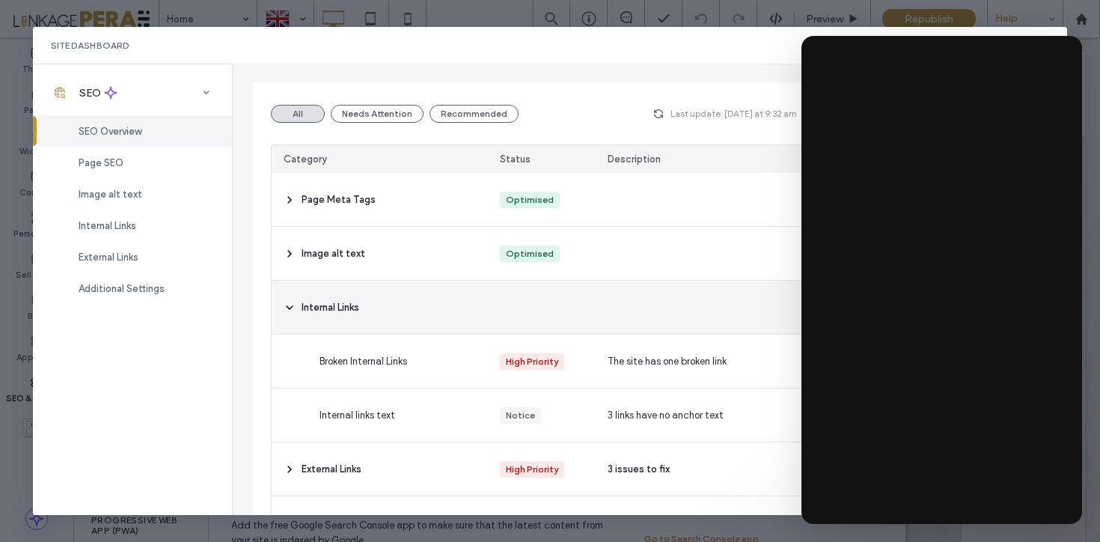
scroll to position [190, 0]
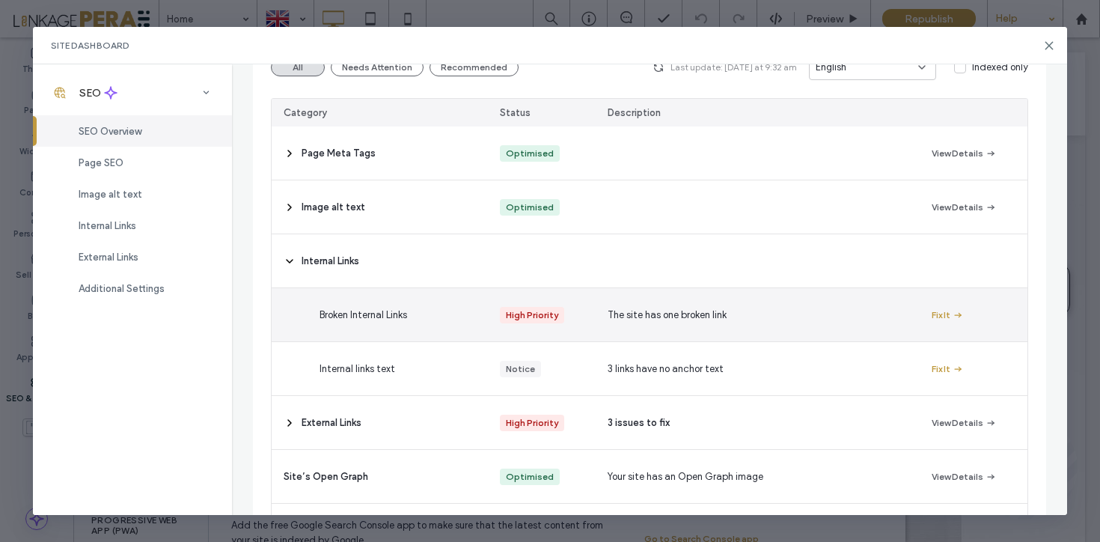
click at [925, 317] on div "Fix It" at bounding box center [974, 314] width 108 height 53
click at [938, 316] on button "Fix It" at bounding box center [947, 315] width 32 height 18
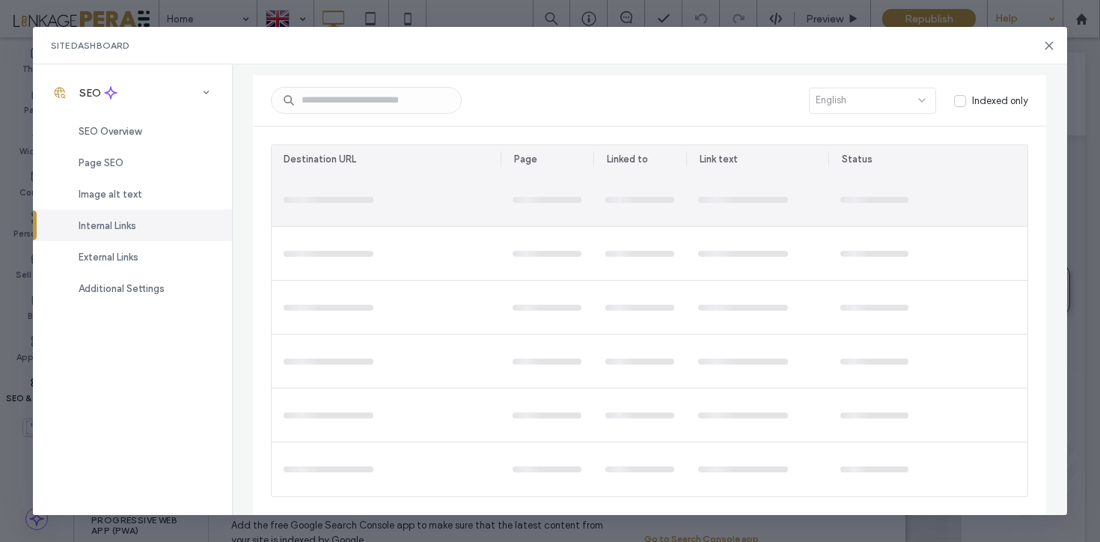
scroll to position [0, 0]
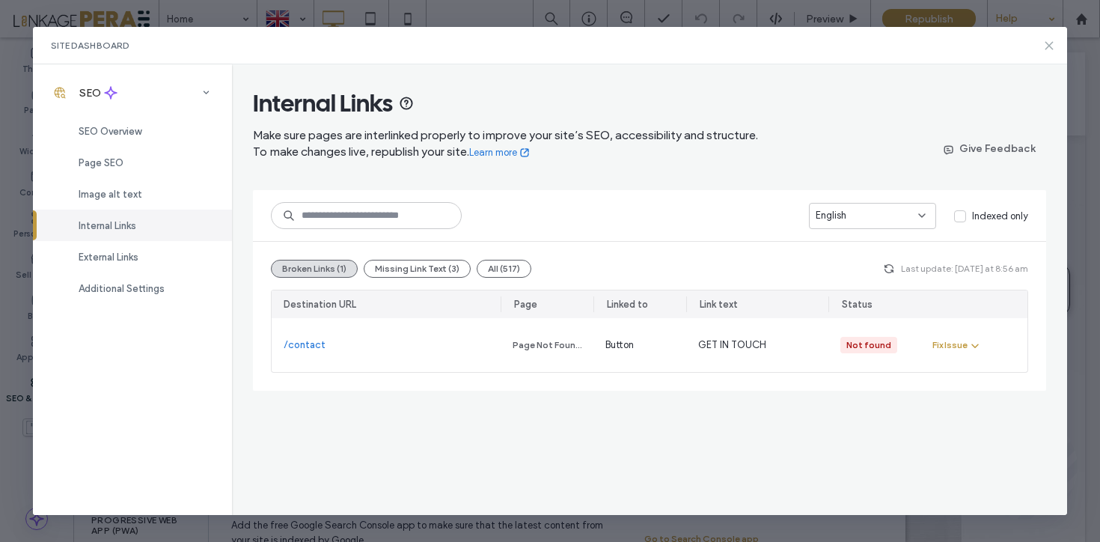
click at [1050, 41] on icon at bounding box center [1049, 46] width 12 height 12
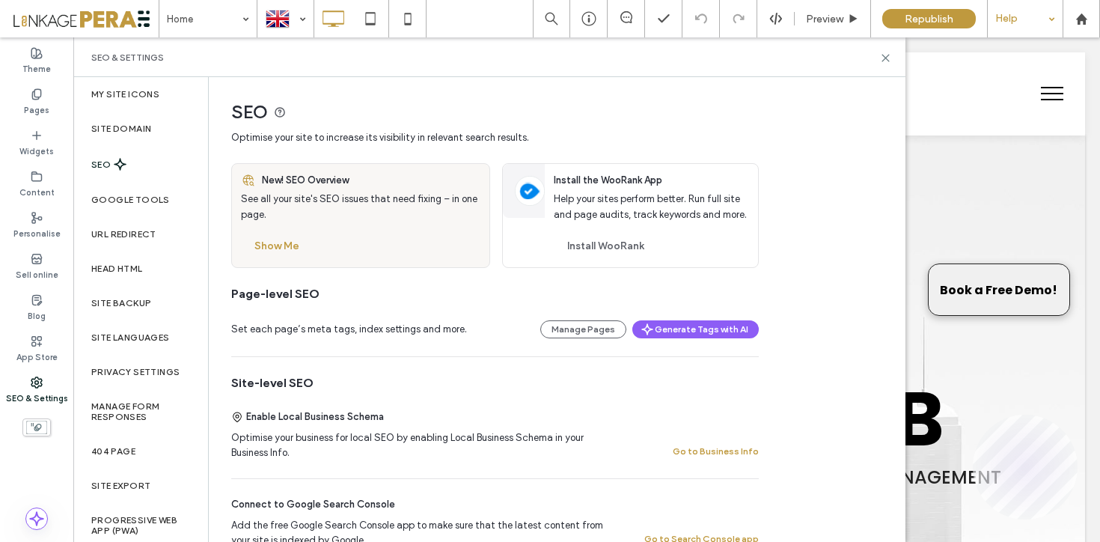
click at [1030, 20] on div "Help" at bounding box center [1025, 18] width 75 height 37
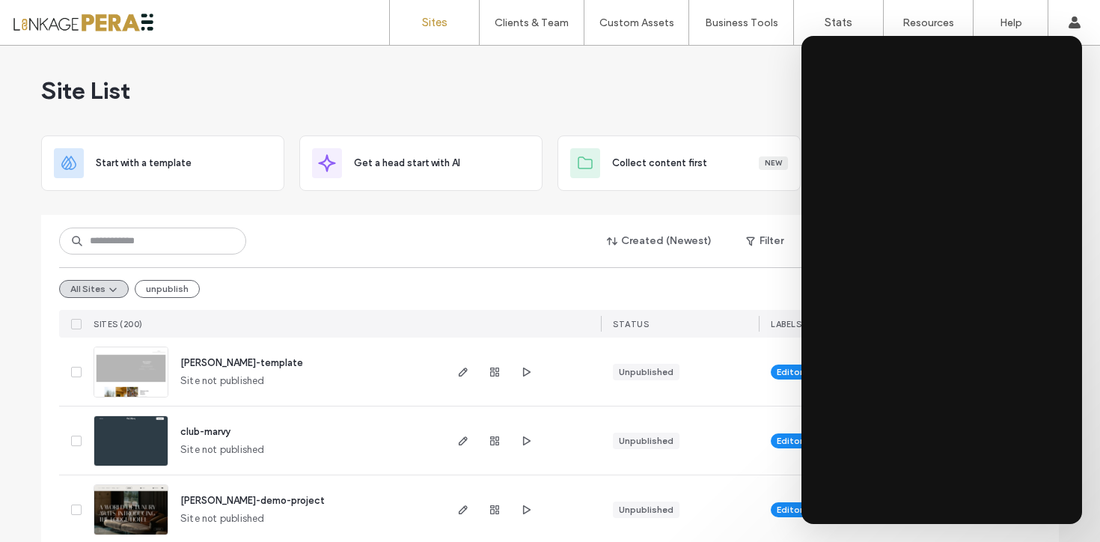
click at [730, 290] on div "All Sites unpublish" at bounding box center [550, 288] width 982 height 43
